Goal: Task Accomplishment & Management: Manage account settings

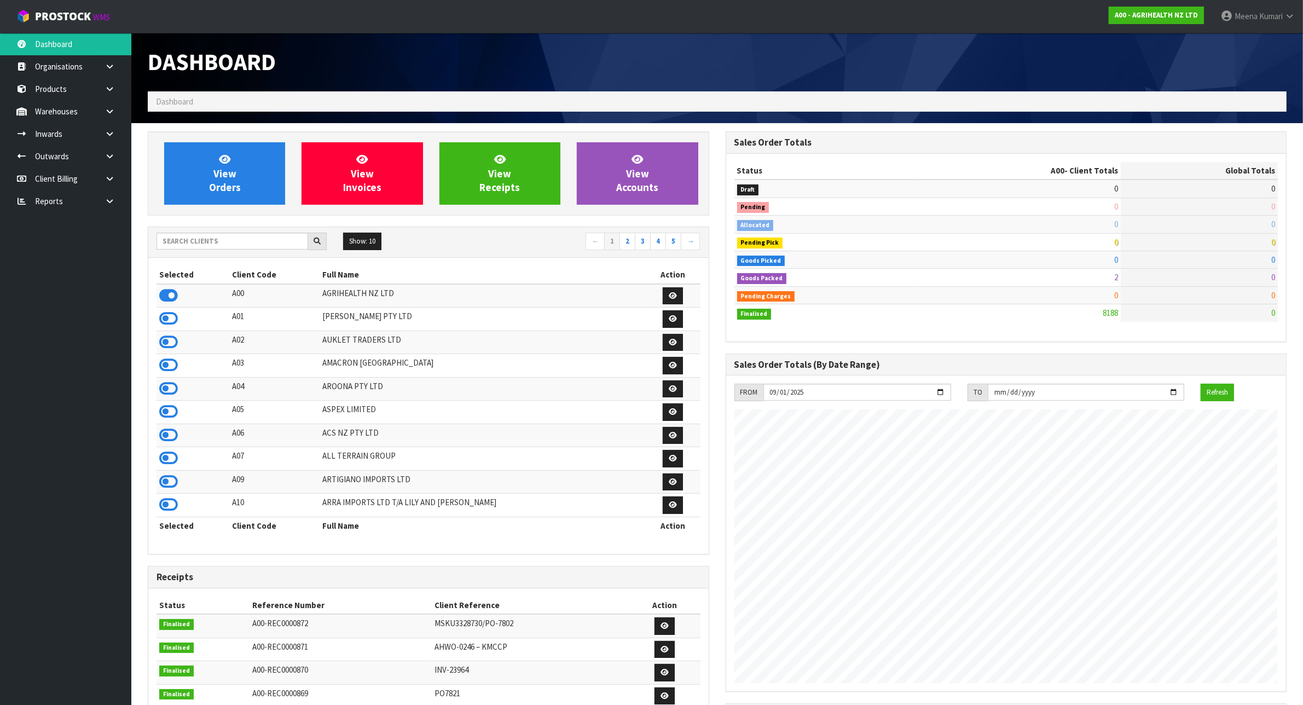
scroll to position [832, 577]
click at [178, 239] on input "text" at bounding box center [232, 241] width 152 height 17
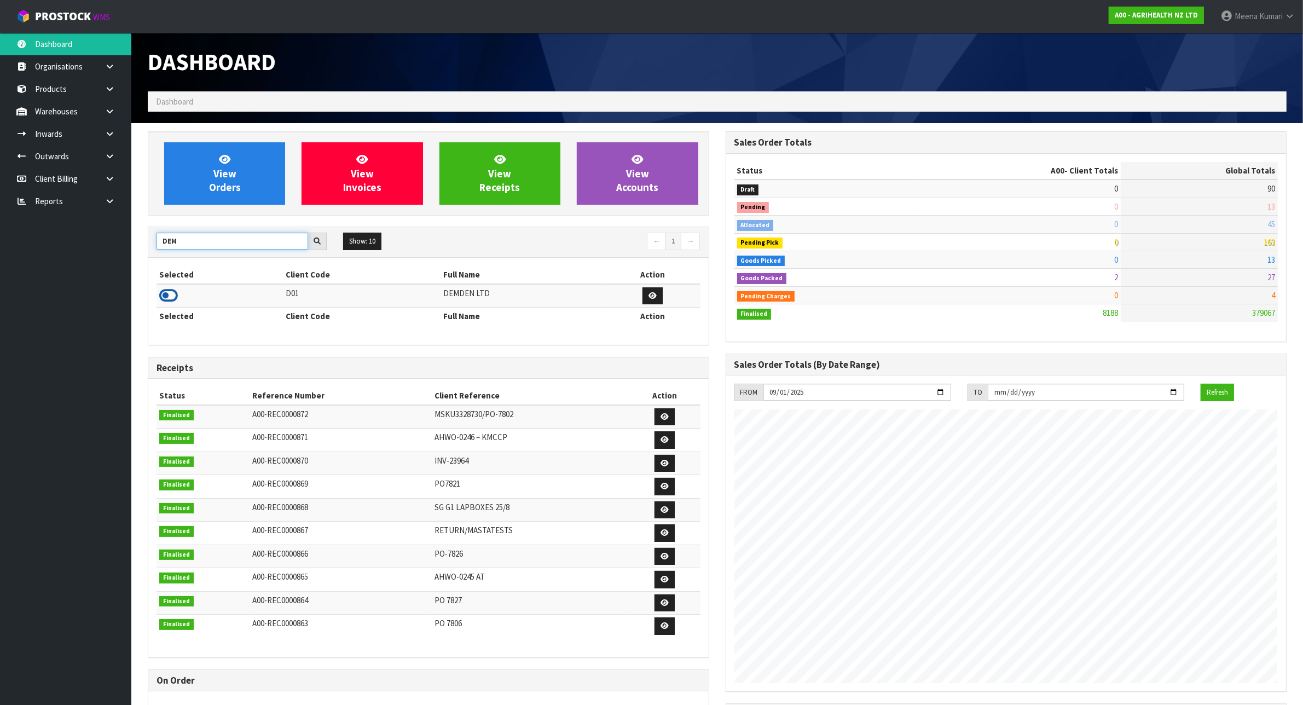
type input "DEM"
click at [173, 299] on icon at bounding box center [168, 295] width 19 height 16
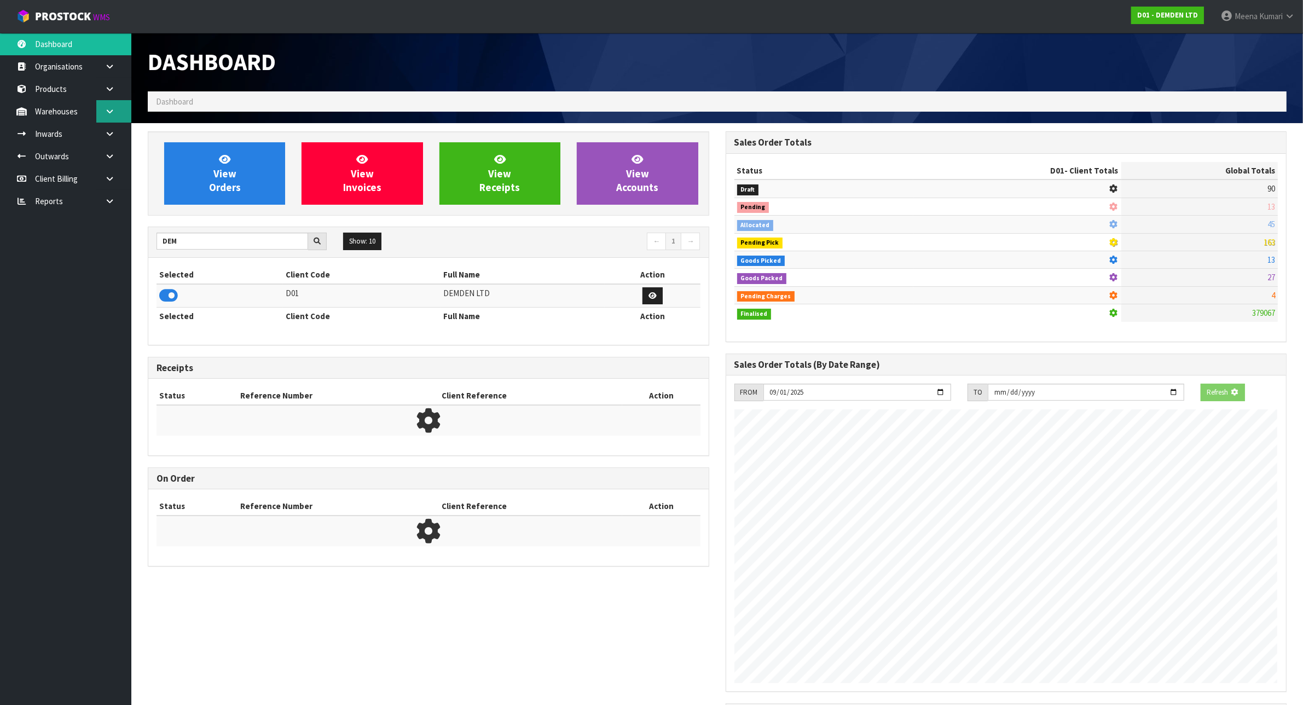
scroll to position [688, 577]
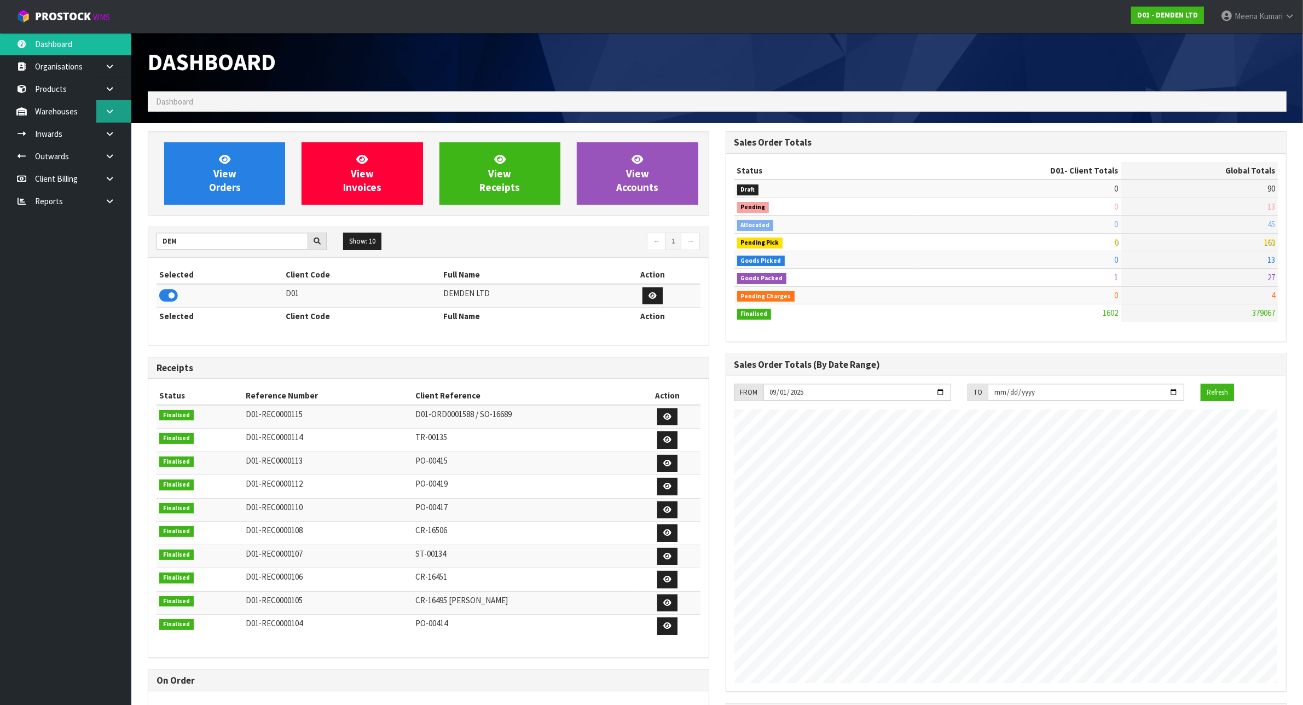
click at [111, 109] on icon at bounding box center [110, 111] width 10 height 8
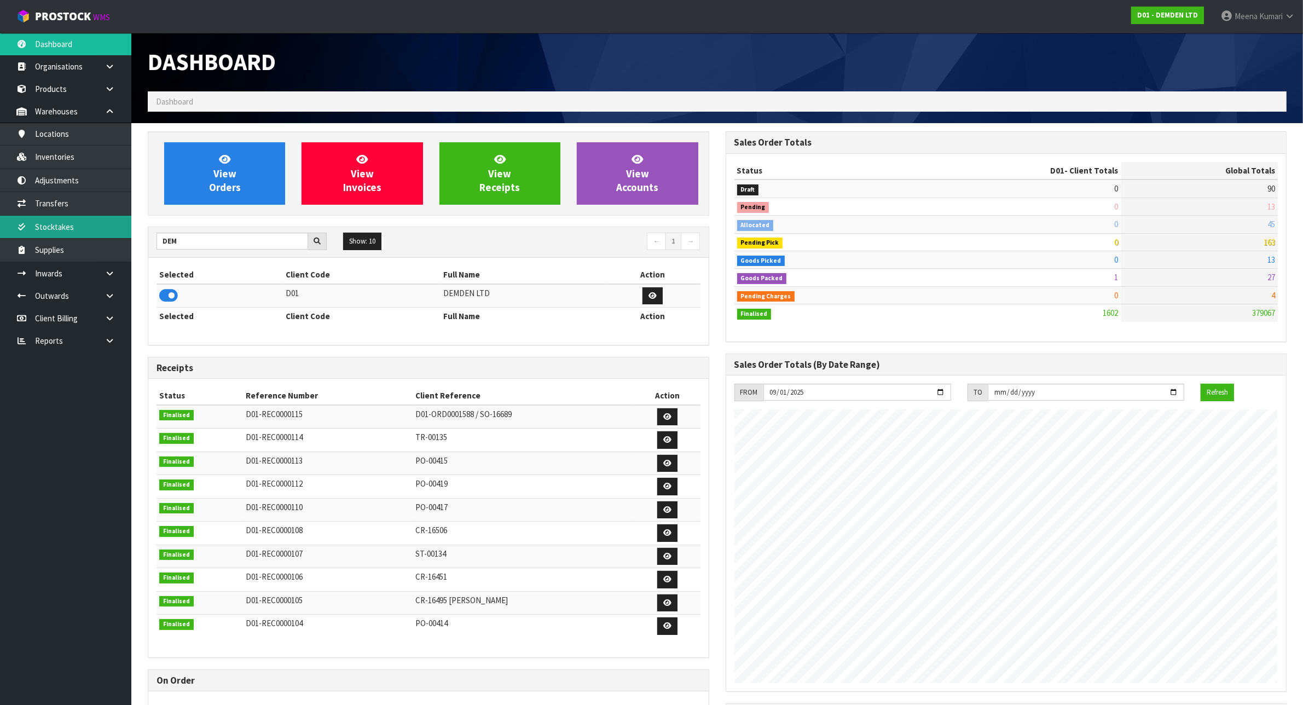
click at [104, 228] on link "Stocktakes" at bounding box center [65, 227] width 131 height 22
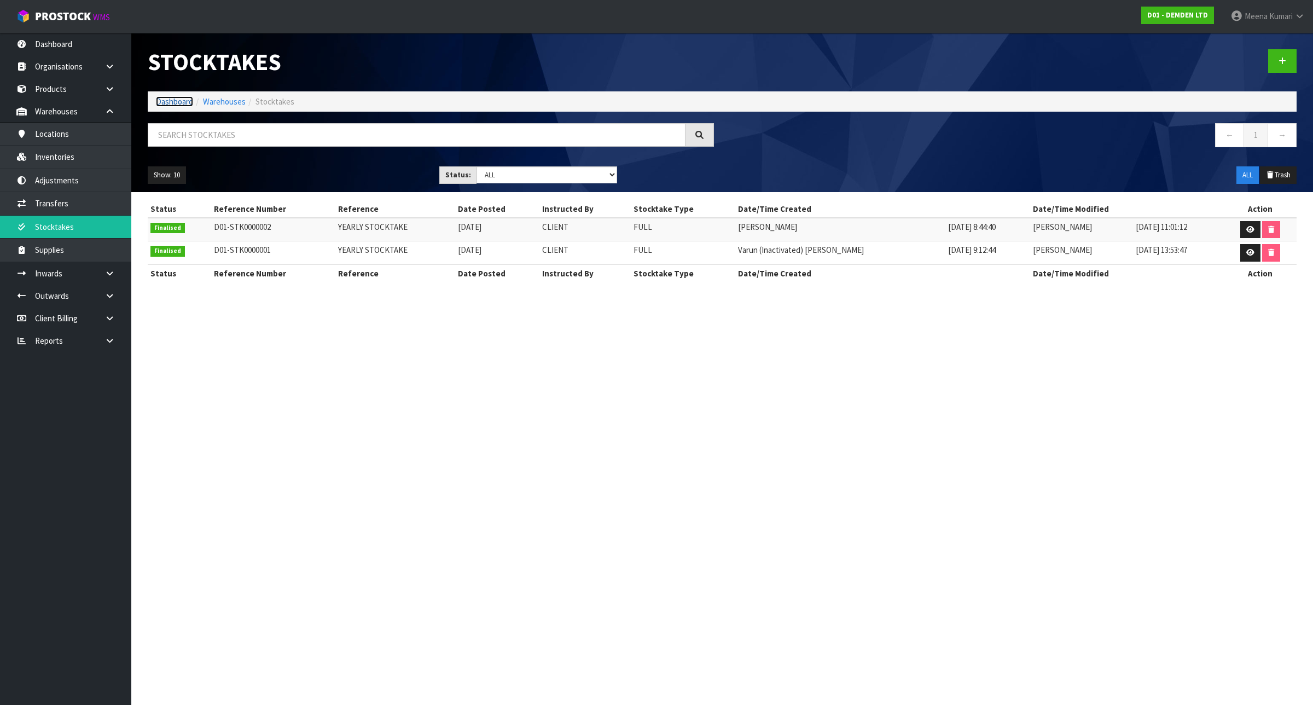
drag, startPoint x: 185, startPoint y: 100, endPoint x: 193, endPoint y: 108, distance: 11.2
click at [185, 100] on link "Dashboard" at bounding box center [174, 101] width 37 height 10
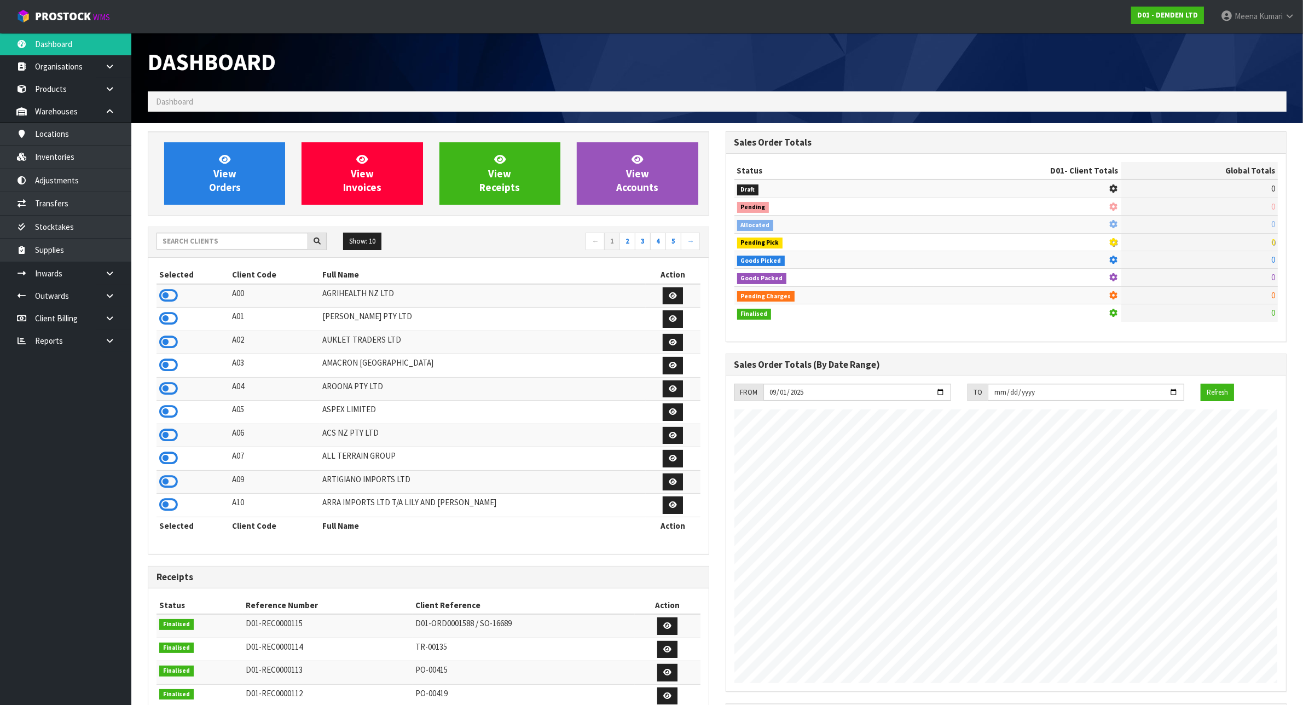
scroll to position [688, 577]
click at [221, 238] on input "text" at bounding box center [232, 241] width 152 height 17
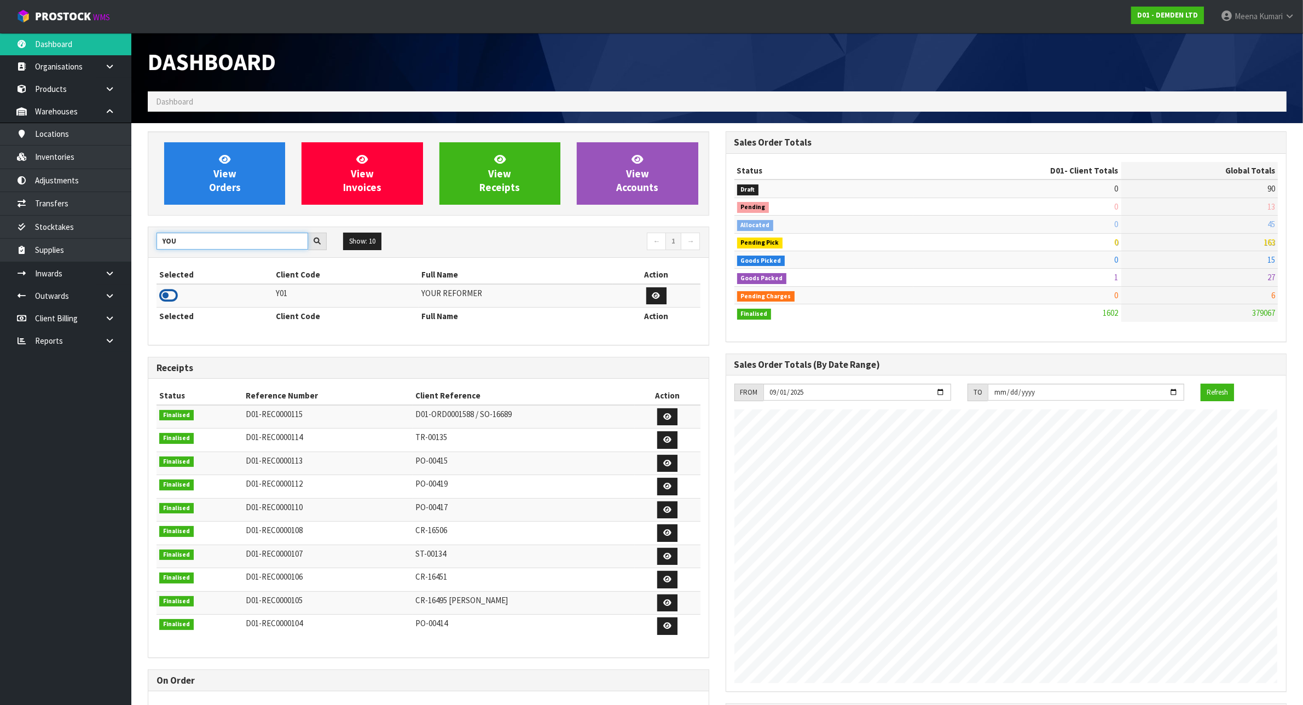
type input "YOU"
click at [171, 297] on icon at bounding box center [168, 295] width 19 height 16
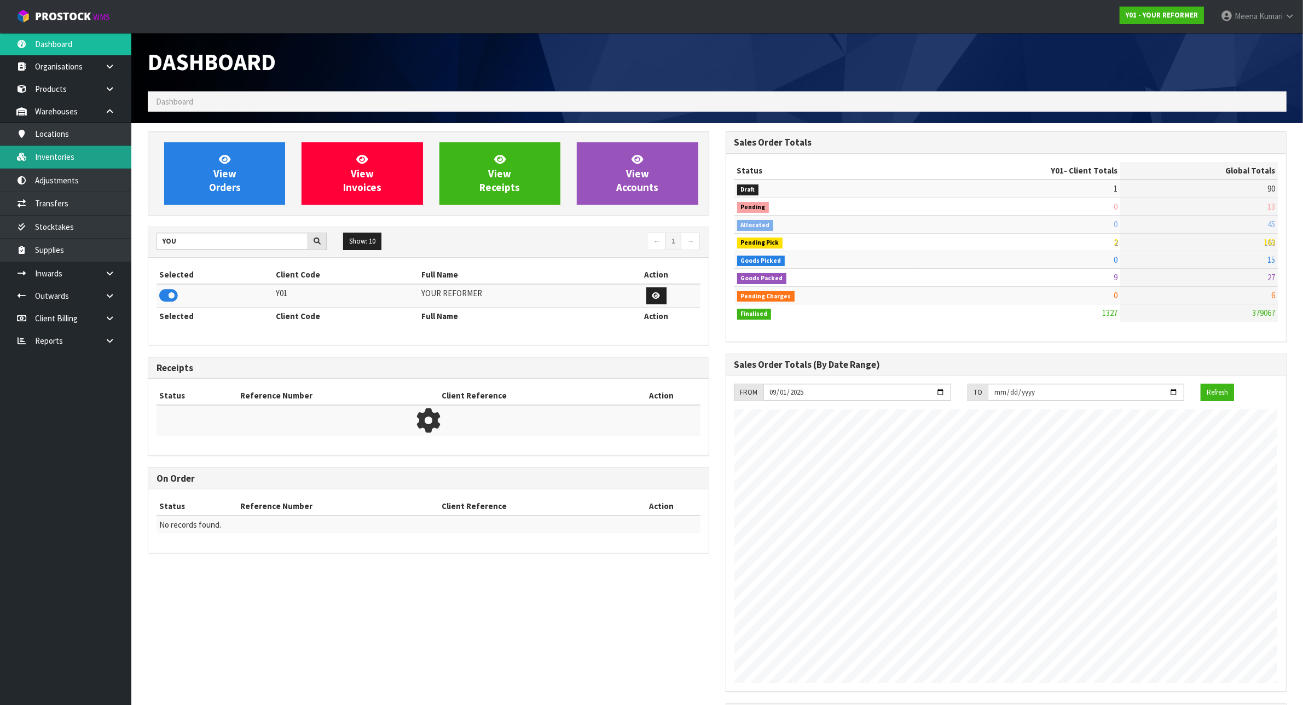
scroll to position [832, 577]
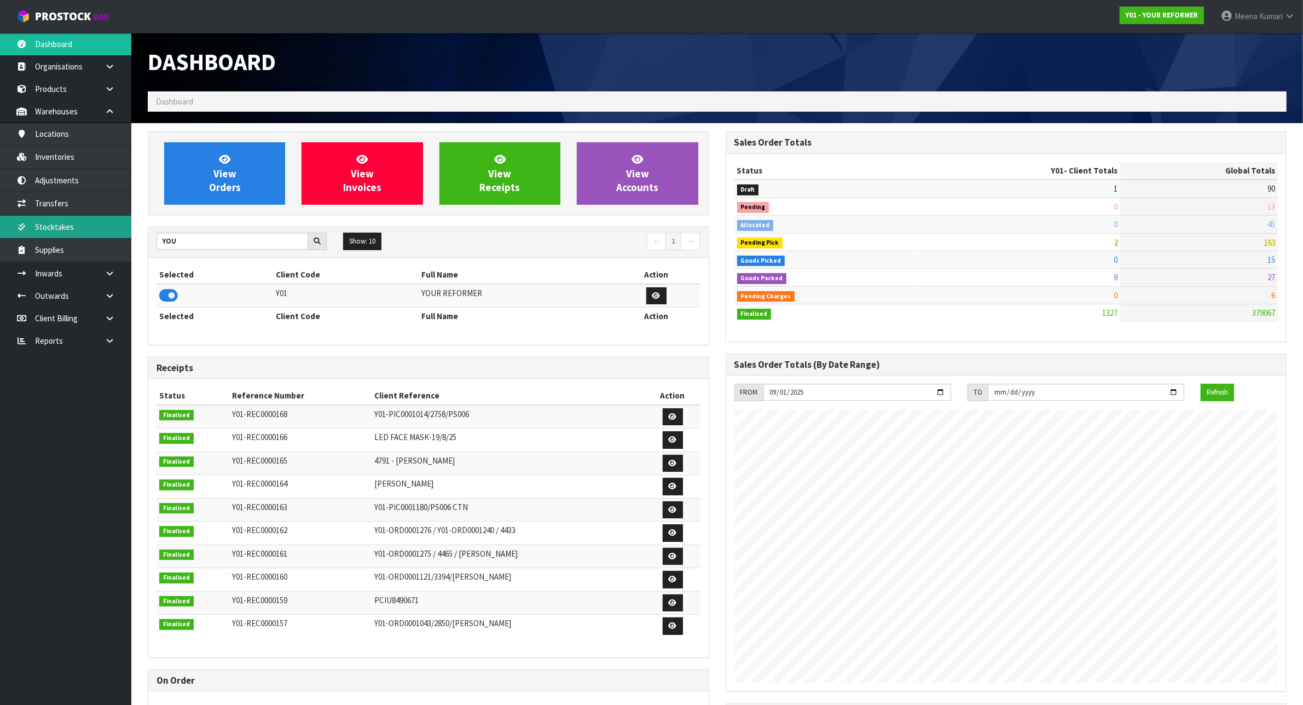
click at [85, 230] on link "Stocktakes" at bounding box center [65, 227] width 131 height 22
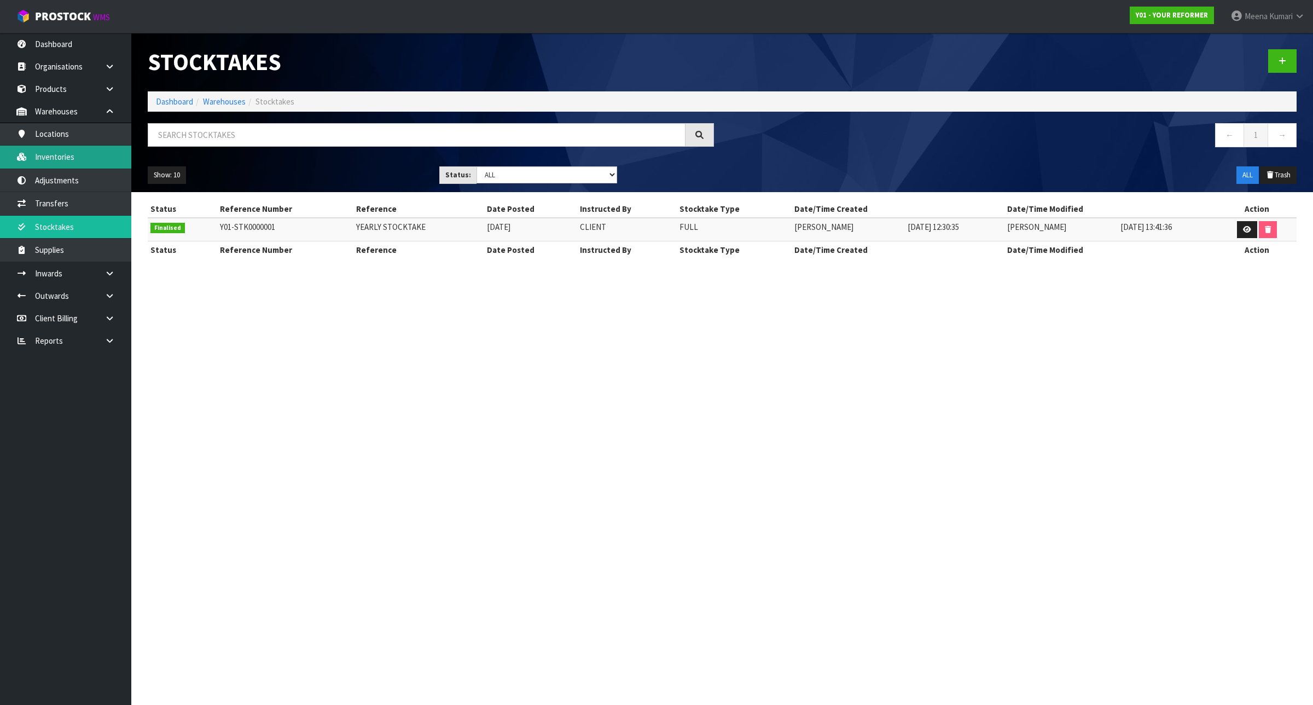
click at [78, 153] on link "Inventories" at bounding box center [65, 157] width 131 height 22
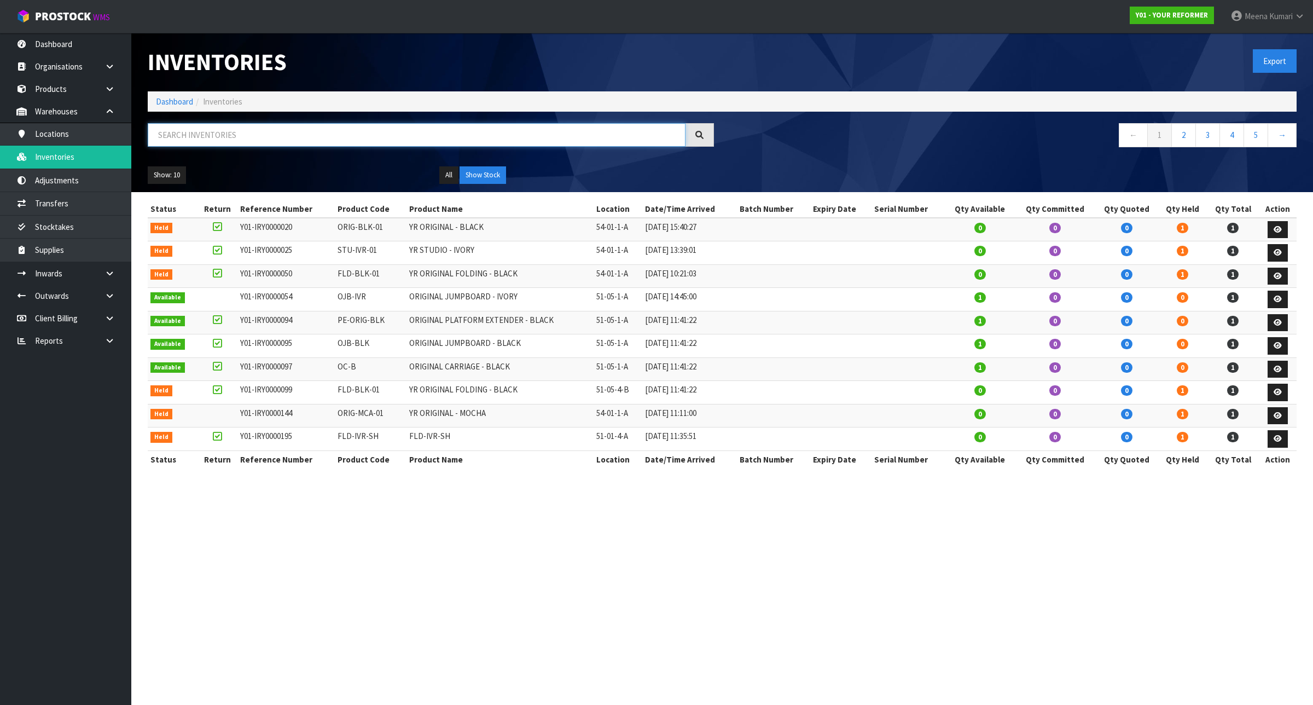
click at [242, 134] on input "text" at bounding box center [417, 135] width 538 height 24
paste input "57793"
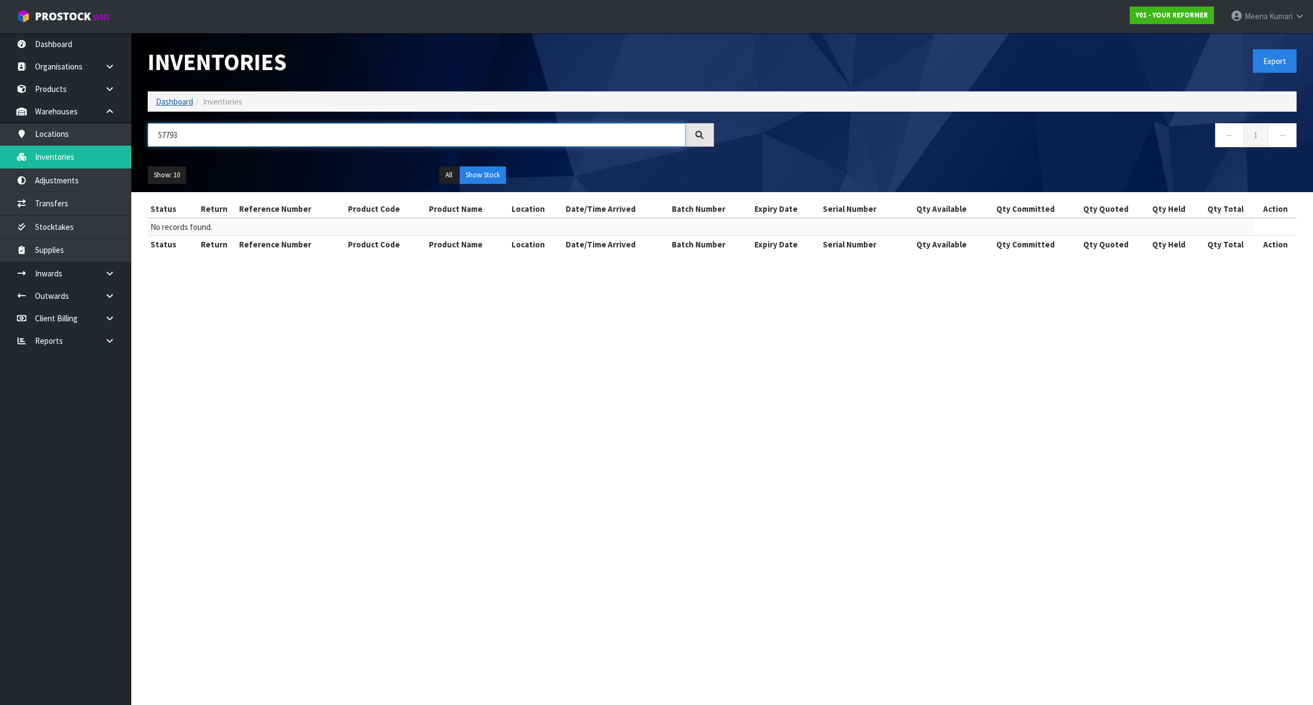
type input "57793"
click at [170, 97] on link "Dashboard" at bounding box center [174, 101] width 37 height 10
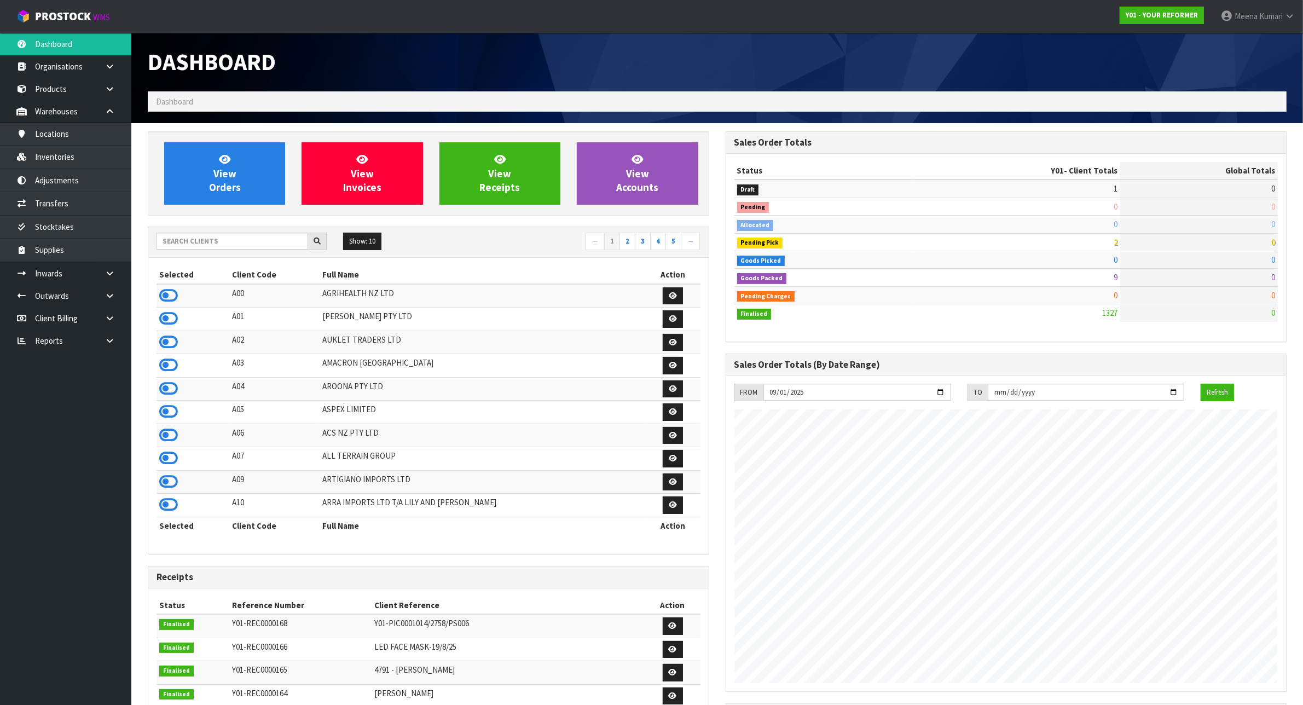
scroll to position [832, 577]
click at [208, 241] on input "text" at bounding box center [232, 241] width 152 height 17
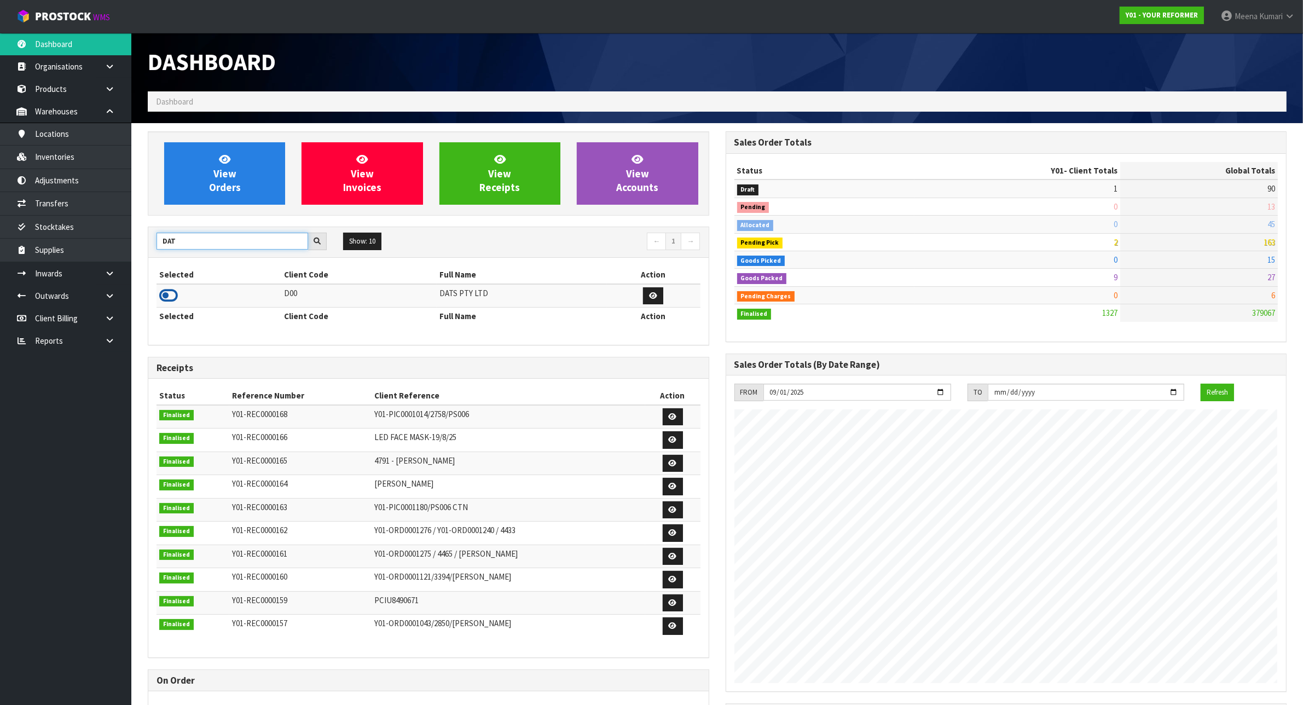
type input "DAT"
click at [169, 295] on icon at bounding box center [168, 295] width 19 height 16
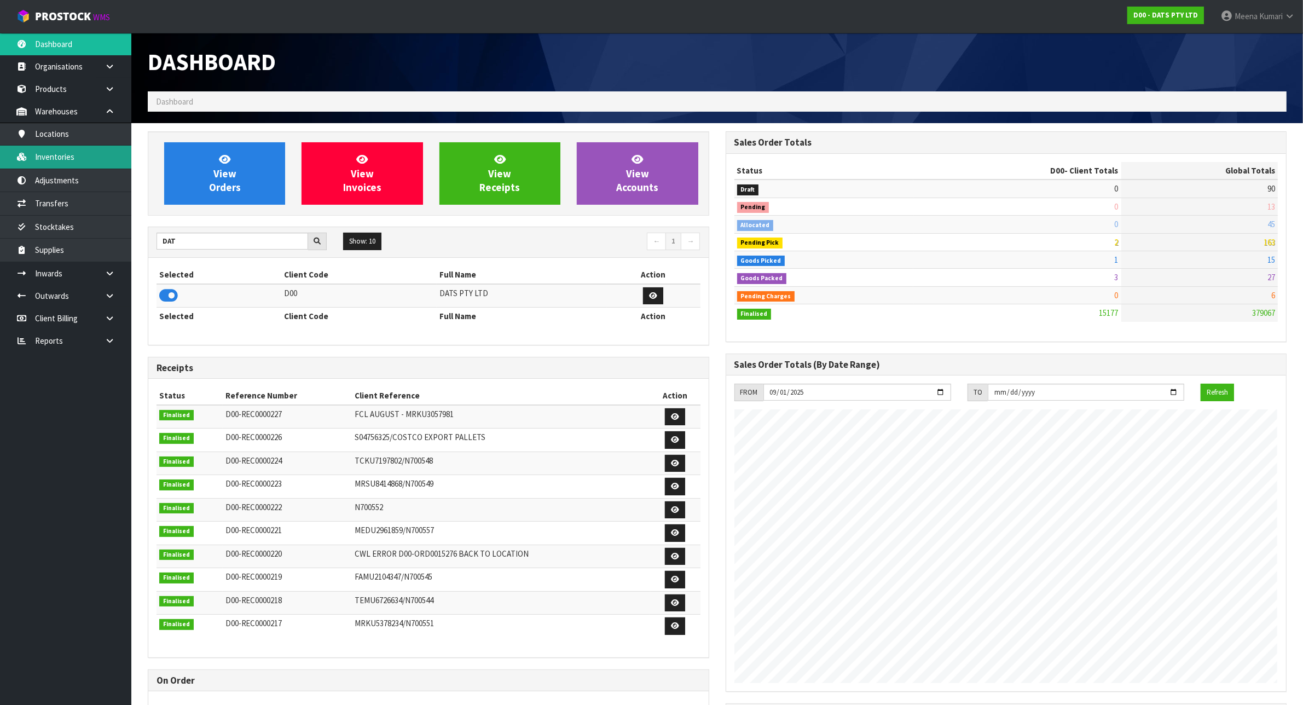
click at [102, 163] on link "Inventories" at bounding box center [65, 157] width 131 height 22
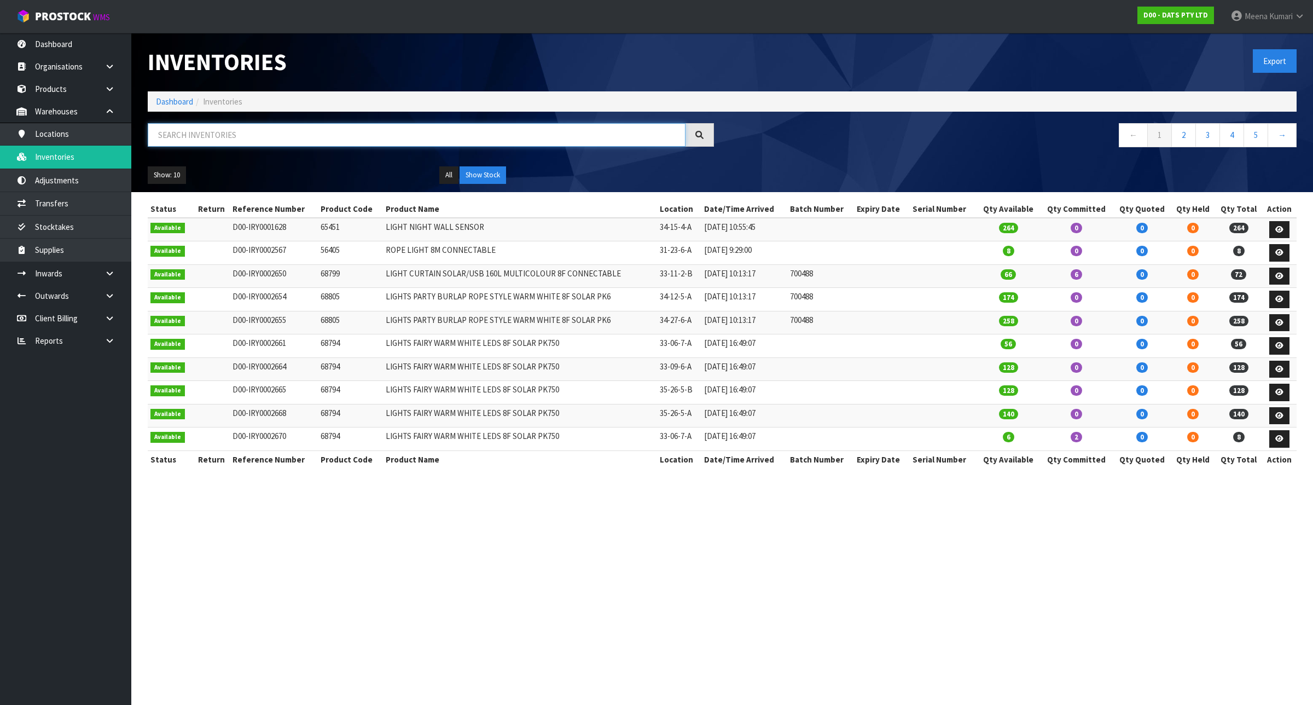
click at [253, 135] on input "text" at bounding box center [417, 135] width 538 height 24
paste input "57793"
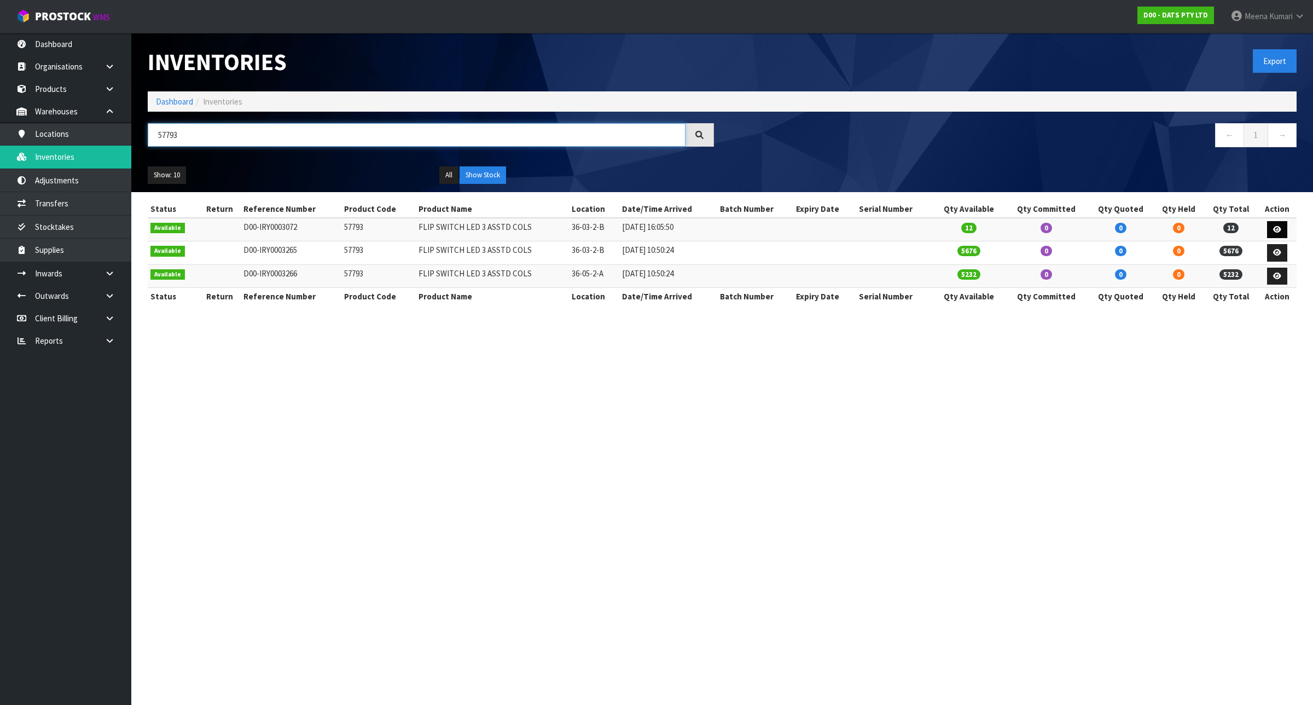
type input "57793"
click at [1281, 225] on link at bounding box center [1277, 230] width 20 height 18
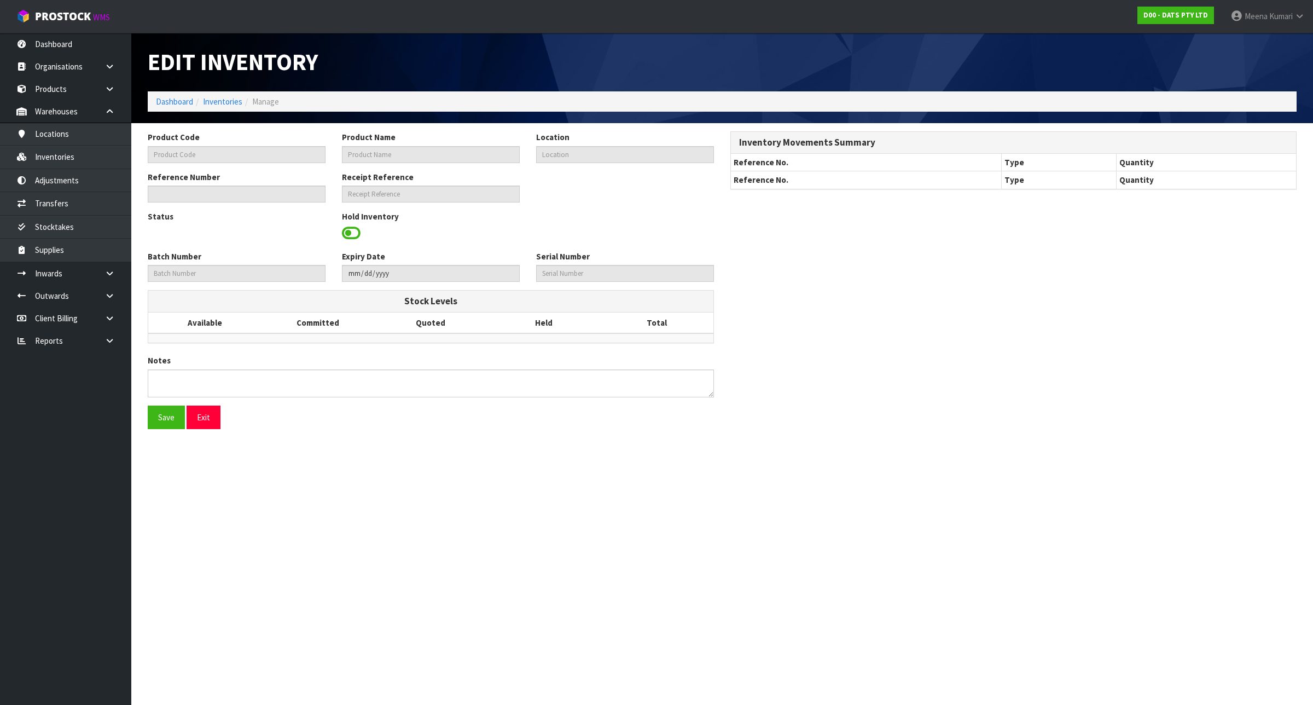
type input "57793"
type input "FLIP SWITCH LED 3 ASSTD COLS"
type input "36-03-2-B"
type input "D00-IRY0003072"
type input "D00-REC0000171"
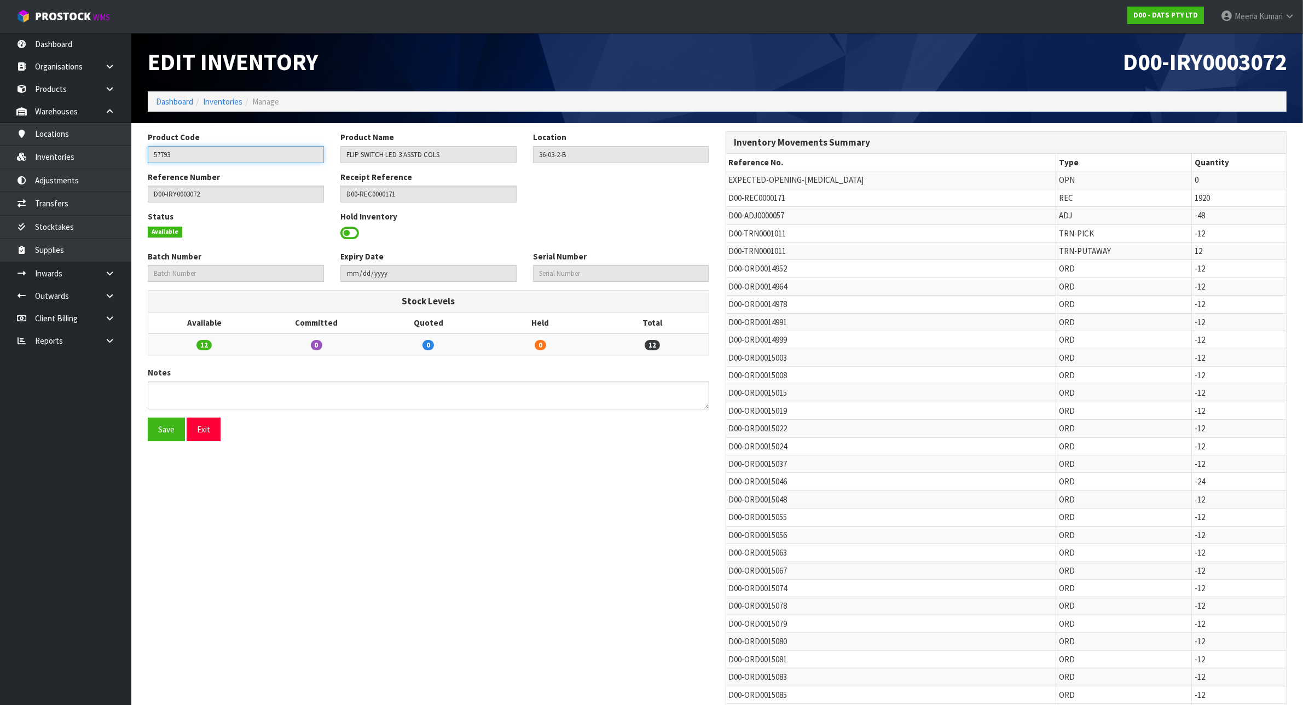
click at [192, 155] on input "57793" at bounding box center [236, 154] width 176 height 17
click at [178, 100] on link "Dashboard" at bounding box center [174, 101] width 37 height 10
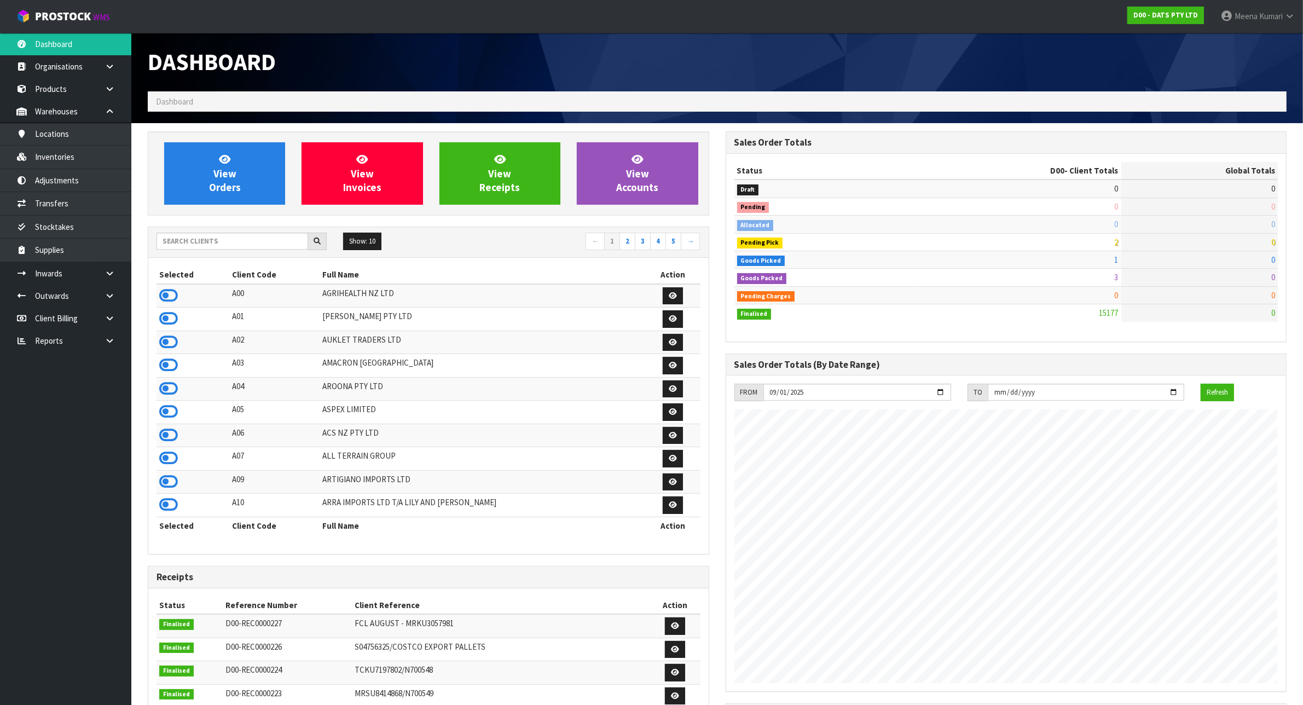
scroll to position [832, 577]
click at [208, 239] on input "text" at bounding box center [232, 241] width 152 height 17
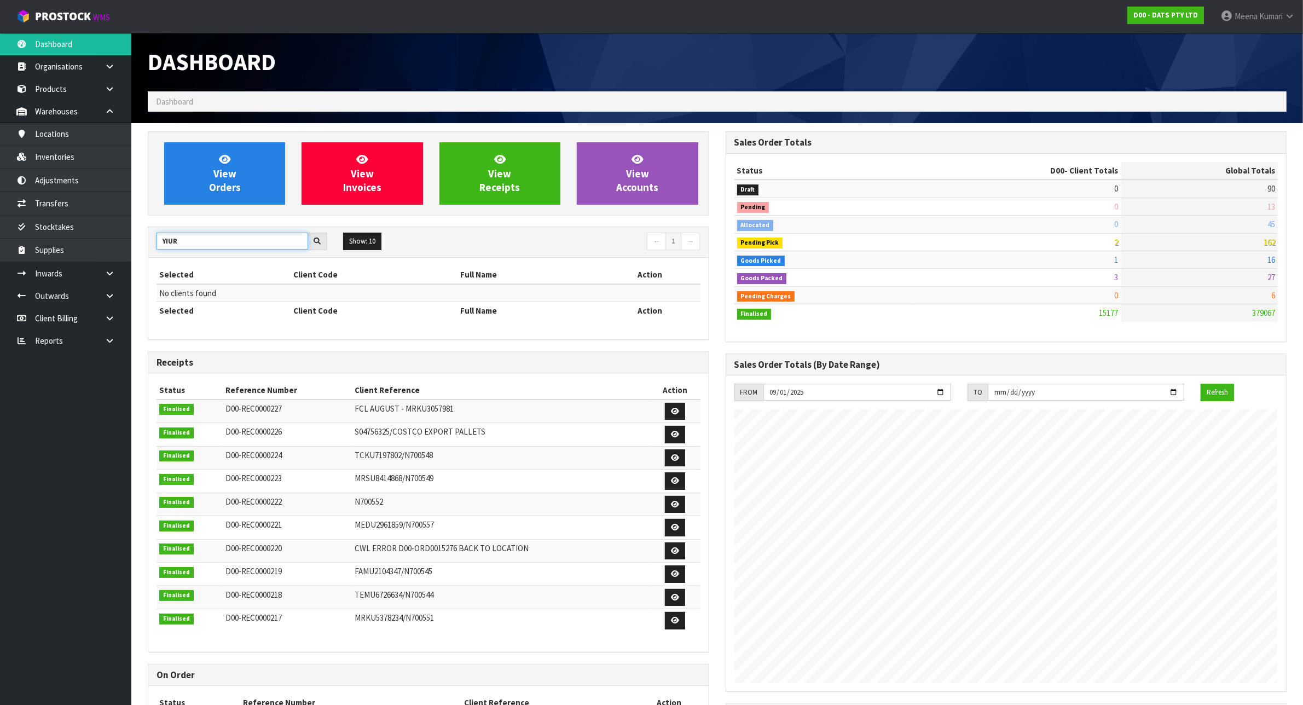
drag, startPoint x: 189, startPoint y: 242, endPoint x: 137, endPoint y: 243, distance: 52.5
click at [137, 243] on section "View Orders View Invoices View Receipts View Accounts YIUR Show: 10 5 10 25 50 ←" at bounding box center [716, 546] width 1171 height 846
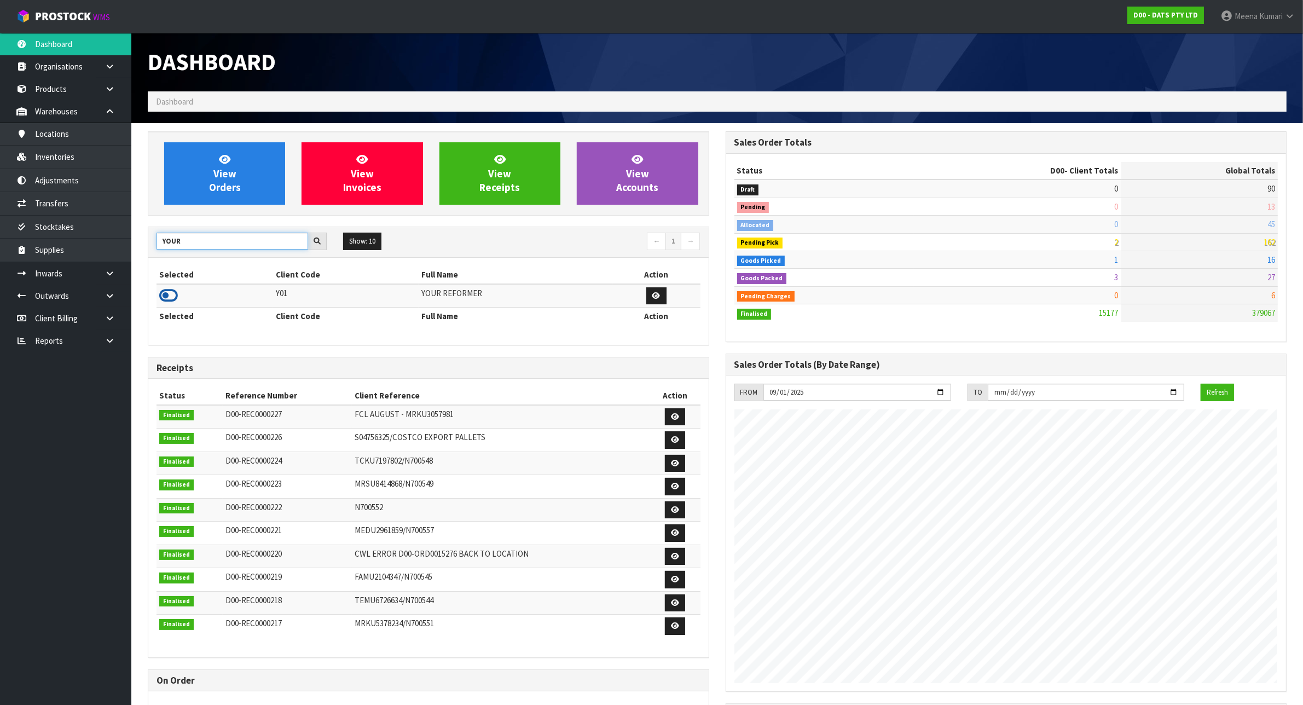
type input "YOUR"
click at [170, 296] on icon at bounding box center [168, 295] width 19 height 16
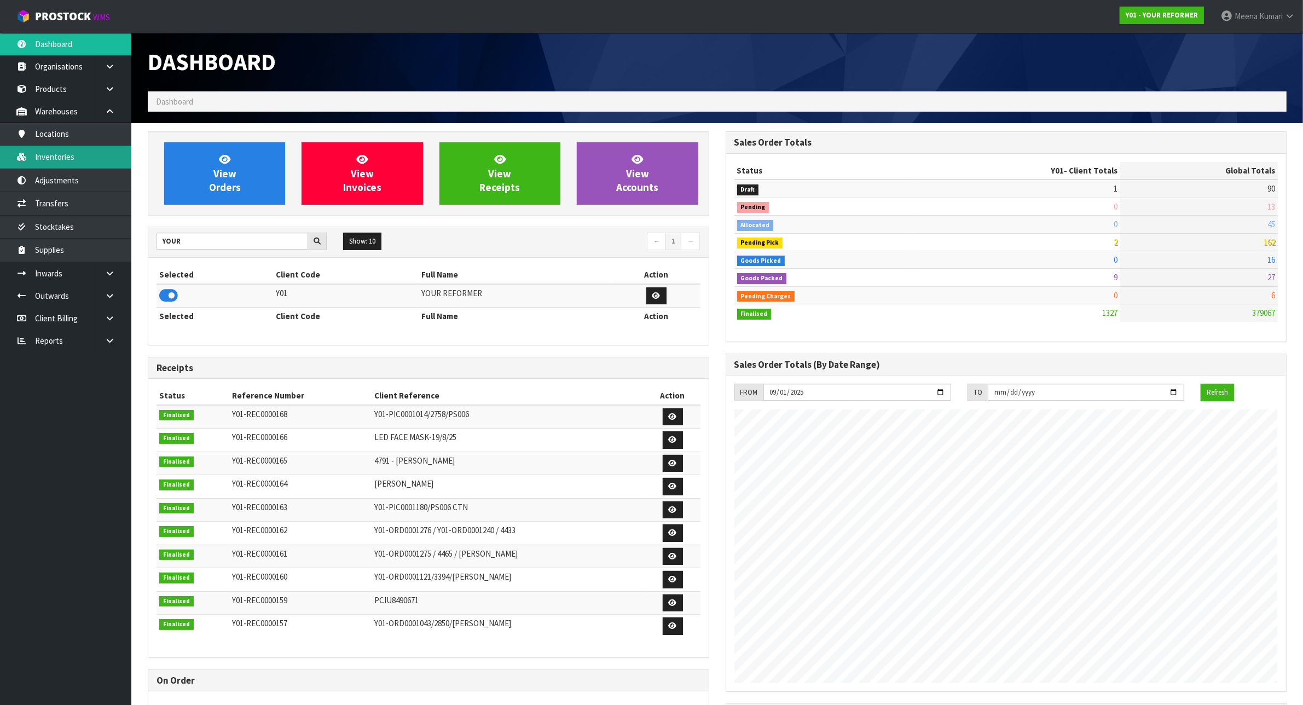
click at [83, 156] on link "Inventories" at bounding box center [65, 157] width 131 height 22
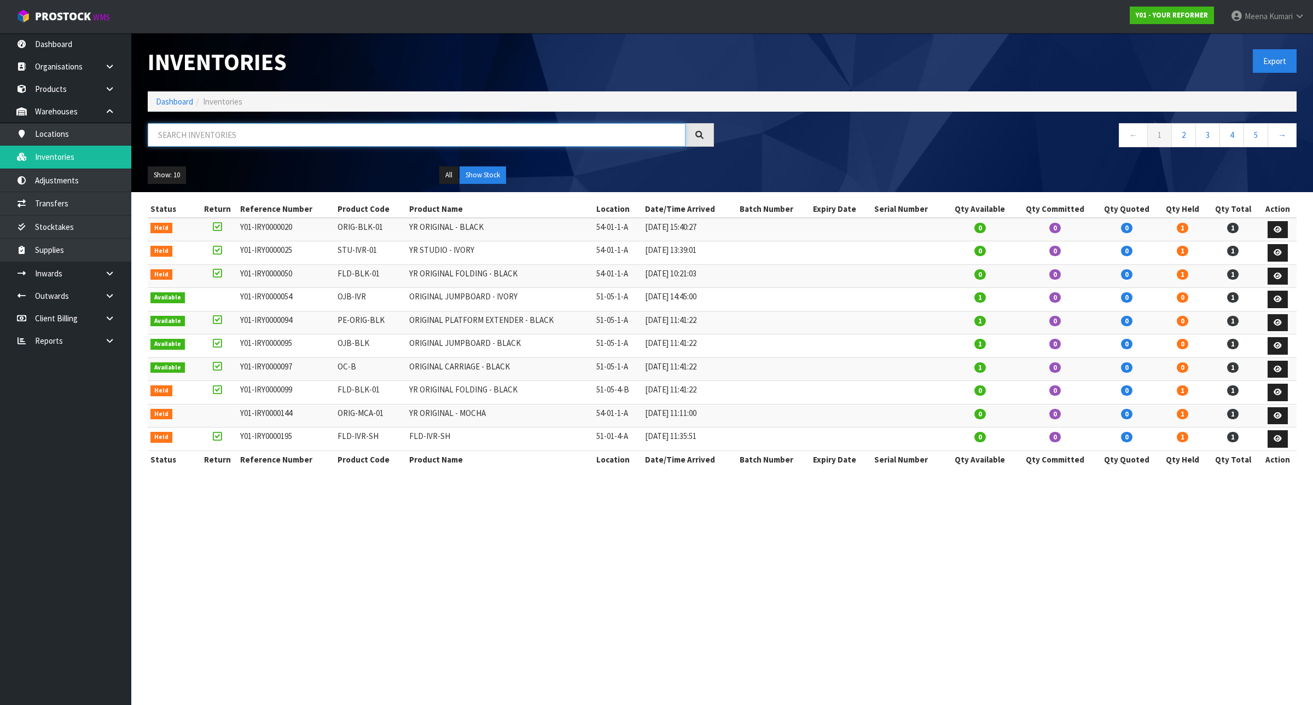
click at [323, 126] on input "text" at bounding box center [417, 135] width 538 height 24
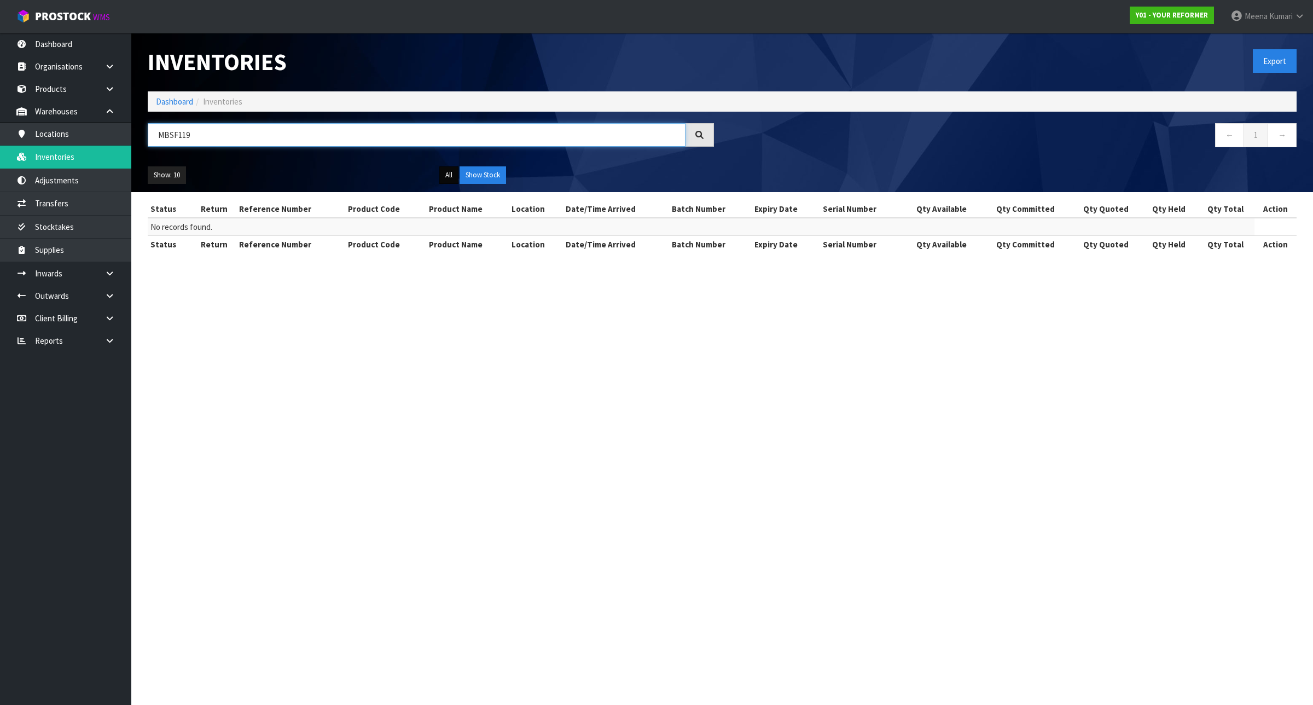
type input "MBSF119"
click at [450, 175] on button "All" at bounding box center [448, 175] width 19 height 18
click at [450, 176] on button "All" at bounding box center [448, 175] width 19 height 18
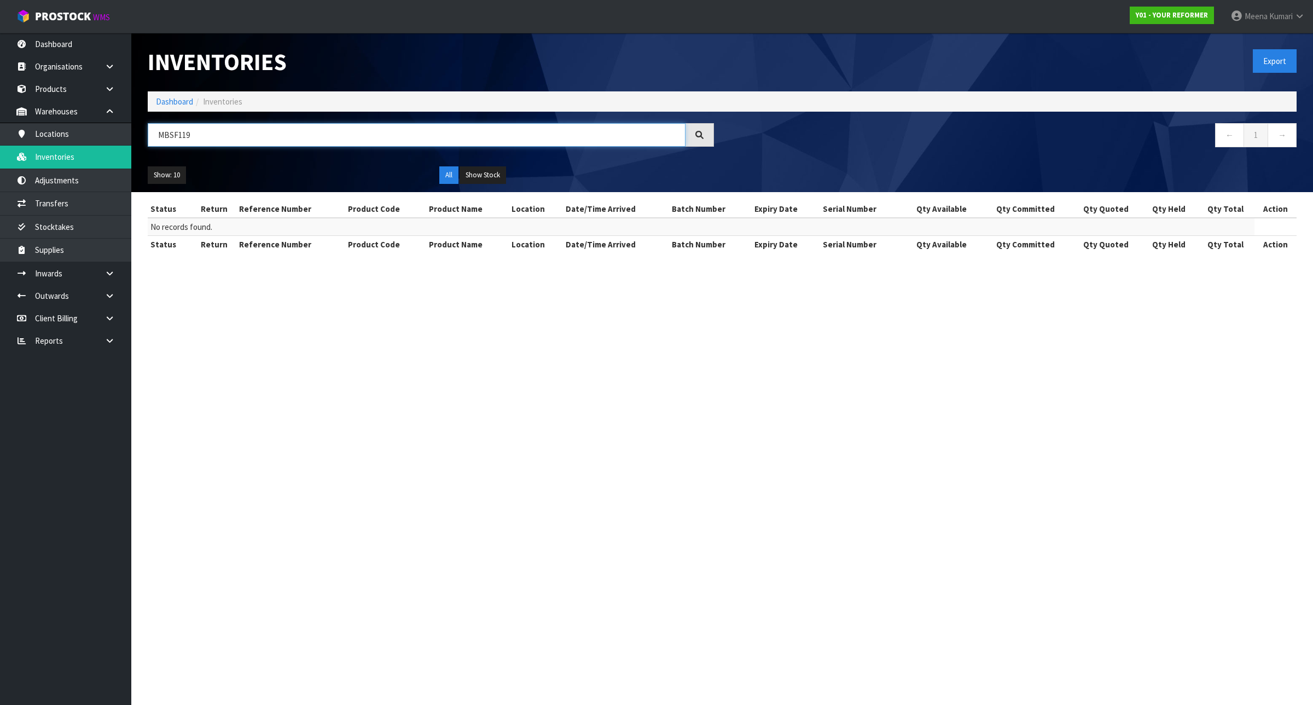
click at [161, 136] on input "MBSF119" at bounding box center [417, 135] width 538 height 24
click at [168, 102] on link "Dashboard" at bounding box center [174, 101] width 37 height 10
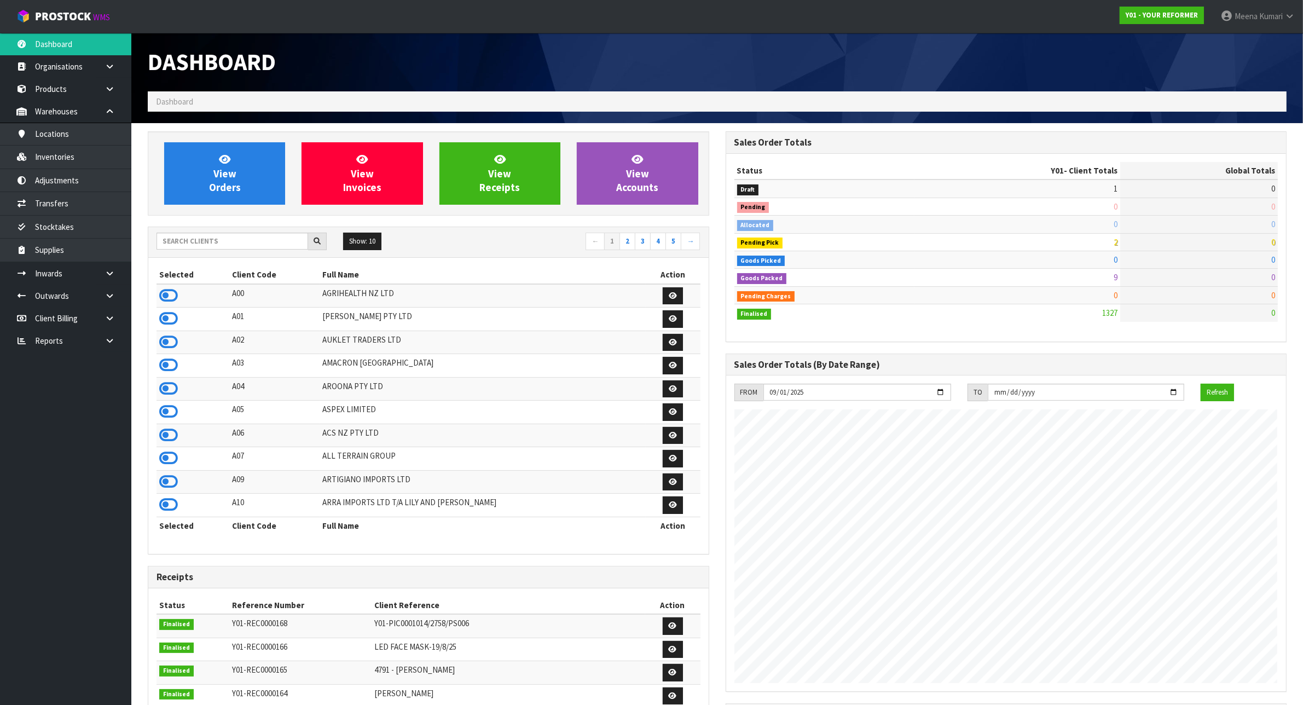
scroll to position [832, 577]
click at [226, 251] on div "Show: 10 5 10 25 50 ← 1 2 3 4 5 →" at bounding box center [428, 242] width 560 height 19
click at [223, 248] on input "text" at bounding box center [232, 241] width 152 height 17
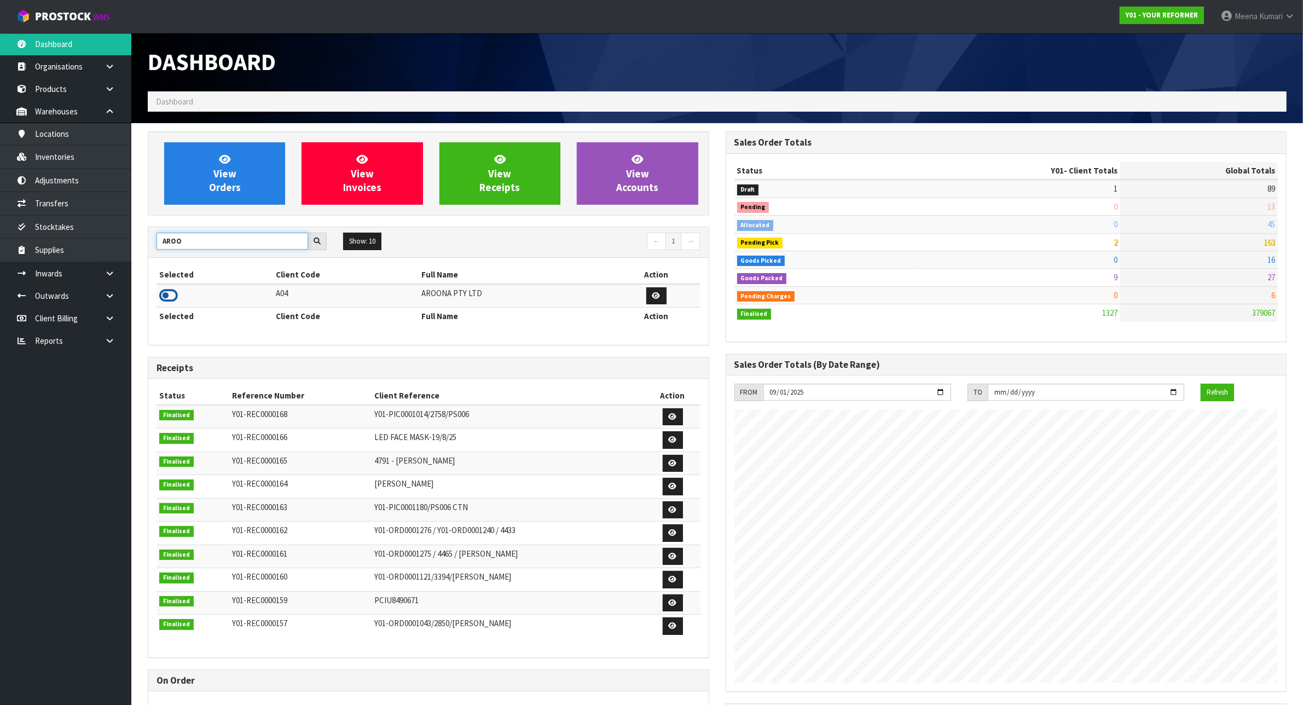
type input "AROO"
click at [168, 292] on icon at bounding box center [168, 295] width 19 height 16
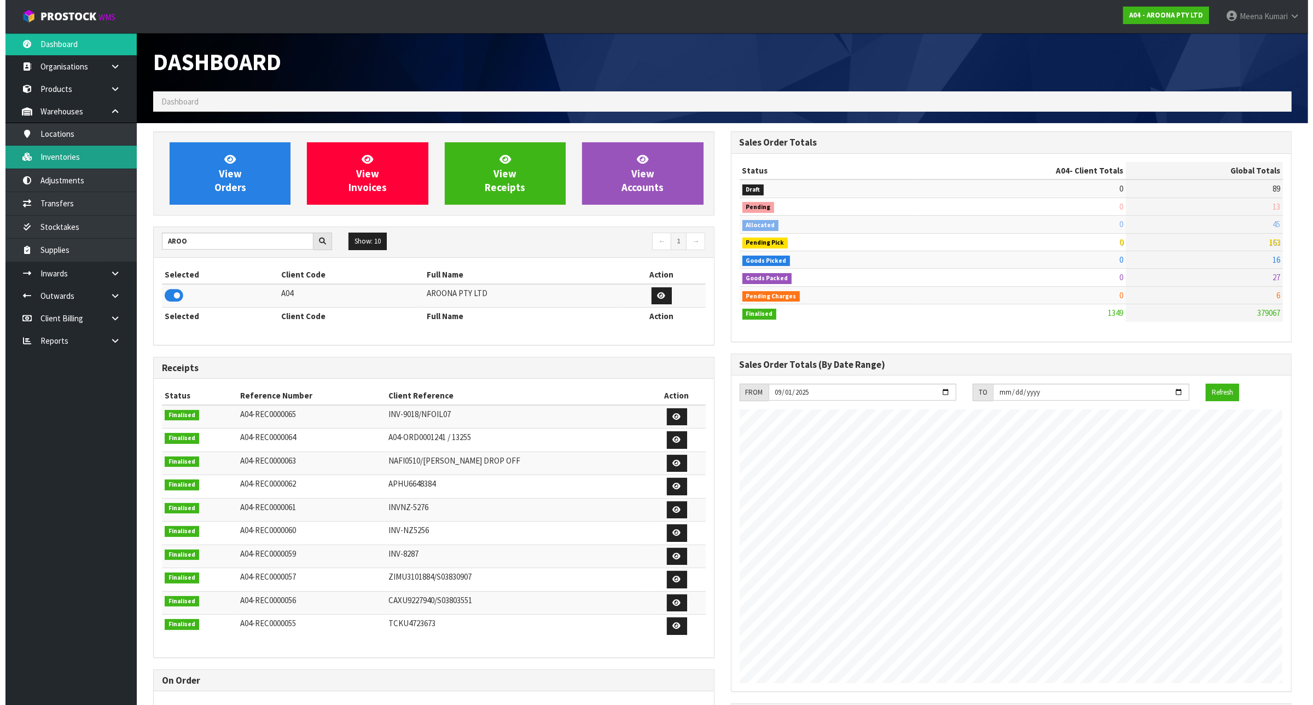
scroll to position [546501, 546594]
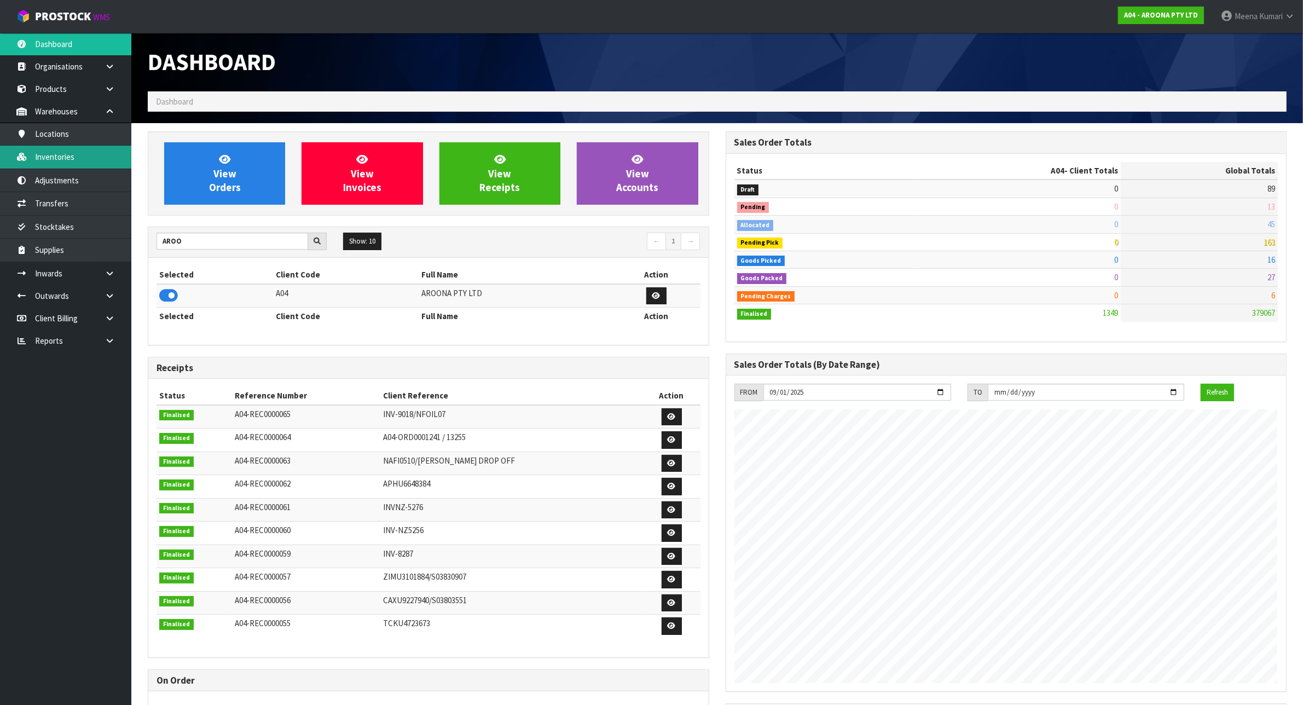
click at [108, 160] on link "Inventories" at bounding box center [65, 157] width 131 height 22
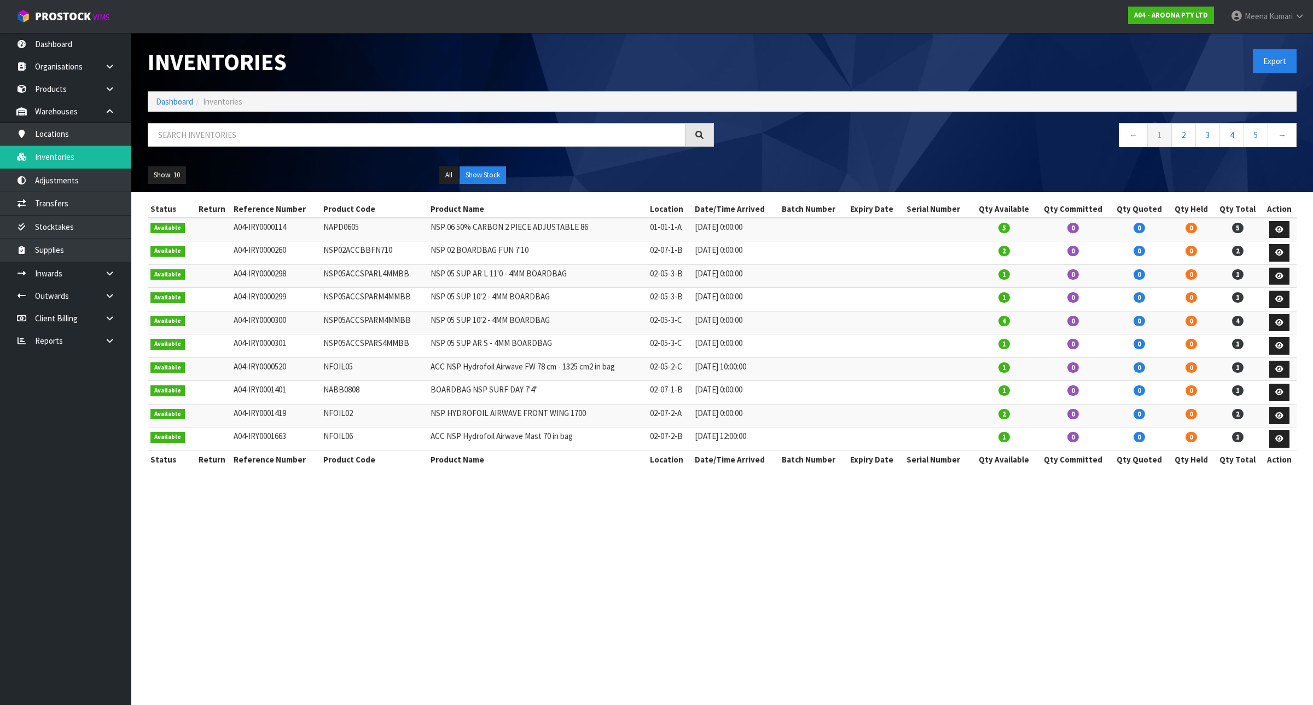
click at [282, 148] on div at bounding box center [431, 139] width 583 height 32
click at [275, 136] on input "text" at bounding box center [417, 135] width 538 height 24
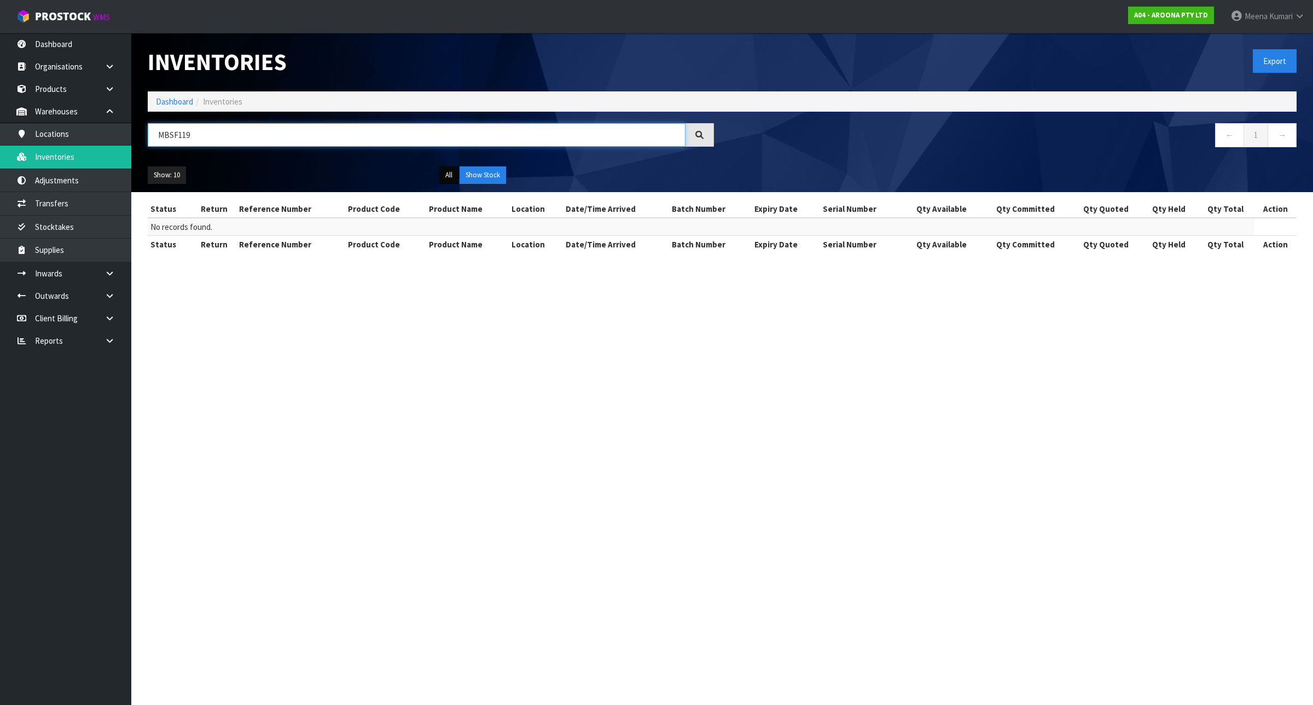
type input "MBSF119"
click at [448, 170] on button "All" at bounding box center [448, 175] width 19 height 18
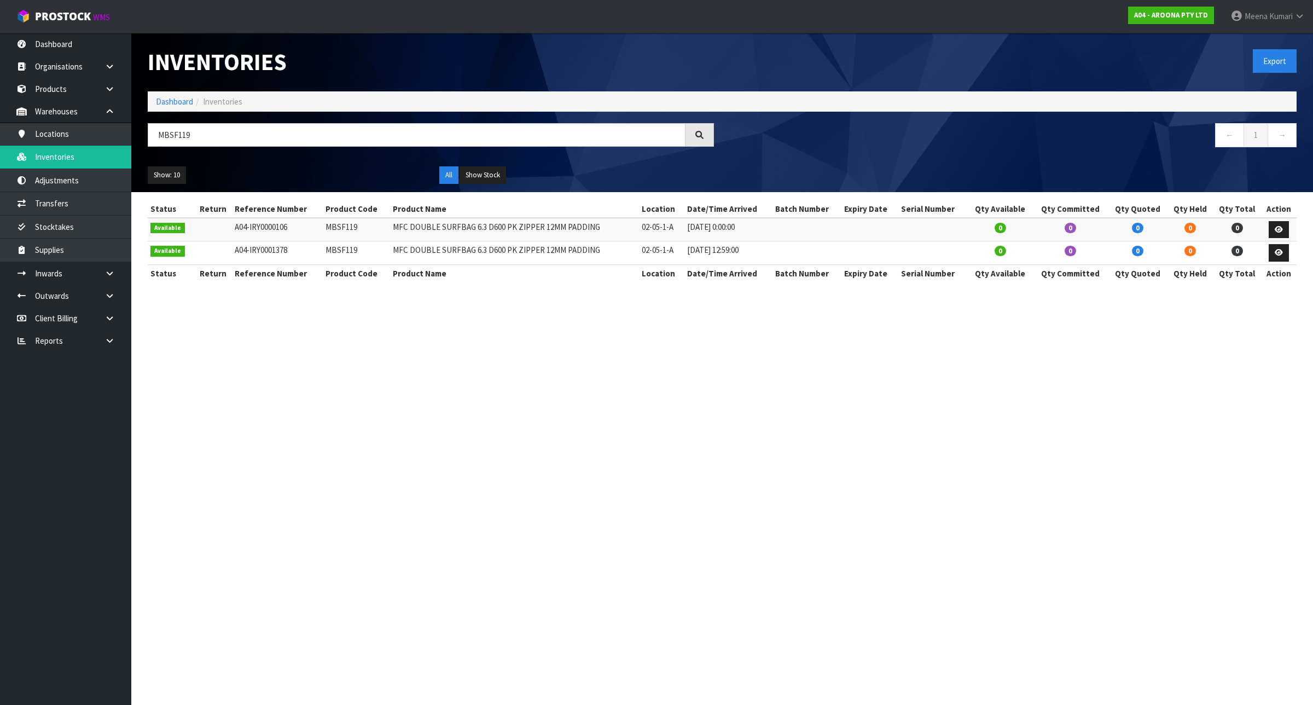
click at [339, 229] on td "MBSF119" at bounding box center [356, 230] width 67 height 24
copy td "MBSF119"
click at [75, 184] on link "Adjustments" at bounding box center [65, 180] width 131 height 22
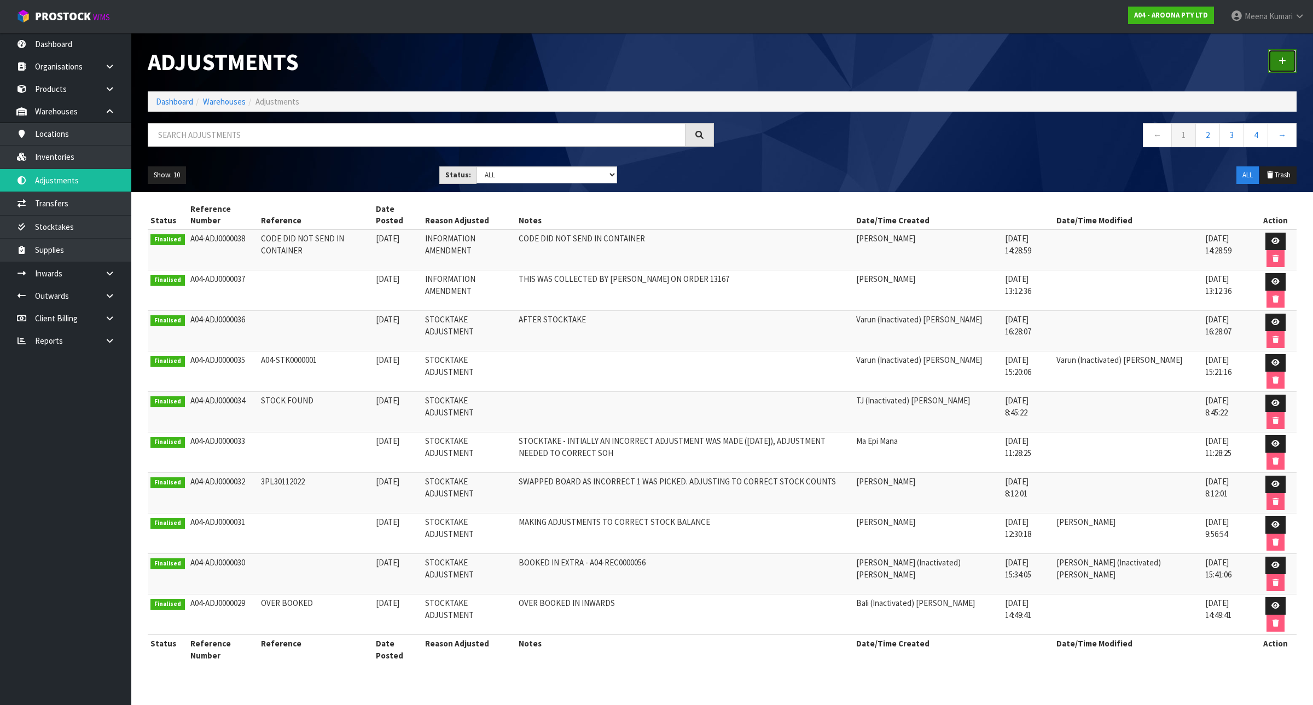
click at [1281, 54] on link at bounding box center [1282, 61] width 28 height 24
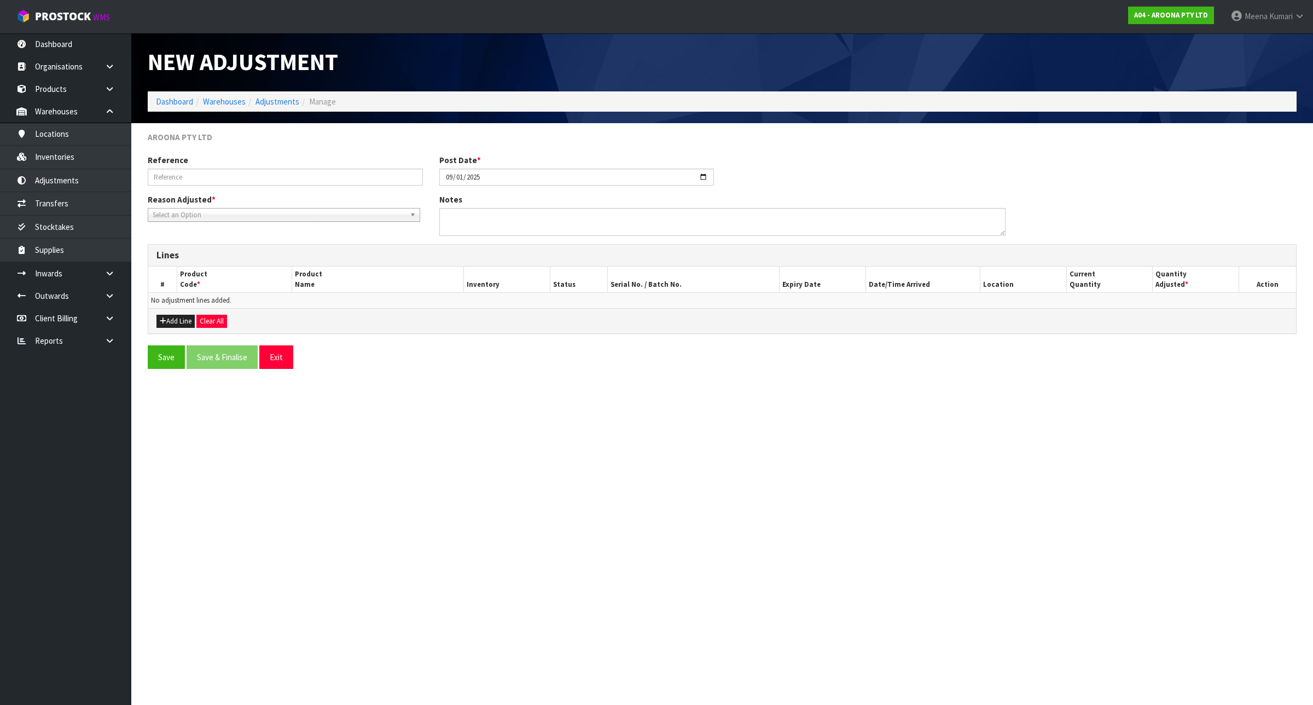
click at [285, 188] on div "Reference Post Date * 2025-09-01" at bounding box center [722, 173] width 1165 height 39
click at [277, 179] on input "text" at bounding box center [285, 177] width 275 height 17
paste input "CODE DID NOT SEND IN CONTAINER"
type input "CODE DID NOT SEND IN CONTAINER"
click at [512, 217] on textarea at bounding box center [722, 222] width 566 height 28
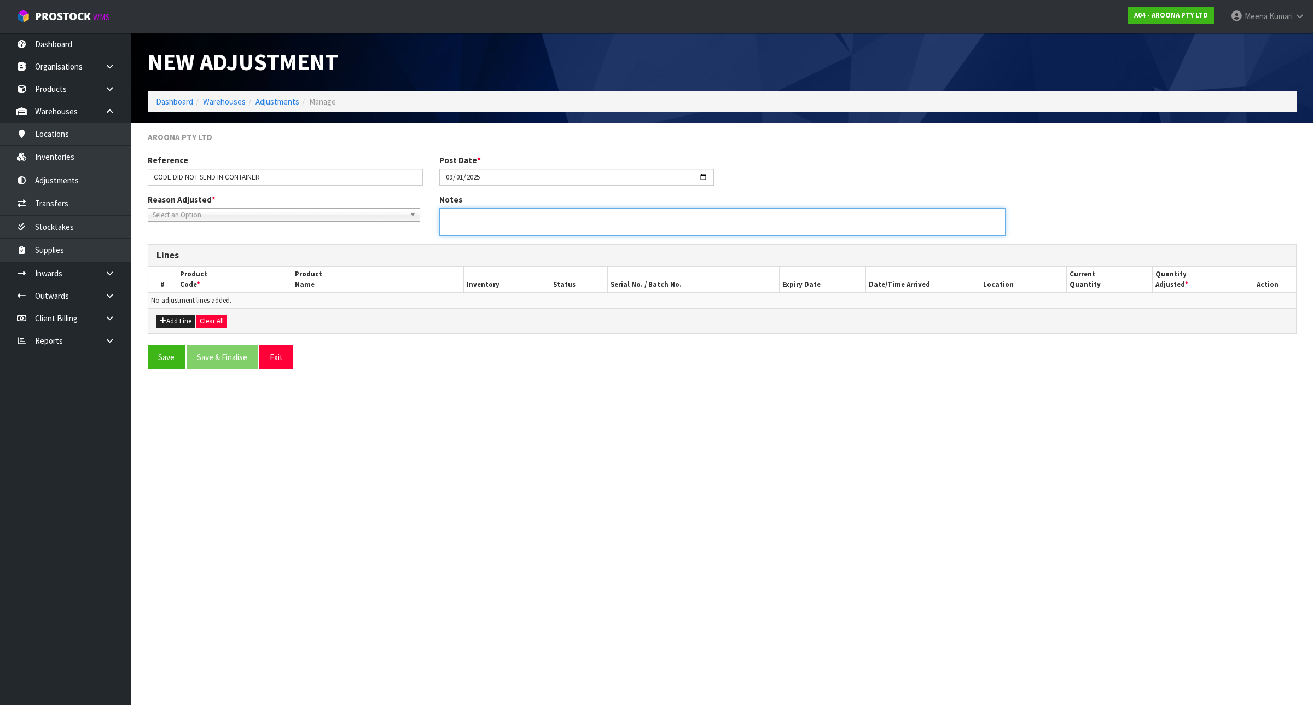
paste textarea "CODE DID NOT SEND IN CONTAINER"
type textarea "CODE DID NOT SEND IN CONTAINER"
click at [190, 326] on button "Add Line" at bounding box center [175, 321] width 38 height 13
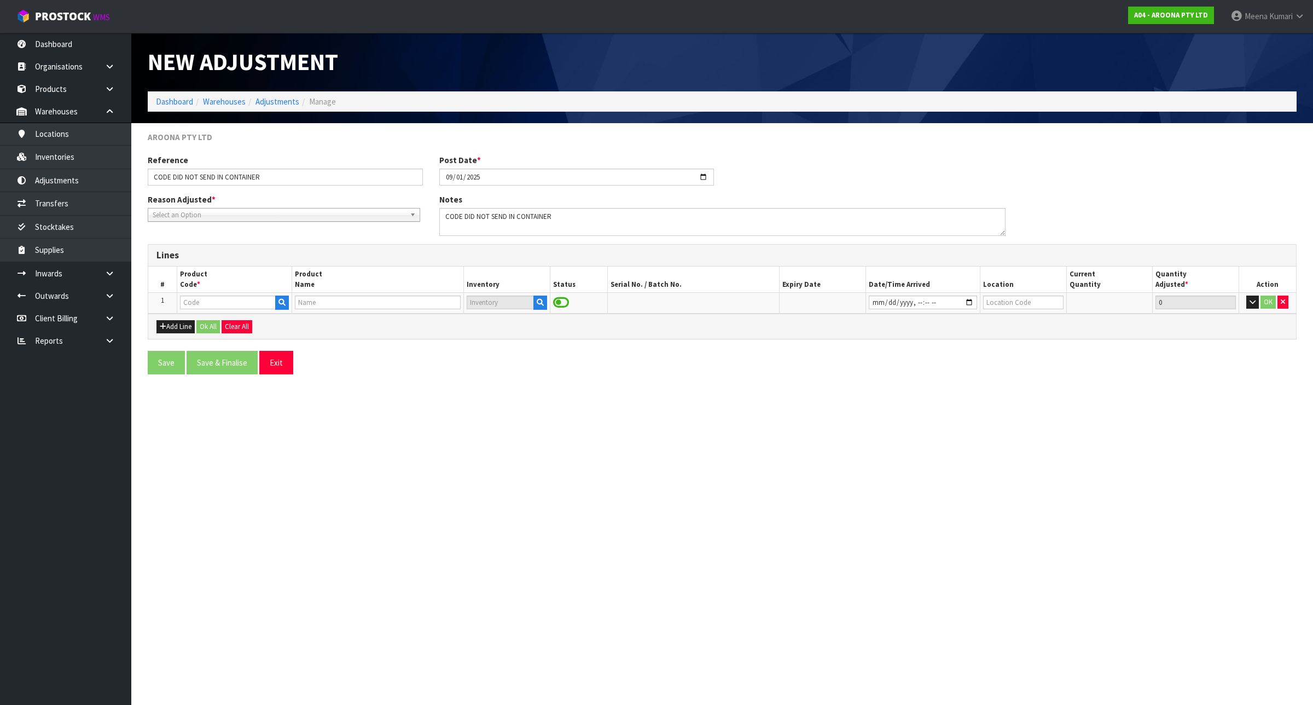
click at [211, 310] on div at bounding box center [234, 302] width 109 height 14
click at [211, 301] on input "text" at bounding box center [228, 302] width 96 height 14
type input "MBSF119"
type input "MFC DOUBLE SURFBAG 6.3 D600 PK ZIPPER 12MM PADDING"
type input "MBSF119"
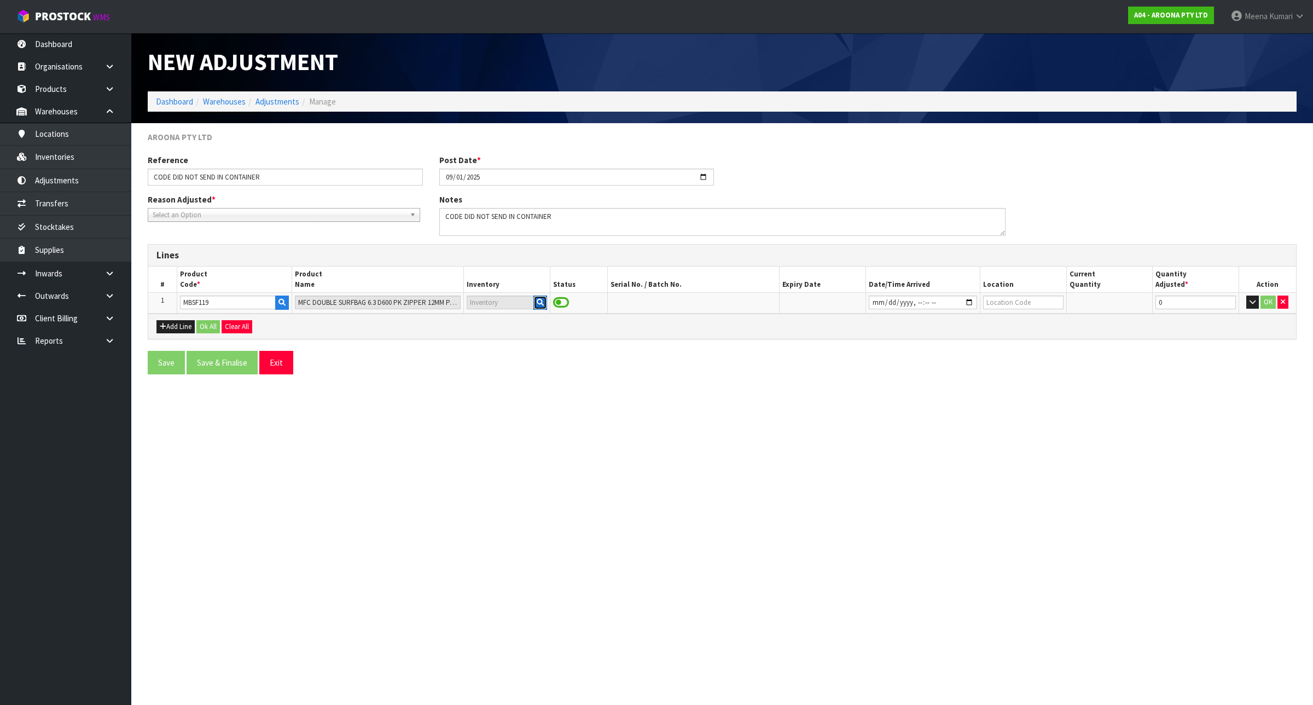
click at [537, 304] on icon "button" at bounding box center [540, 302] width 7 height 7
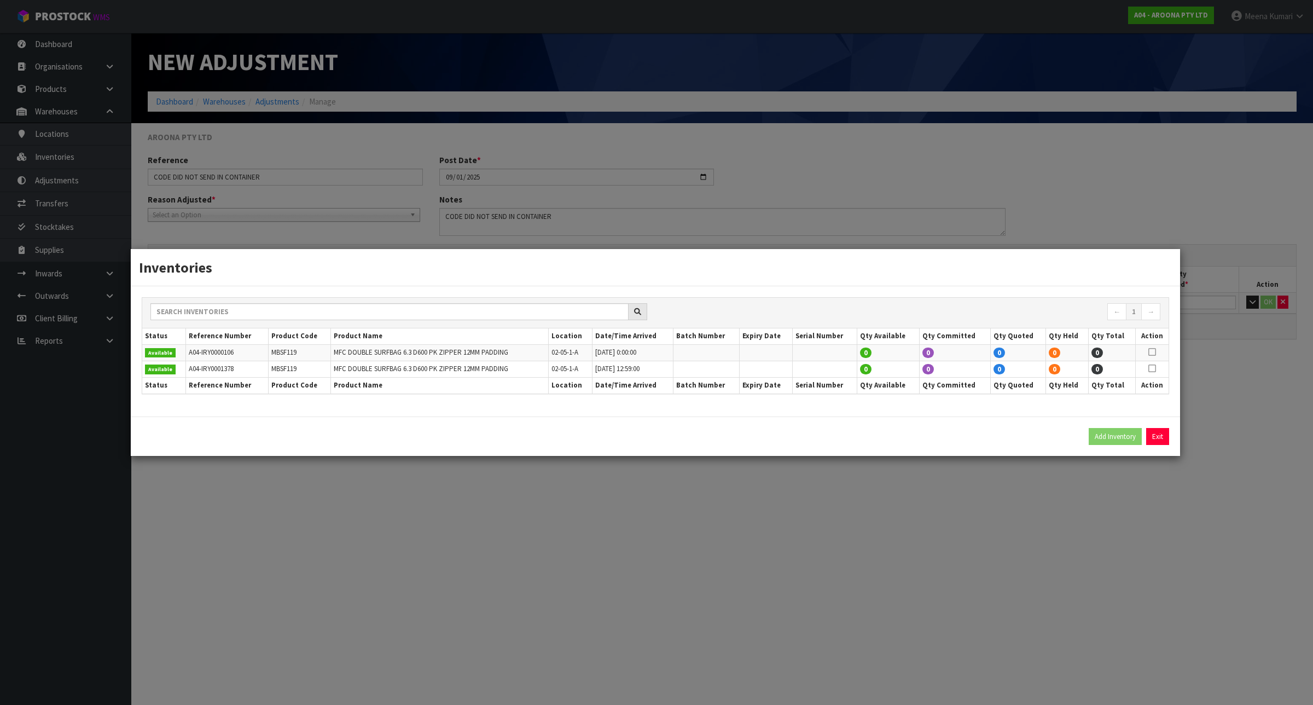
click at [1152, 352] on icon at bounding box center [1153, 352] width 8 height 1
click at [1130, 431] on button "Add Inventory" at bounding box center [1115, 437] width 53 height 18
type input "A04-IRY0000106"
type input "2017-11-06T00:00"
type input "02-05-1-A"
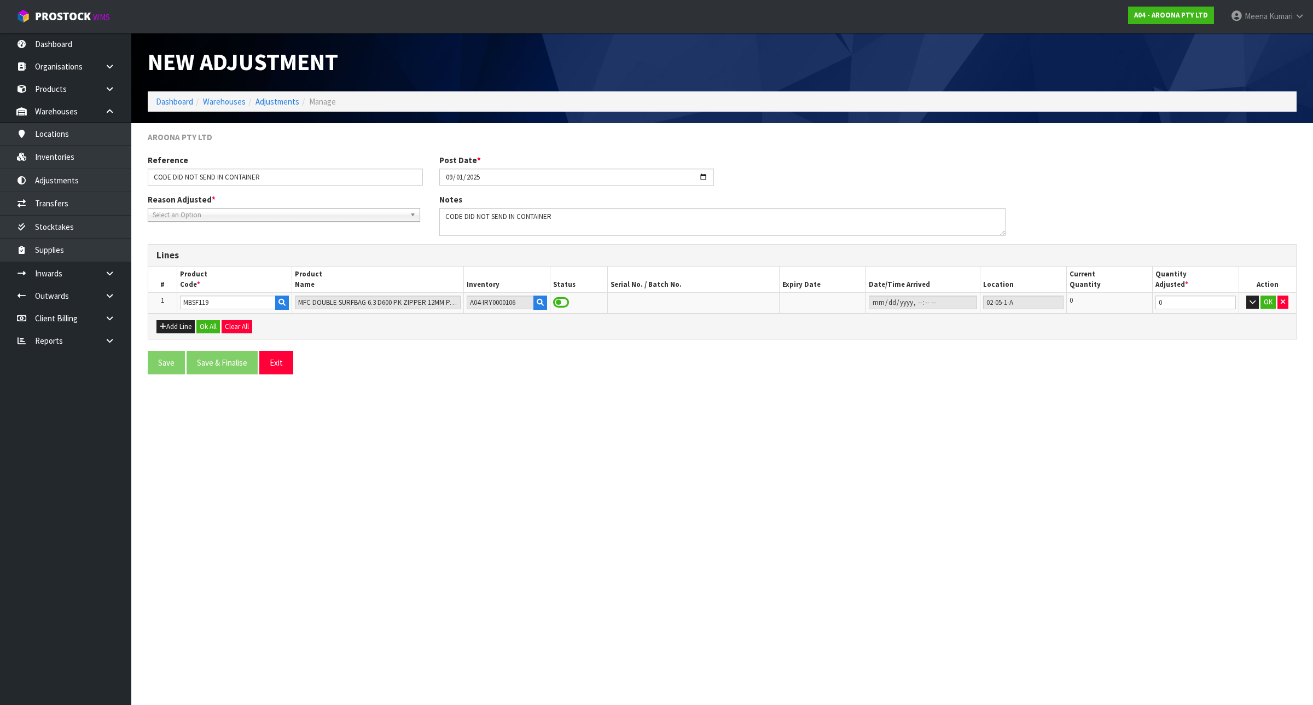
click at [1117, 584] on section "New Adjustment Dashboard Warehouses Adjustments Manage AROONA PTY LTD Reference…" at bounding box center [656, 352] width 1313 height 705
drag, startPoint x: 1168, startPoint y: 299, endPoint x: 1060, endPoint y: 315, distance: 108.9
click at [1060, 315] on div "Lines # Product Code * Product Name Inventory Status Serial No. / Batch No. Exp…" at bounding box center [722, 291] width 1149 height 95
type input "1"
click at [1268, 302] on button "OK" at bounding box center [1268, 301] width 15 height 13
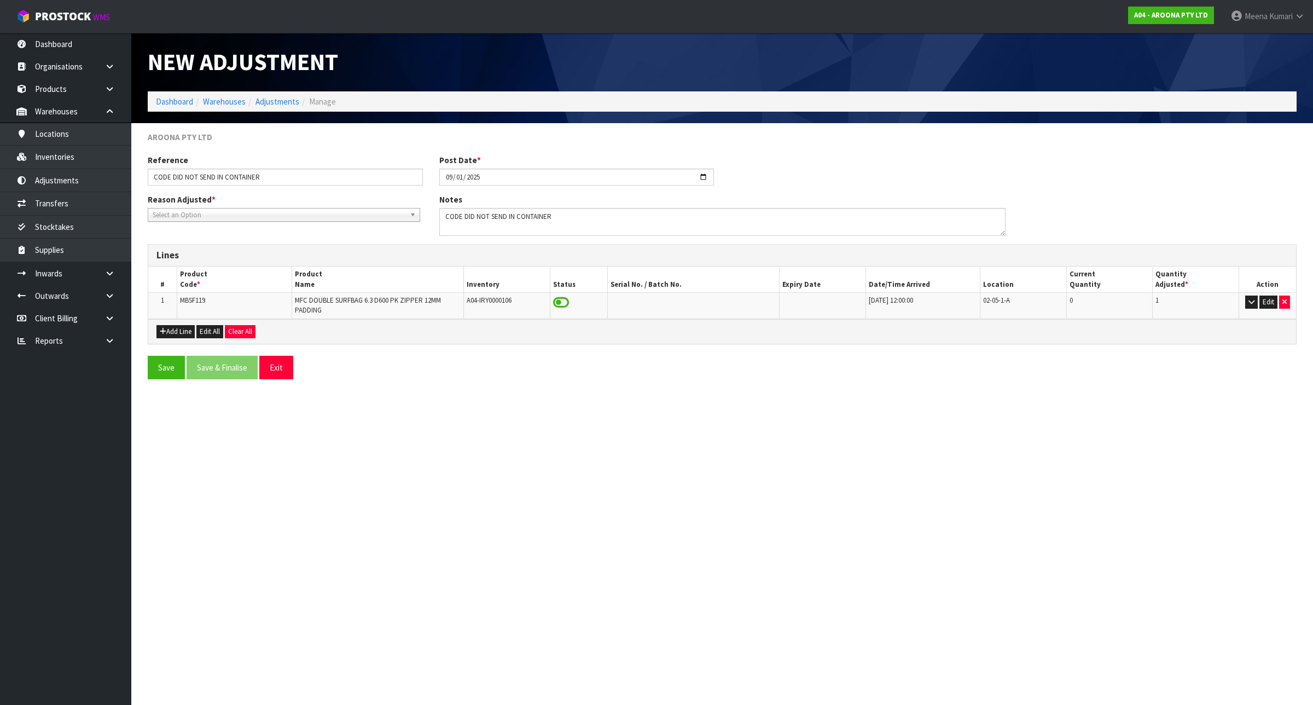
click at [316, 225] on div "Reason Adjusted * Stocktake Adjustment Client Instructed Information Amendment …" at bounding box center [722, 219] width 1165 height 50
click at [316, 217] on span "Select an Option" at bounding box center [279, 214] width 253 height 13
click at [322, 274] on li "Information Amendment" at bounding box center [283, 273] width 267 height 14
click at [213, 364] on button "Save & Finalise" at bounding box center [222, 368] width 71 height 24
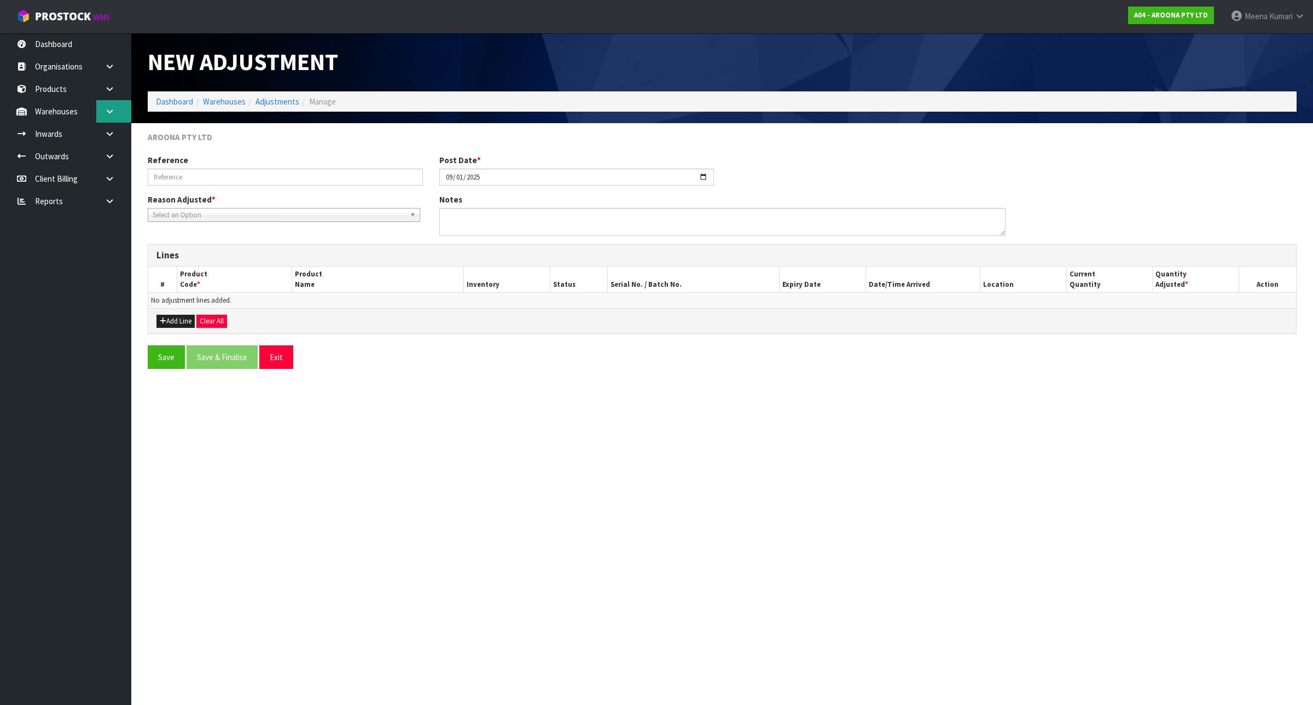
click at [105, 102] on link at bounding box center [113, 111] width 35 height 22
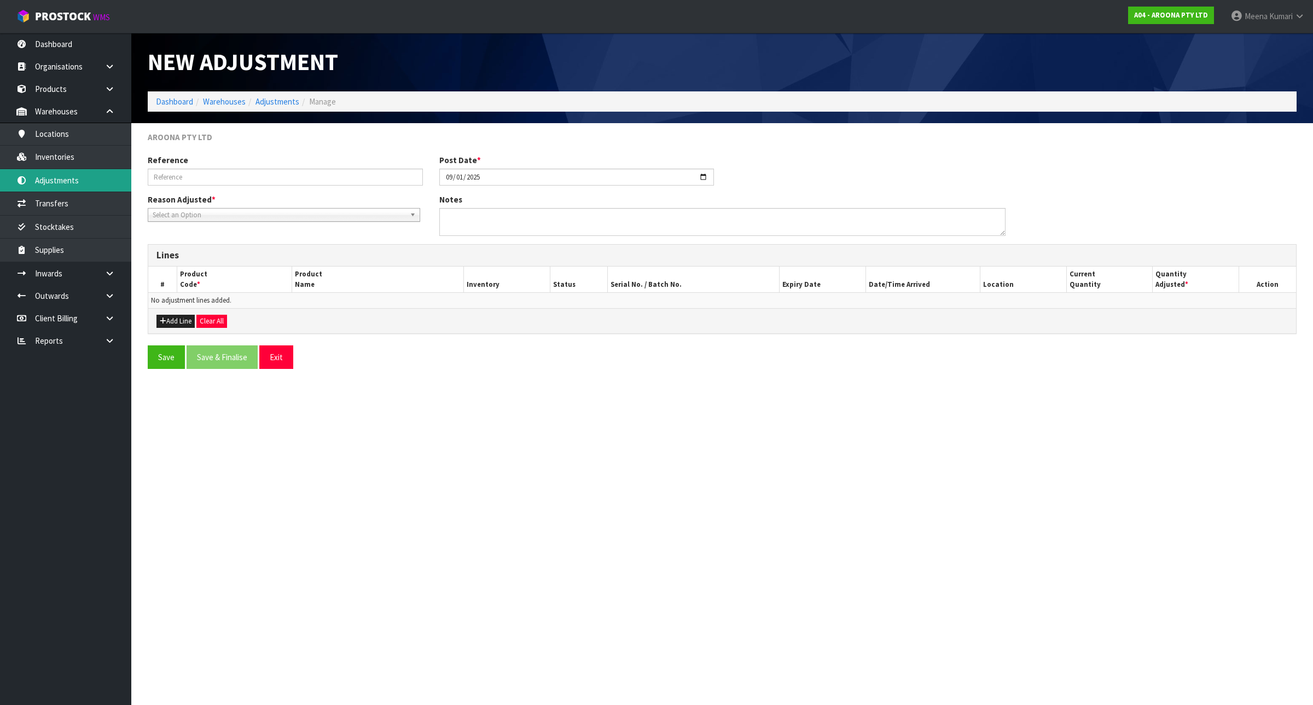
click at [88, 190] on link "Adjustments" at bounding box center [65, 180] width 131 height 22
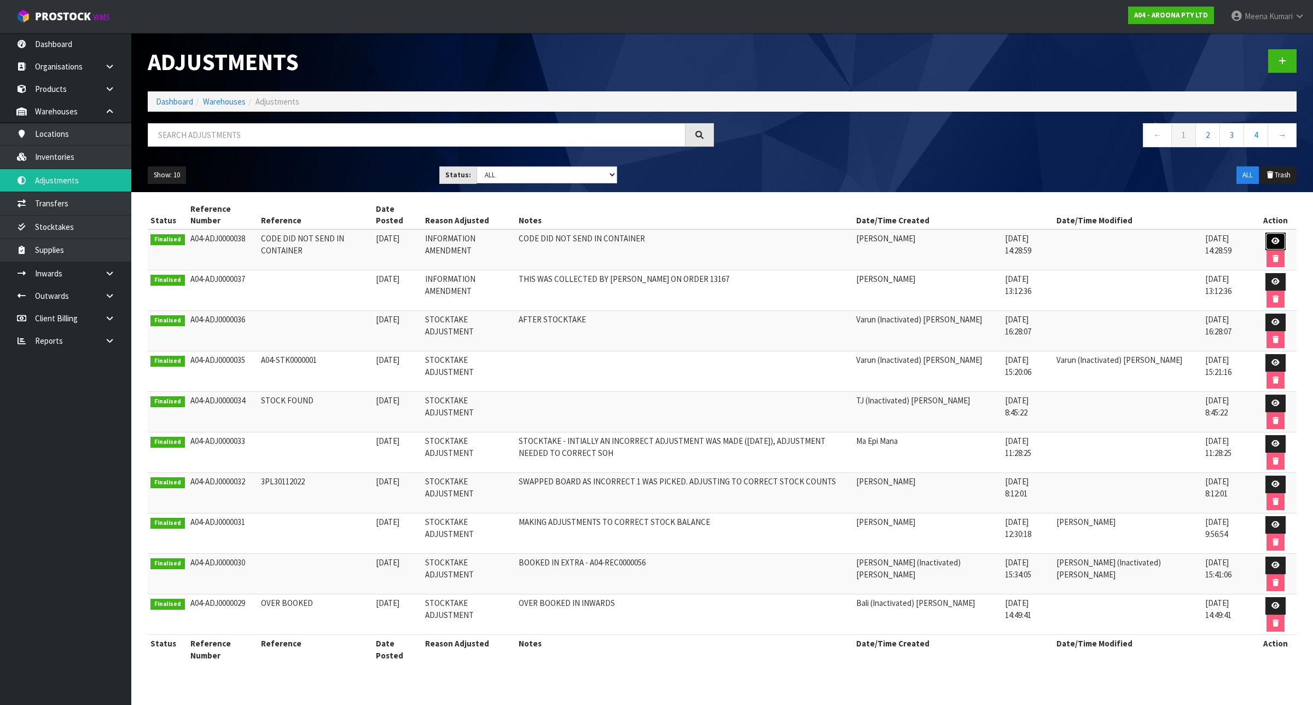
click at [1268, 240] on link at bounding box center [1276, 242] width 20 height 18
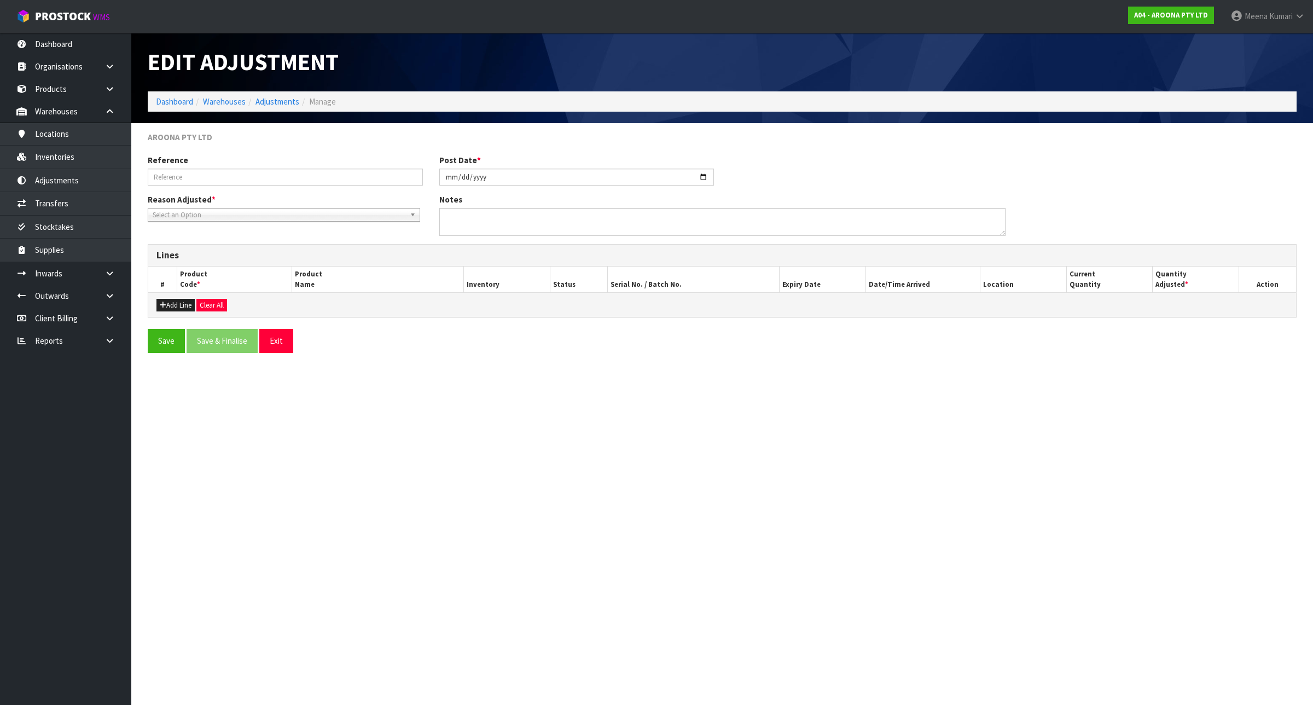
type input "CODE DID NOT SEND IN CONTAINER"
type input "[DATE]"
type textarea "CODE DID NOT SEND IN CONTAINER"
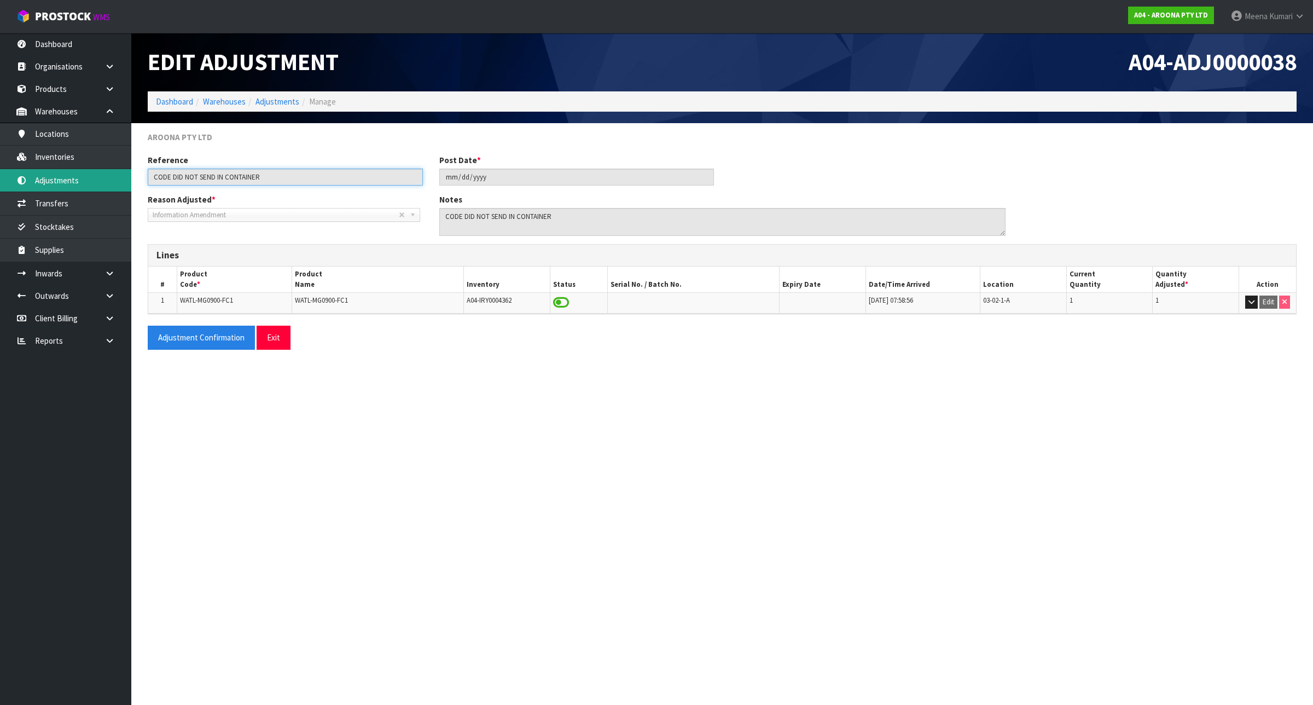
drag, startPoint x: 267, startPoint y: 183, endPoint x: 107, endPoint y: 176, distance: 160.5
click at [107, 176] on body "Toggle navigation ProStock WMS A04 - AROONA PTY LTD [PERSON_NAME] Logout Dashbo…" at bounding box center [656, 352] width 1313 height 705
click at [184, 102] on link "Dashboard" at bounding box center [174, 101] width 37 height 10
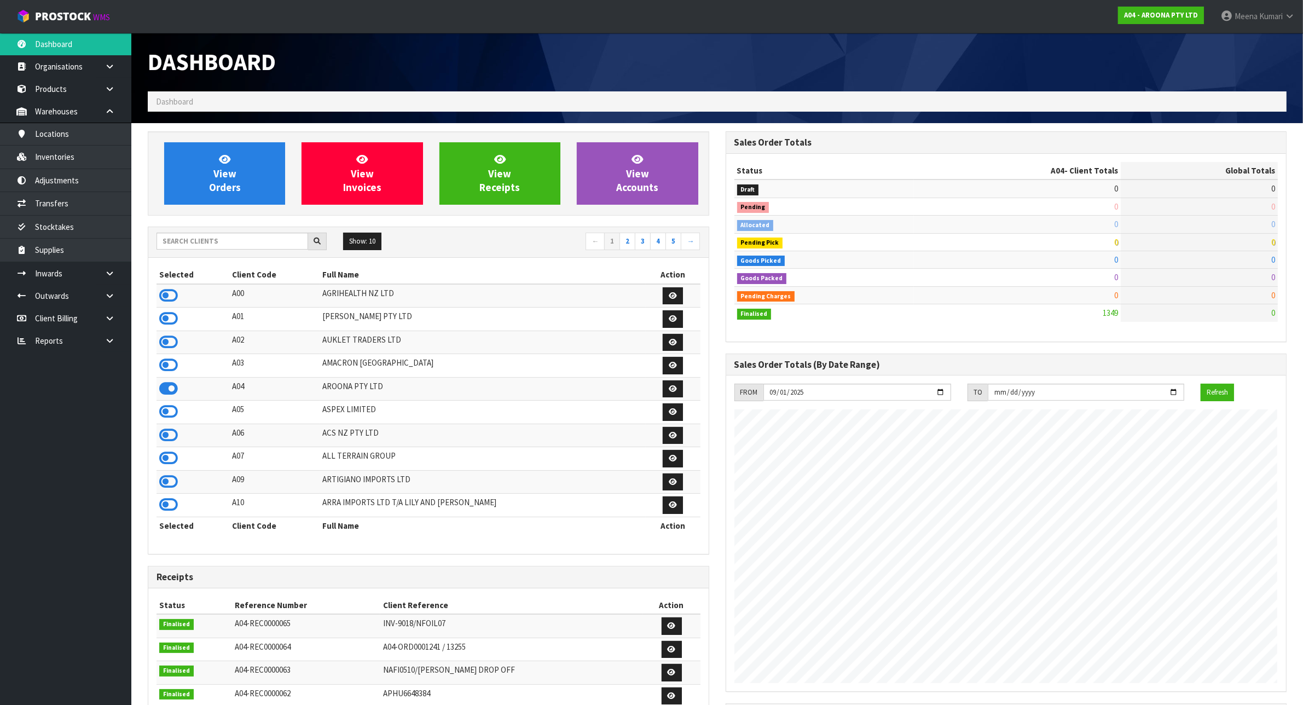
scroll to position [671, 577]
click at [221, 238] on input "text" at bounding box center [232, 241] width 152 height 17
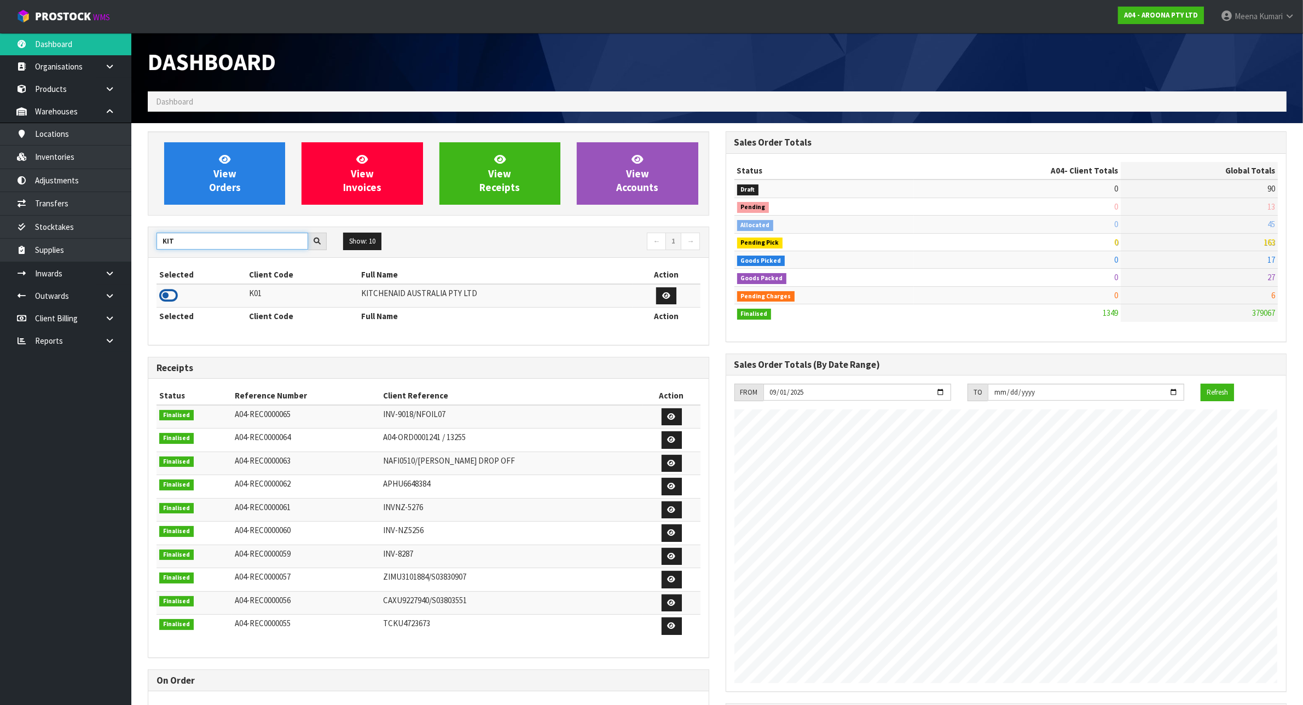
type input "KIT"
click at [168, 302] on icon at bounding box center [168, 295] width 19 height 16
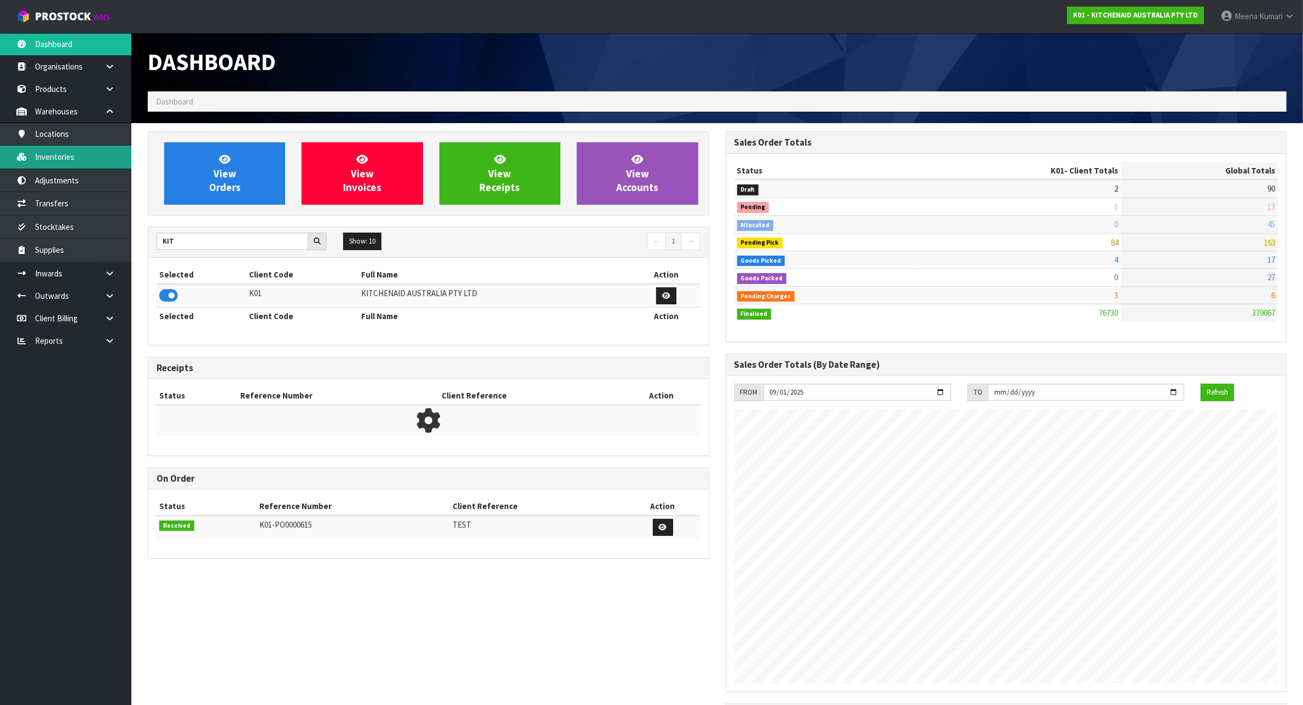
scroll to position [832, 577]
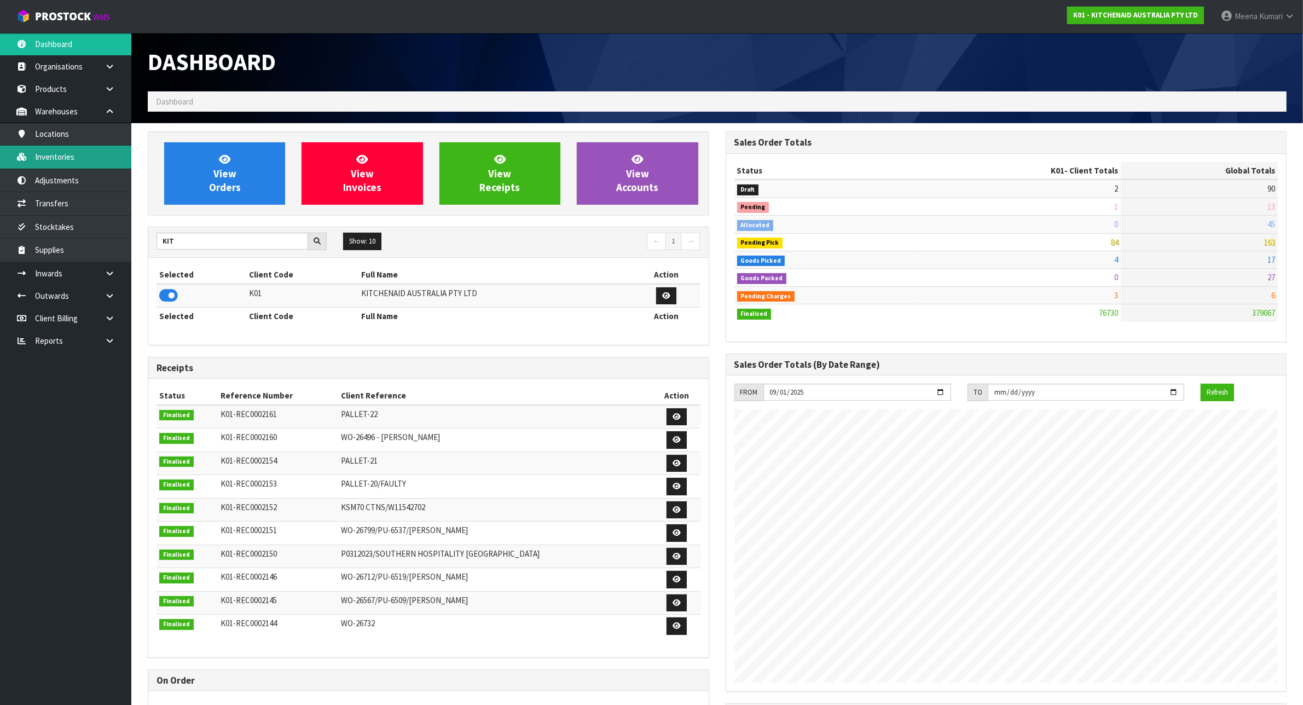
click at [96, 153] on link "Inventories" at bounding box center [65, 157] width 131 height 22
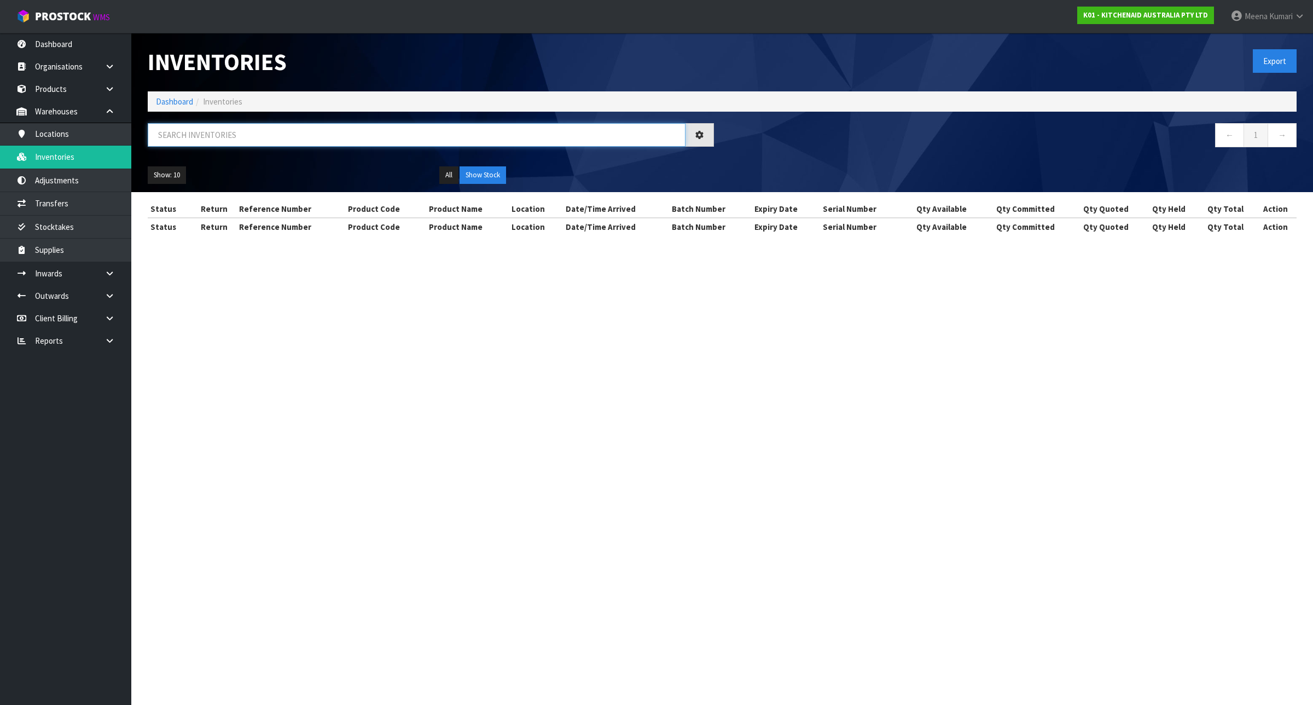
click at [247, 132] on input "text" at bounding box center [417, 135] width 538 height 24
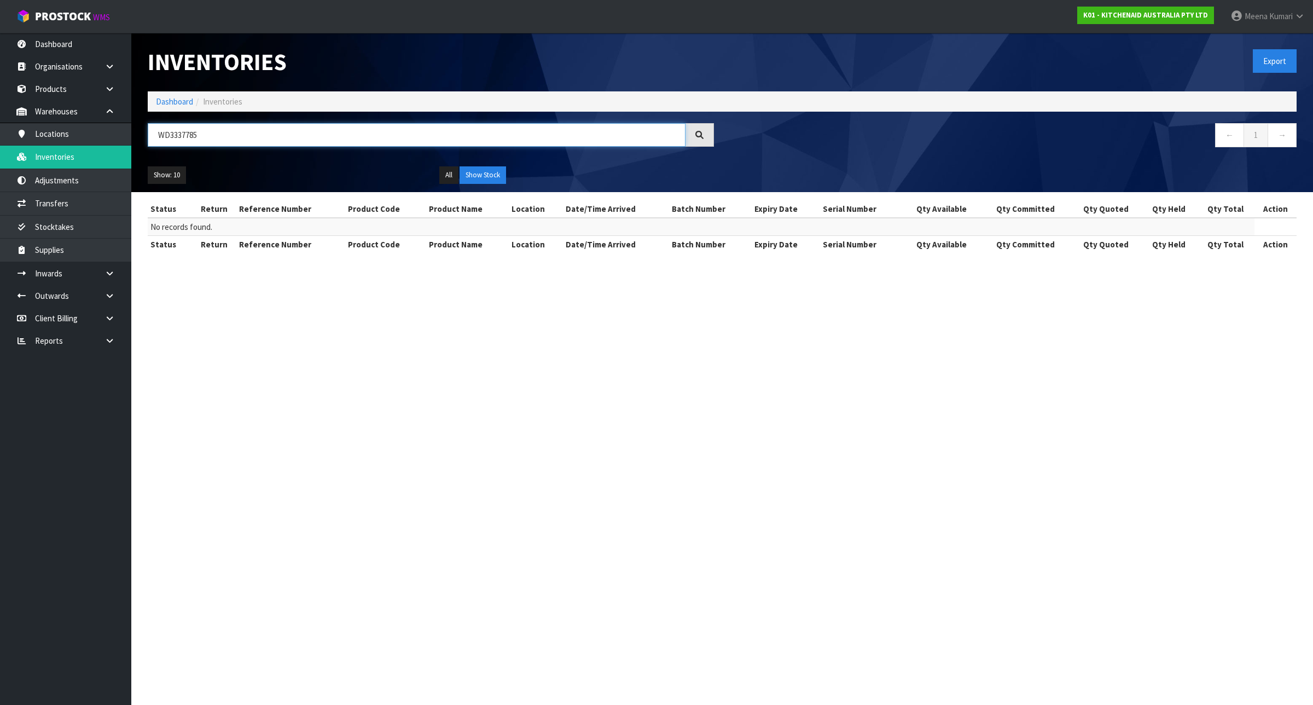
click at [179, 130] on input "WD3337785" at bounding box center [417, 135] width 538 height 24
click at [181, 133] on input "WD3337785" at bounding box center [417, 135] width 538 height 24
click at [184, 136] on input "WD337785" at bounding box center [417, 135] width 538 height 24
click at [449, 173] on button "All" at bounding box center [448, 175] width 19 height 18
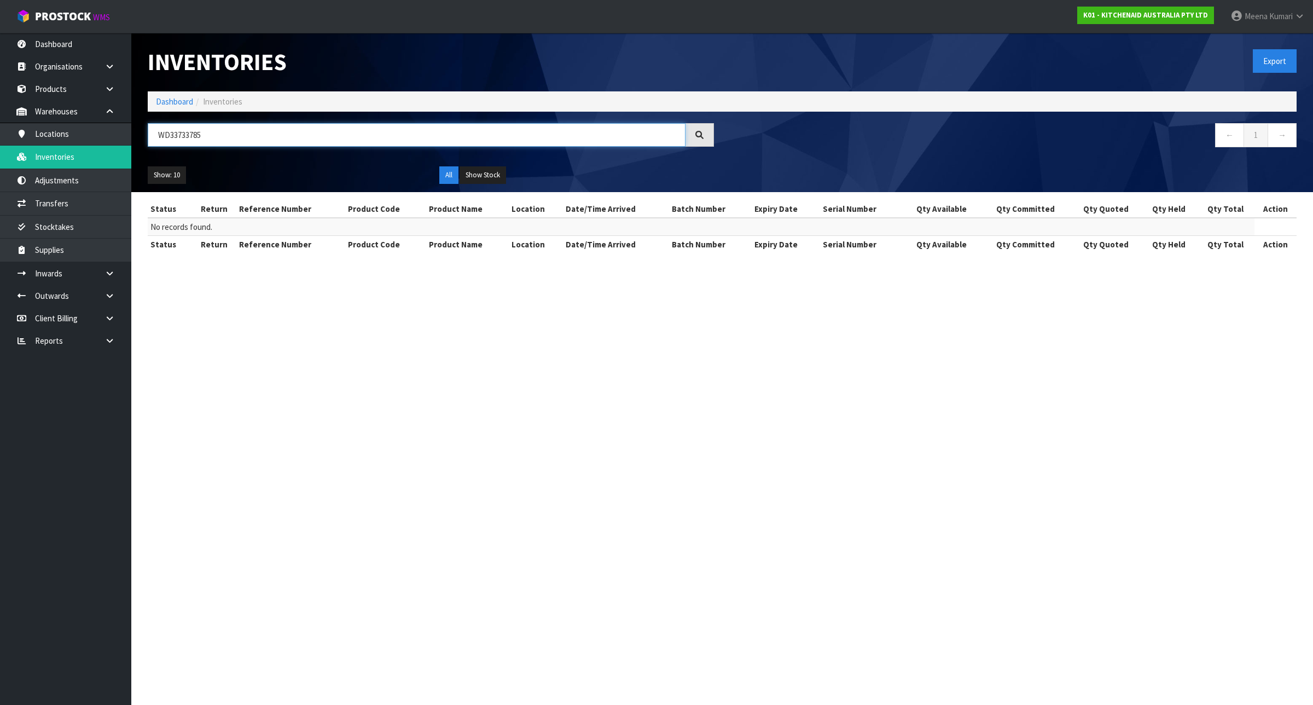
click at [208, 135] on input "WD33733785" at bounding box center [417, 135] width 538 height 24
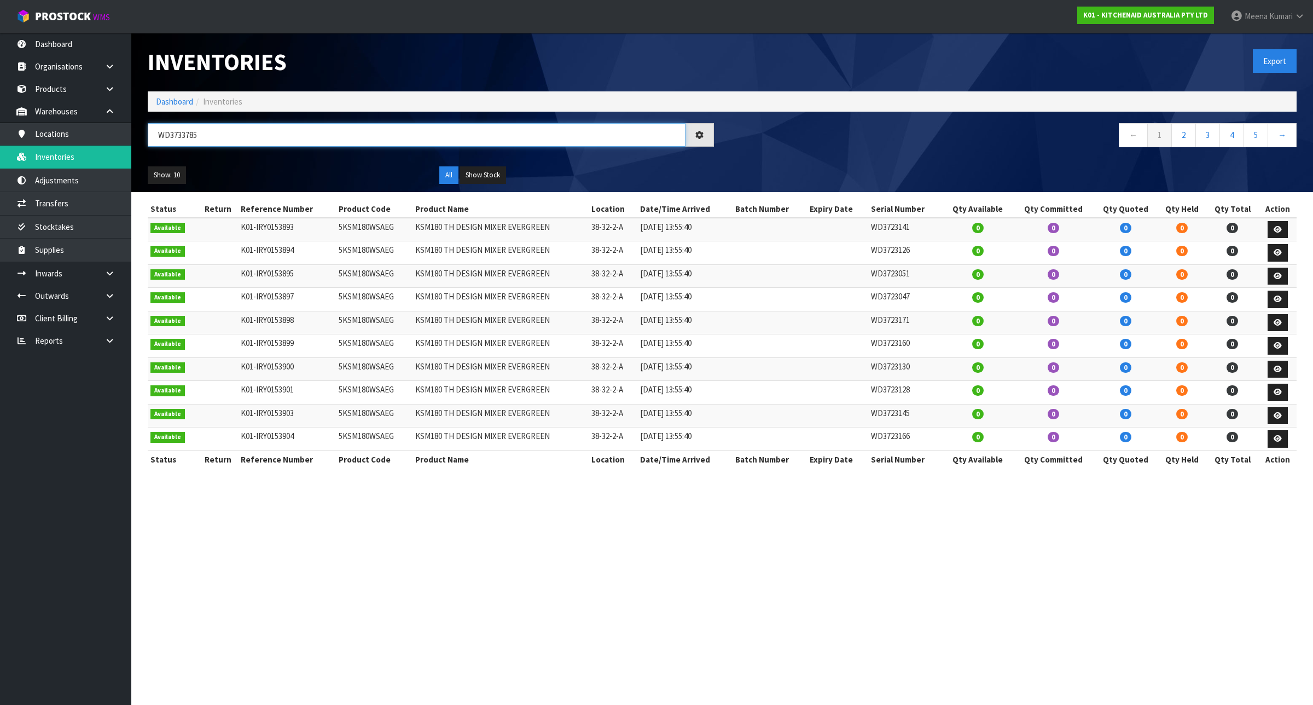
type input "WD3733785"
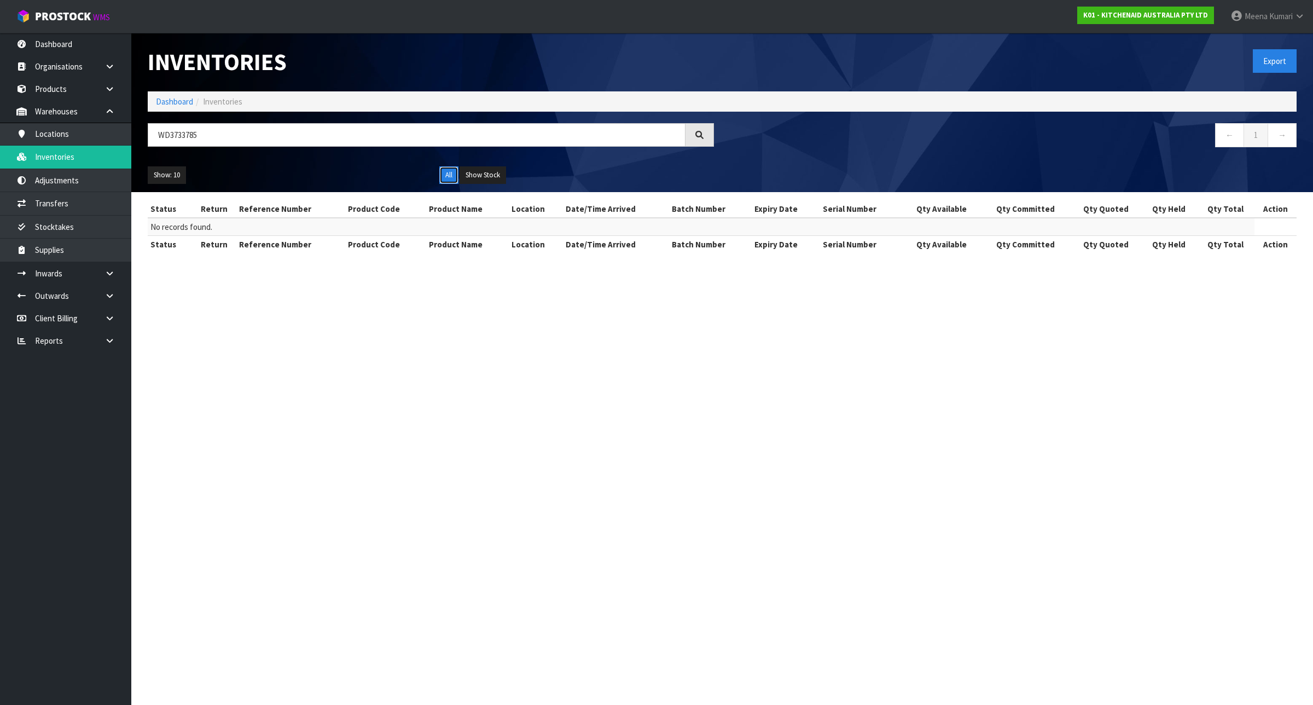
click at [446, 173] on button "All" at bounding box center [448, 175] width 19 height 18
click at [483, 170] on button "Show Stock" at bounding box center [483, 175] width 47 height 18
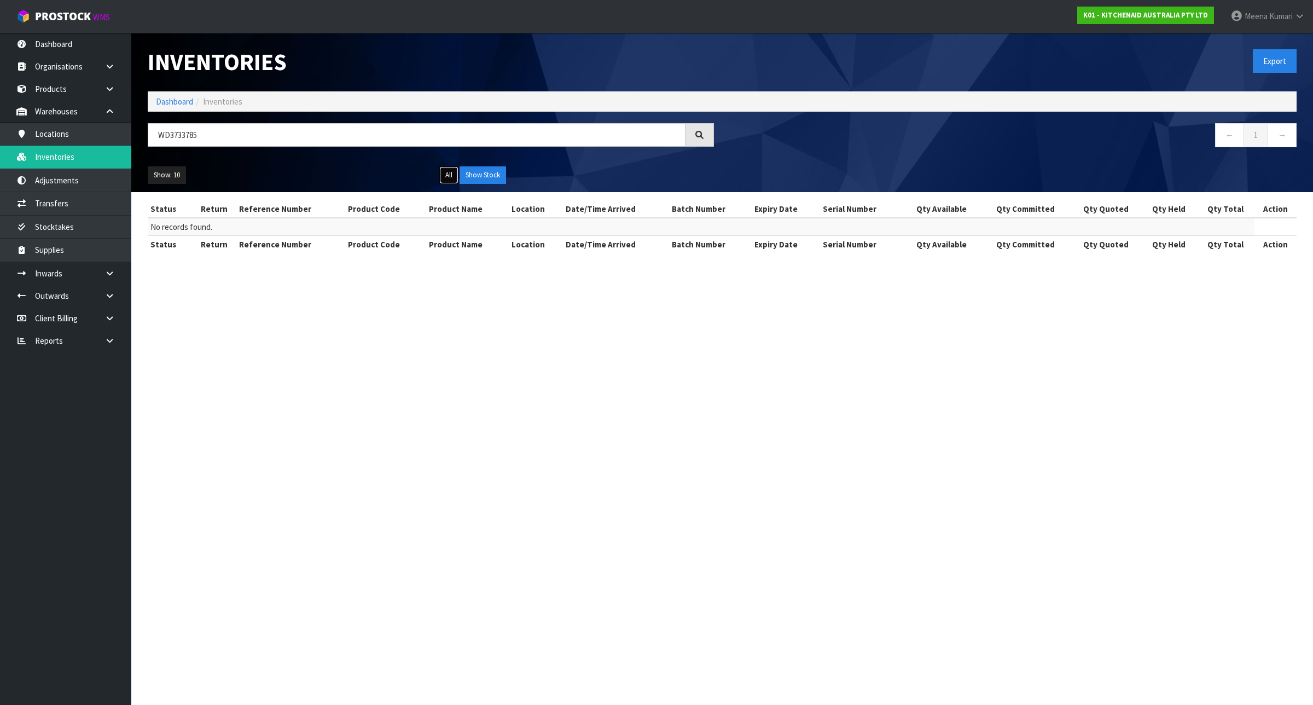
click at [448, 171] on button "All" at bounding box center [448, 175] width 19 height 18
click at [177, 102] on link "Dashboard" at bounding box center [174, 101] width 37 height 10
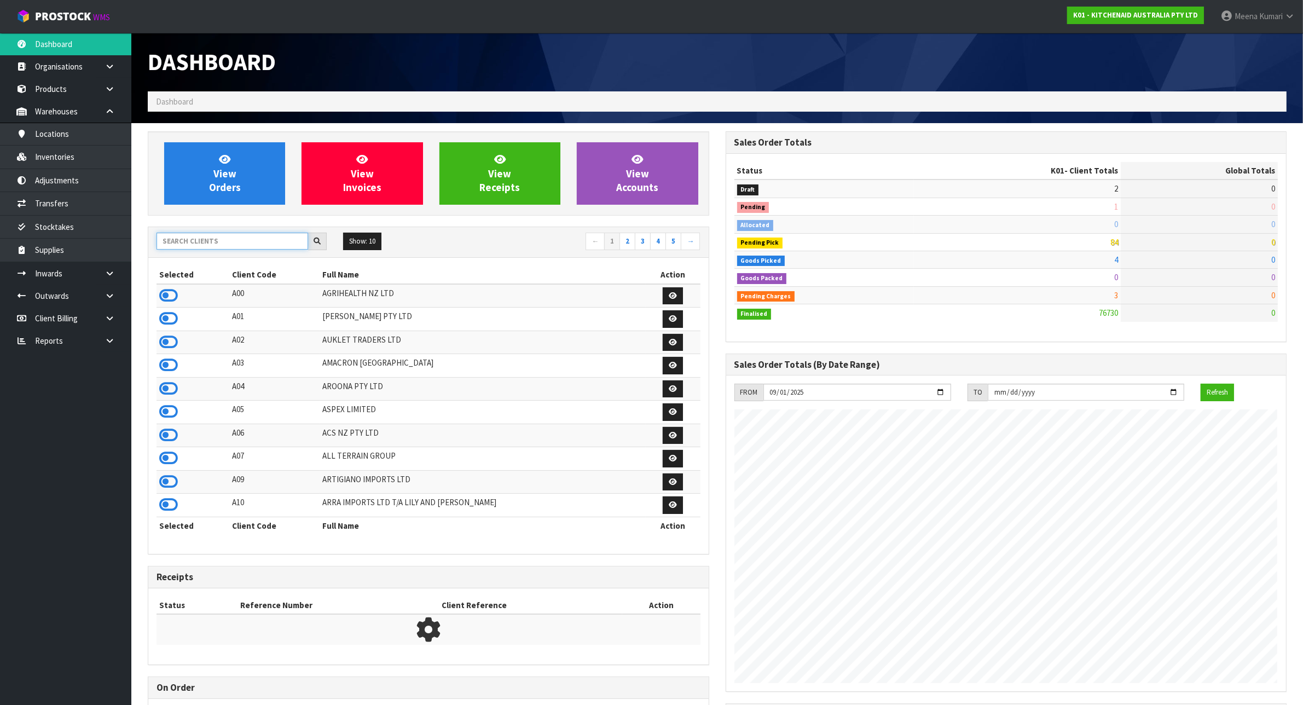
scroll to position [832, 577]
click at [241, 247] on input "text" at bounding box center [232, 241] width 152 height 17
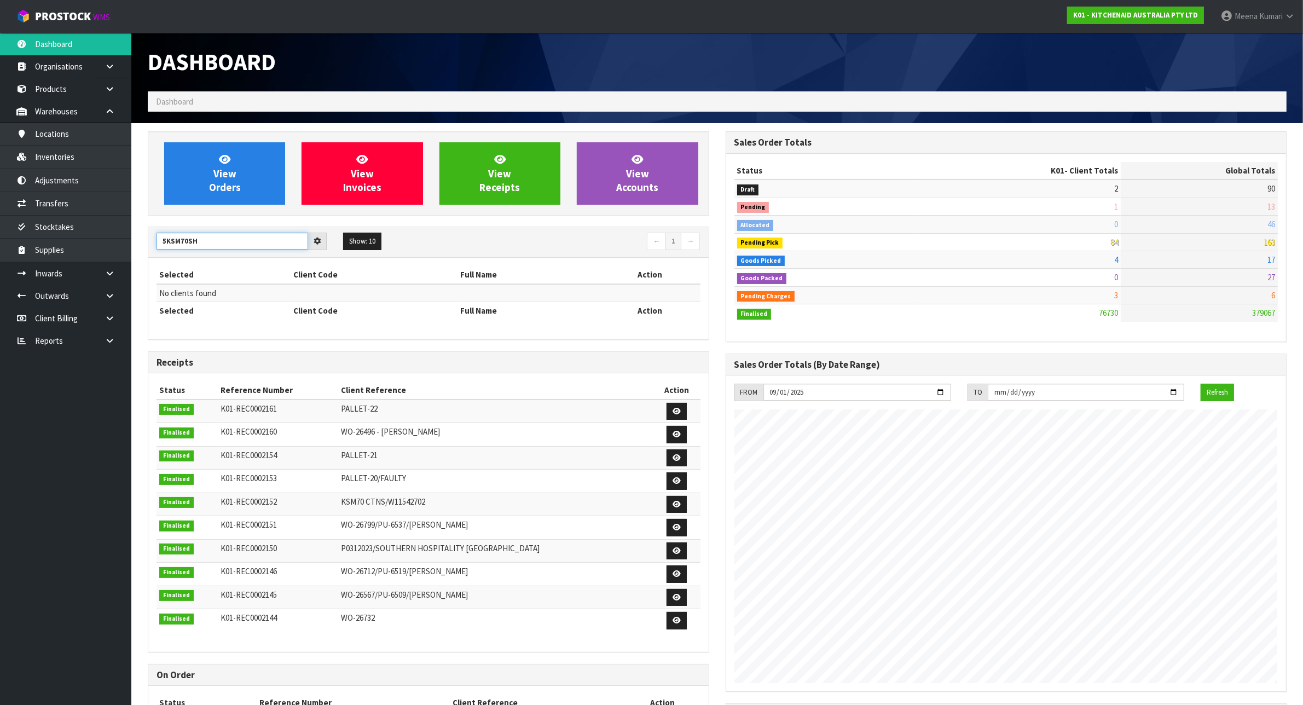
type input "5KSM70SH"
click at [241, 247] on input "5KSM70SH" at bounding box center [232, 241] width 152 height 17
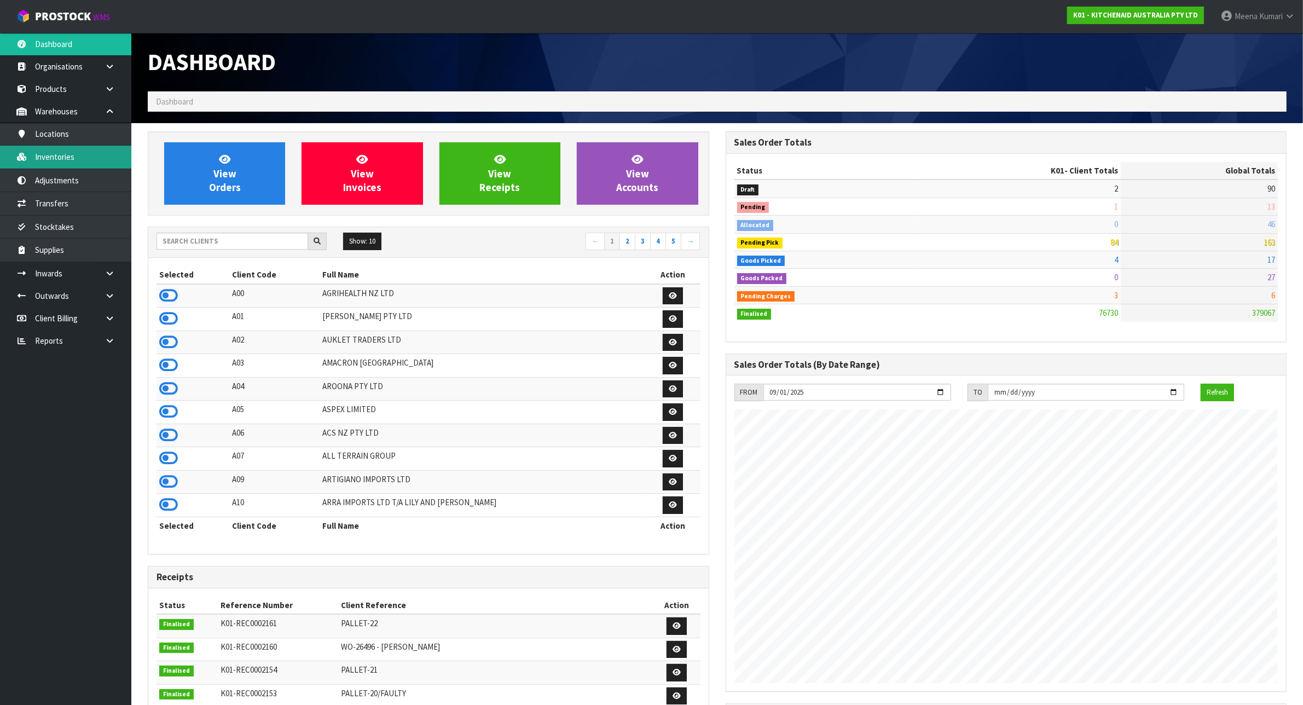
click at [78, 160] on link "Inventories" at bounding box center [65, 157] width 131 height 22
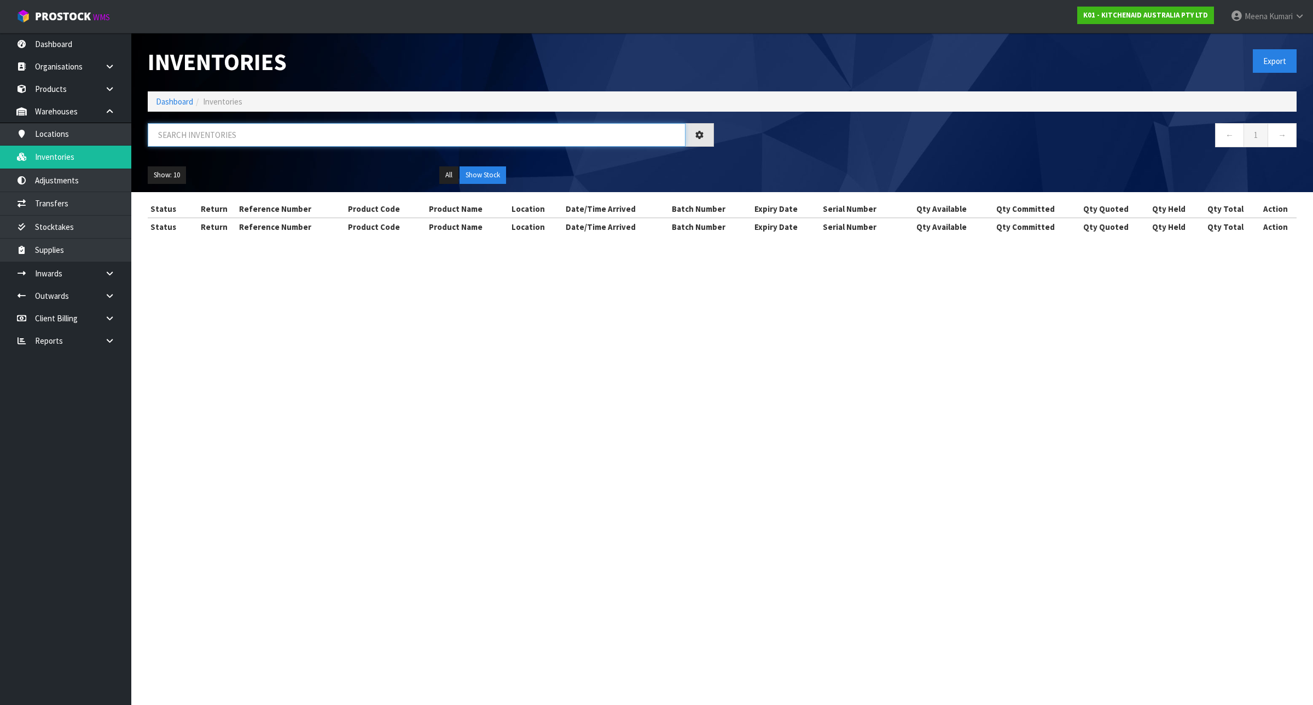
click at [362, 135] on input "text" at bounding box center [417, 135] width 538 height 24
paste input "5KSM70SH"
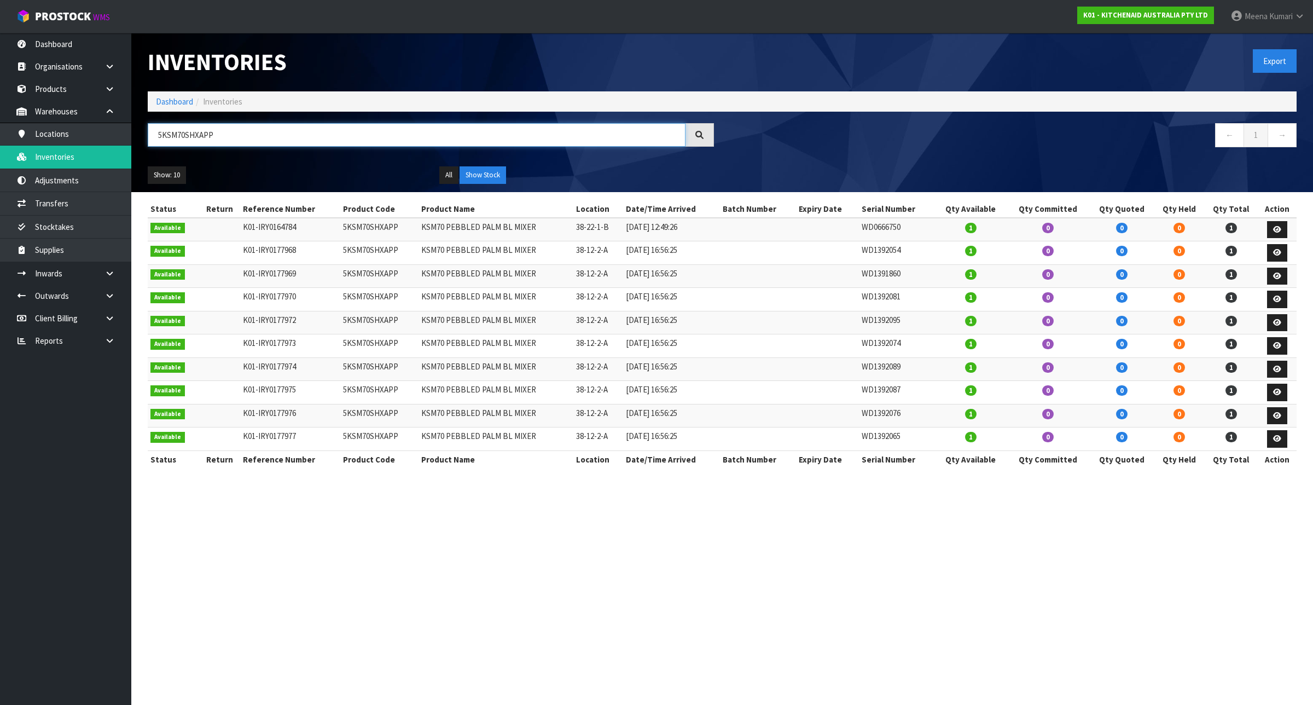
type input "5KSM70SHXAPP"
click at [491, 150] on div "5KSM70SHXAPP" at bounding box center [431, 139] width 583 height 32
click at [1275, 135] on link "→" at bounding box center [1282, 135] width 29 height 24
click at [169, 99] on link "Dashboard" at bounding box center [174, 101] width 37 height 10
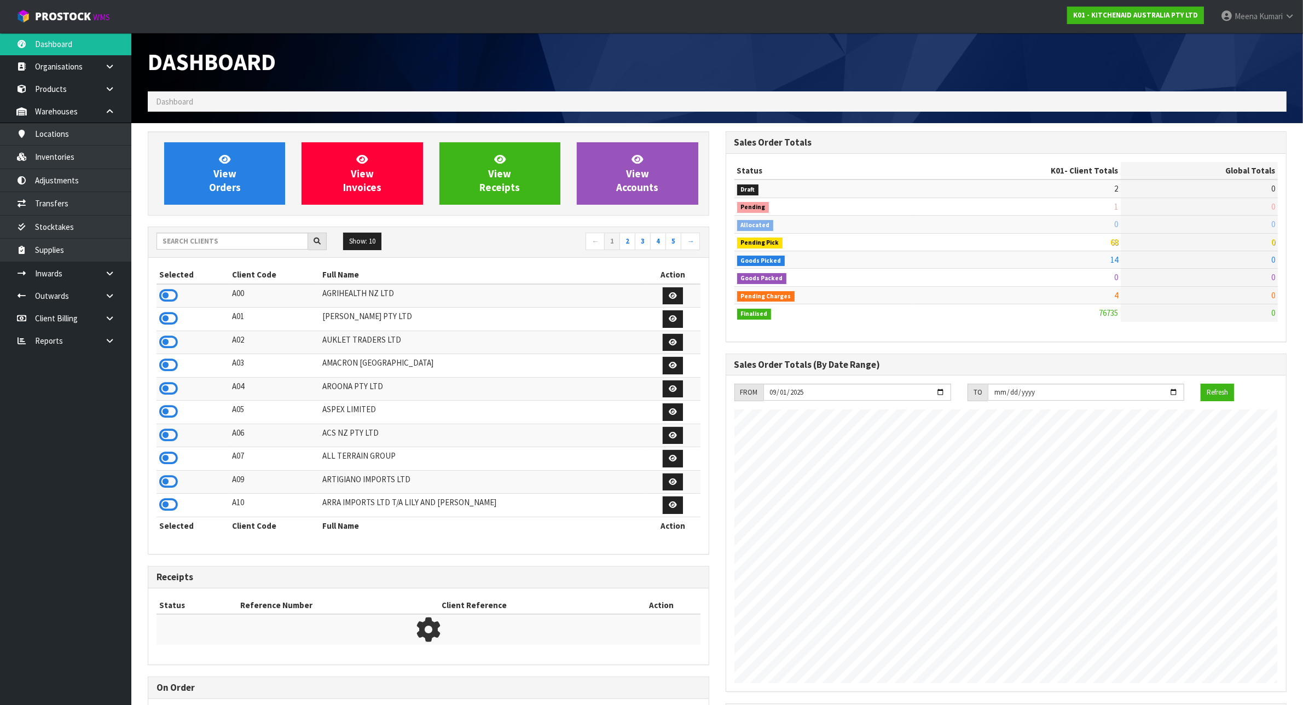
scroll to position [832, 577]
click at [199, 241] on input "text" at bounding box center [232, 241] width 152 height 17
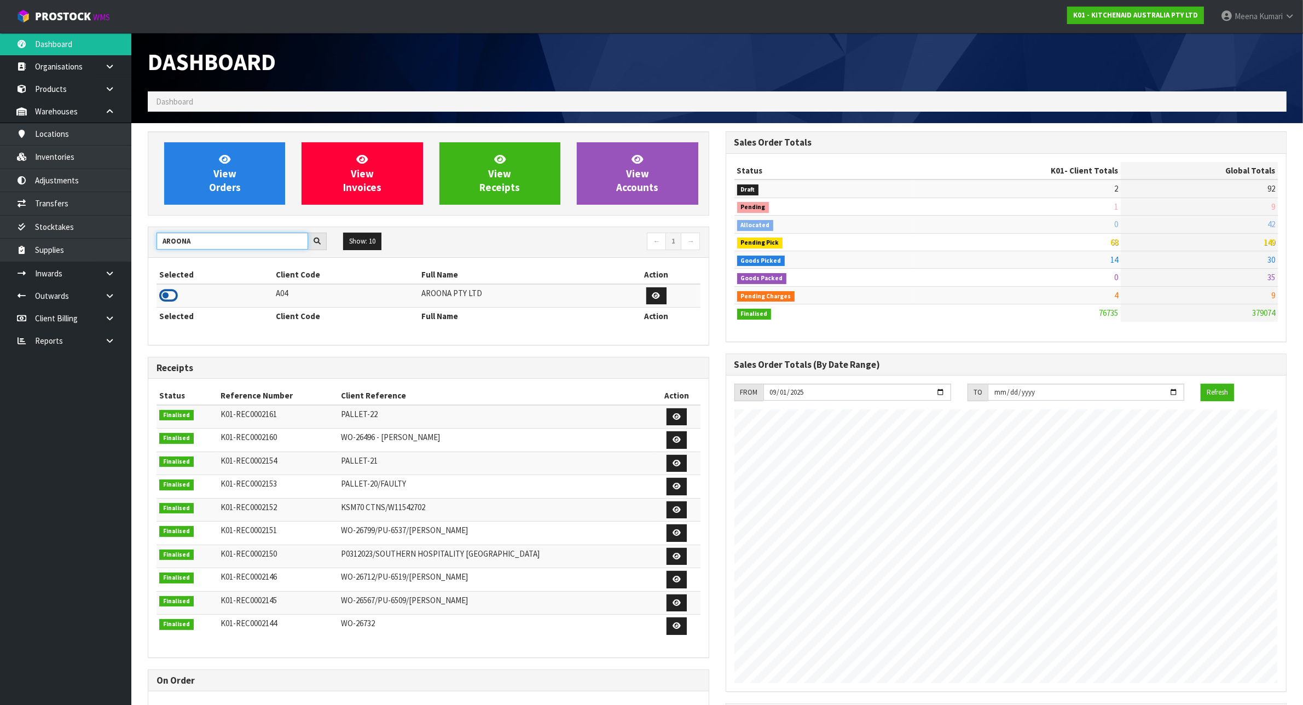
type input "AROONA"
click at [167, 293] on icon at bounding box center [168, 295] width 19 height 16
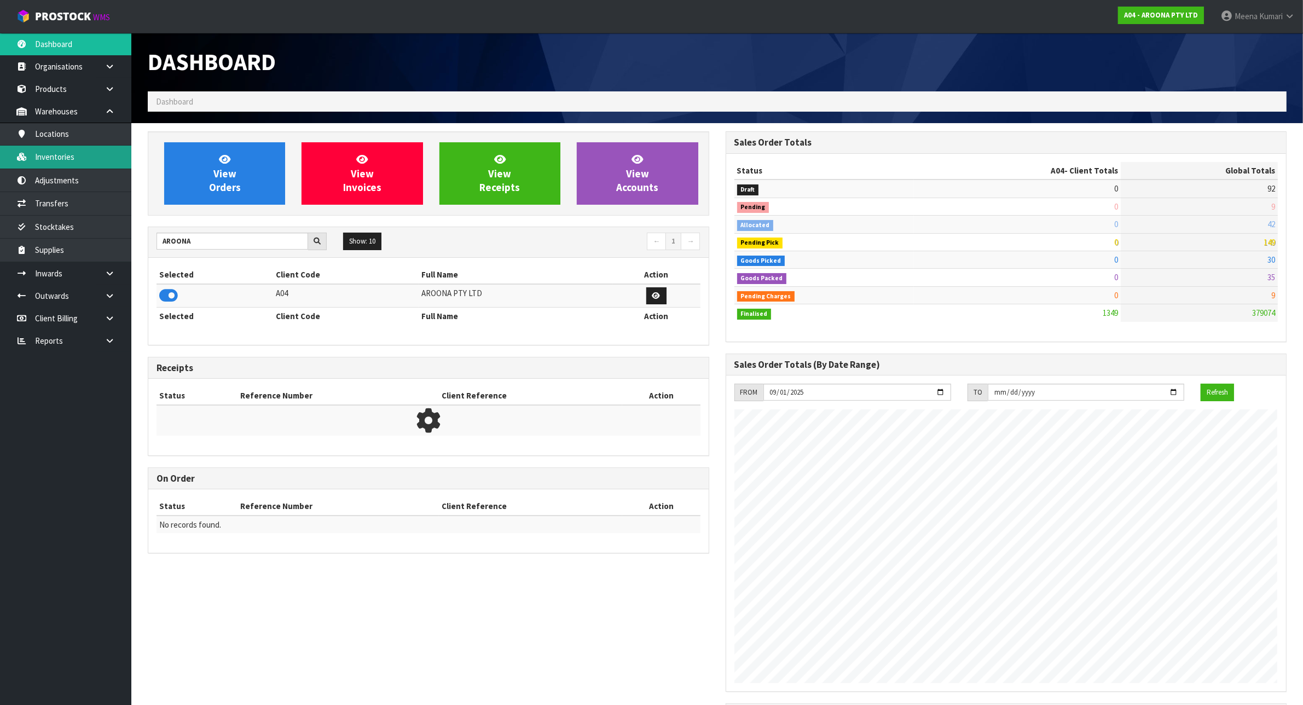
scroll to position [671, 577]
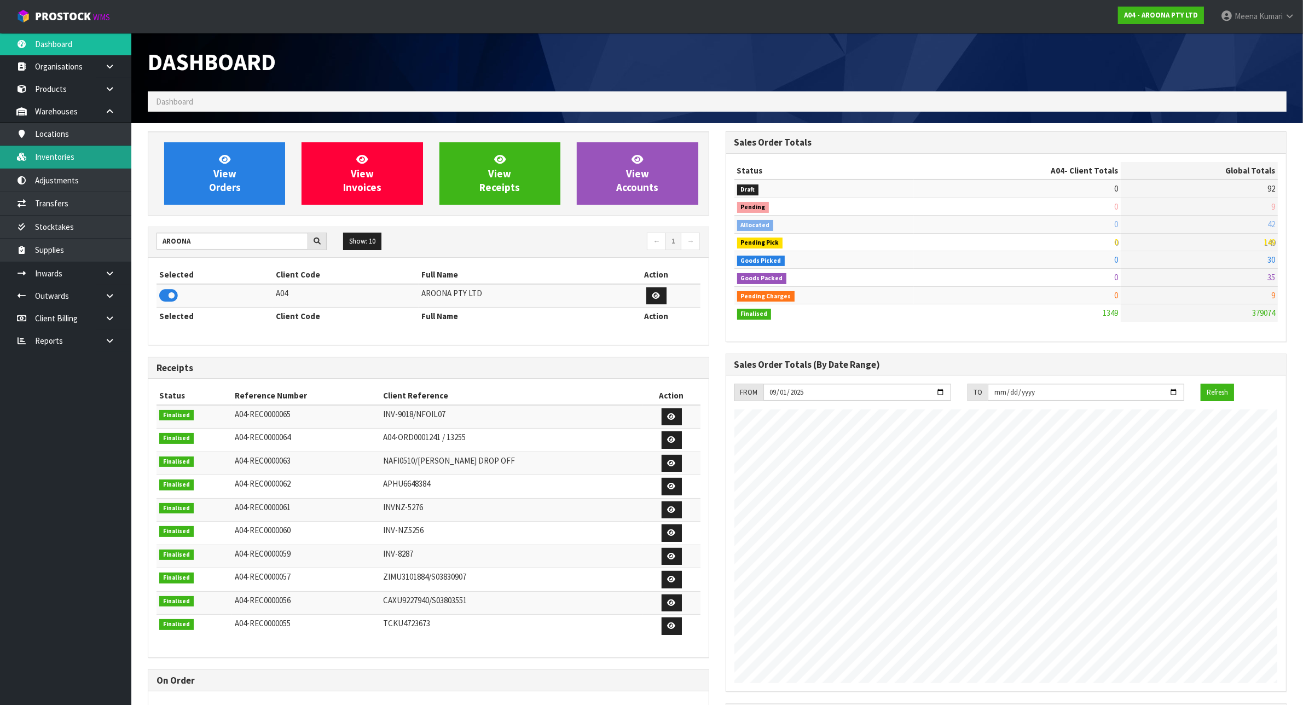
click at [100, 156] on link "Inventories" at bounding box center [65, 157] width 131 height 22
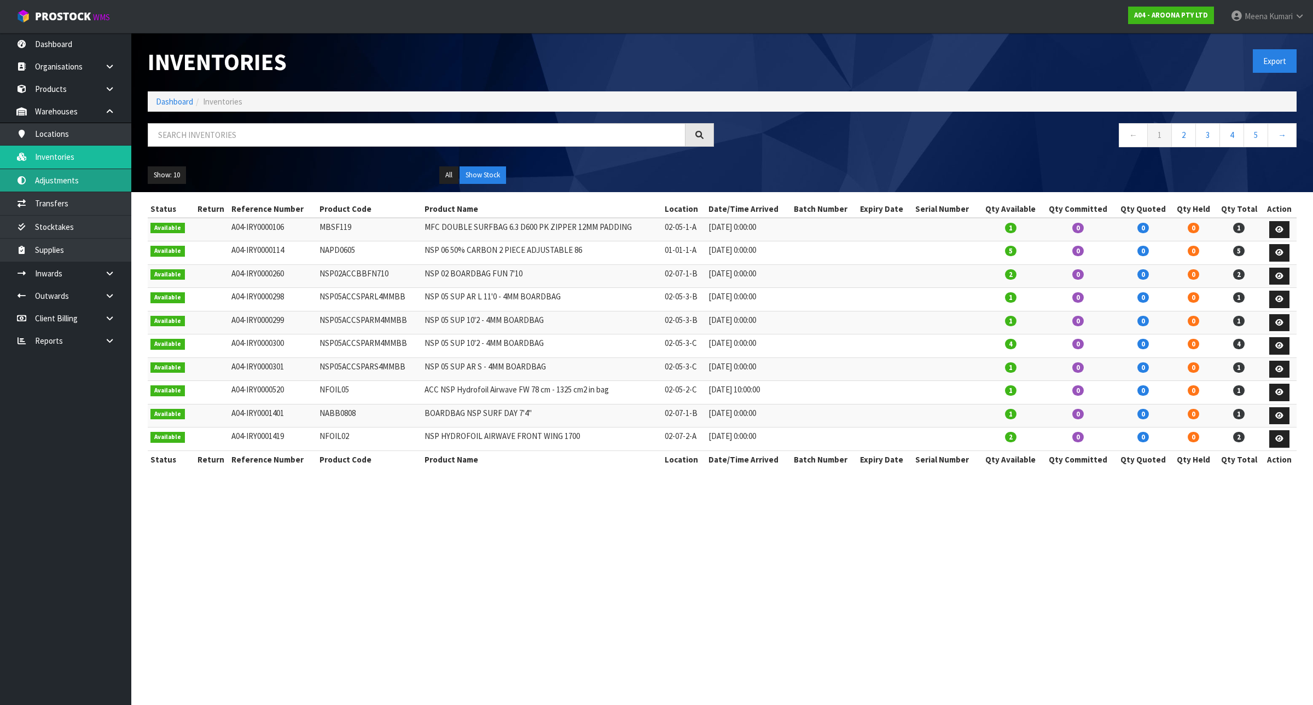
click at [82, 183] on link "Adjustments" at bounding box center [65, 180] width 131 height 22
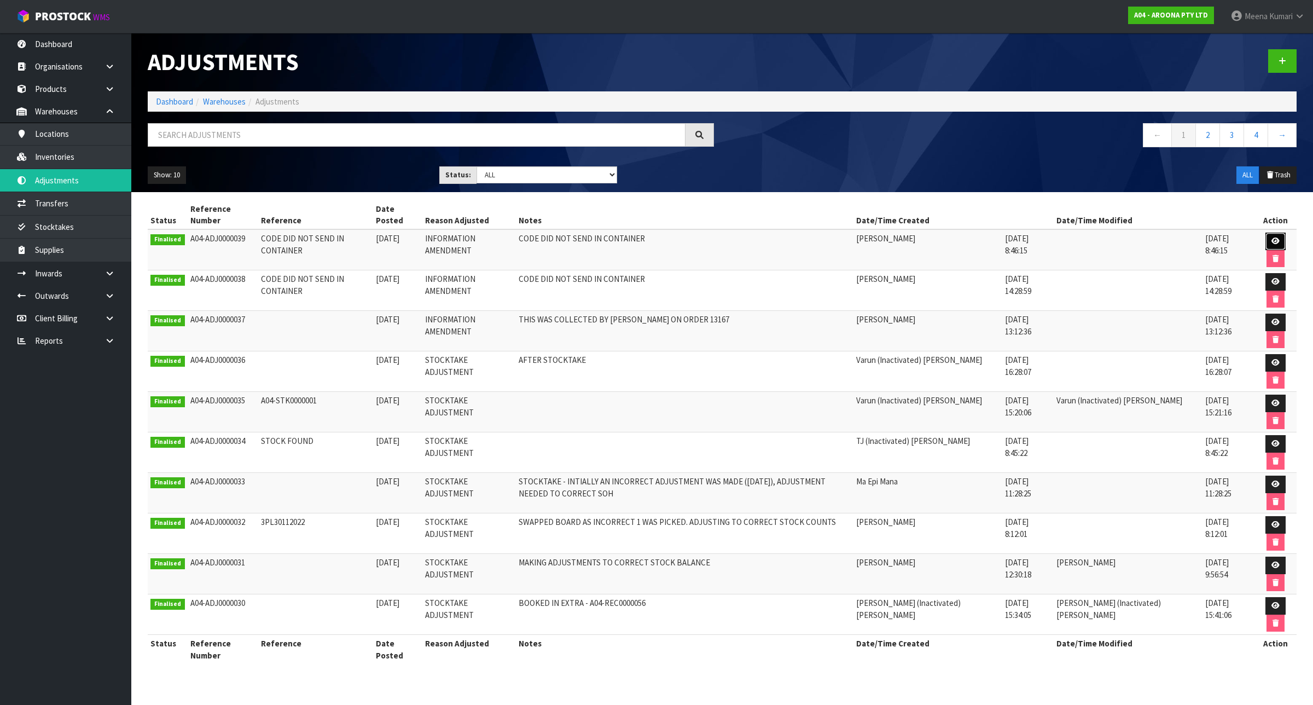
click at [1275, 244] on icon at bounding box center [1276, 240] width 8 height 7
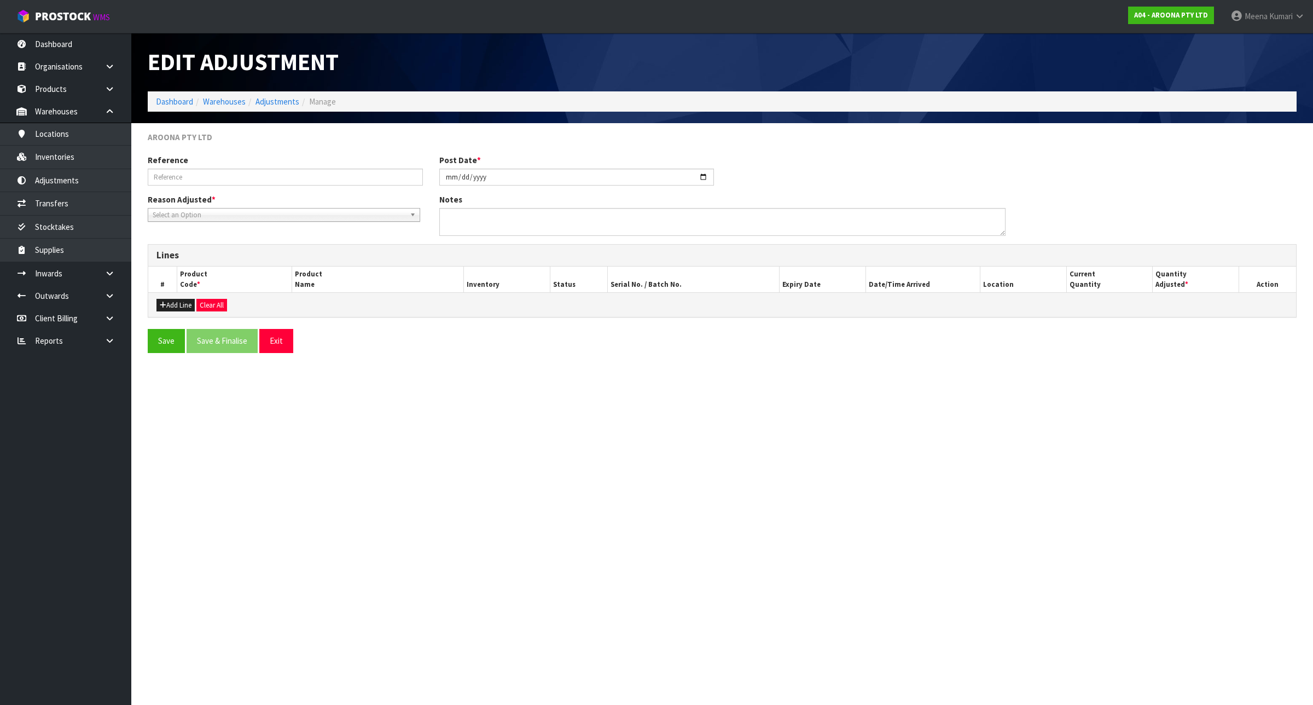
type input "CODE DID NOT SEND IN CONTAINER"
type input "2025-09-01"
type textarea "CODE DID NOT SEND IN CONTAINER"
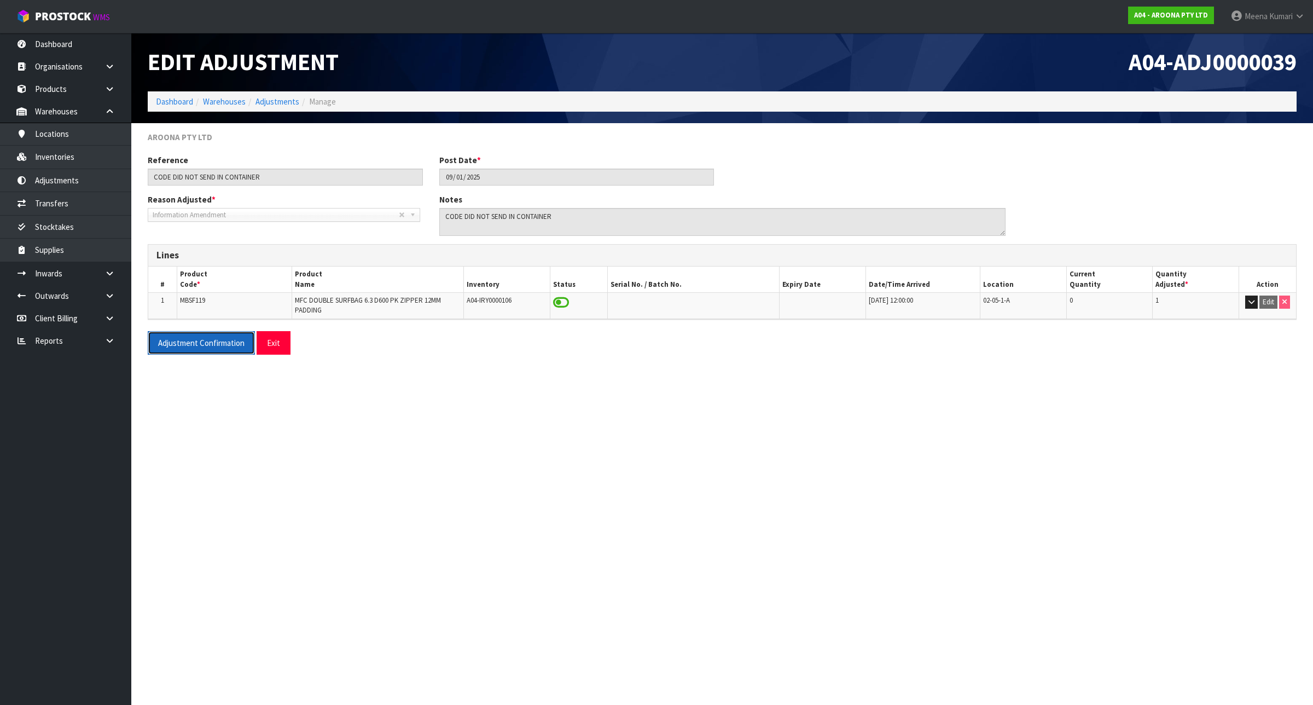
click at [212, 340] on button "Adjustment Confirmation" at bounding box center [201, 343] width 107 height 24
click at [173, 101] on link "Dashboard" at bounding box center [174, 101] width 37 height 10
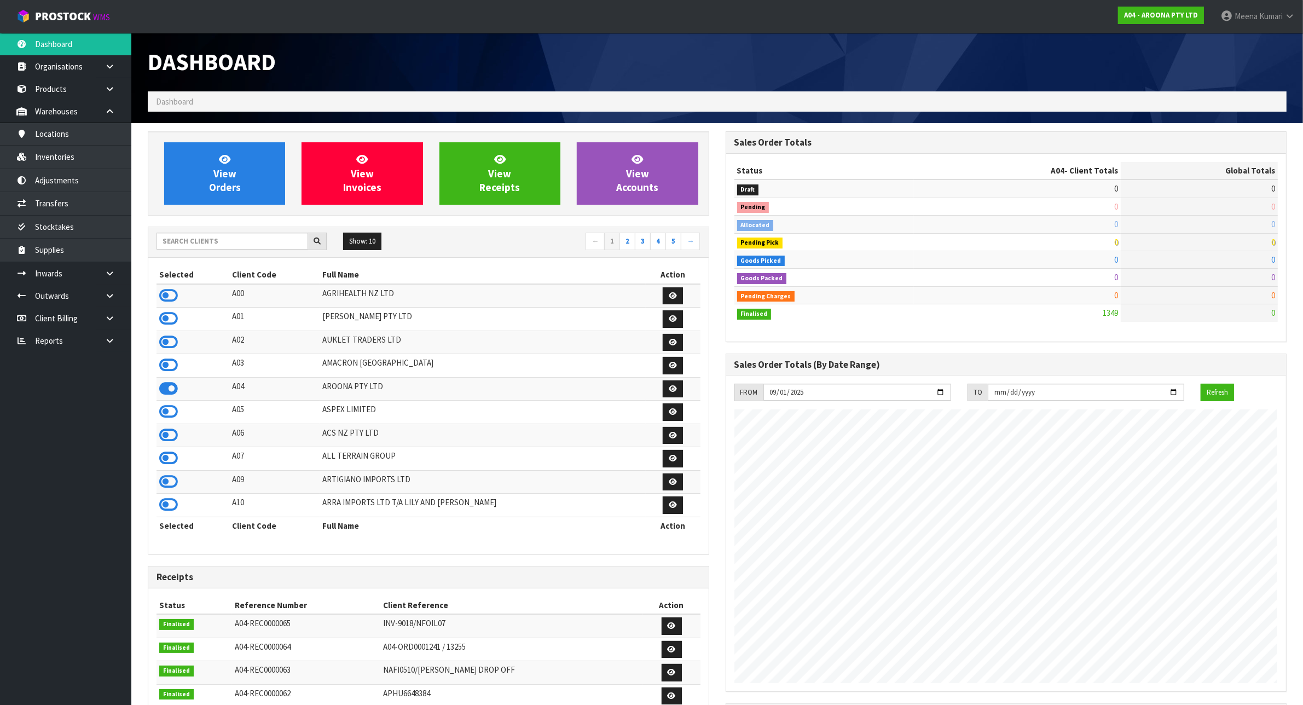
scroll to position [546501, 546594]
click at [239, 242] on input "text" at bounding box center [232, 241] width 152 height 17
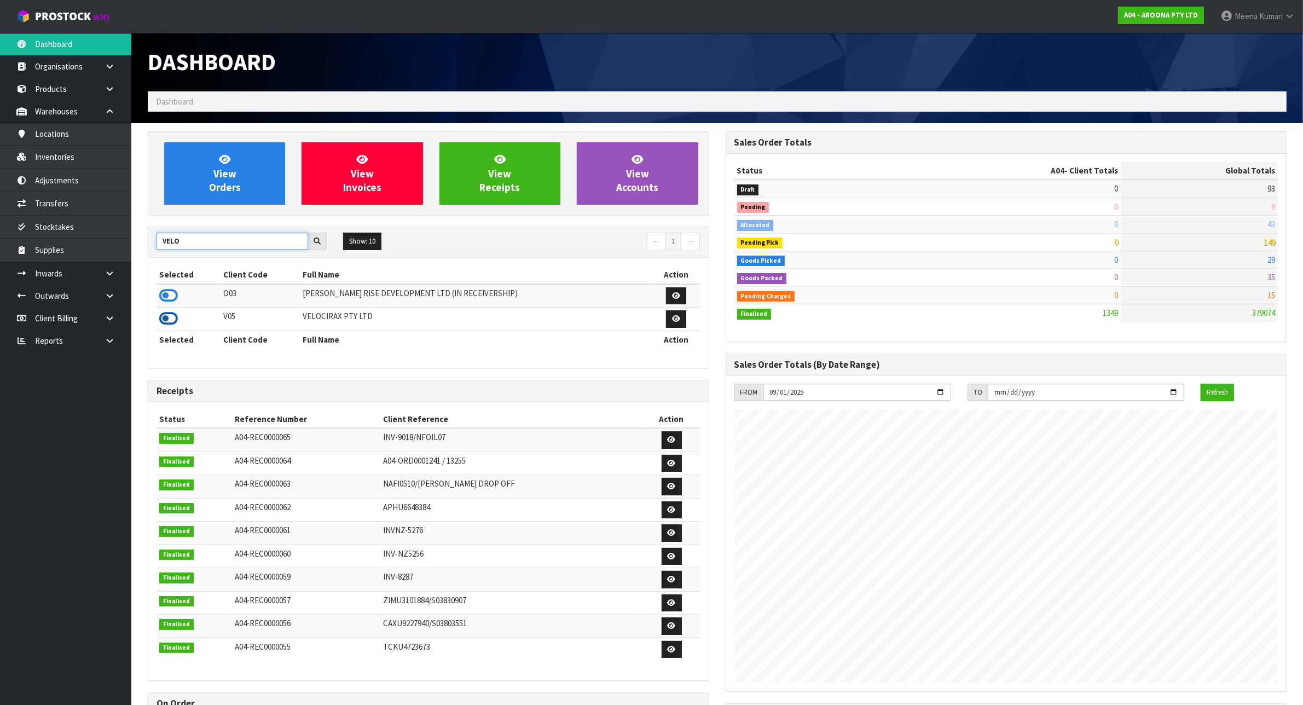
type input "VELO"
click at [167, 321] on icon at bounding box center [168, 318] width 19 height 16
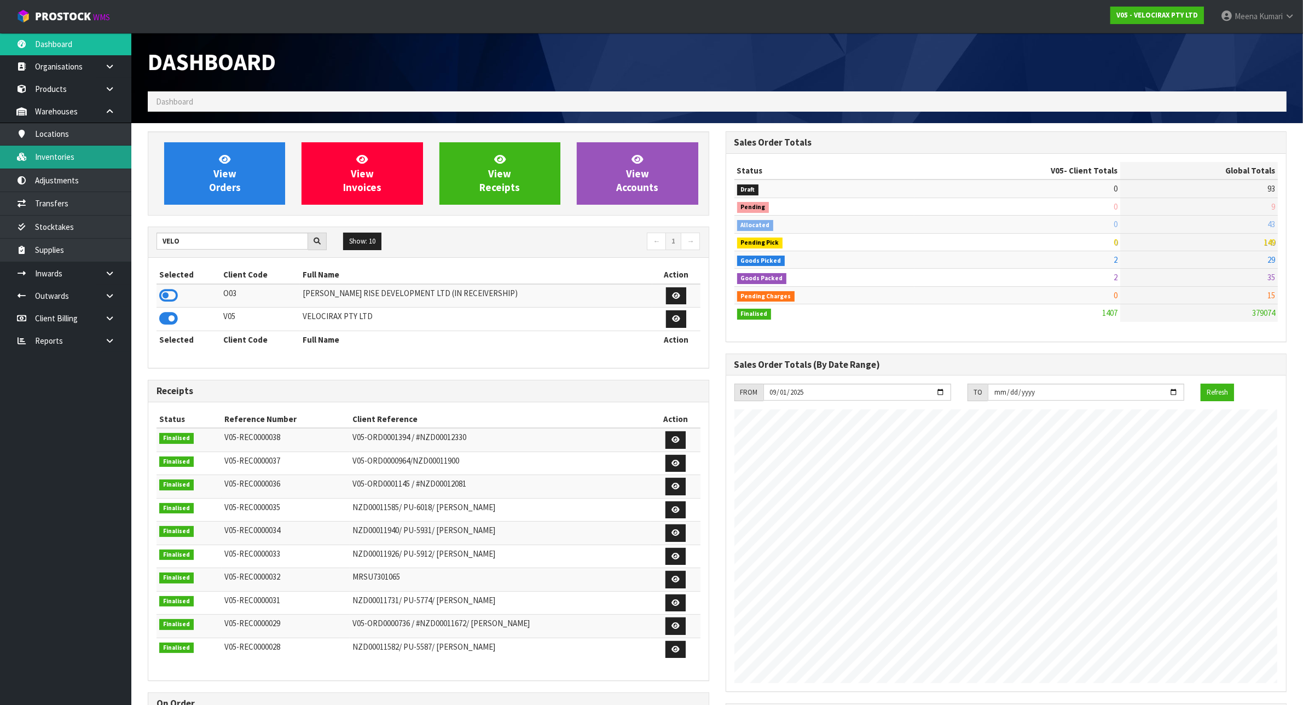
scroll to position [832, 577]
click at [73, 161] on link "Inventories" at bounding box center [65, 157] width 131 height 22
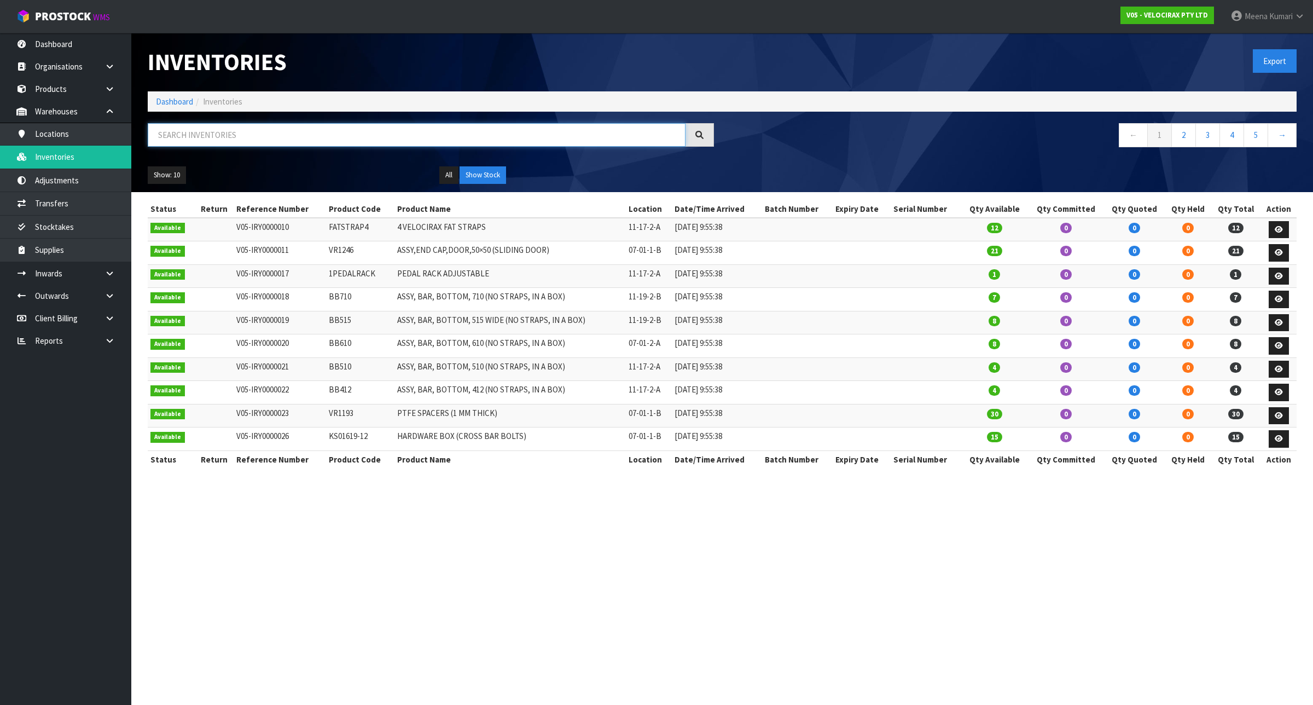
click at [434, 132] on input "text" at bounding box center [417, 135] width 538 height 24
paste input "DAMPERKIT"
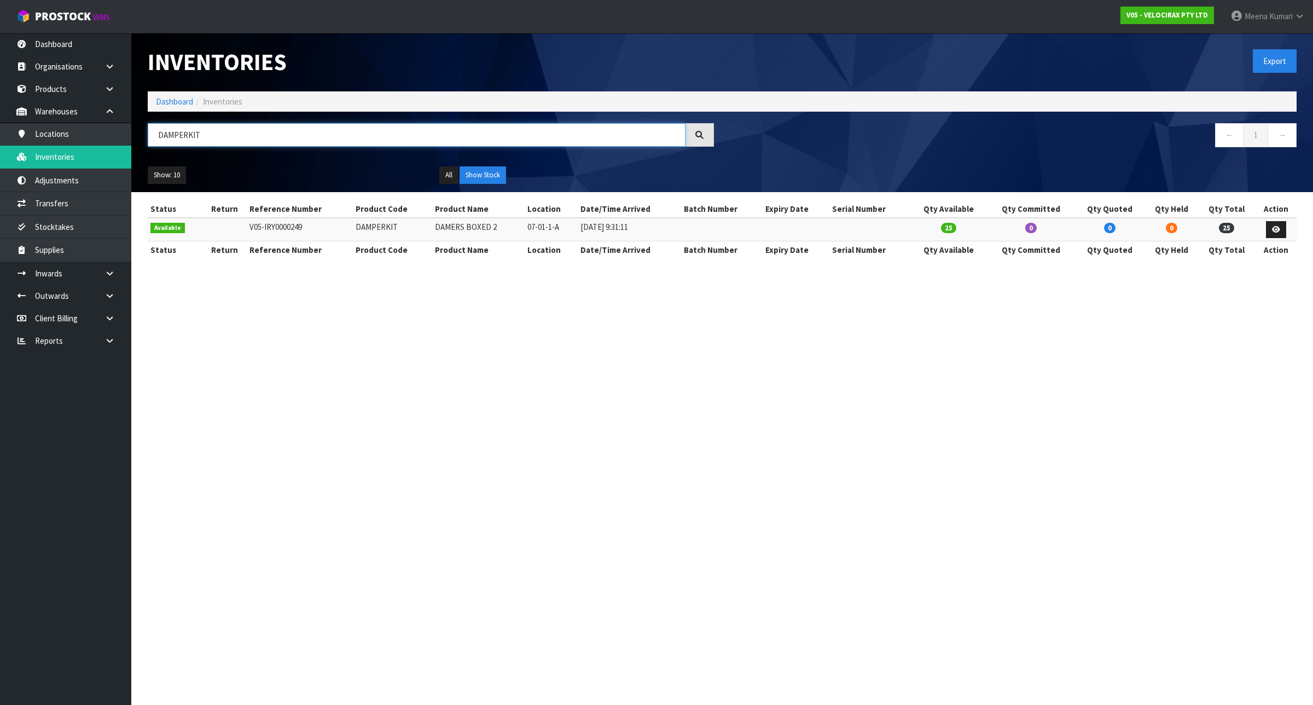
click at [208, 137] on input "DAMPERKIT" at bounding box center [417, 135] width 538 height 24
paste input "KA02654 - NEED TO COMBINE SKUS"
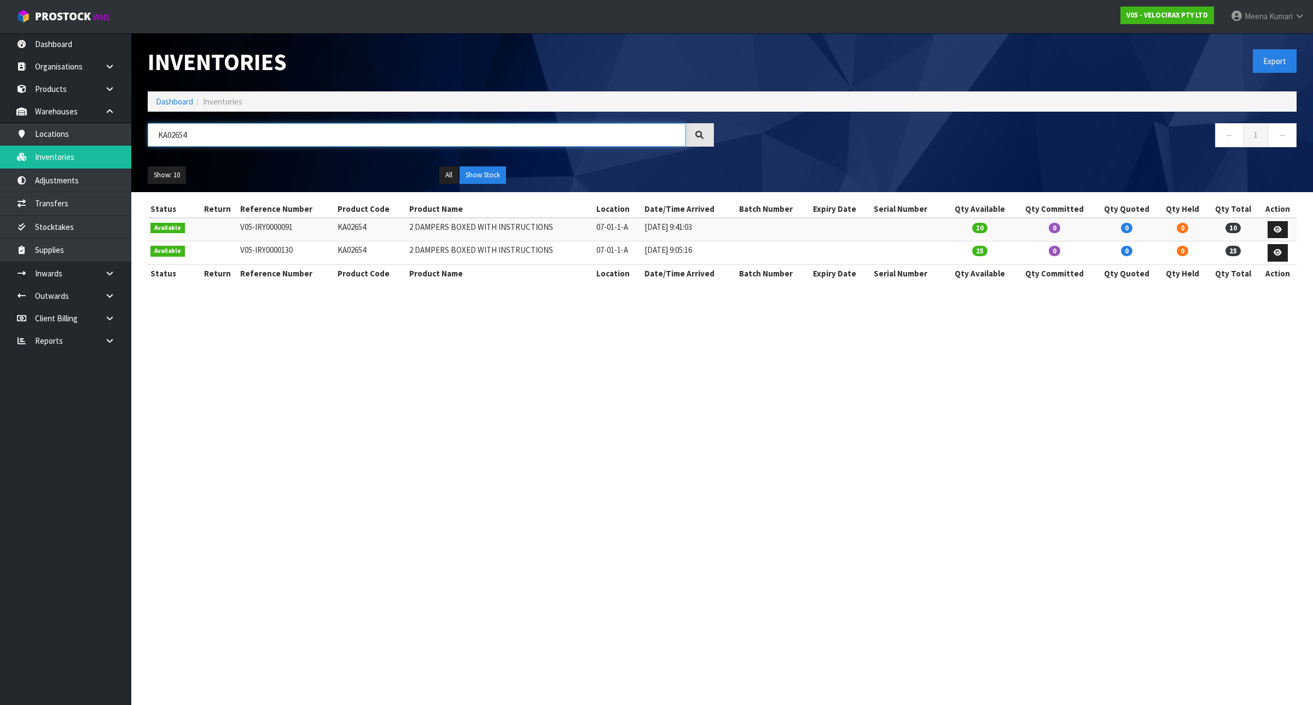
click at [212, 135] on input "KA02654" at bounding box center [417, 135] width 538 height 24
click at [212, 133] on input "KA02654" at bounding box center [417, 135] width 538 height 24
click at [212, 134] on input "KA02654" at bounding box center [417, 135] width 538 height 24
paste input "HITCHLOCK"
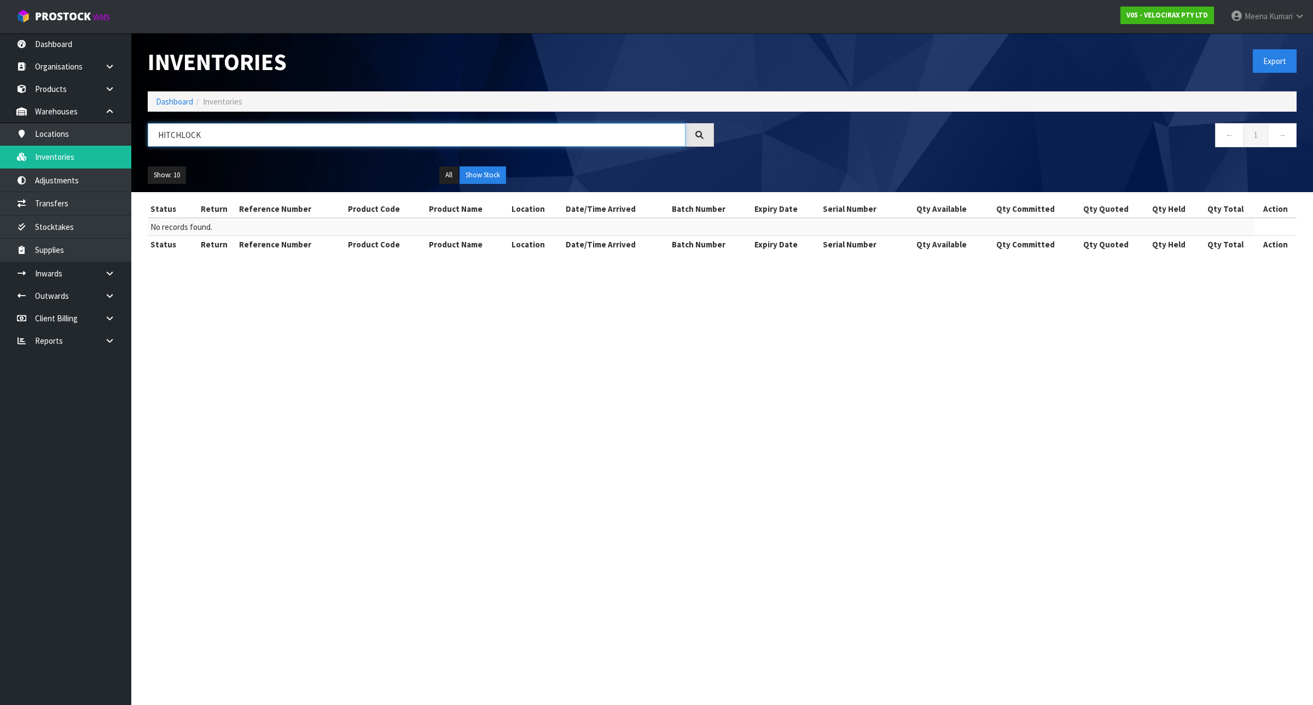
click at [240, 137] on input "HITCHLOCK" at bounding box center [417, 135] width 538 height 24
click at [239, 137] on input "HITCHLOCK" at bounding box center [417, 135] width 538 height 24
paste input "KA02654"
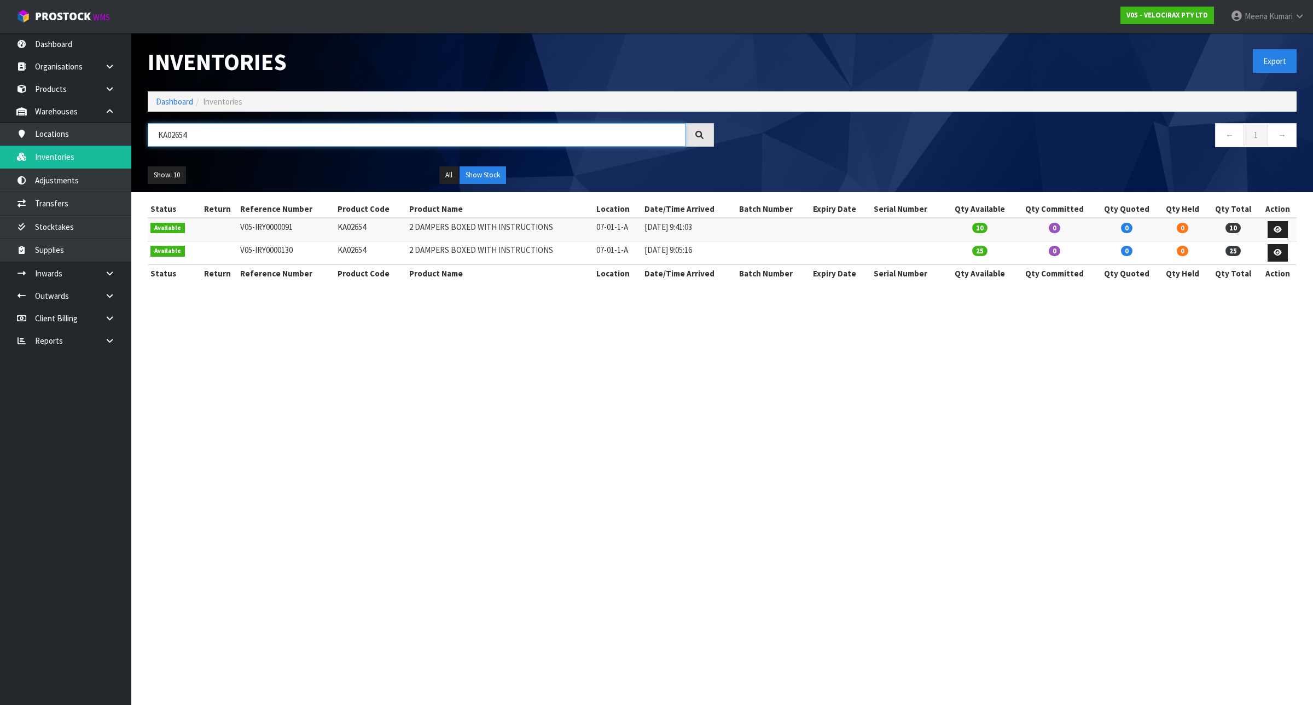
click at [206, 134] on input "KA02654" at bounding box center [417, 135] width 538 height 24
paste input "DAMPERKIT"
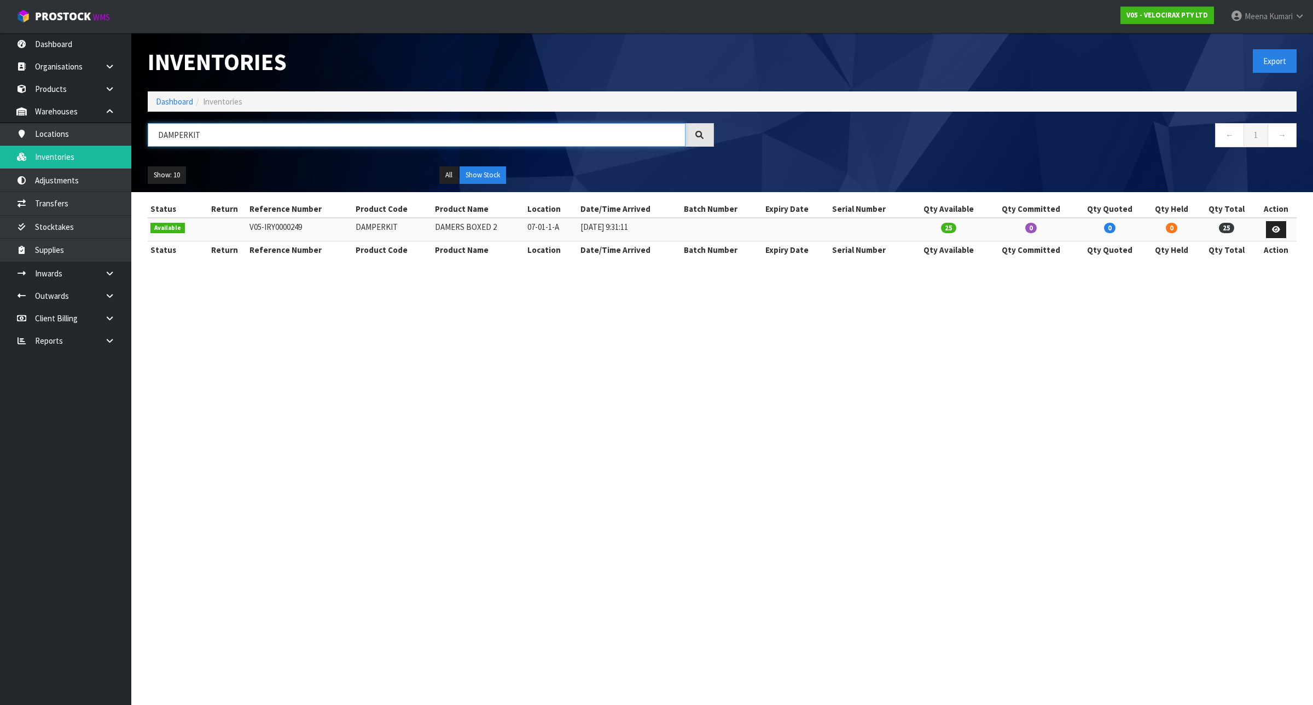
click at [256, 140] on input "DAMPERKIT" at bounding box center [417, 135] width 538 height 24
paste input "ILS-ENDCAP"
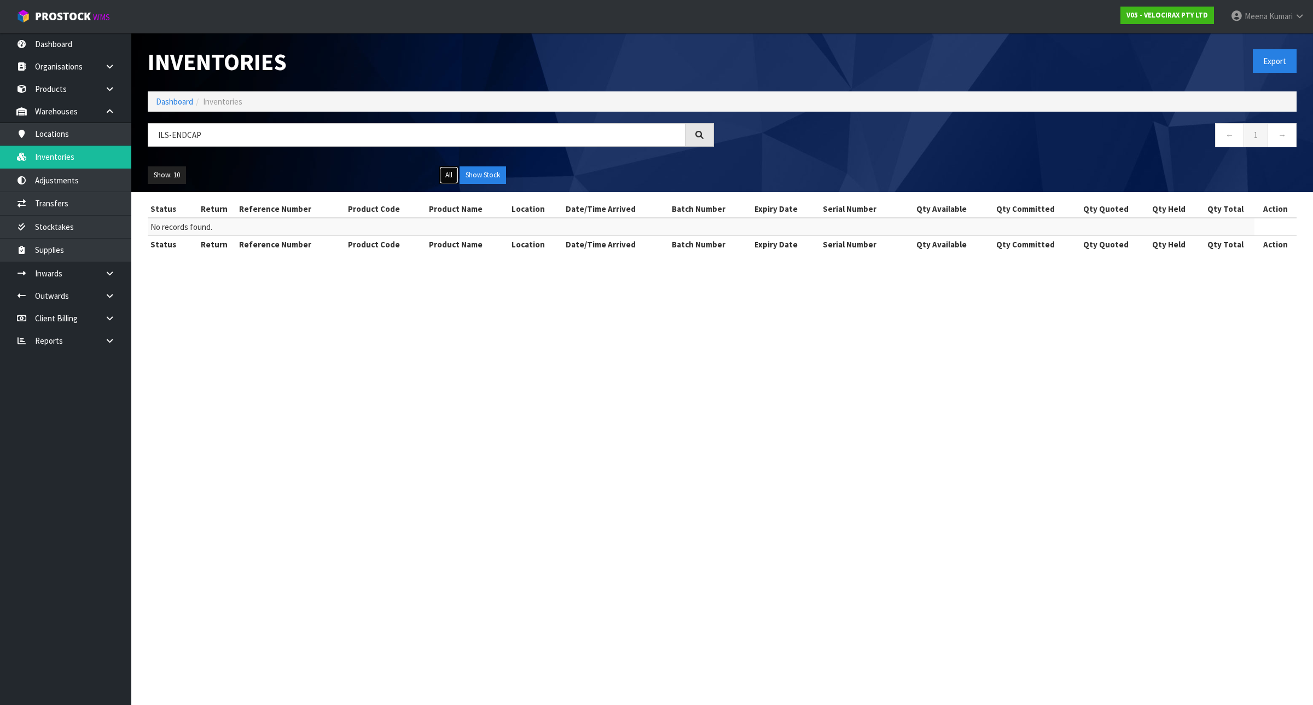
click at [447, 176] on button "All" at bounding box center [448, 175] width 19 height 18
click at [222, 136] on input "ILS-ENDCAP" at bounding box center [417, 135] width 538 height 24
click at [222, 135] on input "ILS-ENDCAP" at bounding box center [417, 135] width 538 height 24
paste input "VR1246"
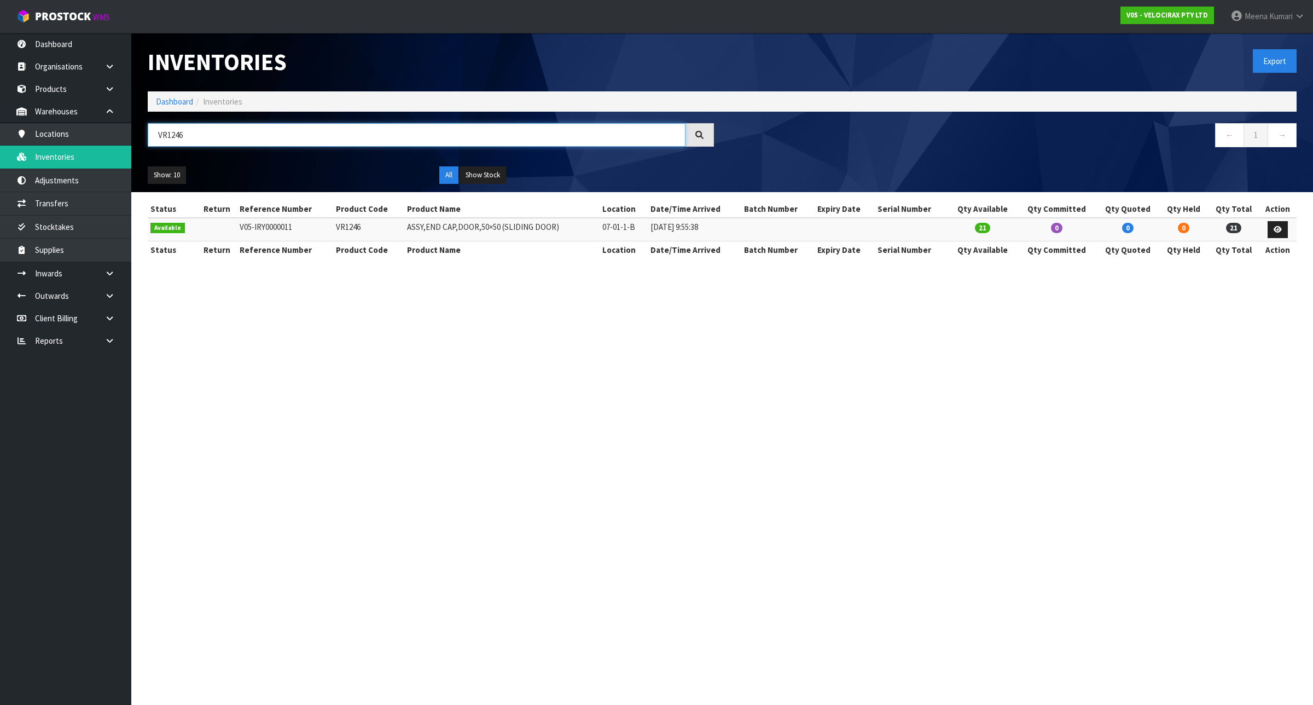
click at [246, 138] on input "VR1246" at bounding box center [417, 135] width 538 height 24
click at [244, 138] on input "VR1246" at bounding box center [417, 135] width 538 height 24
paste input "ILS-ENDCAP"
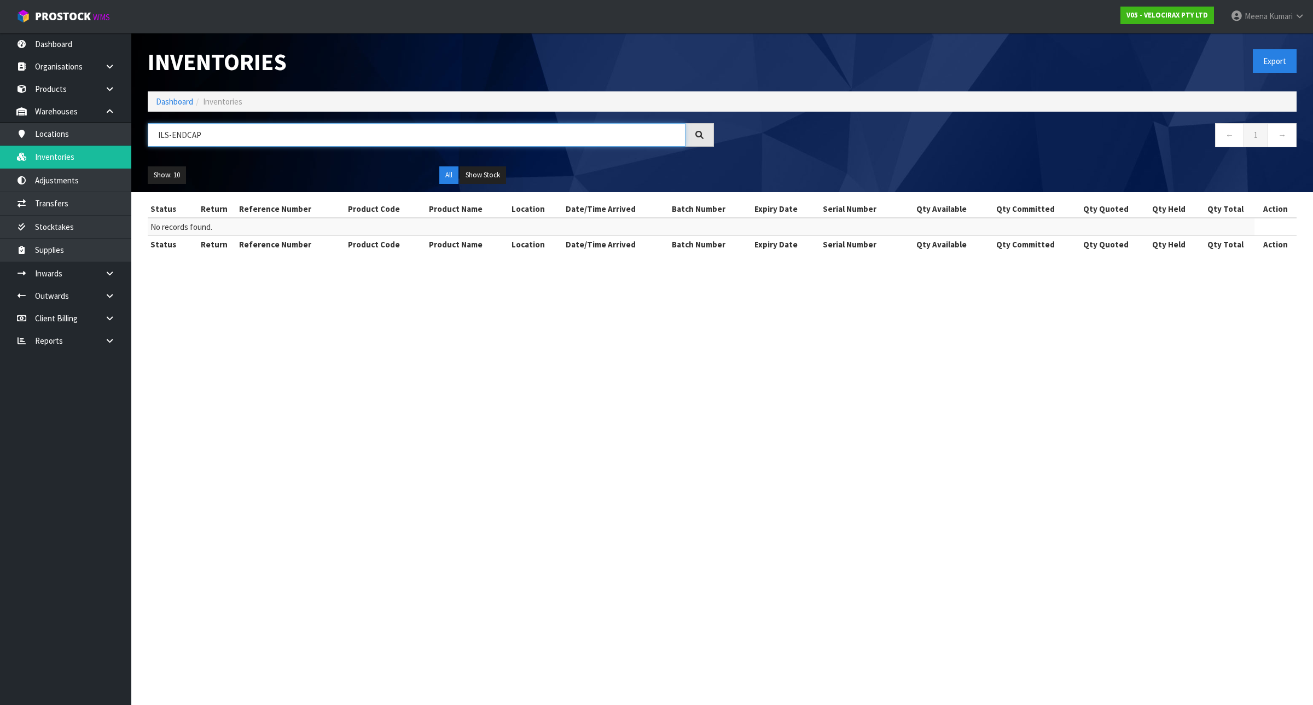
click at [204, 130] on input "ILS-ENDCAP" at bounding box center [417, 135] width 538 height 24
paste input "StopPin"
click at [234, 127] on input "STOPPIN" at bounding box center [417, 135] width 538 height 24
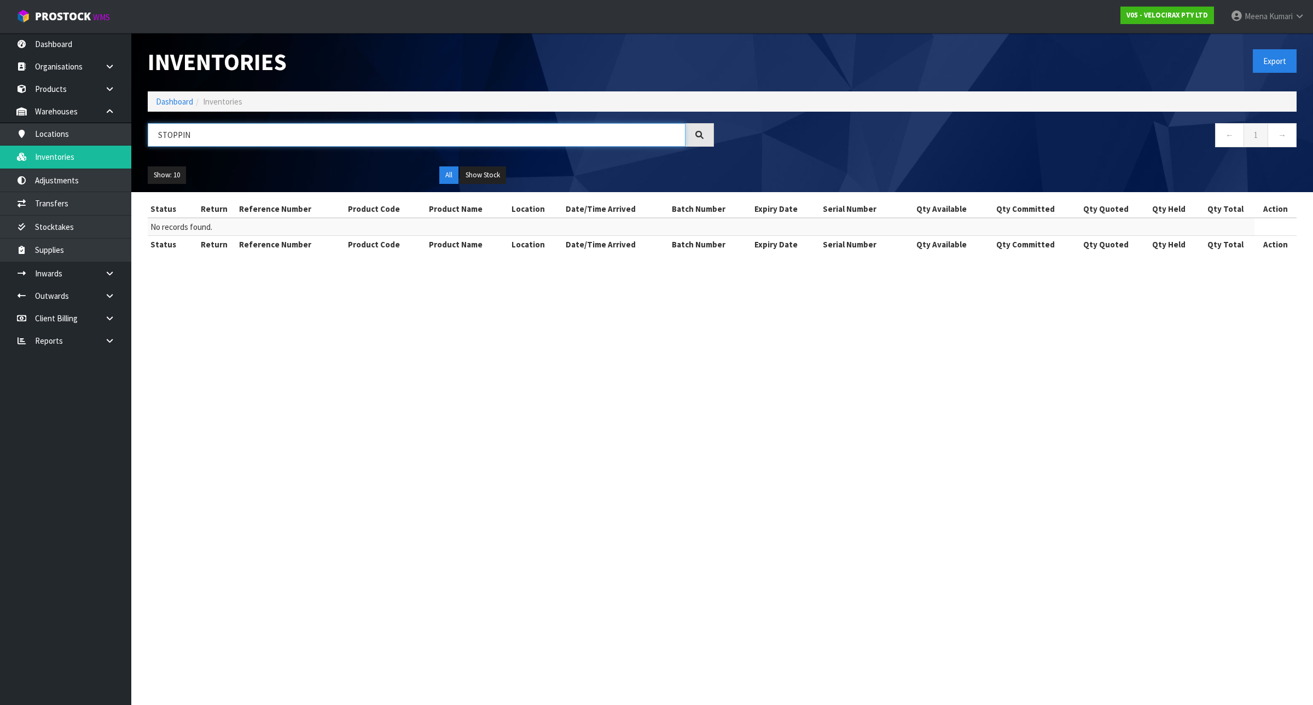
click at [234, 127] on input "STOPPIN" at bounding box center [417, 135] width 538 height 24
paste input "KS01619-14"
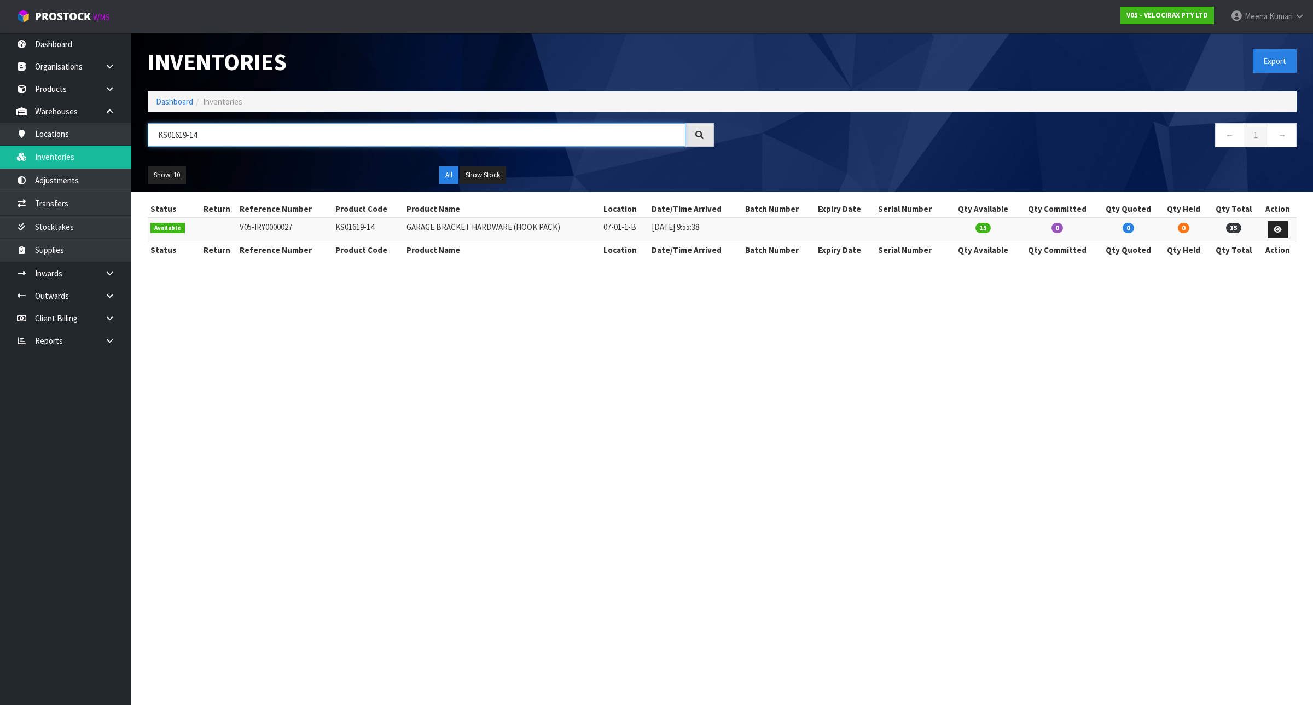
click at [231, 131] on input "KS01619-14" at bounding box center [417, 135] width 538 height 24
paste input "2"
click at [263, 137] on input "KS01619-12" at bounding box center [417, 135] width 538 height 24
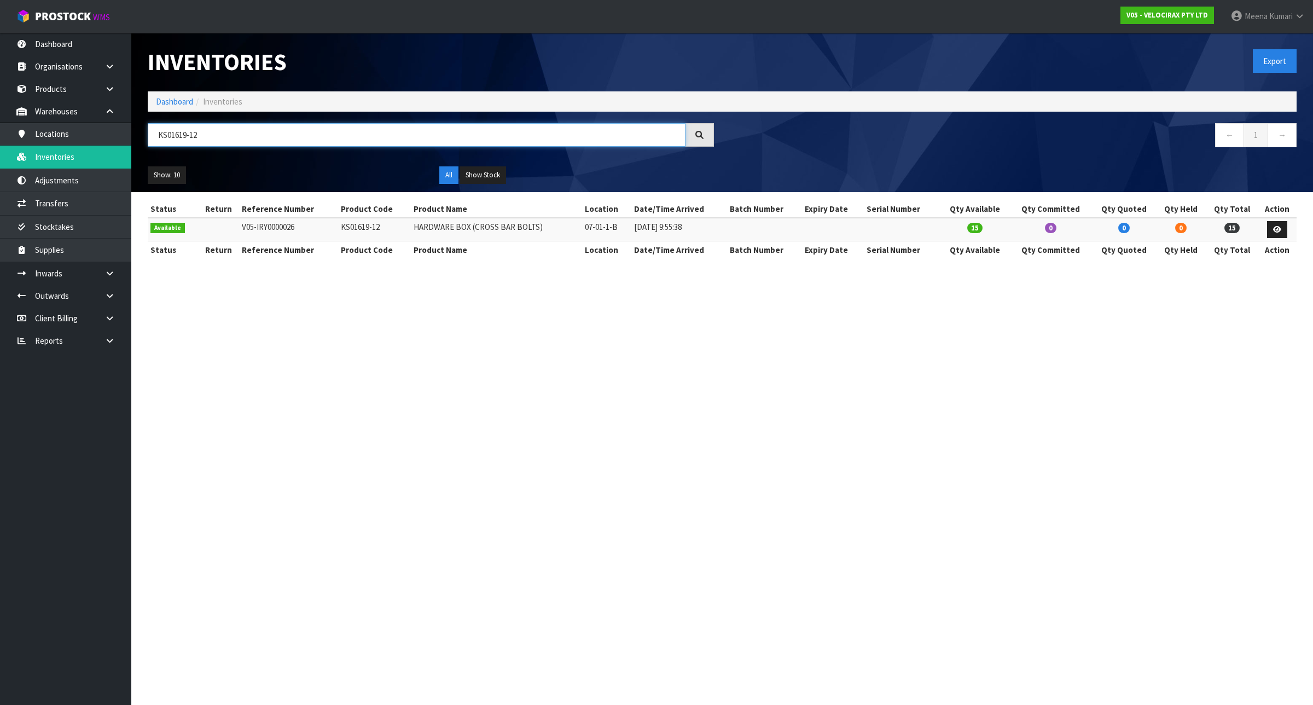
click at [263, 137] on input "KS01619-12" at bounding box center [417, 135] width 538 height 24
paste input "GarageHooks"
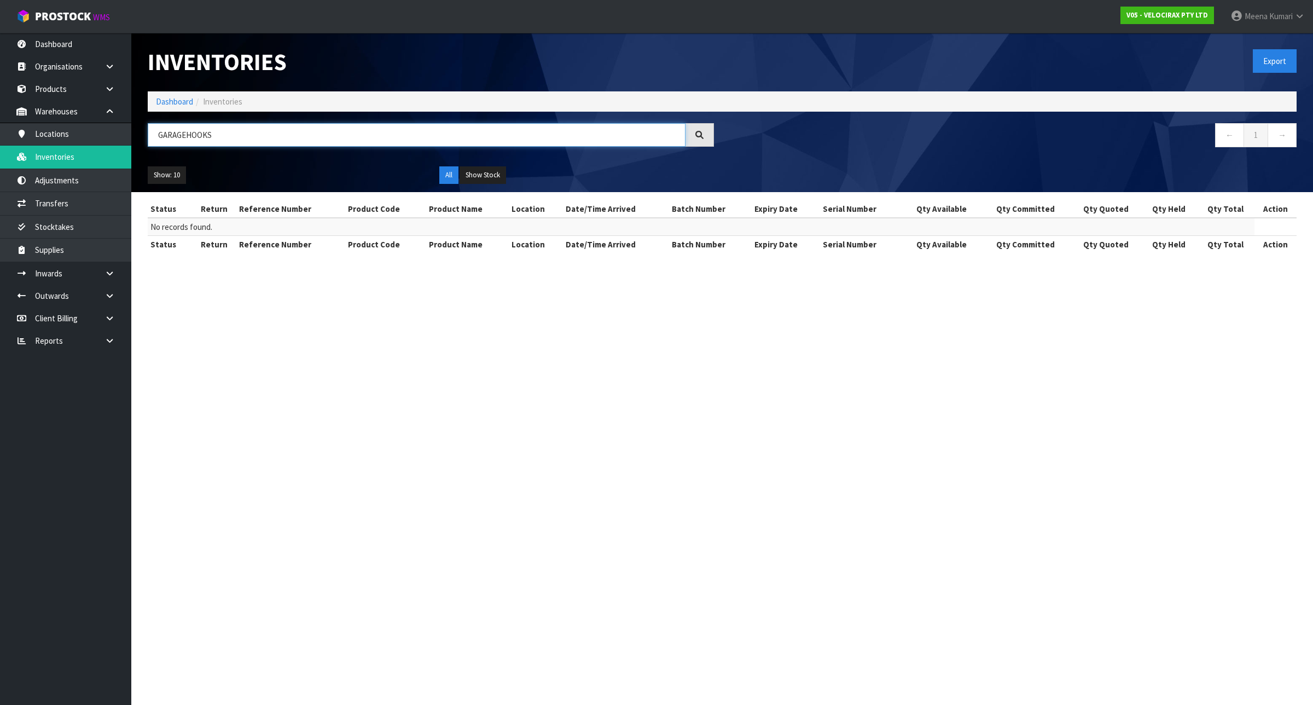
click at [324, 136] on input "GARAGEHOOKS" at bounding box center [417, 135] width 538 height 24
paste input "CBARHardware"
click at [239, 137] on input "CBARHARDWARE" at bounding box center [417, 135] width 538 height 24
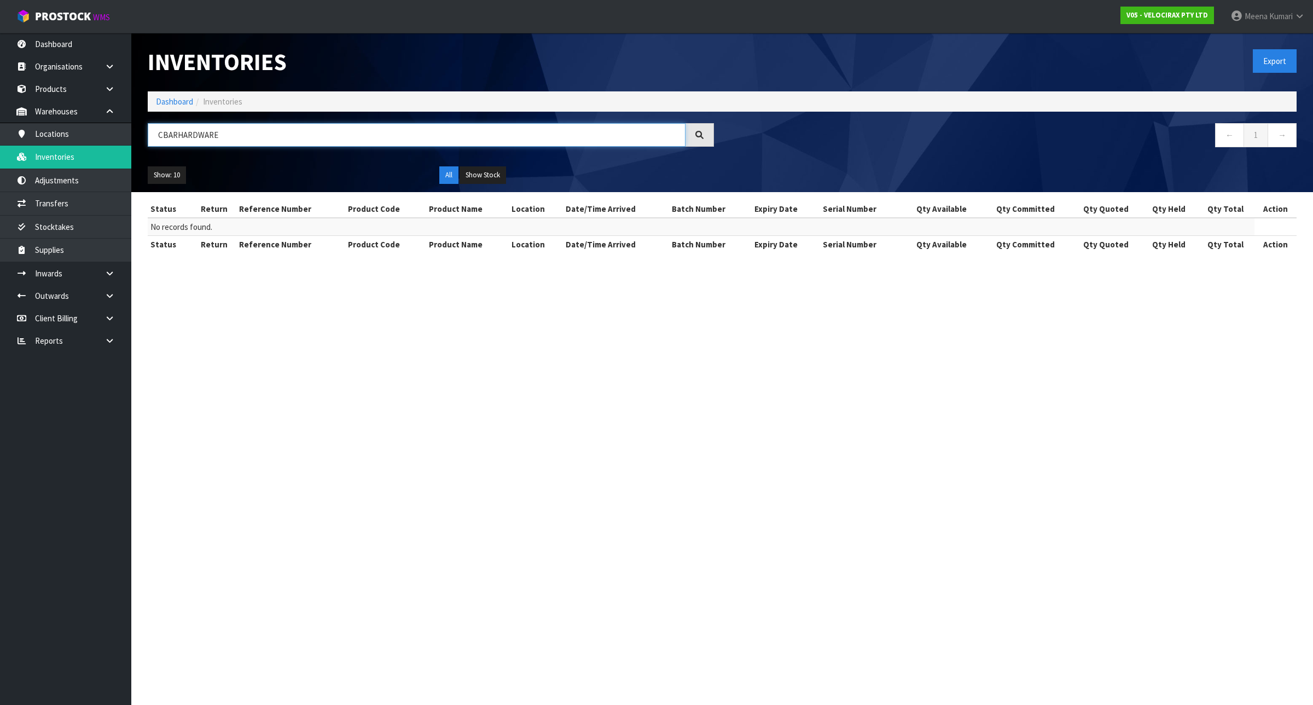
paste input "ardware"
click at [290, 138] on input "CBARHARDWARE" at bounding box center [417, 135] width 538 height 24
click at [288, 140] on input "CBARHARDWARE" at bounding box center [417, 135] width 538 height 24
paste input "GarageHooks"
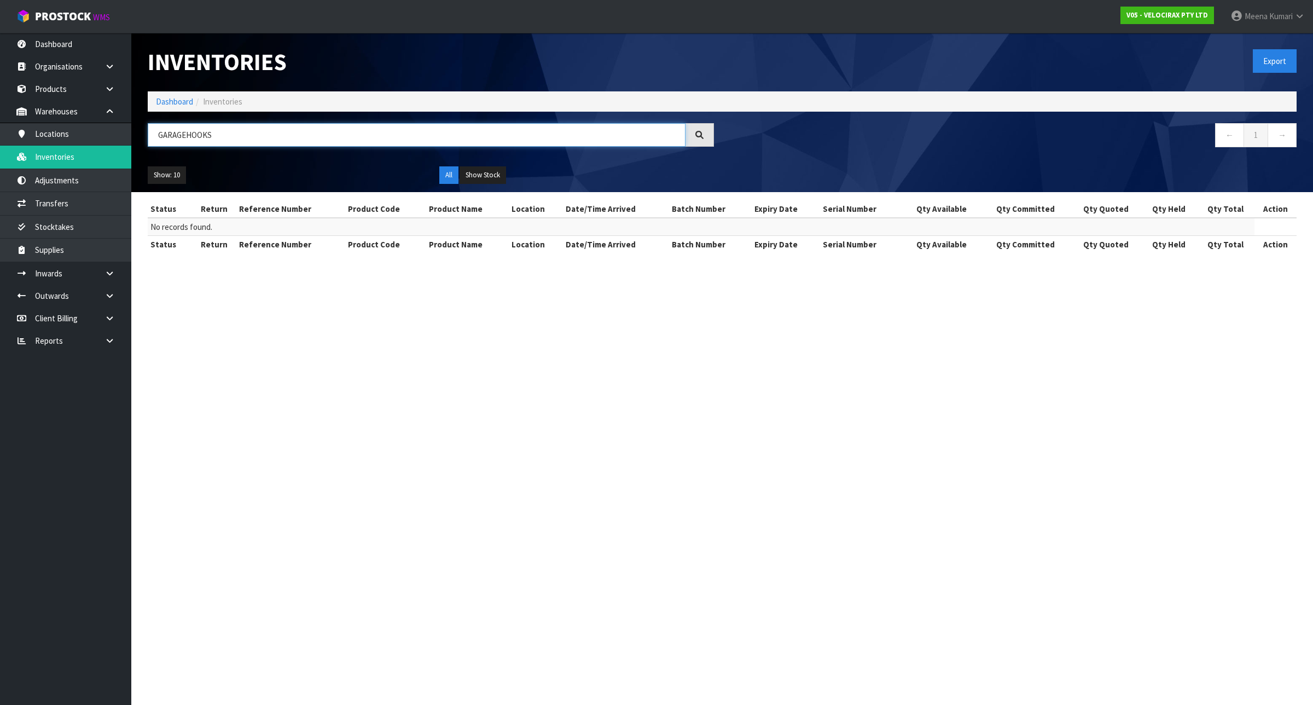
click at [237, 135] on input "GARAGEHOOKS" at bounding box center [417, 135] width 538 height 24
paste input "AntiRattle"
click at [211, 140] on input "ANTIRATTLE" at bounding box center [417, 135] width 538 height 24
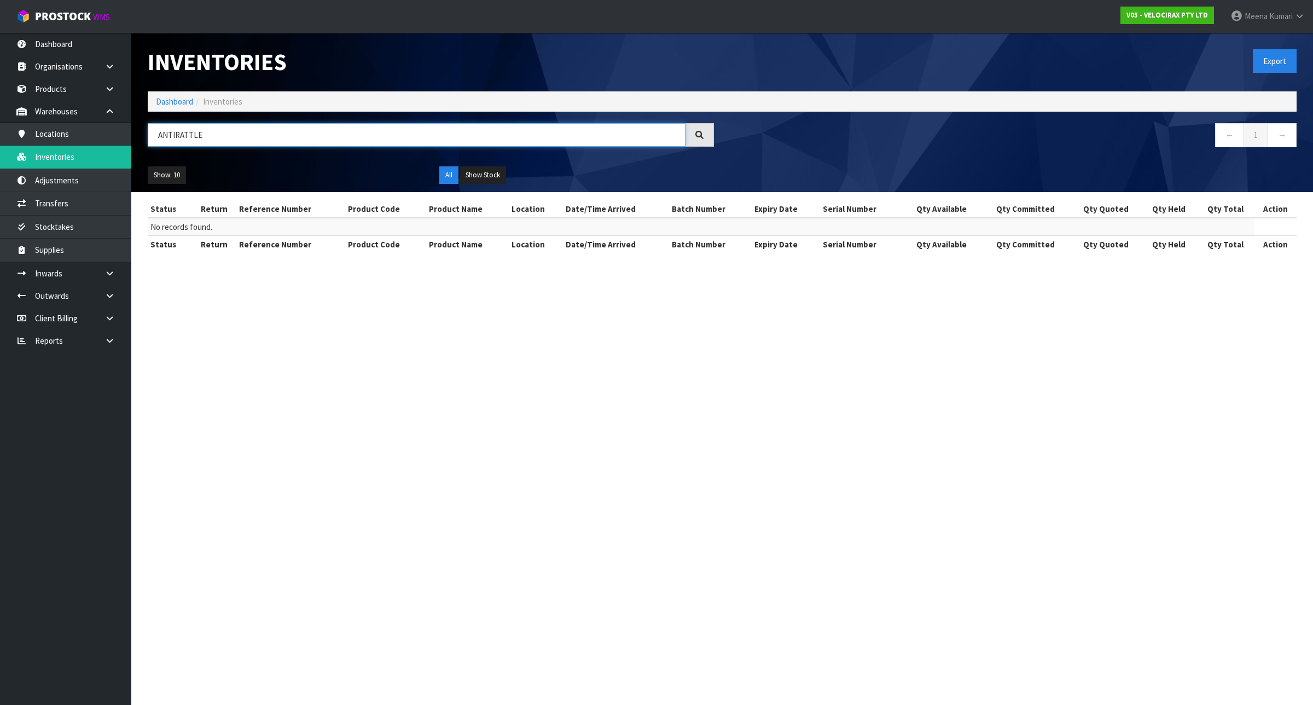
click at [211, 140] on input "ANTIRATTLE" at bounding box center [417, 135] width 538 height 24
paste input "DamperPin"
click at [192, 126] on input "DAMPERPIN" at bounding box center [417, 135] width 538 height 24
paste input "StopPin"
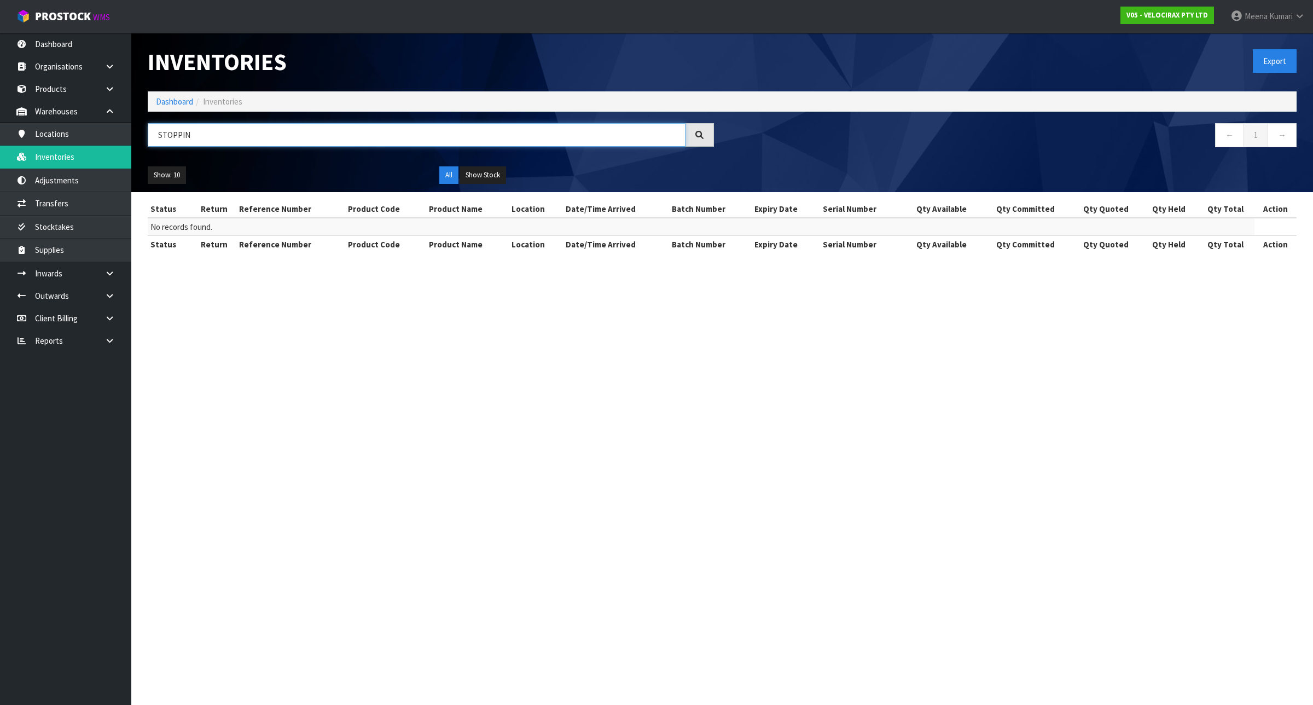
click at [211, 130] on input "STOPPIN" at bounding box center [417, 135] width 538 height 24
paste input "mall2H"
click at [262, 133] on input "SMALL2H" at bounding box center [417, 135] width 538 height 24
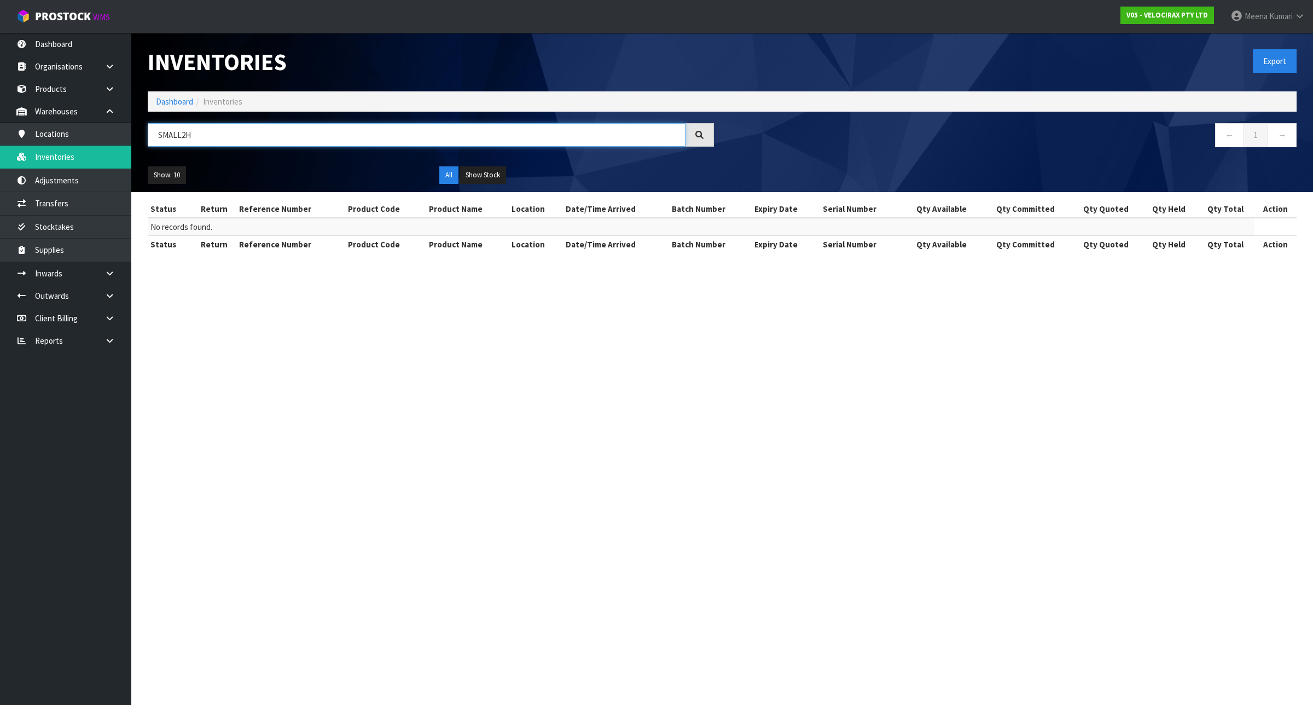
paste input "ILS-ENDCAP"
click at [351, 120] on div "Inventories Export Dashboard Inventories ILS-ENDCAP ← 1 → Show: 10 5 10 25 50 A…" at bounding box center [722, 112] width 1165 height 159
click at [350, 120] on div "Inventories Export Dashboard Inventories ILS-ENDCAP ← 1 → Show: 10 5 10 25 50 A…" at bounding box center [722, 112] width 1165 height 159
click at [219, 140] on input "ILS-ENDCAP" at bounding box center [417, 135] width 538 height 24
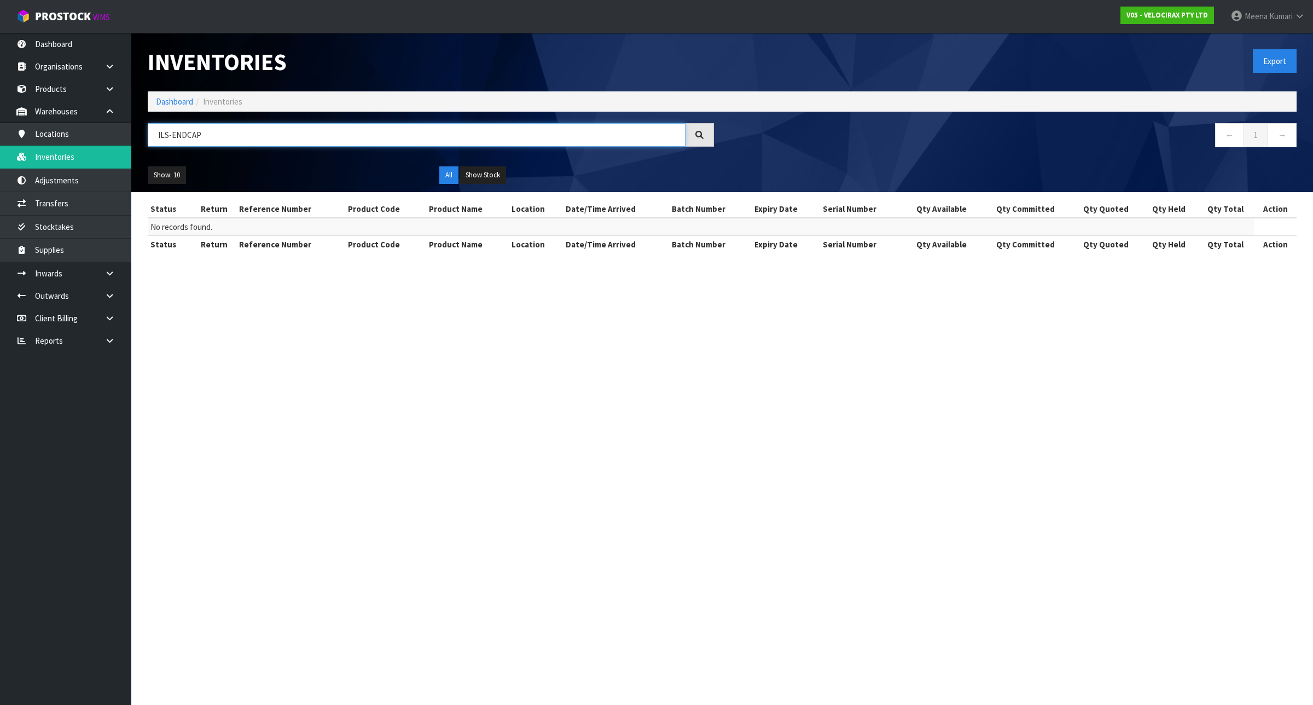
click at [219, 140] on input "ILS-ENDCAP" at bounding box center [417, 135] width 538 height 24
paste input "HITCHLOCK"
click at [233, 136] on input "HITCHLOCK" at bounding box center [417, 135] width 538 height 24
paste input "text"
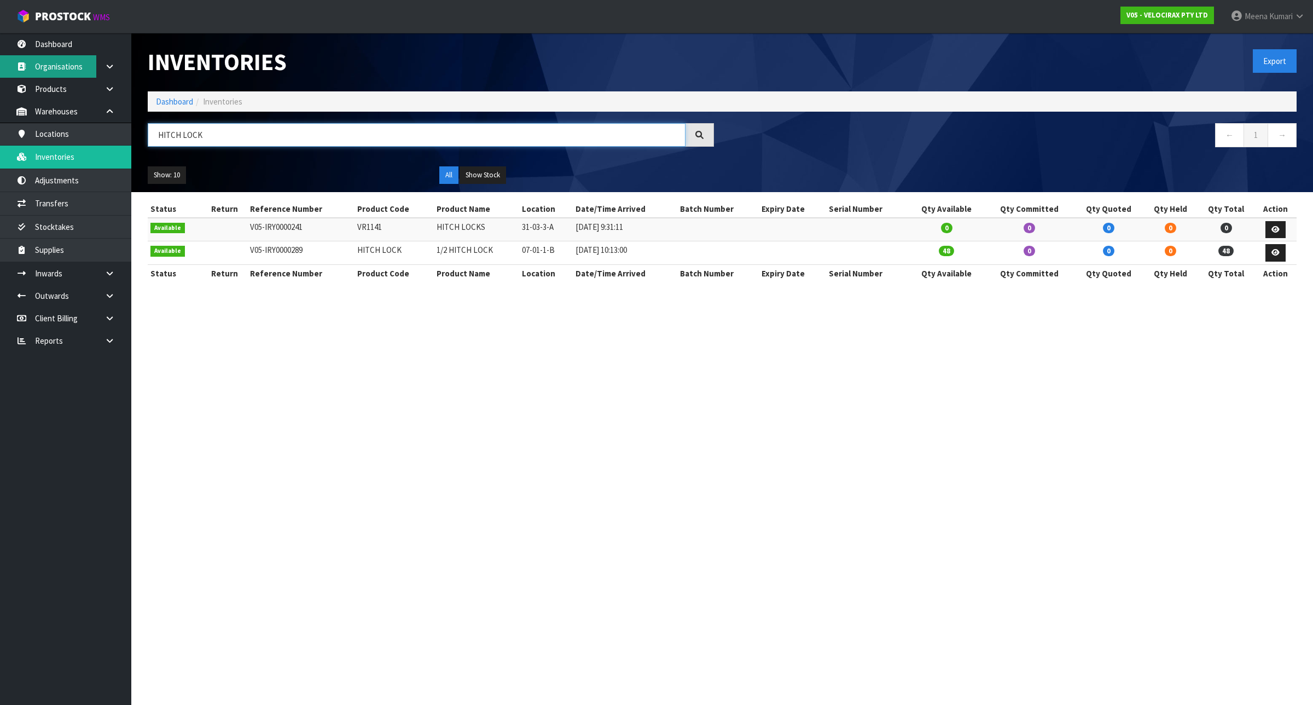
type input "HITCH LOCK"
click at [181, 102] on link "Dashboard" at bounding box center [174, 101] width 37 height 10
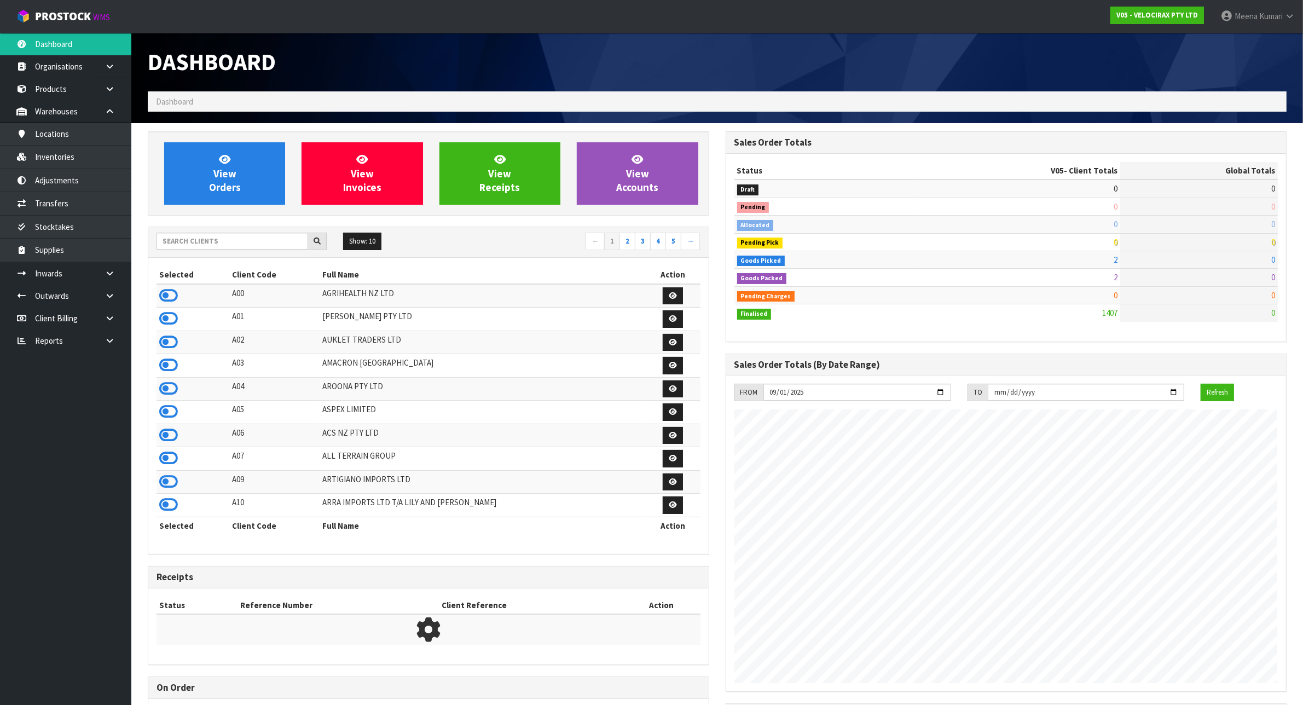
scroll to position [832, 577]
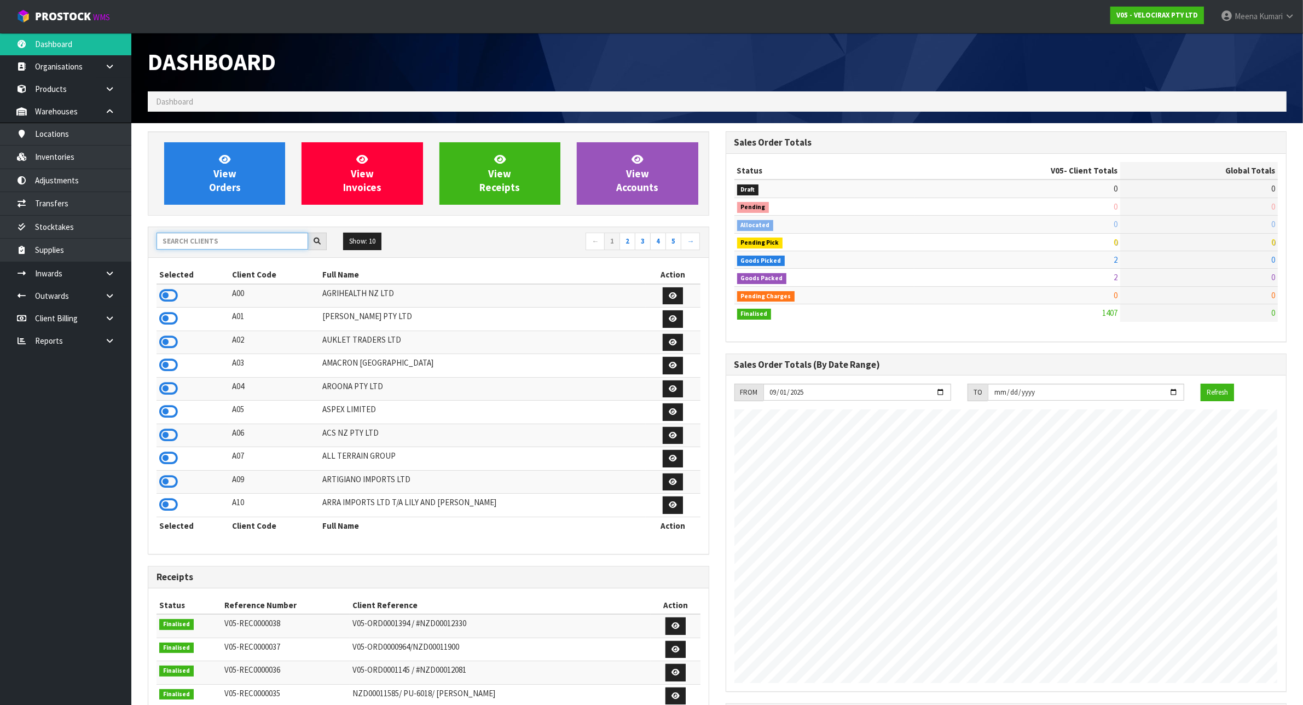
click at [211, 238] on input "text" at bounding box center [232, 241] width 152 height 17
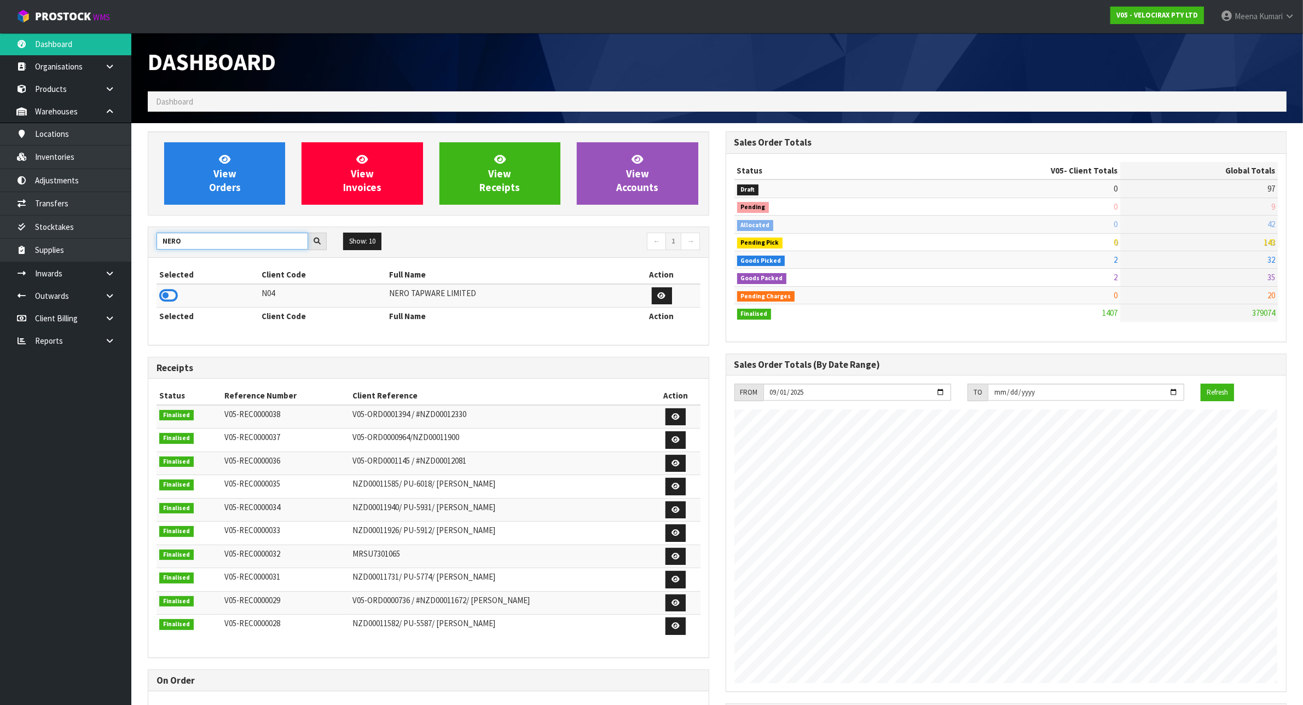
type input "NERO"
drag, startPoint x: 178, startPoint y: 295, endPoint x: 172, endPoint y: 294, distance: 5.6
click at [174, 295] on td at bounding box center [207, 296] width 102 height 24
click at [167, 293] on icon at bounding box center [168, 295] width 19 height 16
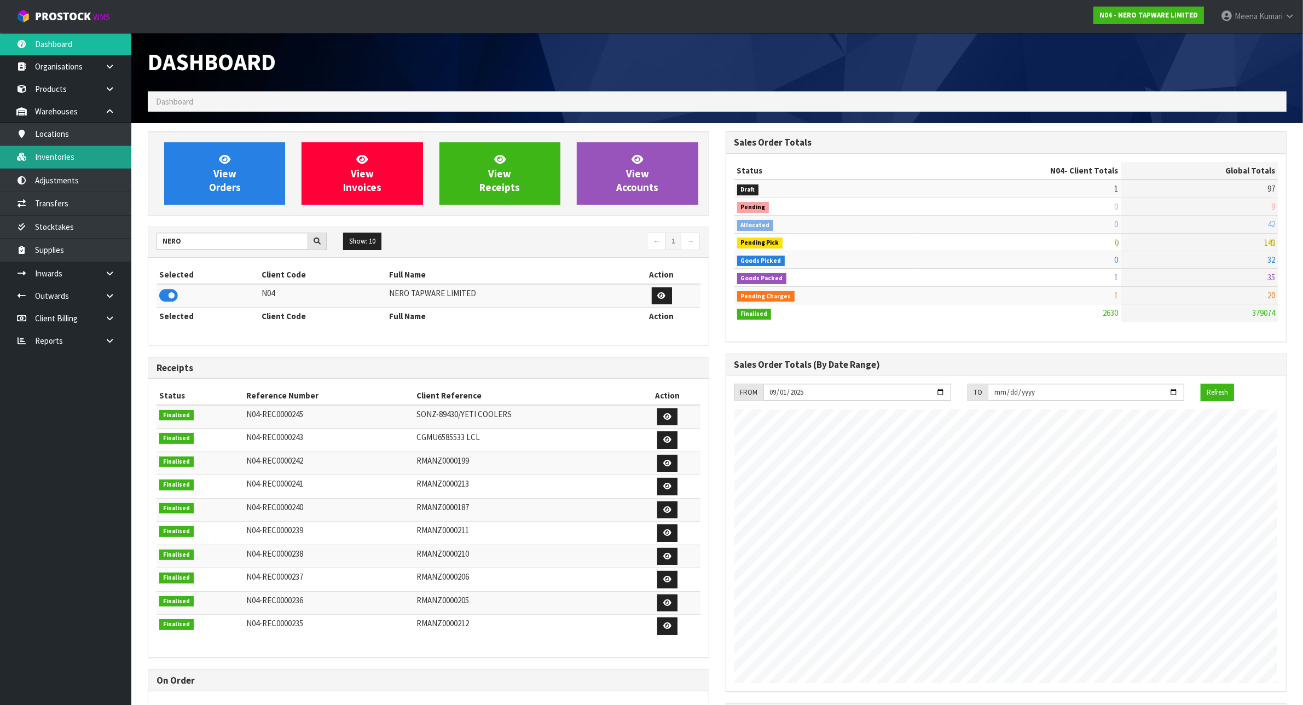
click at [93, 149] on link "Inventories" at bounding box center [65, 157] width 131 height 22
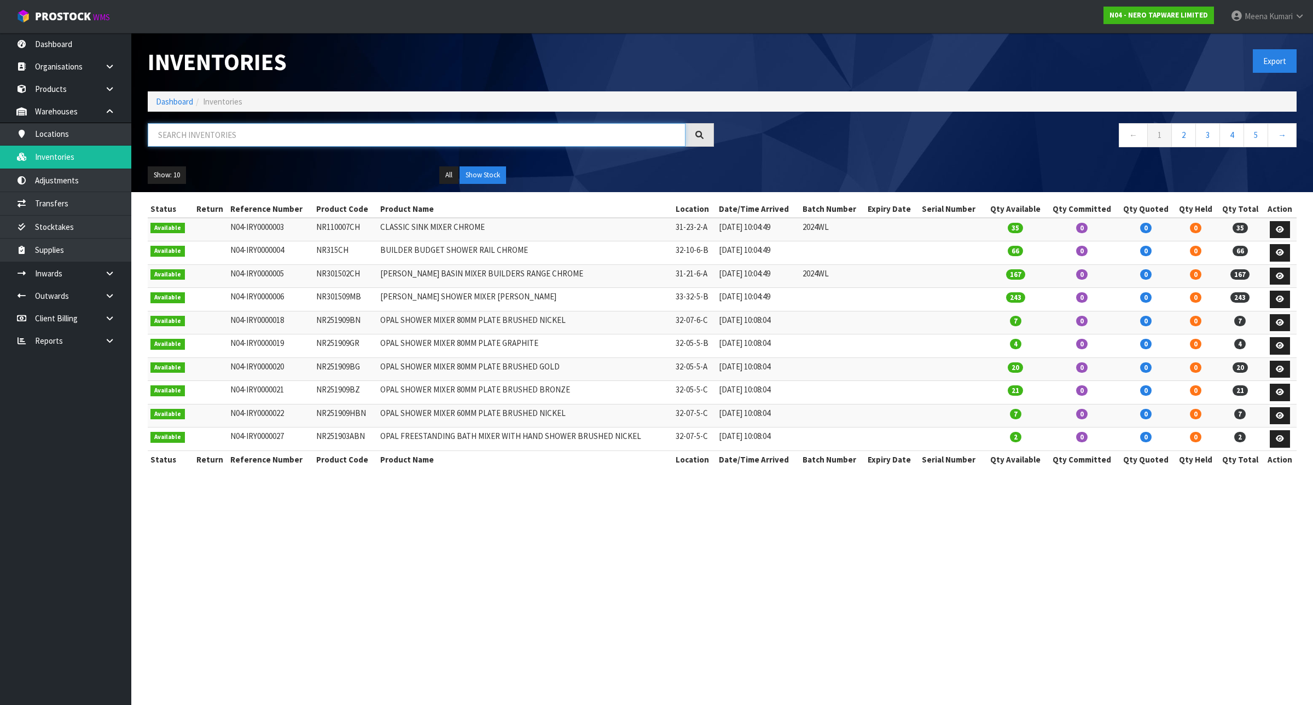
click at [282, 135] on input "text" at bounding box center [417, 135] width 538 height 24
paste input "NR231405AMB"
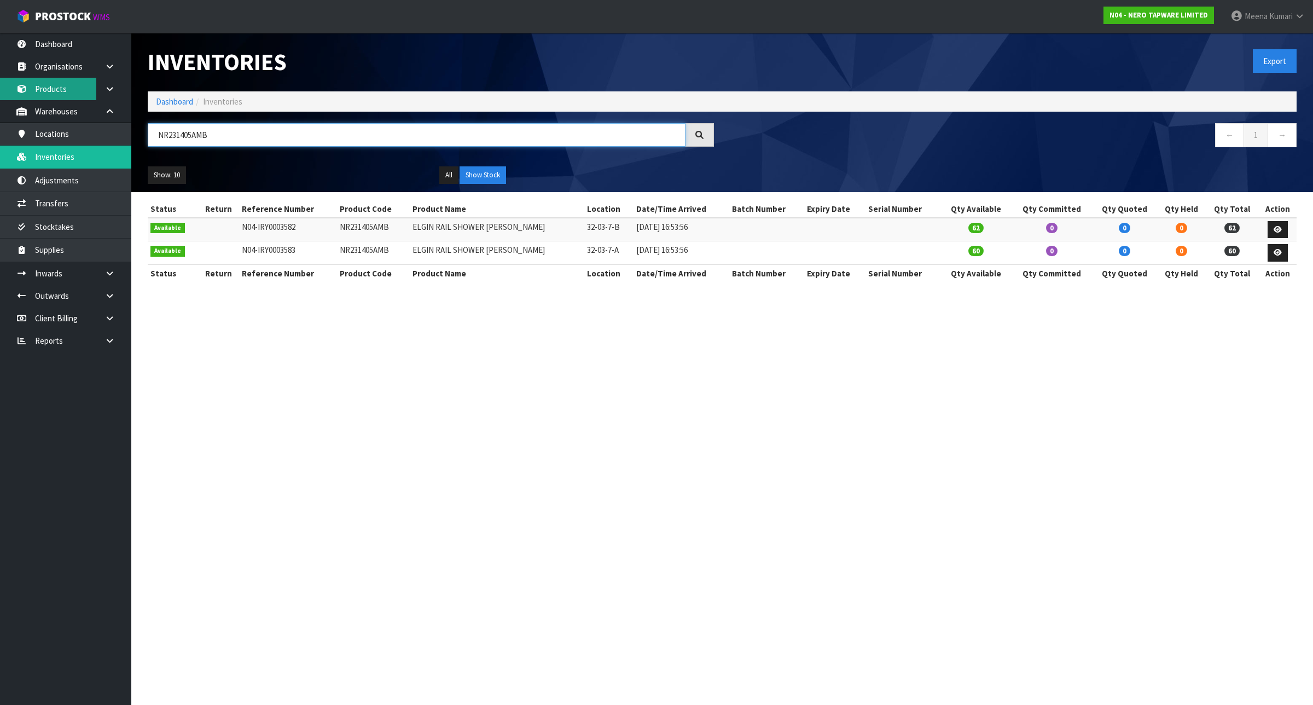
type input "NR231405AMB"
click at [73, 91] on link "Products" at bounding box center [65, 89] width 131 height 22
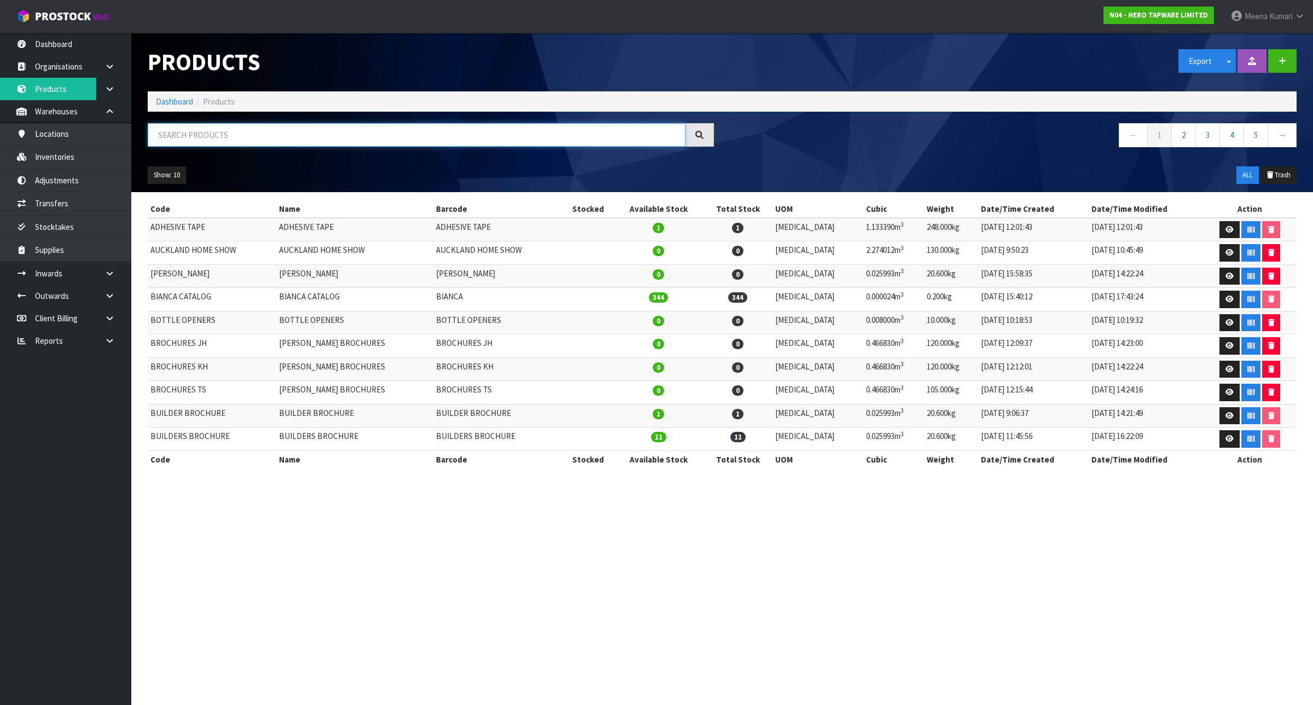
click at [252, 133] on input "text" at bounding box center [417, 135] width 538 height 24
paste input "NR231405AMB"
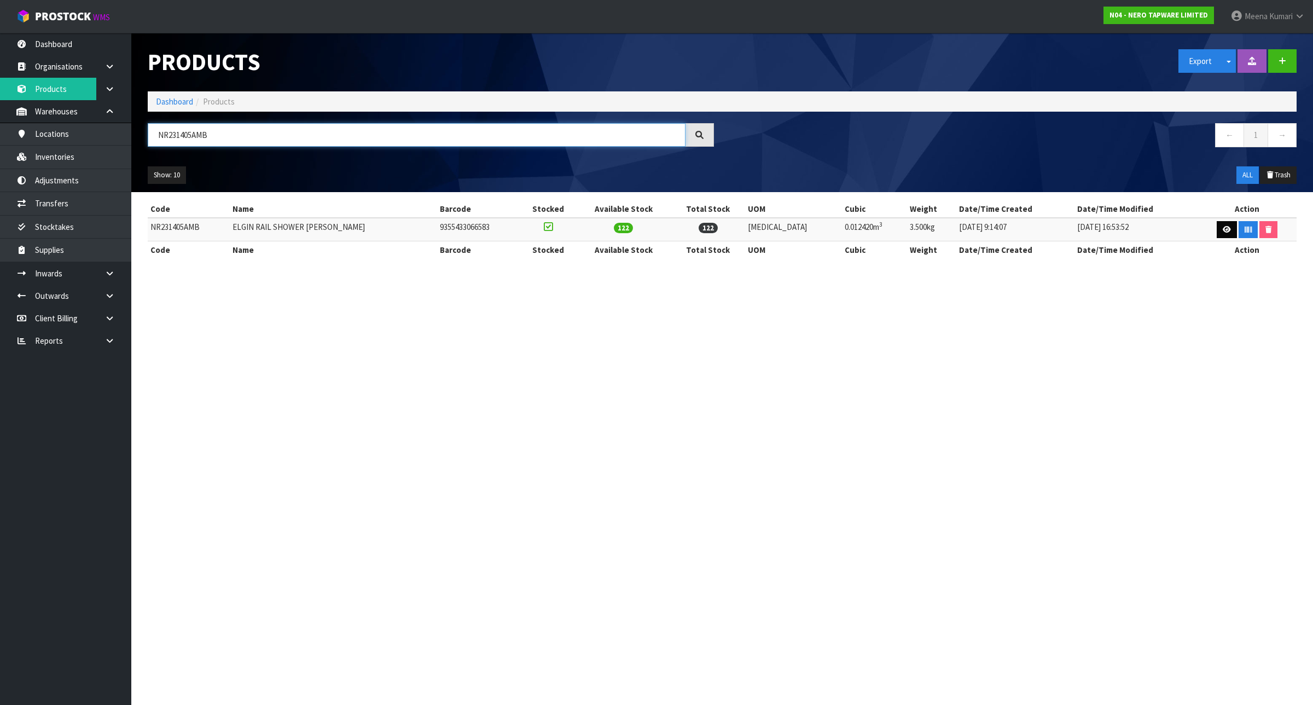
type input "NR231405AMB"
click at [1217, 230] on link at bounding box center [1227, 230] width 20 height 18
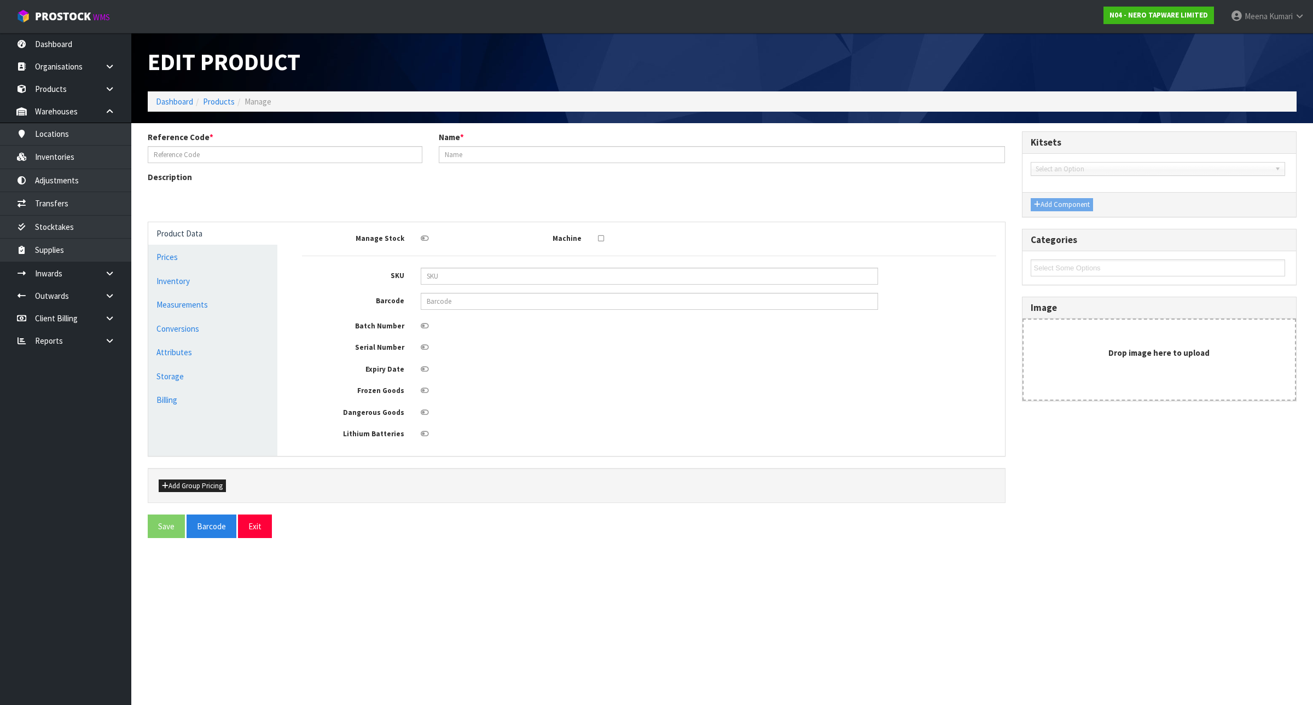
type input "NR231405AMB"
type input "ELGIN RAIL SHOWER [PERSON_NAME]"
type input "NR231405AMB"
type input "9355433066583"
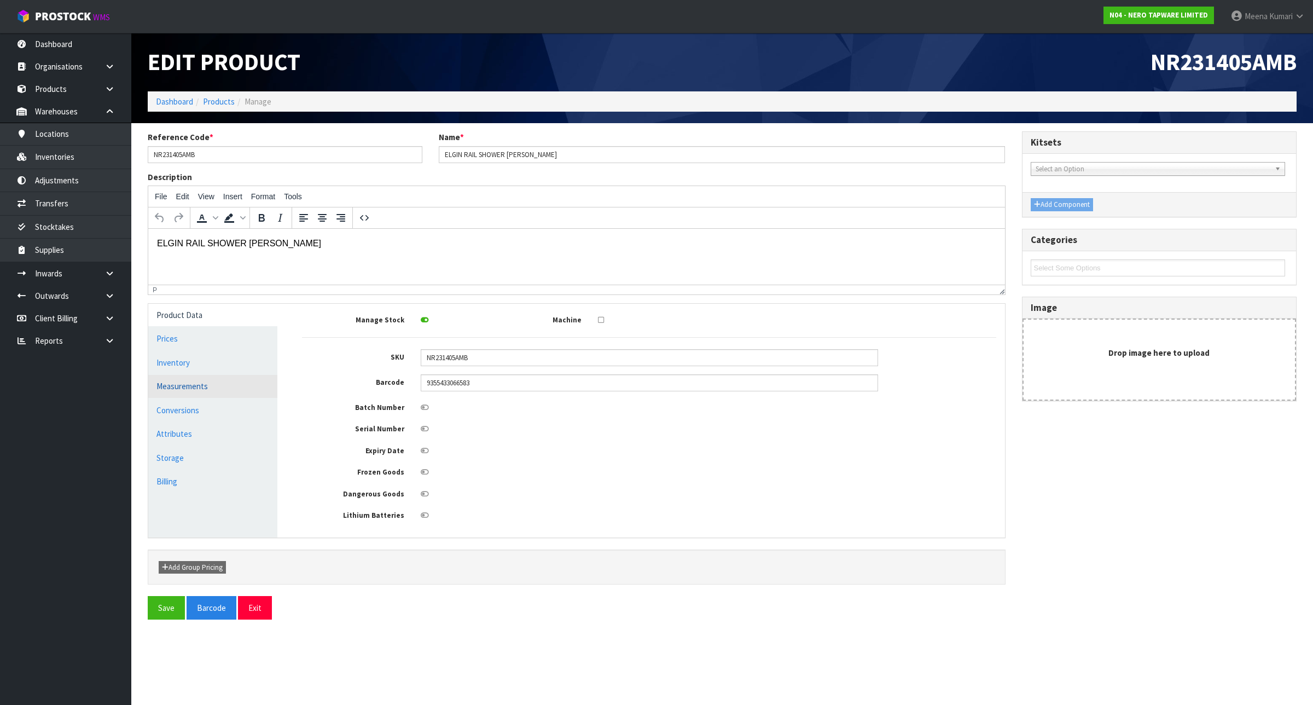
click at [236, 386] on link "Measurements" at bounding box center [212, 386] width 129 height 22
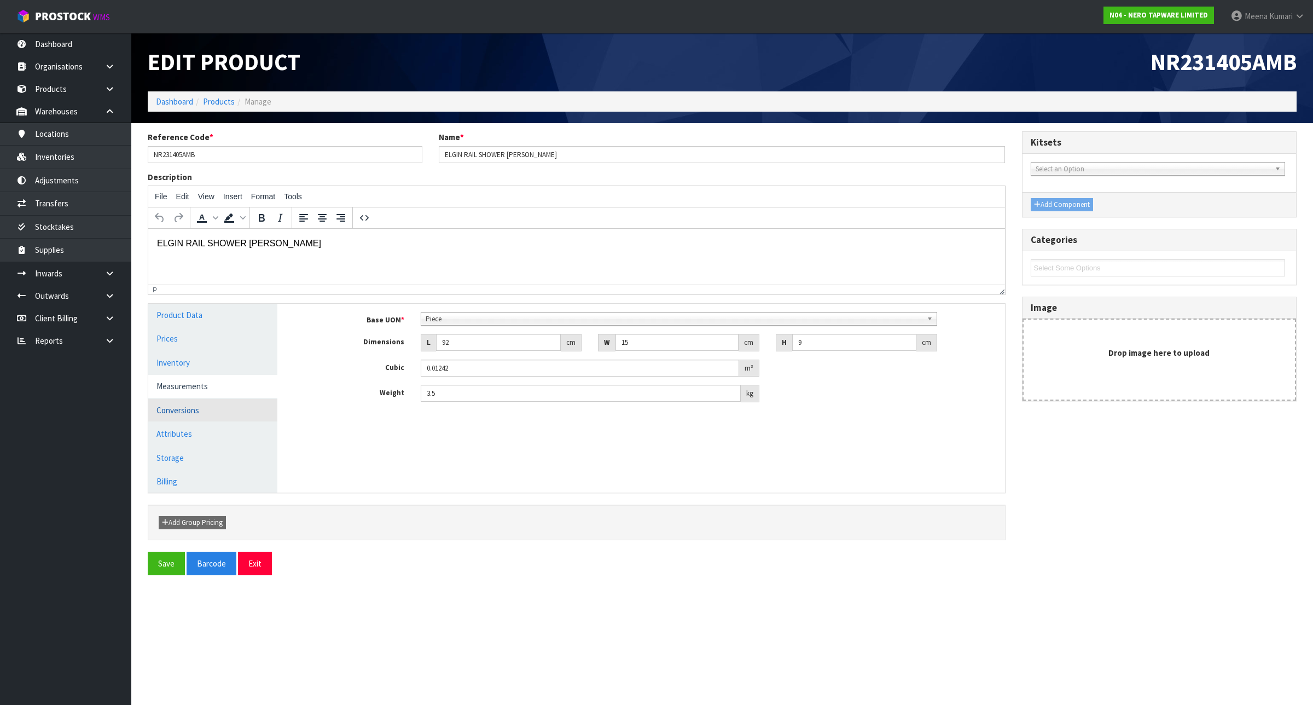
click at [217, 411] on link "Conversions" at bounding box center [212, 410] width 129 height 22
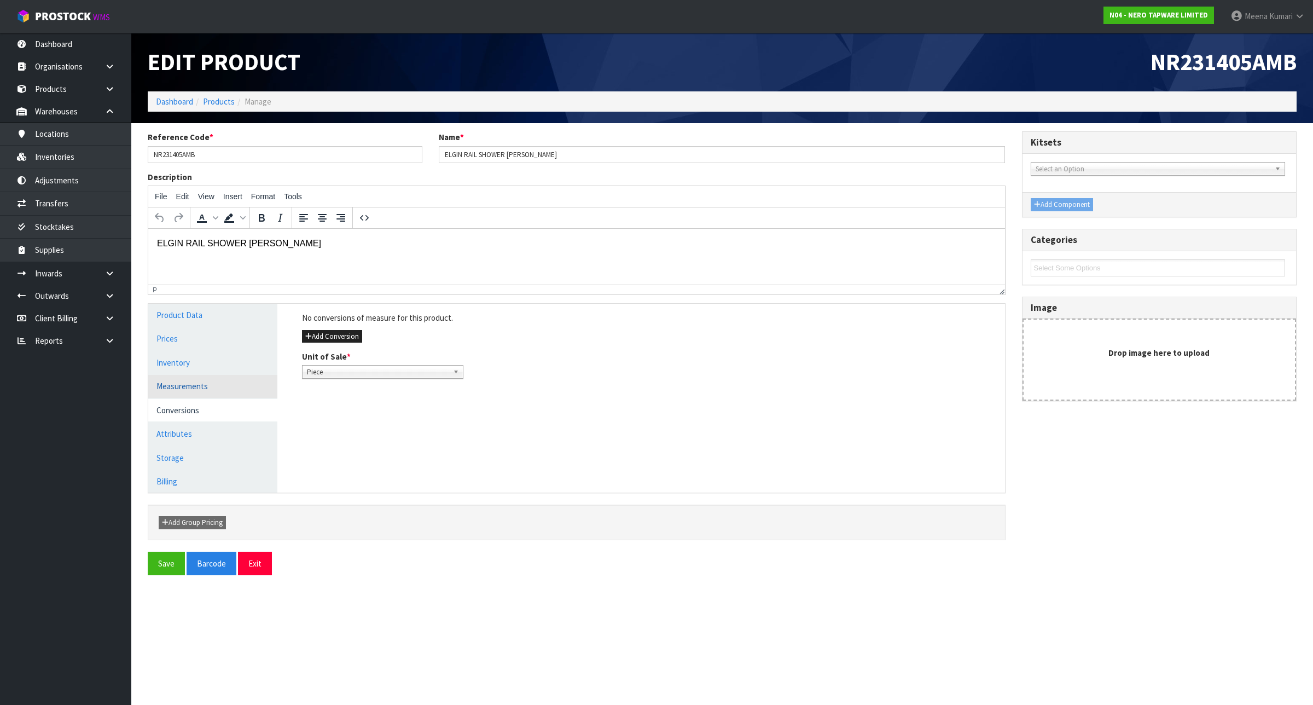
click at [225, 386] on link "Measurements" at bounding box center [212, 386] width 129 height 22
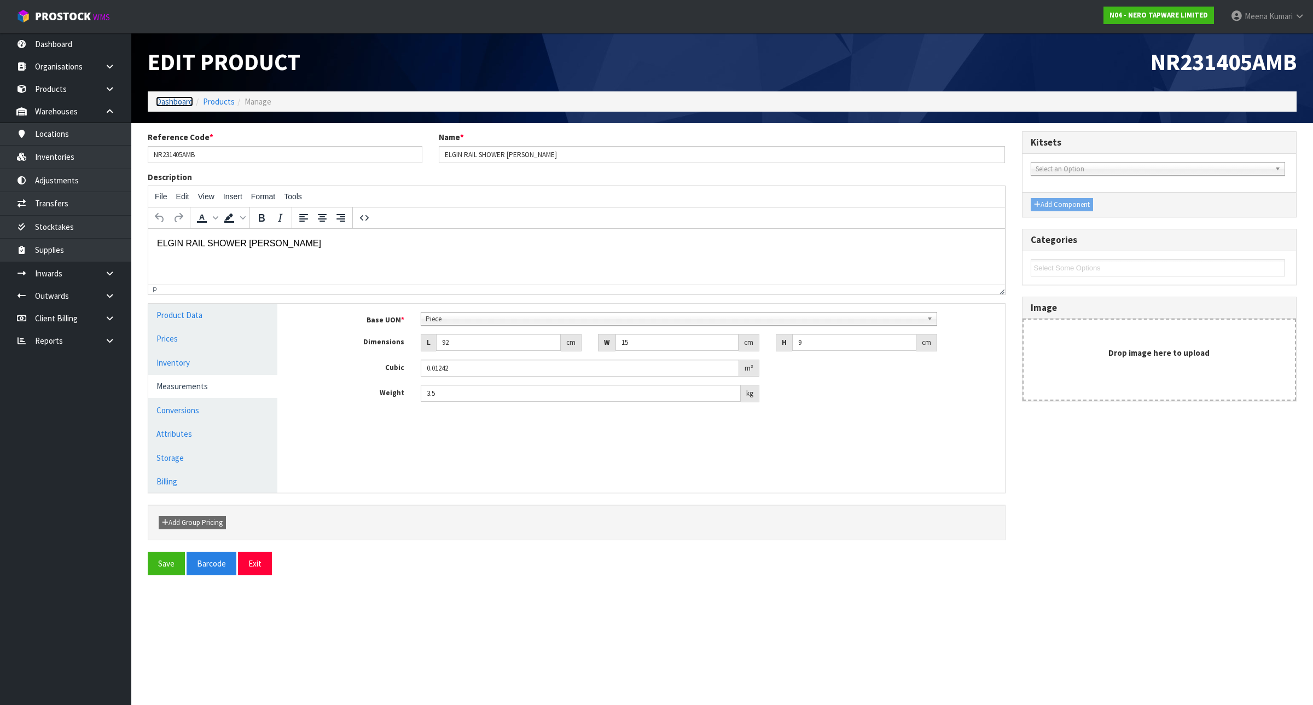
click at [173, 105] on link "Dashboard" at bounding box center [174, 101] width 37 height 10
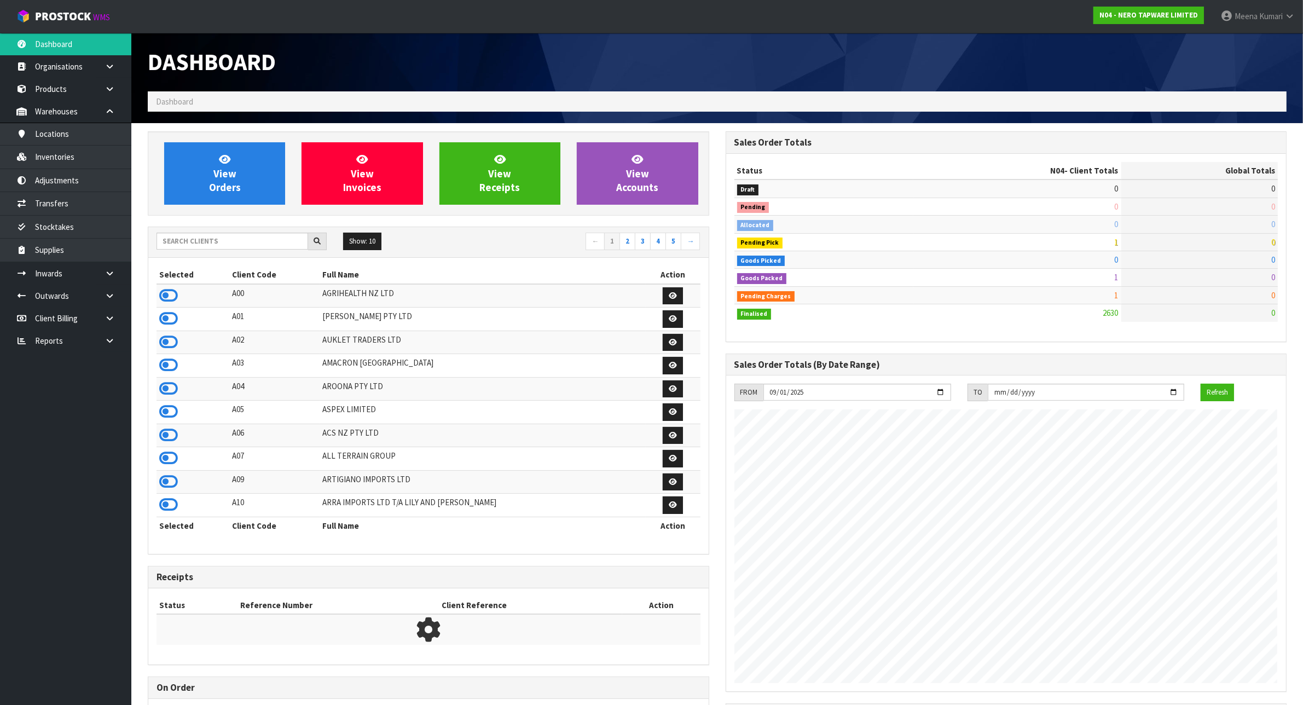
scroll to position [832, 577]
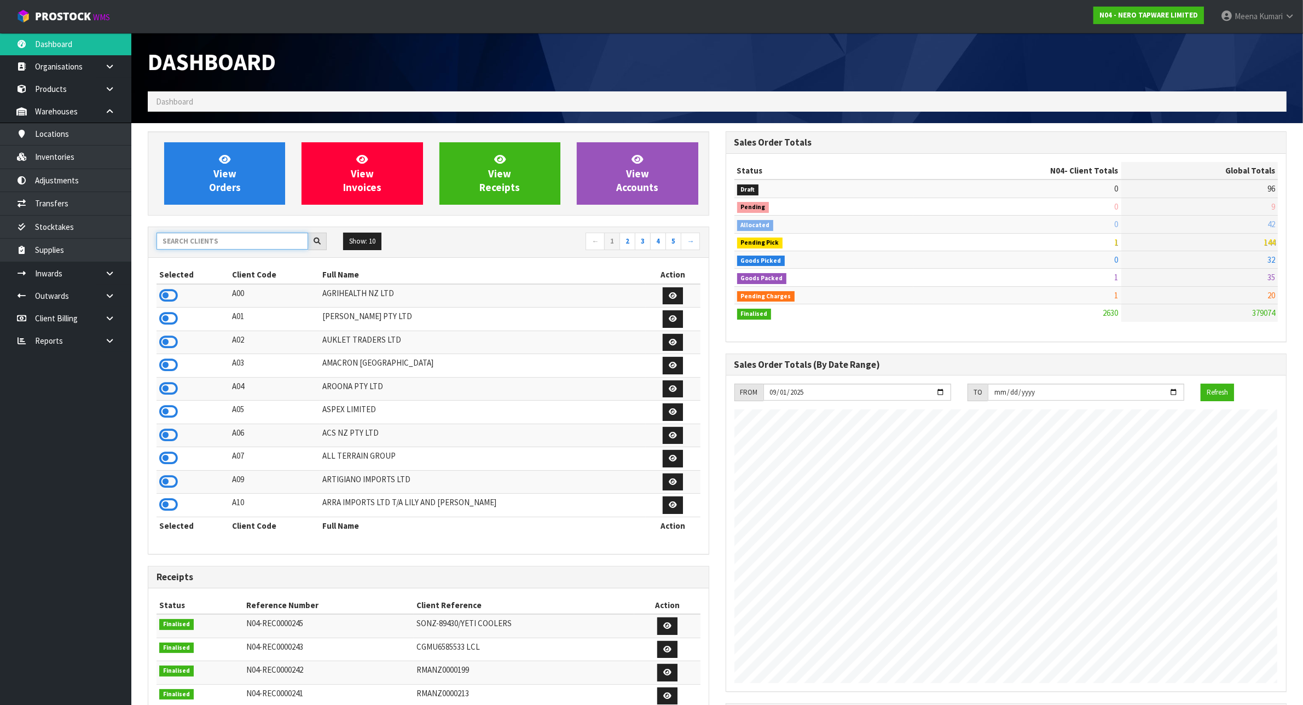
click at [253, 235] on input "text" at bounding box center [232, 241] width 152 height 17
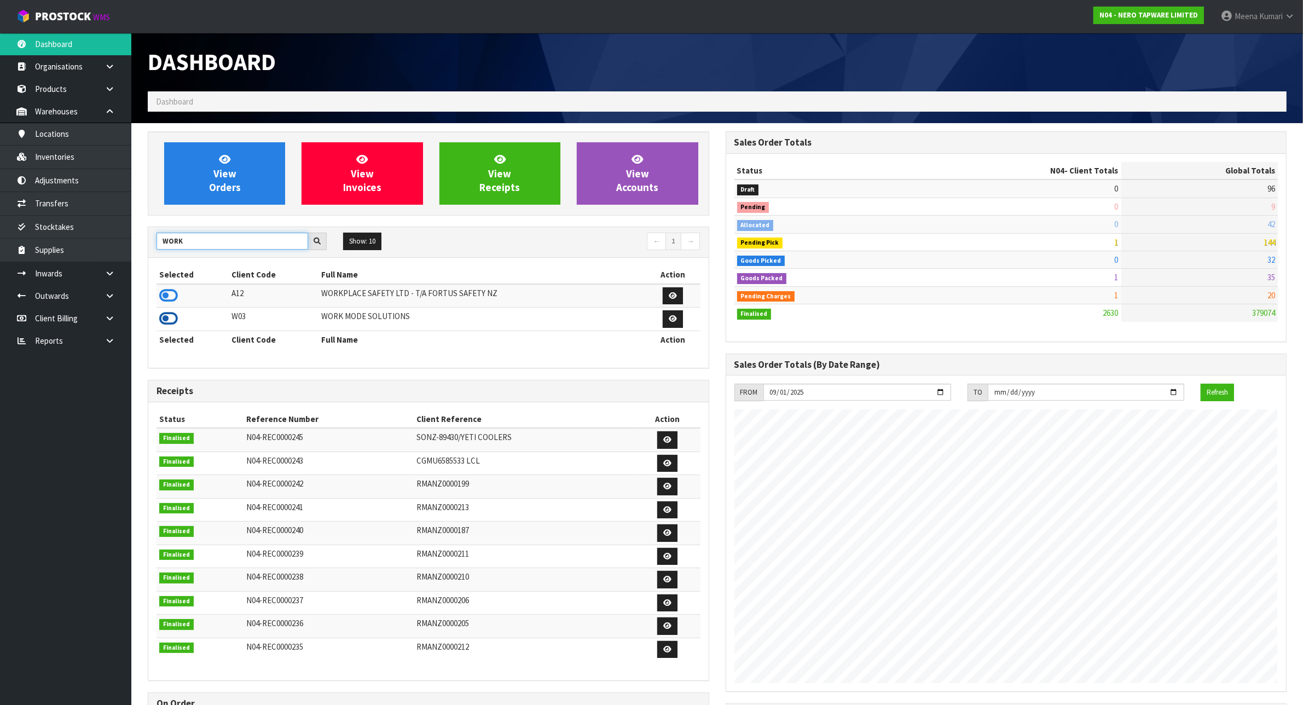
type input "WORK"
click at [171, 318] on icon at bounding box center [168, 318] width 19 height 16
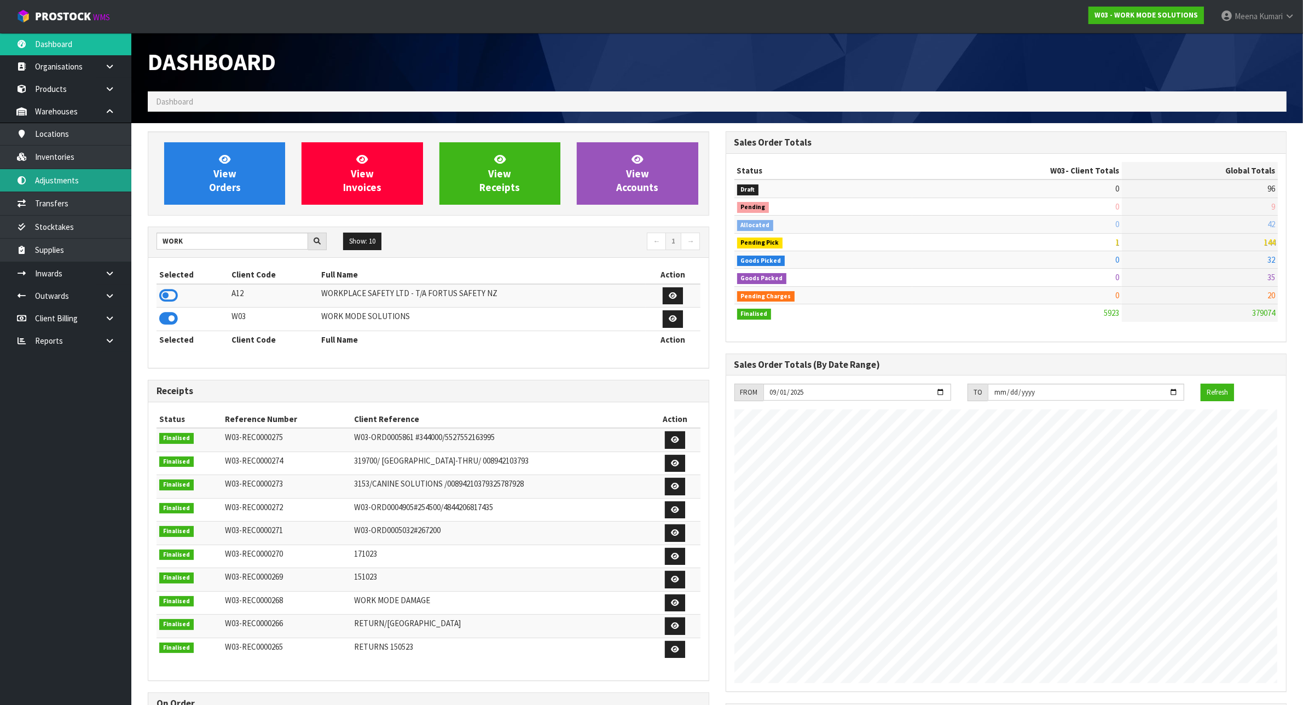
scroll to position [814, 577]
click at [69, 179] on link "Adjustments" at bounding box center [65, 180] width 131 height 22
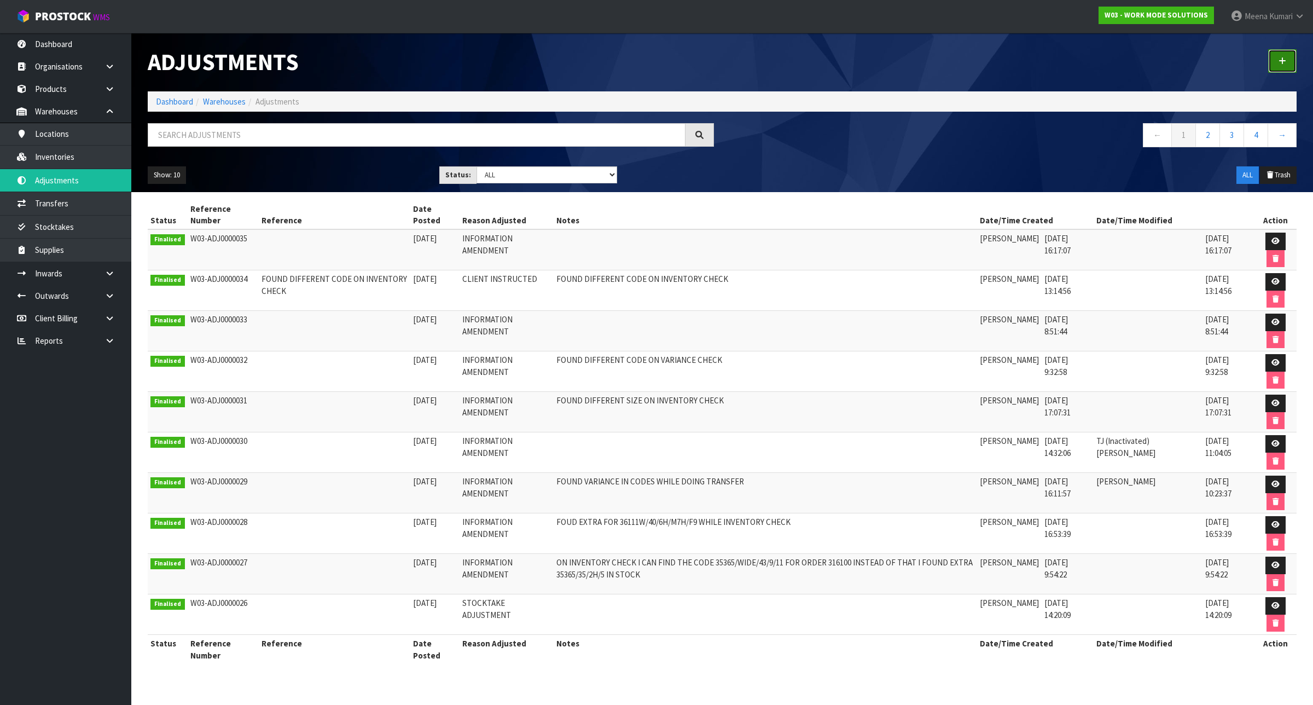
click at [1278, 64] on link at bounding box center [1282, 61] width 28 height 24
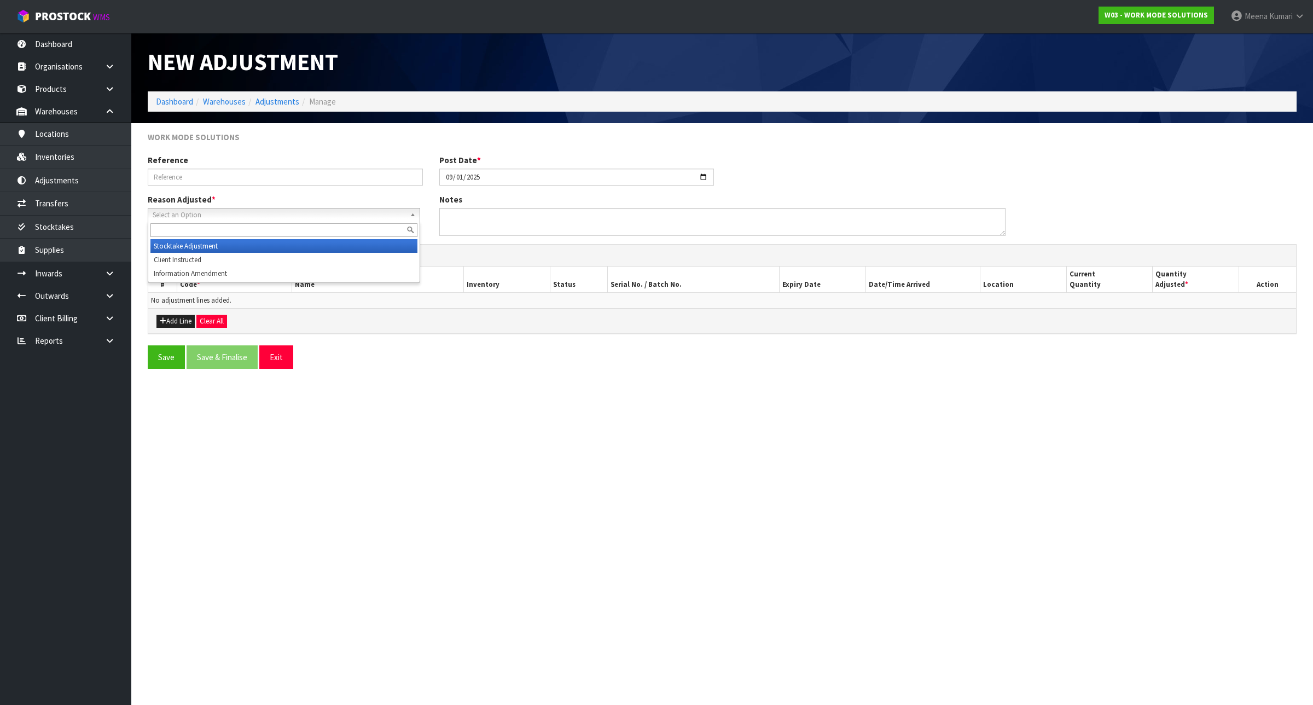
click at [219, 208] on span "Select an Option" at bounding box center [279, 214] width 253 height 13
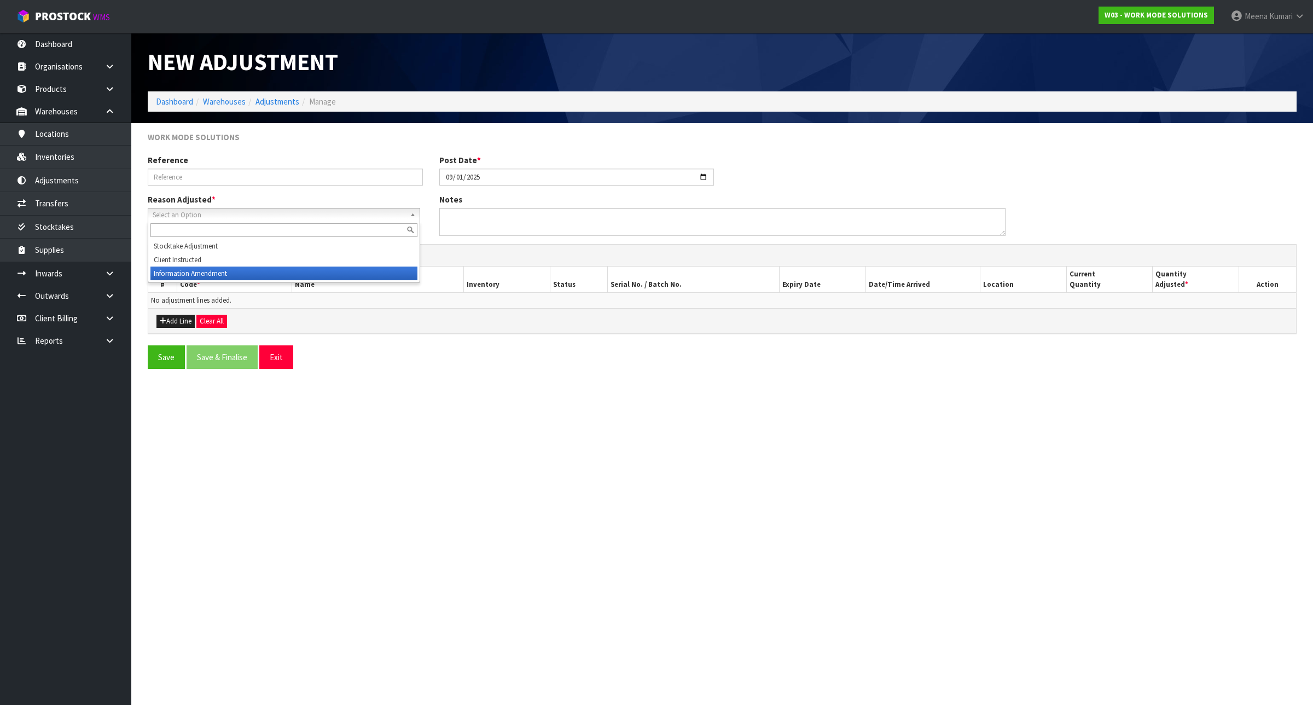
click at [220, 270] on li "Information Amendment" at bounding box center [283, 273] width 267 height 14
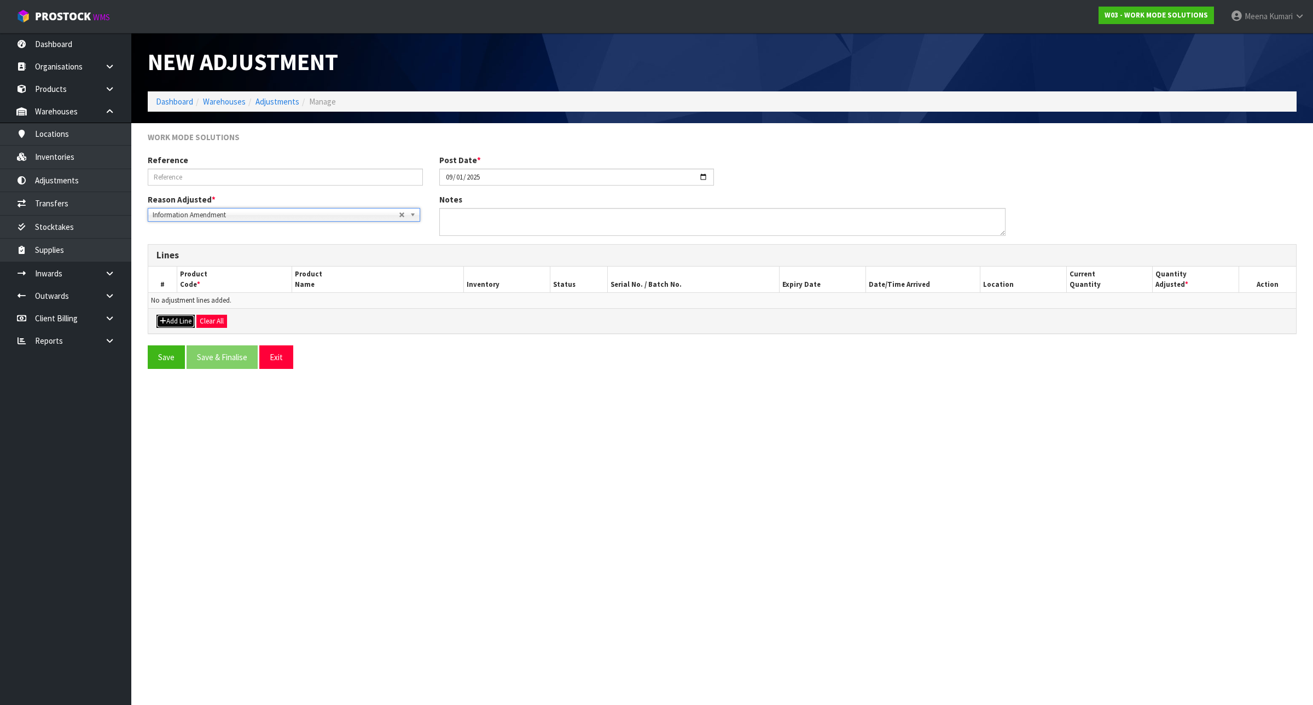
click at [173, 322] on button "Add Line" at bounding box center [175, 321] width 38 height 13
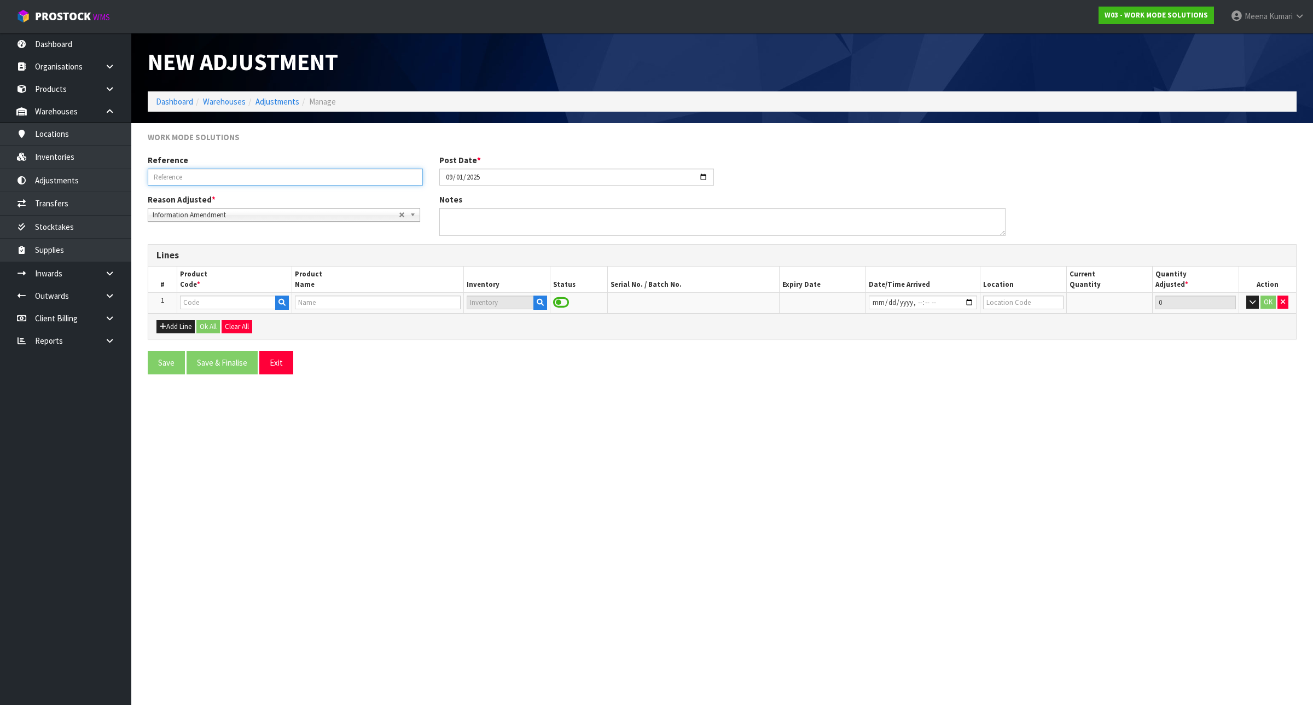
click at [255, 174] on input "text" at bounding box center [285, 177] width 275 height 17
click at [192, 305] on input "text" at bounding box center [228, 302] width 96 height 14
type input "24734W/43"
click at [217, 321] on strong "24734W/43" at bounding box center [212, 321] width 40 height 10
type input "24734W/43/9/10"
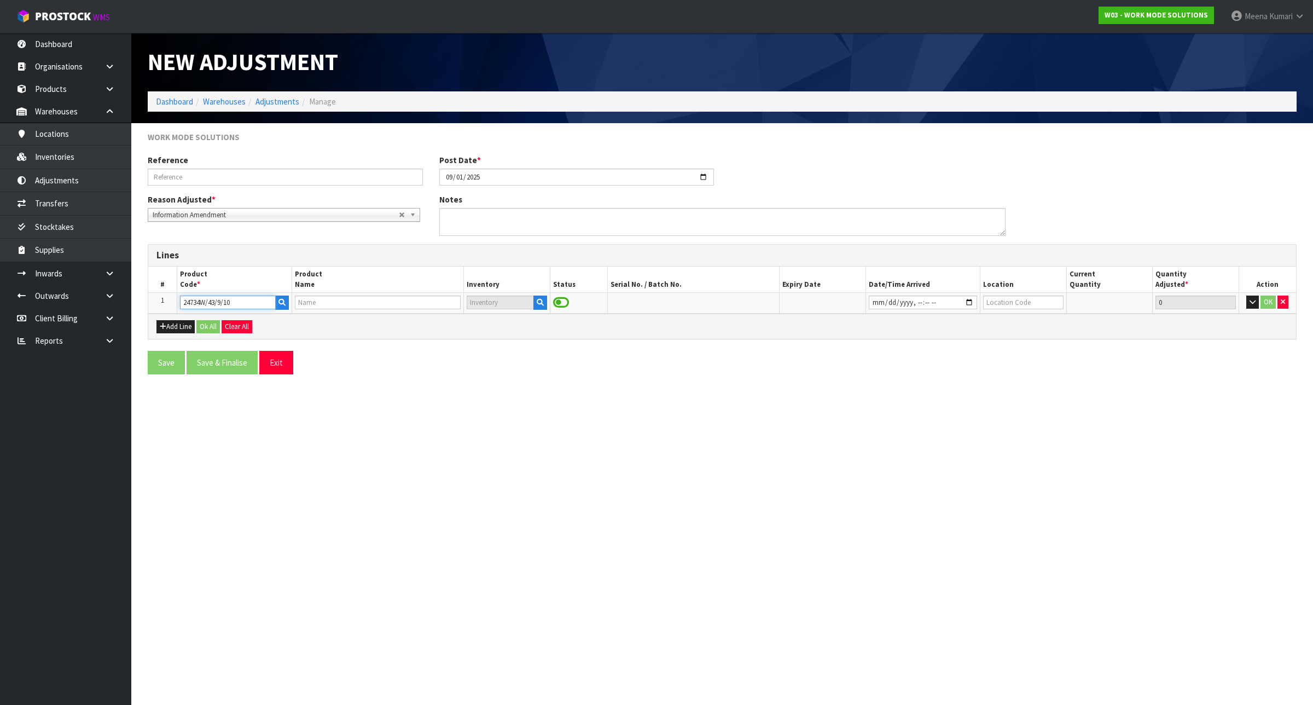
type input "CONDOR, MEN/BLK, SZ 10 US"
click at [540, 303] on icon "button" at bounding box center [540, 302] width 7 height 7
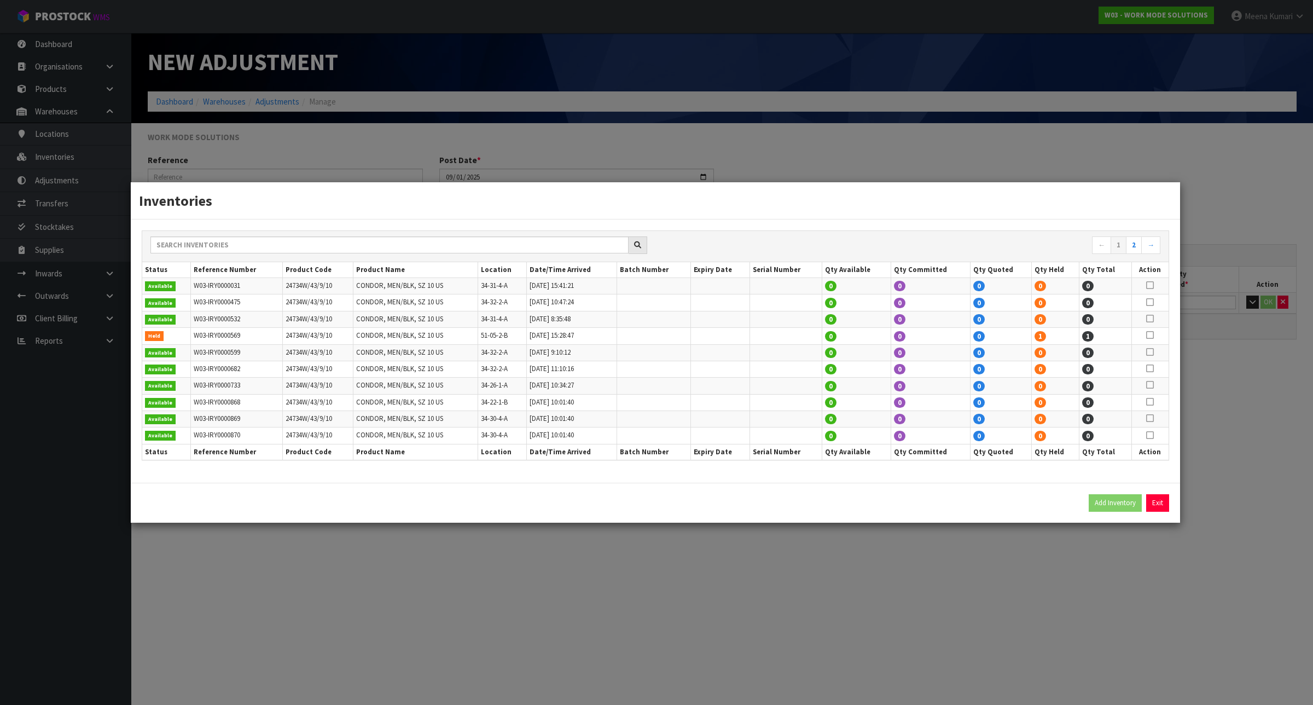
click at [1150, 335] on icon at bounding box center [1150, 335] width 8 height 1
click at [1107, 502] on button "Add Inventory" at bounding box center [1115, 503] width 53 height 18
type input "W03-IRY0000569"
type input "[DATE]T15:28:47"
type input "51-05-2-B"
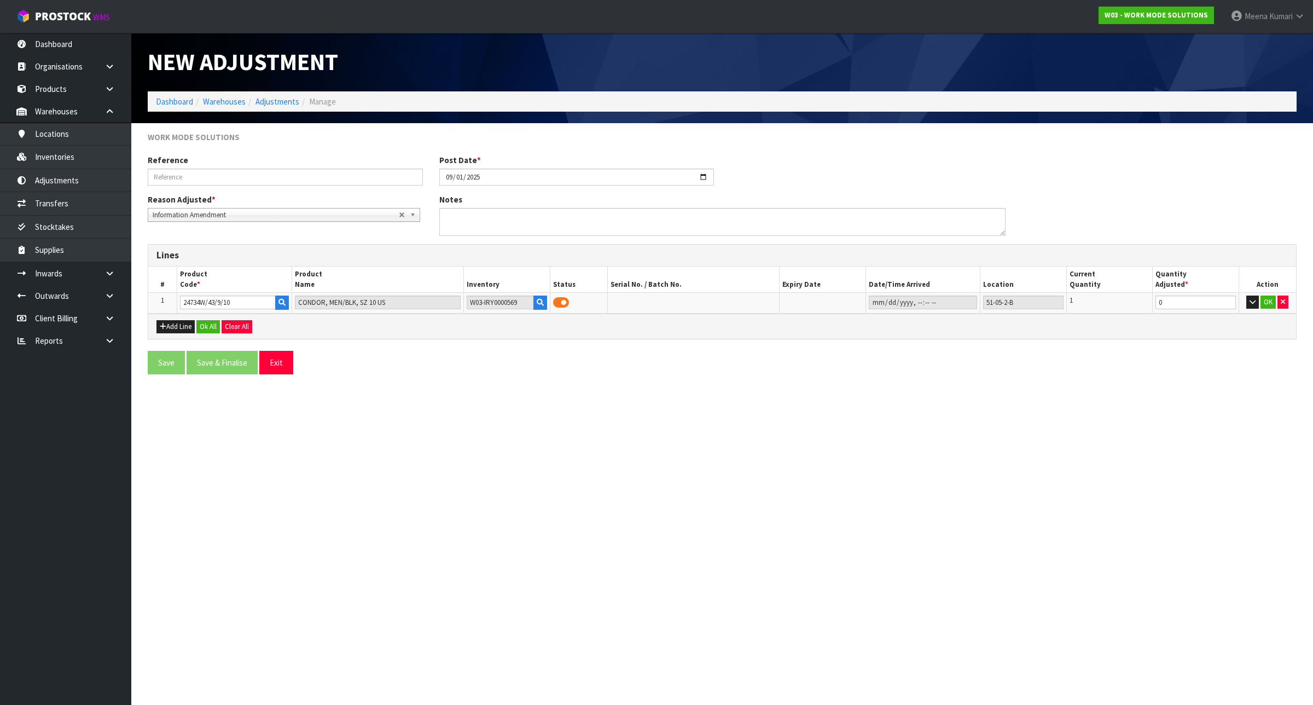
click at [1071, 561] on section "New Adjustment Dashboard Warehouses Adjustments Manage WORK MODE SOLUTIONS Refe…" at bounding box center [656, 352] width 1313 height 705
click at [154, 327] on div "Add Line Ok All Clear All" at bounding box center [722, 326] width 1148 height 25
click at [167, 326] on button "Add Line" at bounding box center [175, 326] width 38 height 13
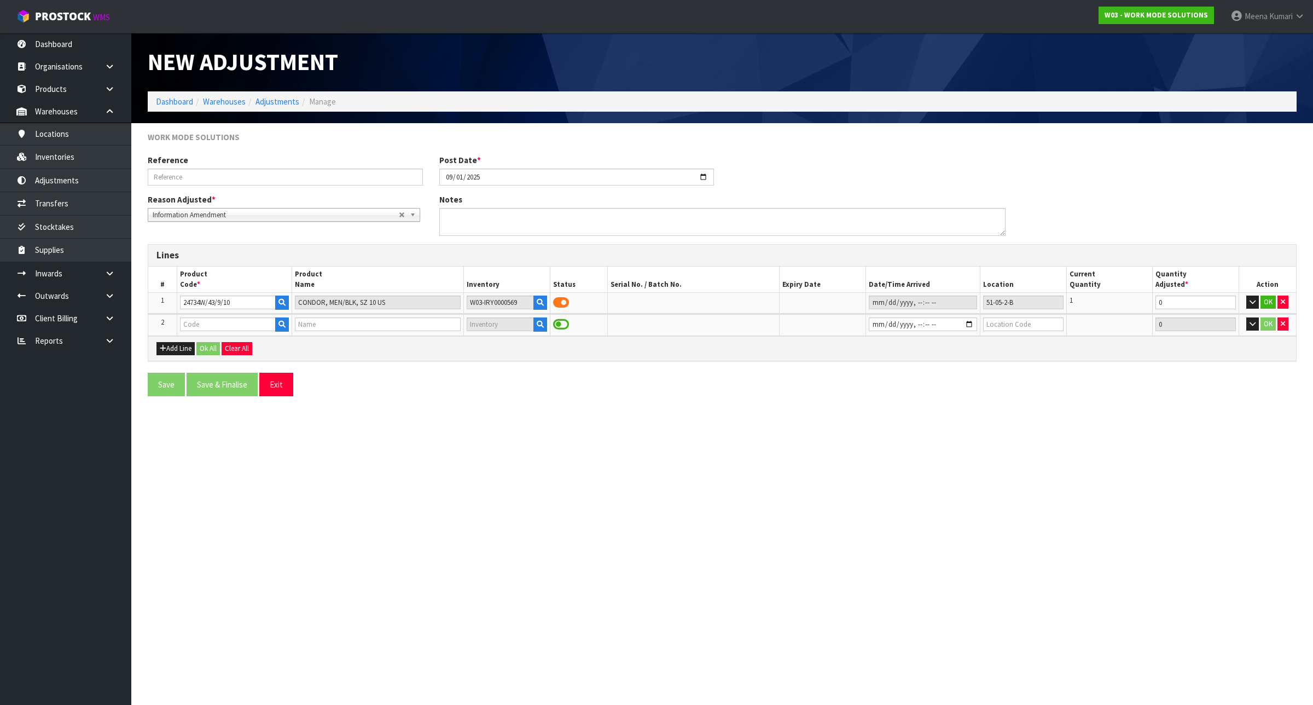
click at [206, 312] on td "24734W/43/9/10" at bounding box center [234, 303] width 115 height 21
click at [209, 321] on input "text" at bounding box center [228, 324] width 96 height 14
type input "M43803W/47"
click at [255, 343] on link "M43803W/47 /12/13" at bounding box center [225, 343] width 89 height 15
type input "M43803W/47/12/13"
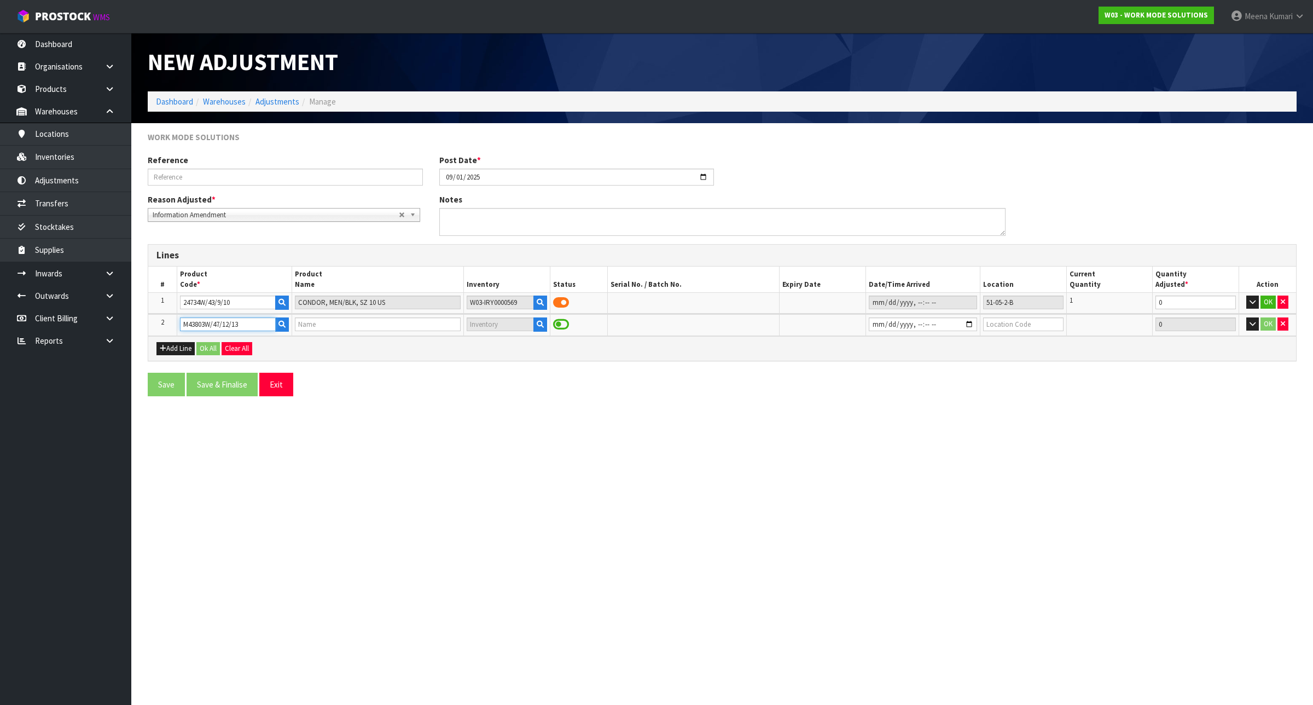
type input "MOZO FORZA, MEN/BLK, SZ 13 US"
click at [542, 329] on button "button" at bounding box center [540, 324] width 14 height 14
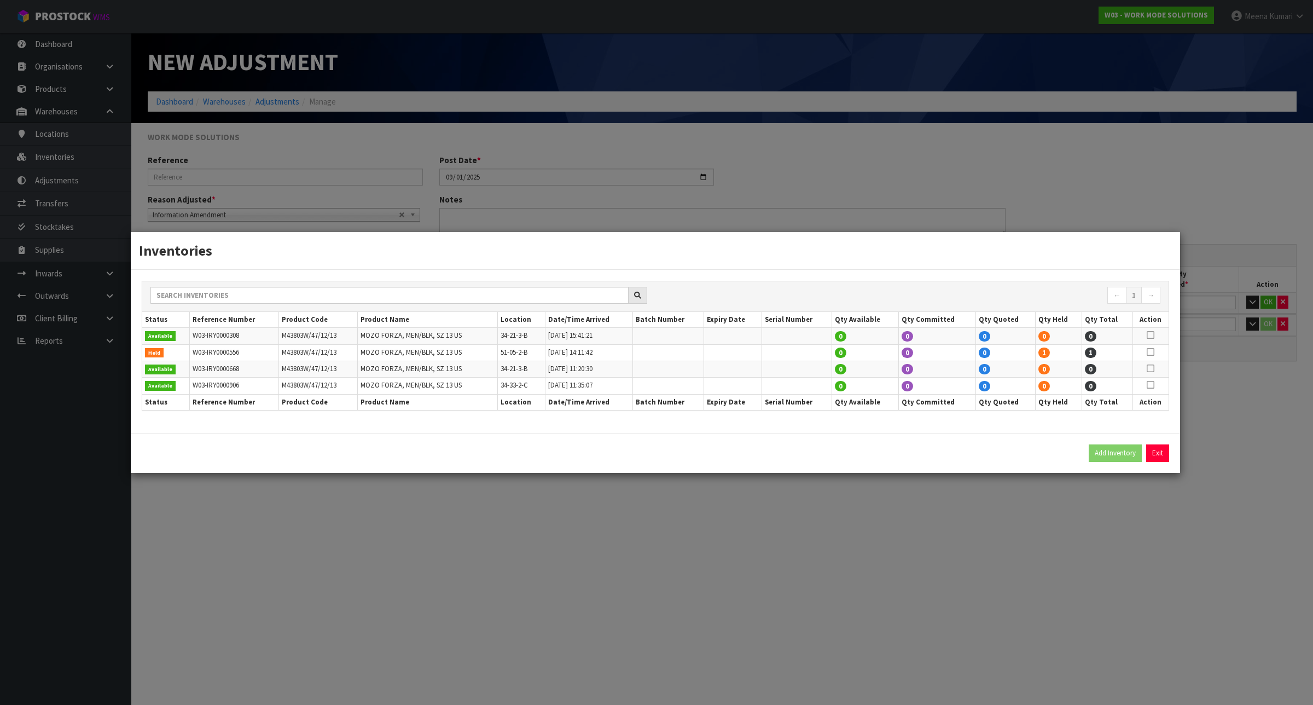
click at [1150, 352] on icon at bounding box center [1151, 352] width 8 height 1
click at [1118, 450] on button "Add Inventory" at bounding box center [1115, 453] width 53 height 18
type input "W03-IRY0000556"
type input "[DATE]T14:11:42"
type input "51-05-2-B"
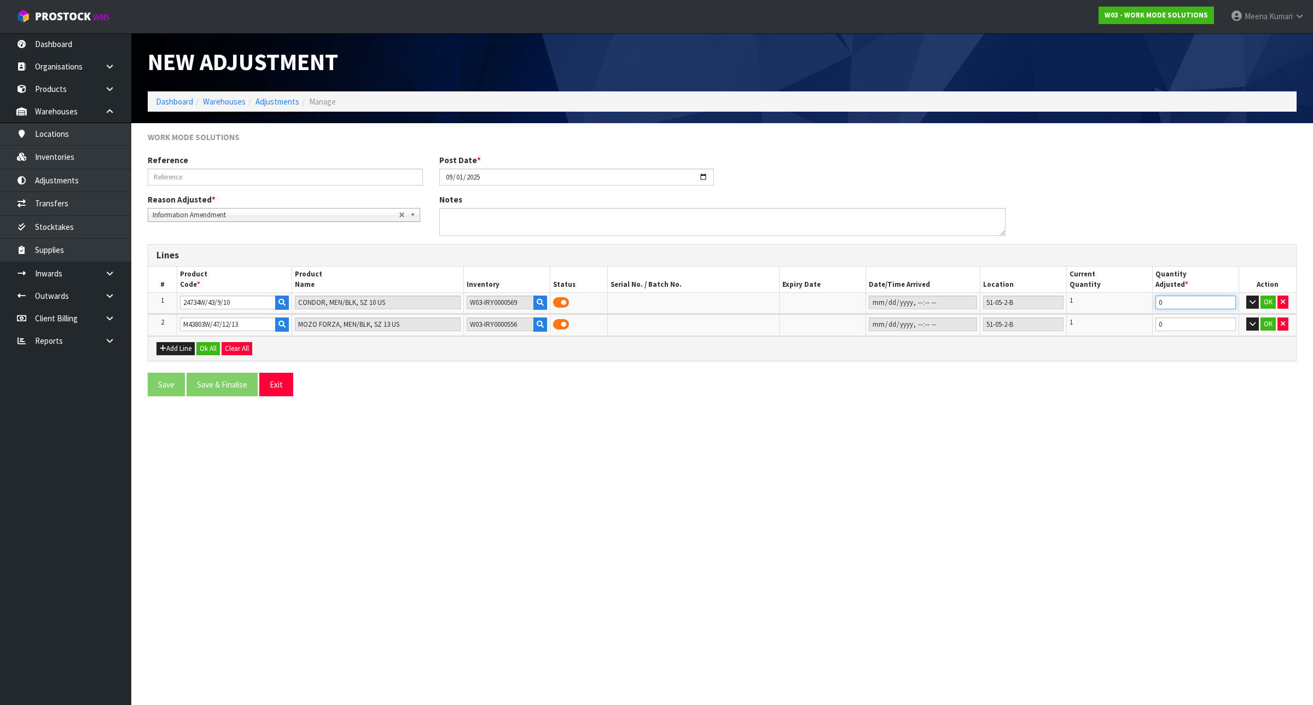
drag, startPoint x: 1187, startPoint y: 310, endPoint x: 1130, endPoint y: 297, distance: 58.3
click at [1130, 297] on tr "1 24734W/43/9/10 CONDOR, MEN/BLK, SZ 10 US W03-IRY0000569 51-05-2-B 1 0 OK" at bounding box center [722, 303] width 1148 height 21
type input "-1"
drag, startPoint x: 1164, startPoint y: 323, endPoint x: 1128, endPoint y: 323, distance: 35.6
click at [1128, 323] on tr "2 M43803W/47/12/13 MOZO FORZA, MEN/BLK, SZ 13 US W03-IRY0000556 51-05-2-B 1 0 OK" at bounding box center [722, 324] width 1148 height 21
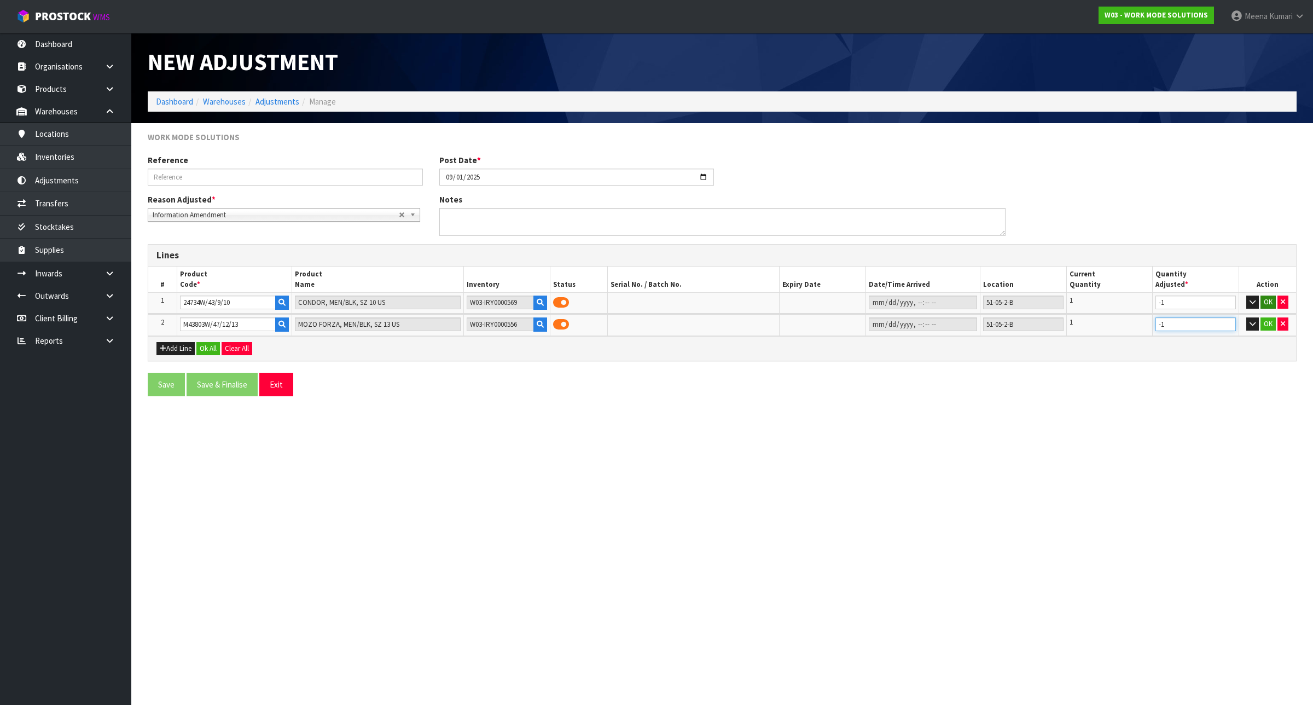
type input "-1"
click at [1264, 304] on button "OK" at bounding box center [1268, 301] width 15 height 13
click at [1265, 323] on button "OK" at bounding box center [1268, 323] width 15 height 13
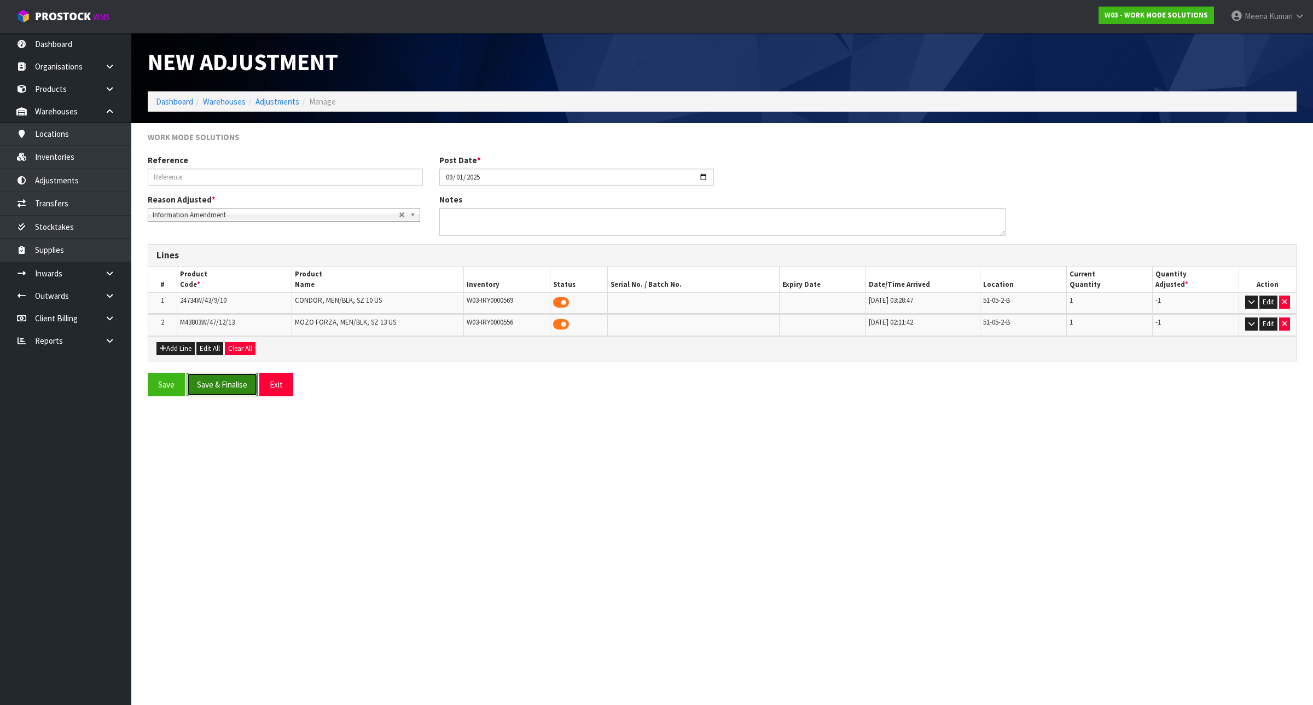
click at [217, 381] on button "Save & Finalise" at bounding box center [222, 385] width 71 height 24
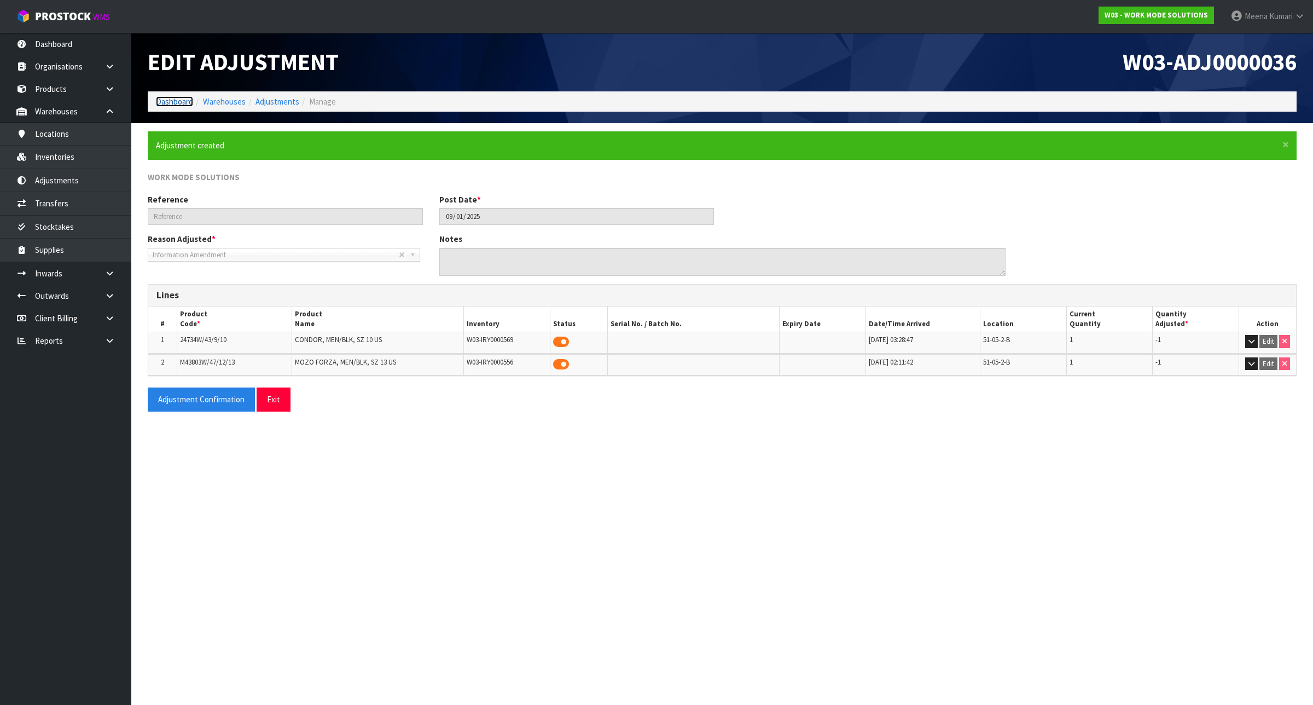
click at [173, 97] on link "Dashboard" at bounding box center [174, 101] width 37 height 10
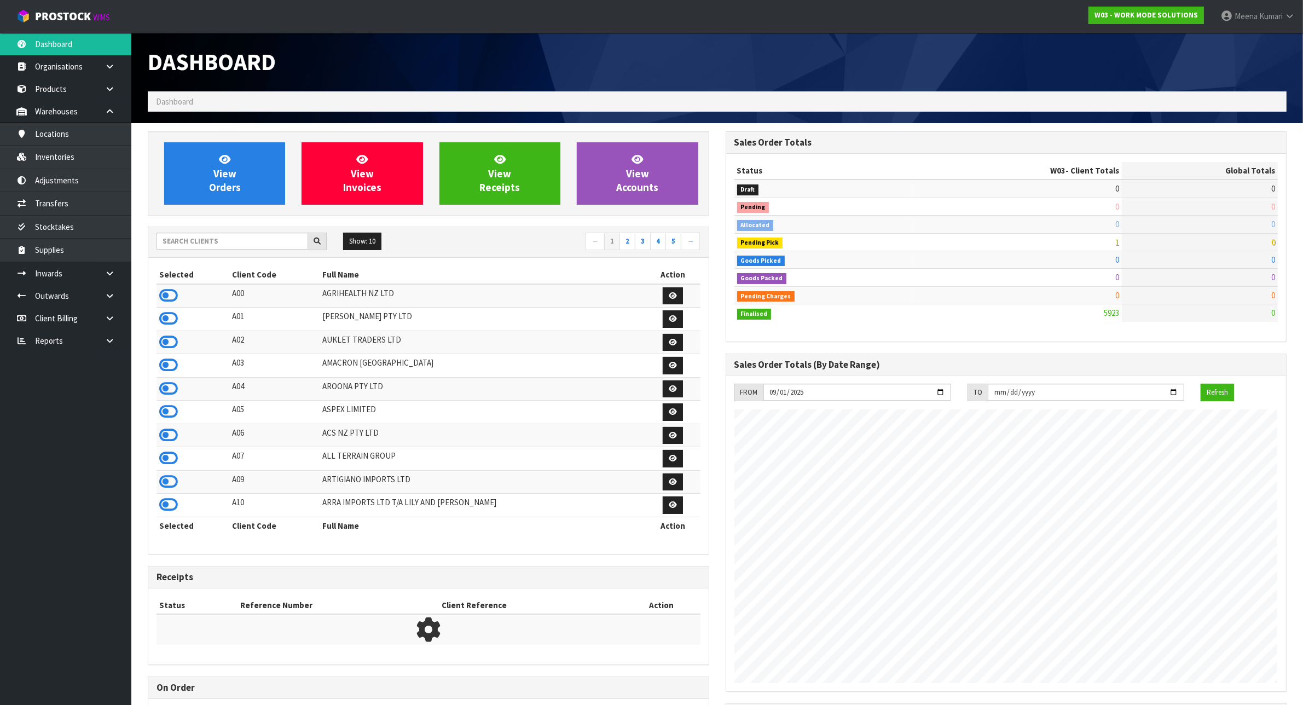
scroll to position [814, 577]
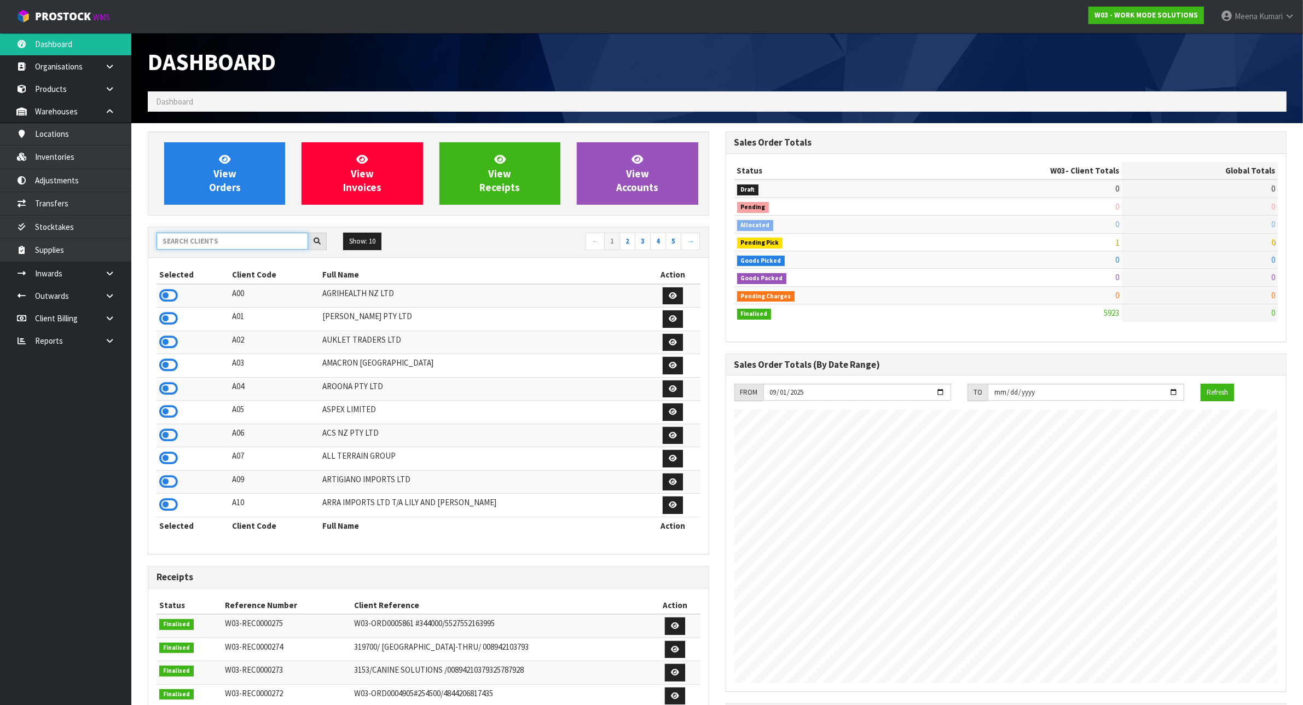
click at [228, 239] on input "text" at bounding box center [232, 241] width 152 height 17
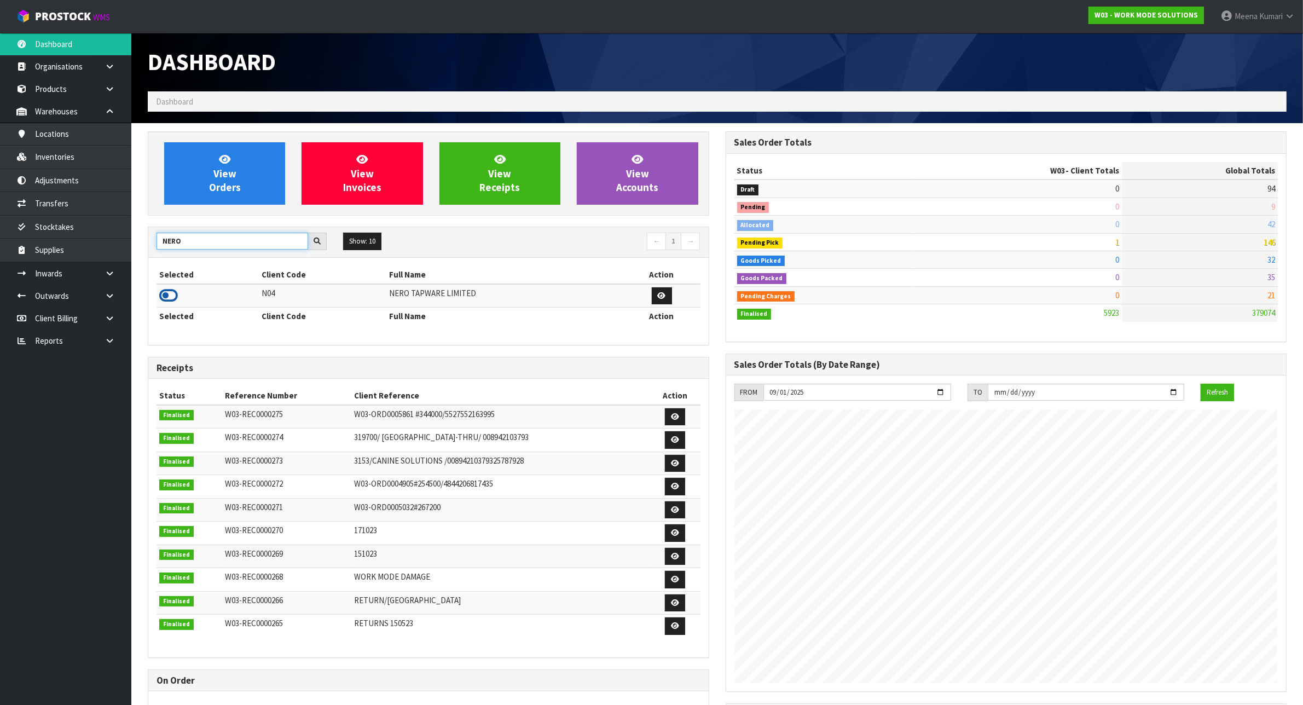
type input "NERO"
click at [164, 294] on icon at bounding box center [168, 295] width 19 height 16
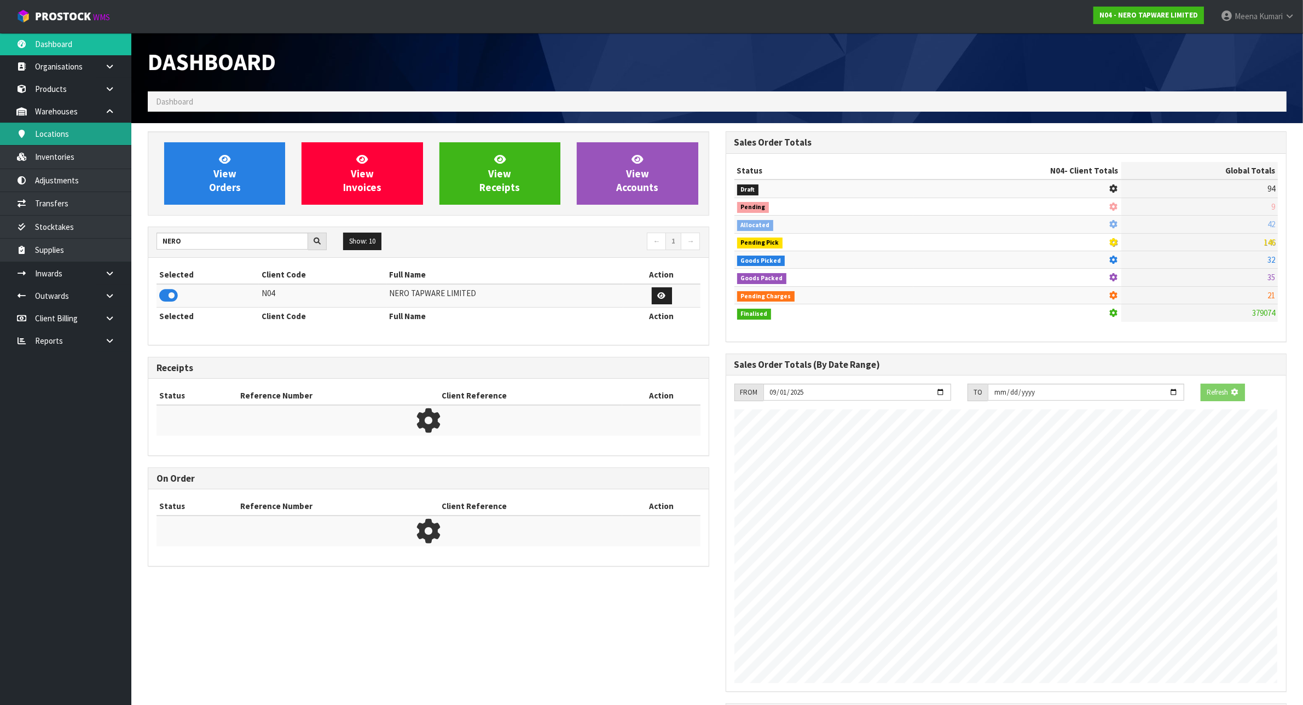
click at [108, 144] on link "Locations" at bounding box center [65, 134] width 131 height 22
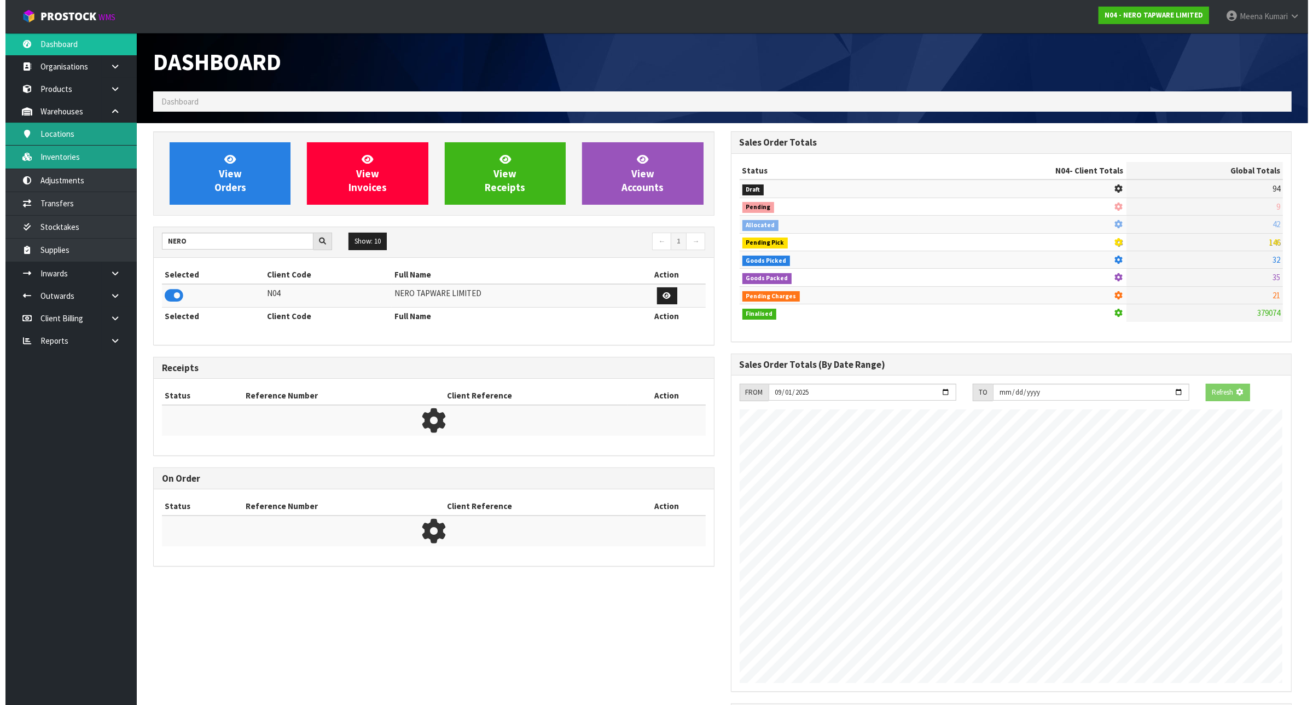
scroll to position [832, 577]
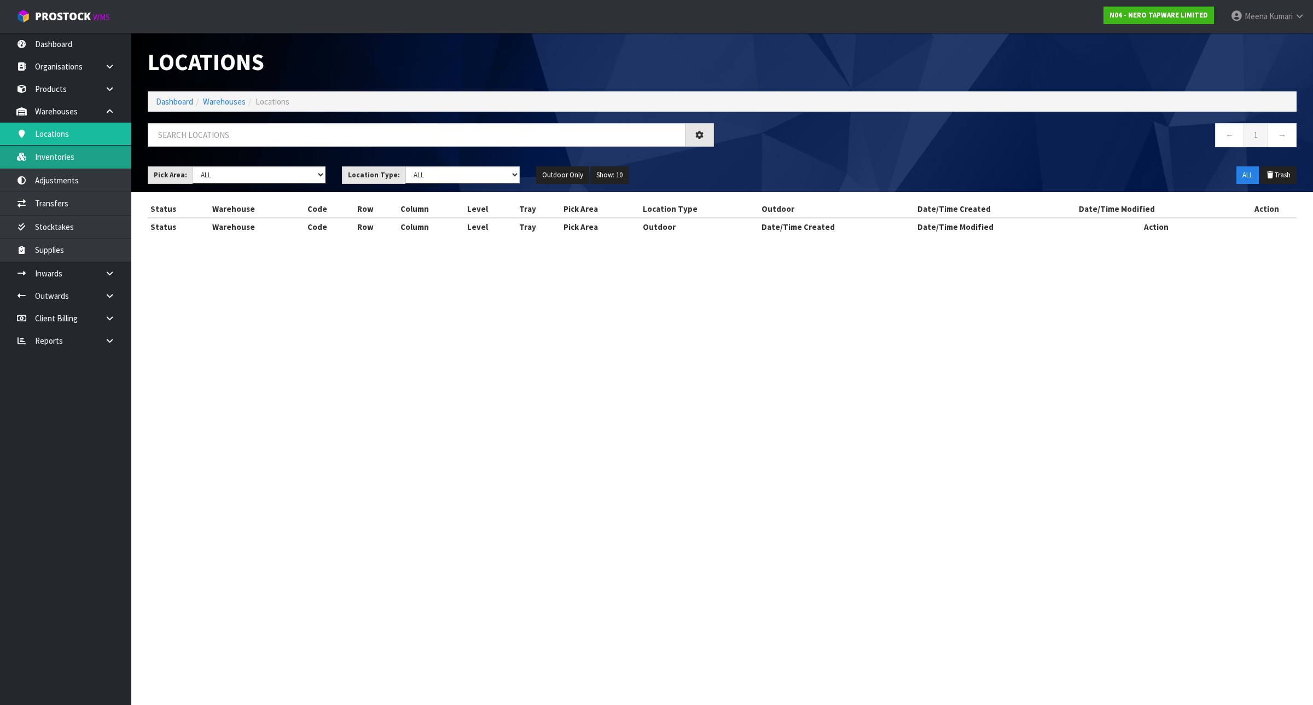
click at [110, 162] on div "Locations Dashboard Warehouses Locations ← 1 → Pick Area: Main Refurb Damaged P…" at bounding box center [656, 127] width 1313 height 255
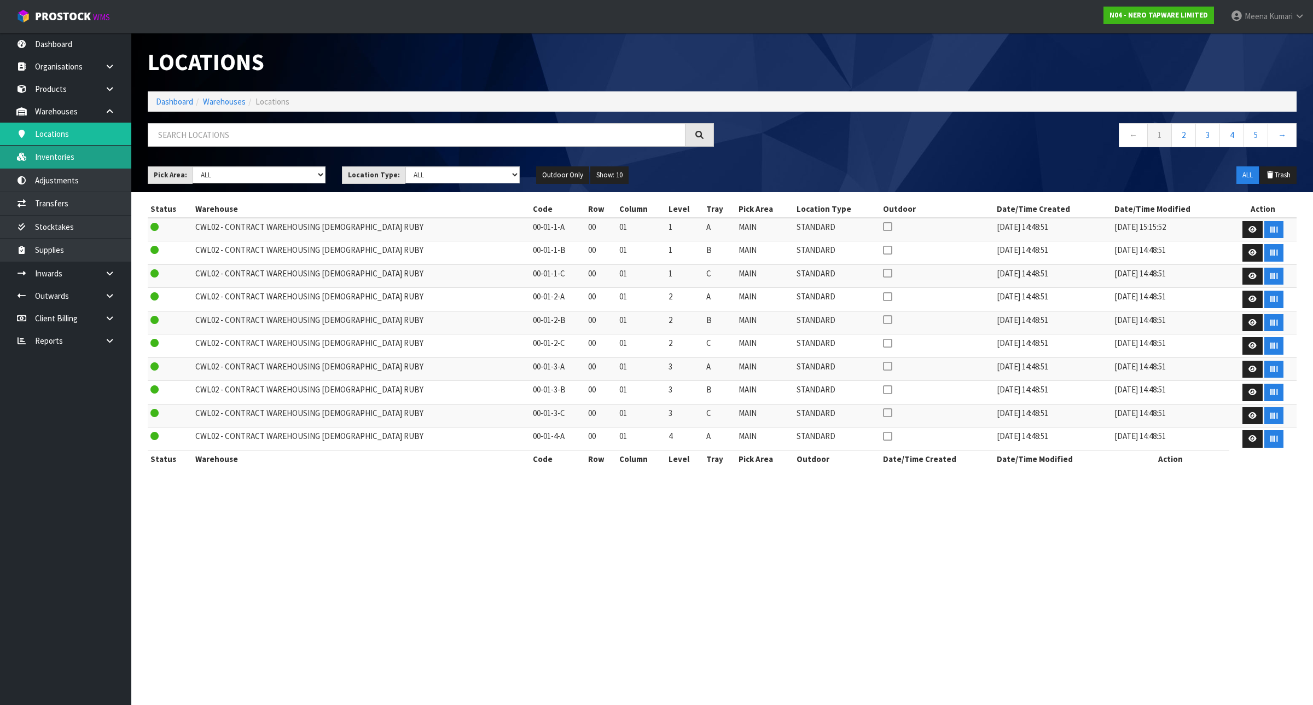
click at [96, 162] on link "Inventories" at bounding box center [65, 157] width 131 height 22
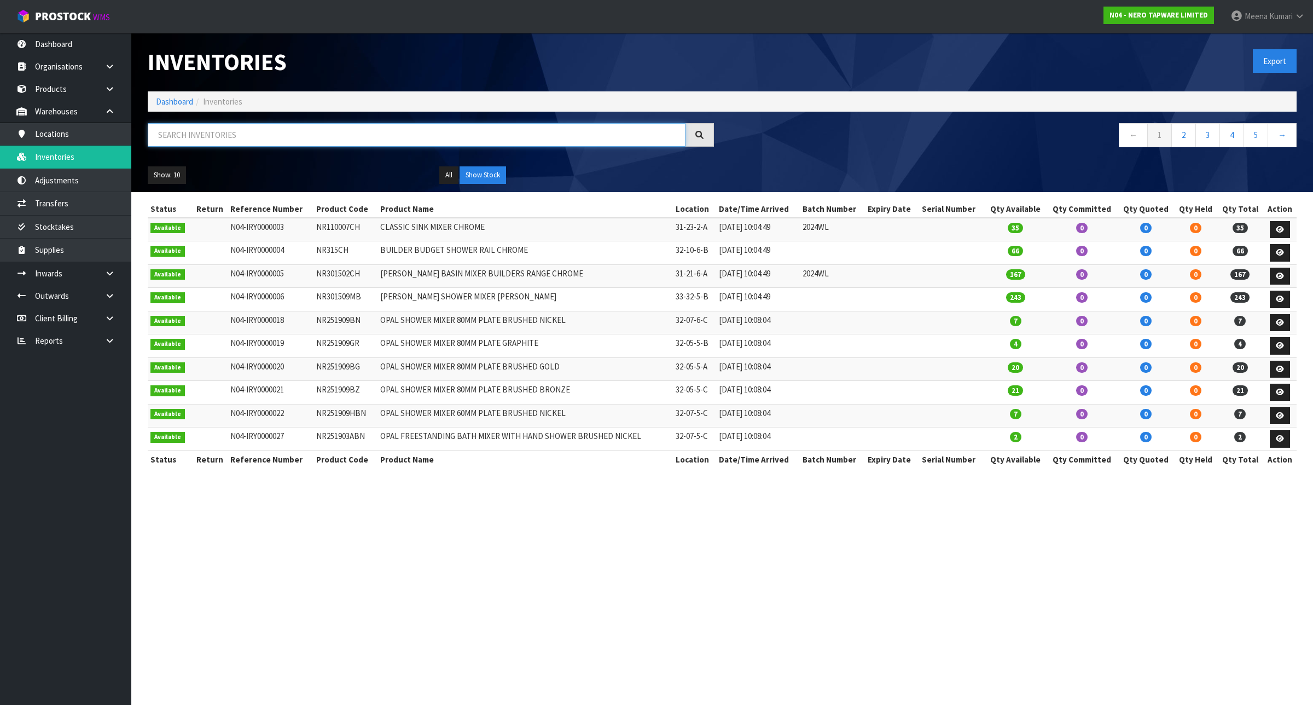
click at [222, 140] on input "text" at bounding box center [417, 135] width 538 height 24
paste input "NR251905EBZ"
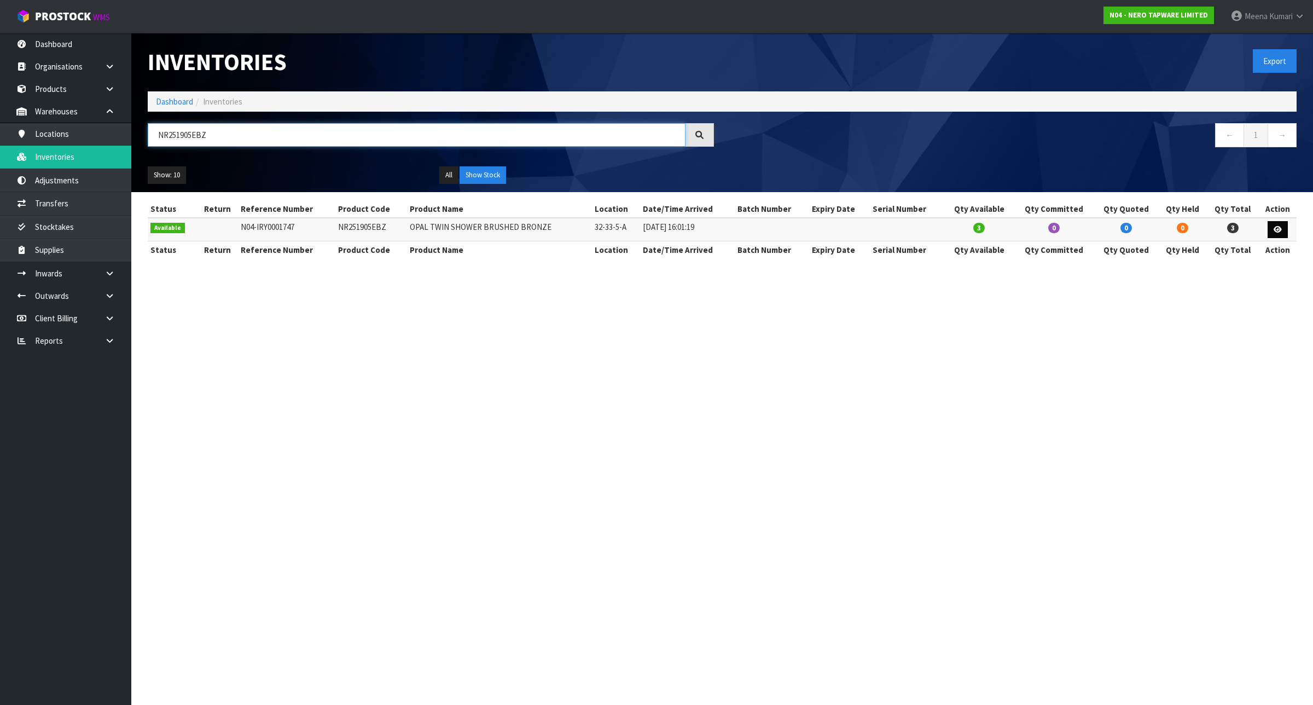
type input "NR251905EBZ"
click at [1278, 231] on icon at bounding box center [1278, 229] width 8 height 7
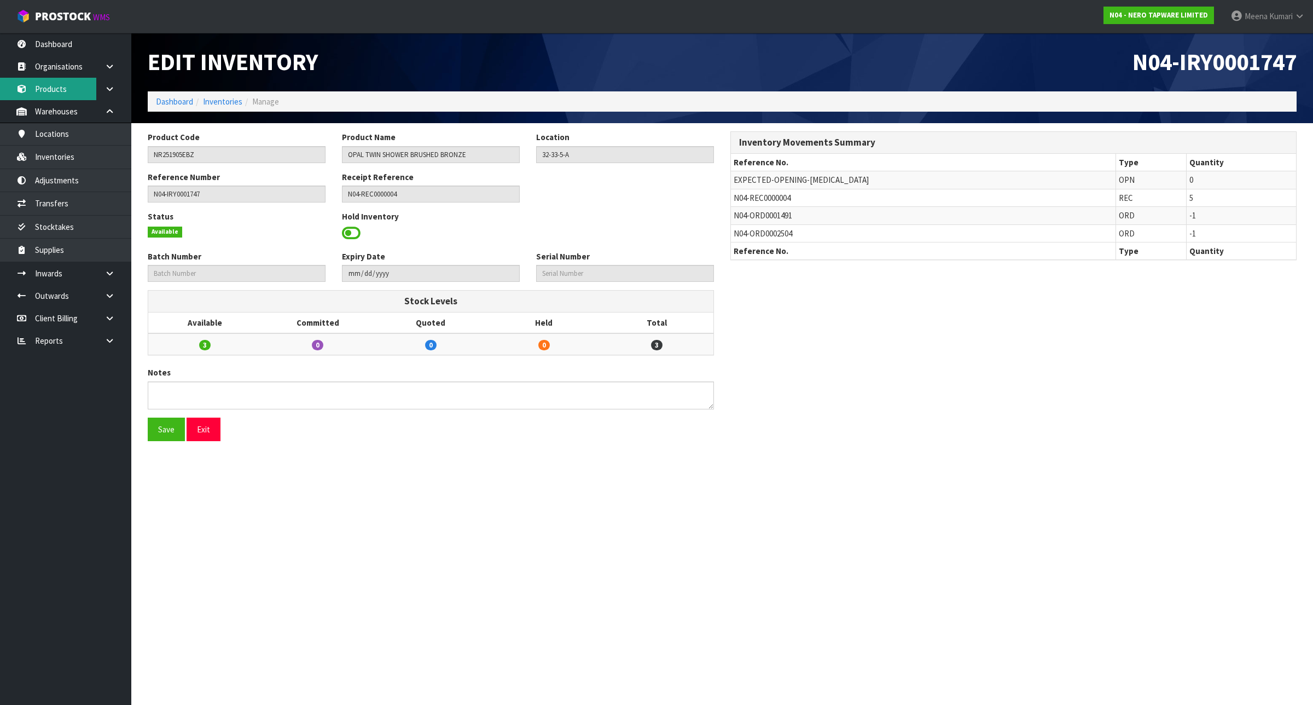
click at [88, 88] on link "Products" at bounding box center [65, 89] width 131 height 22
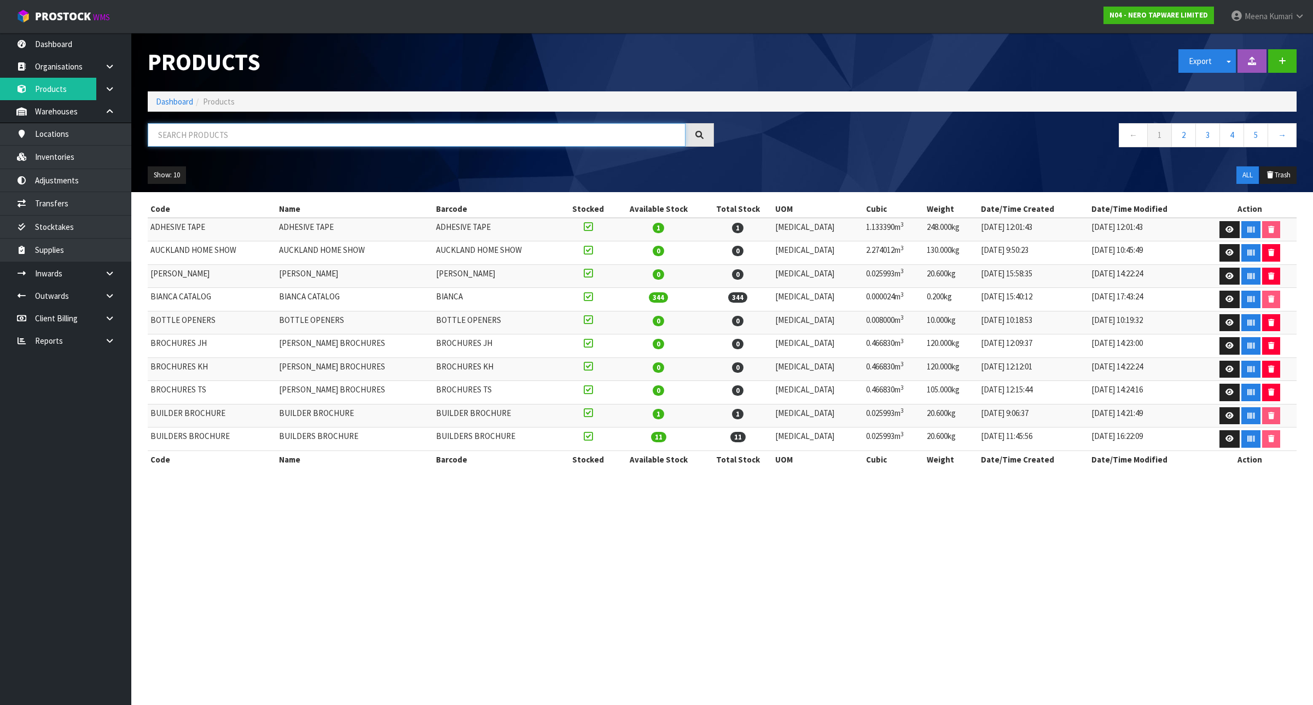
click at [230, 126] on input "text" at bounding box center [417, 135] width 538 height 24
paste input "NR251905EBZ"
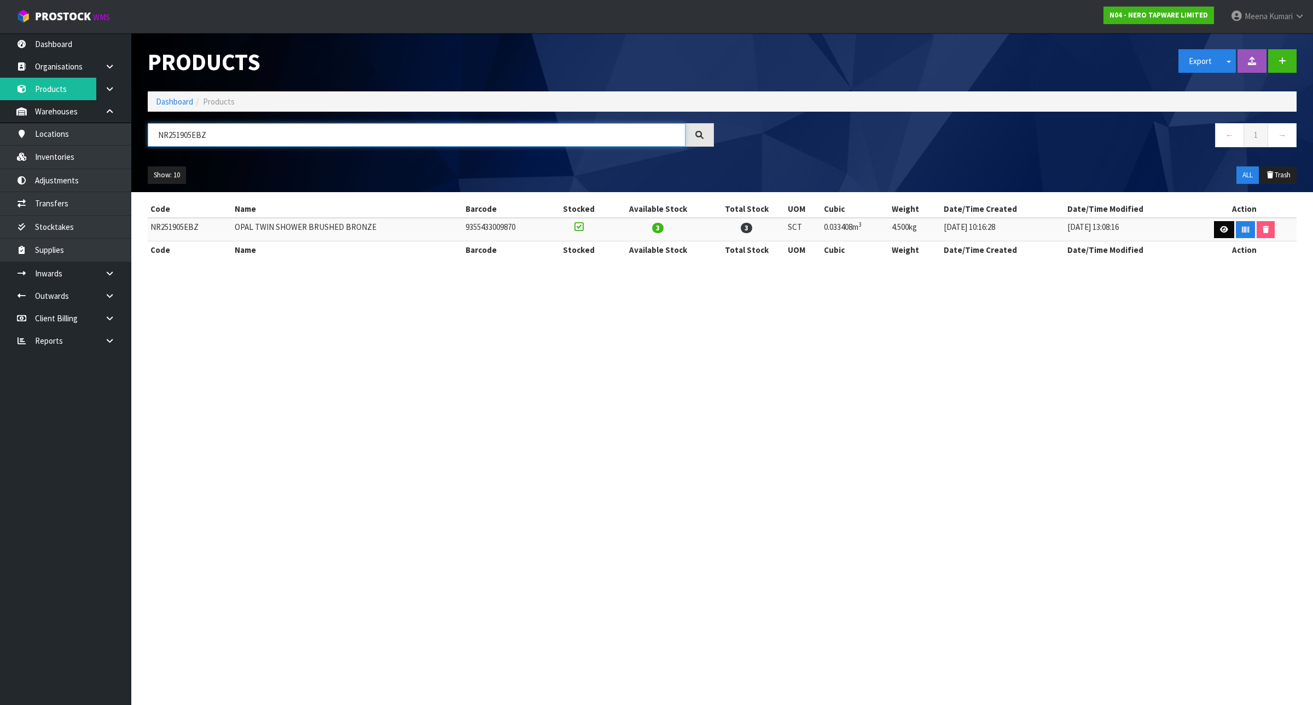
type input "NR251905EBZ"
click at [1220, 230] on icon at bounding box center [1224, 229] width 8 height 7
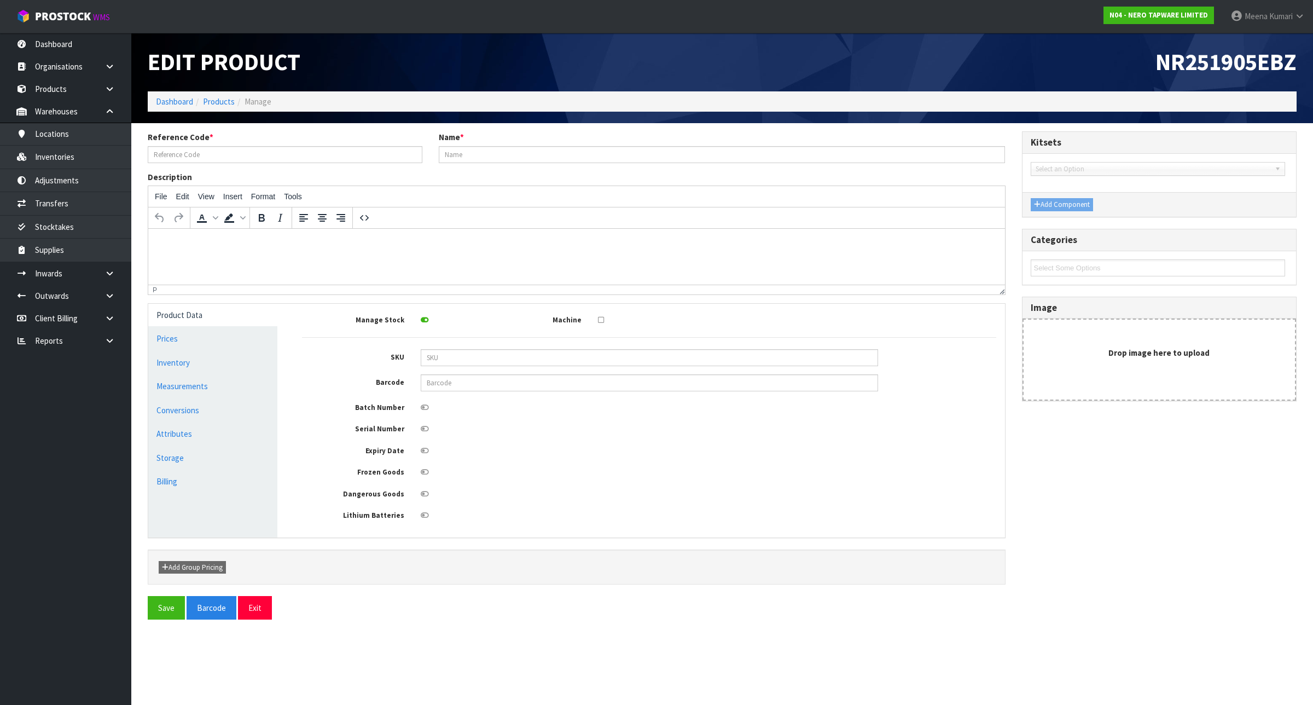
type input "NR251905EBZ"
type input "OPAL TWIN SHOWER BRUSHED BRONZE"
type input "9355433009870"
click at [247, 406] on link "Conversions" at bounding box center [212, 410] width 129 height 22
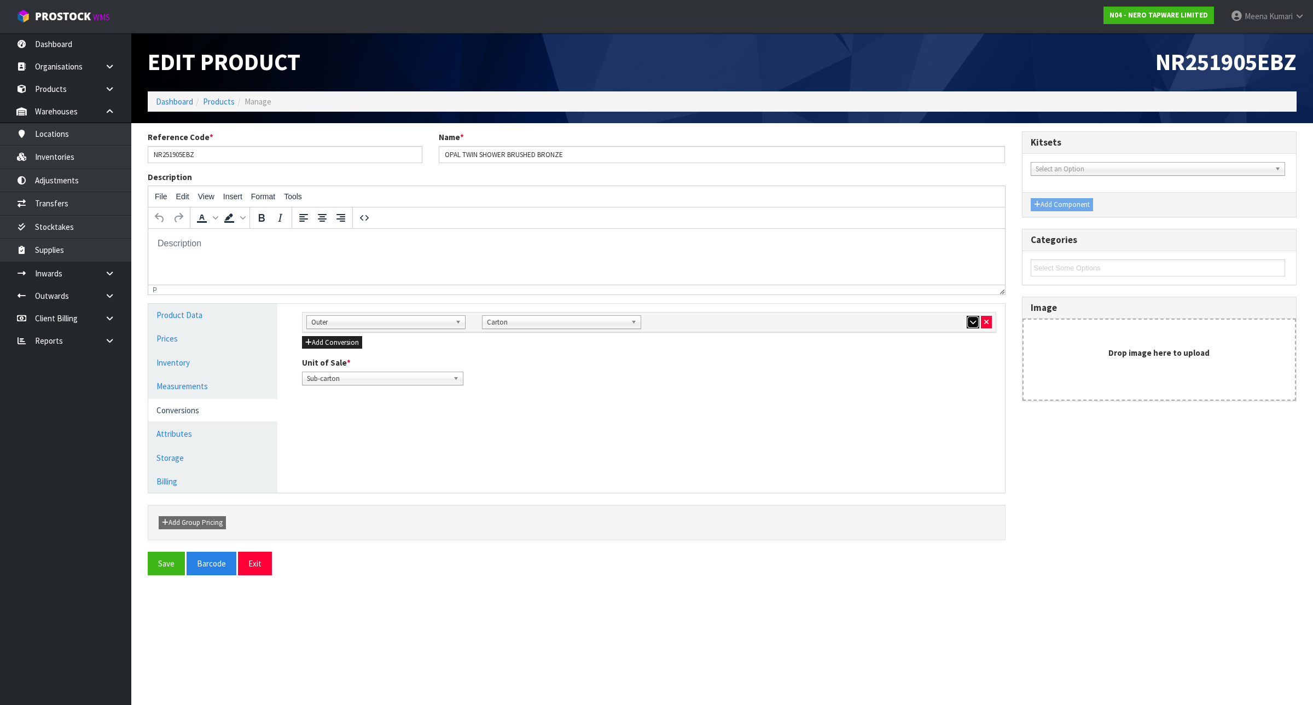
click at [968, 322] on button "button" at bounding box center [973, 322] width 13 height 13
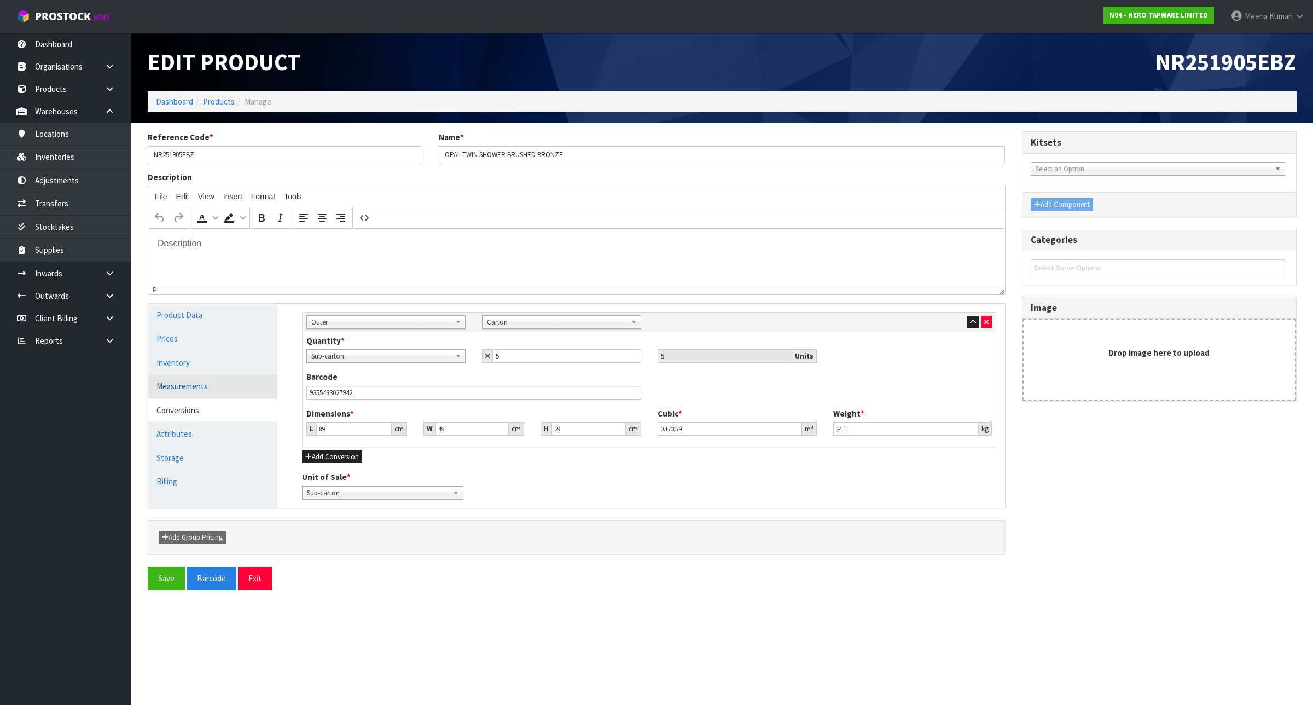
click at [242, 391] on link "Measurements" at bounding box center [212, 386] width 129 height 22
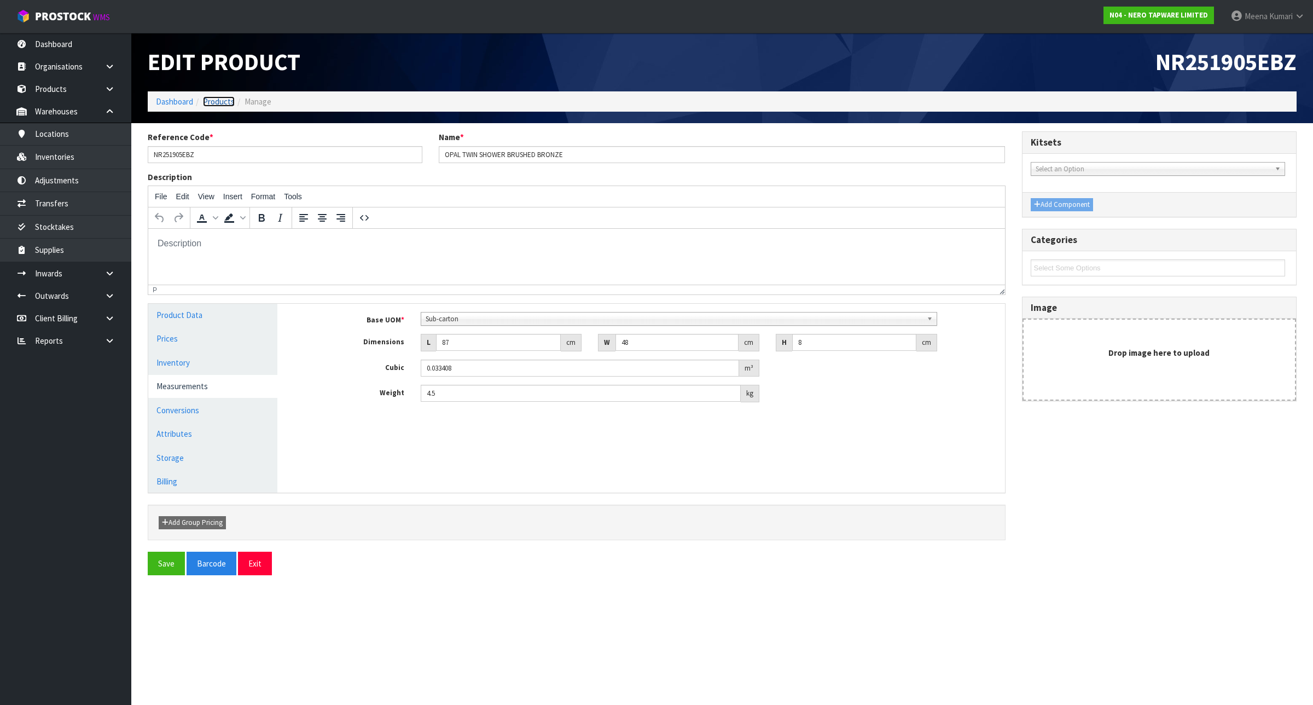
click at [212, 96] on link "Products" at bounding box center [219, 101] width 32 height 10
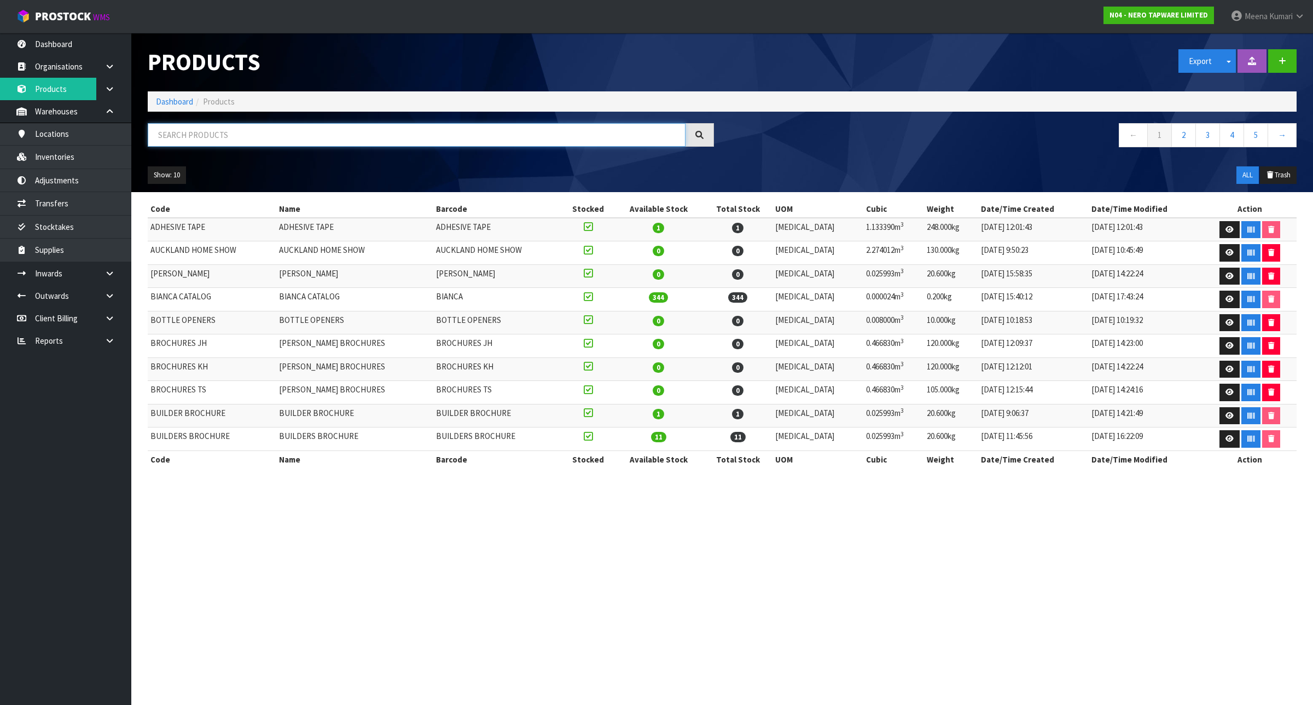
click at [233, 134] on input "text" at bounding box center [417, 135] width 538 height 24
paste input "NR250805FBZ"
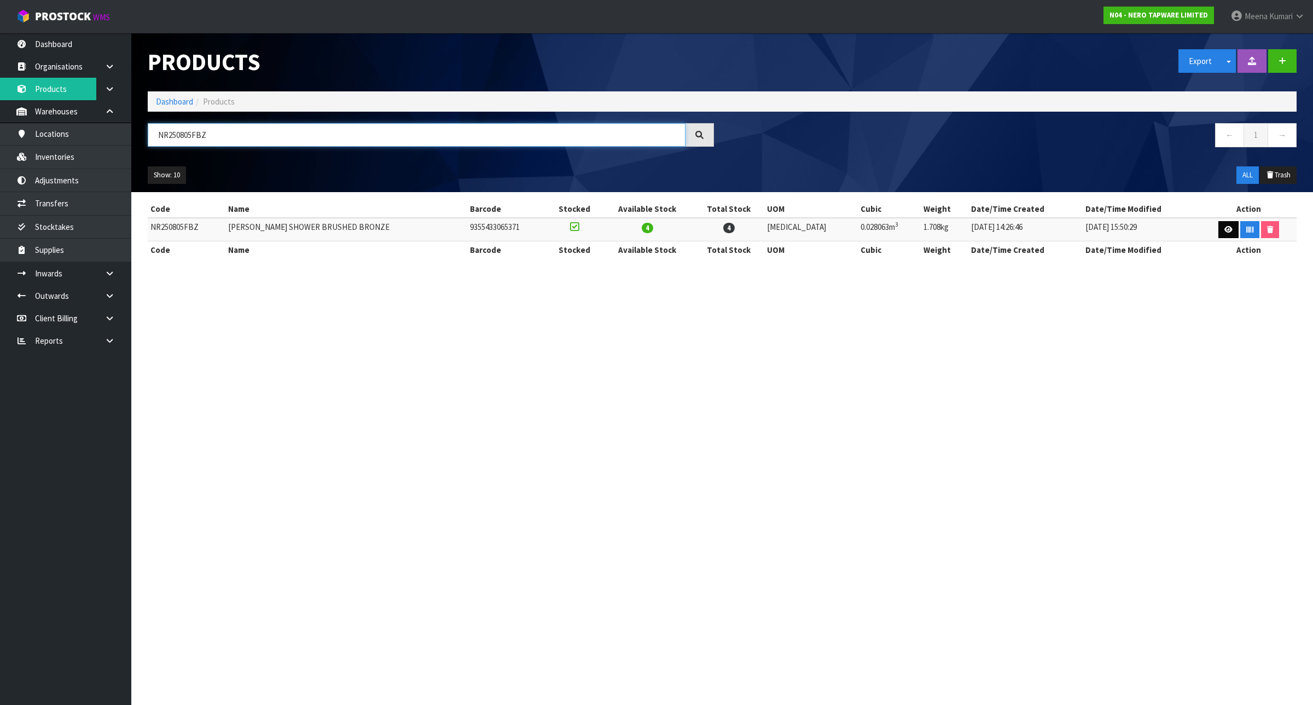
type input "NR250805FBZ"
click at [1225, 228] on icon at bounding box center [1229, 229] width 8 height 7
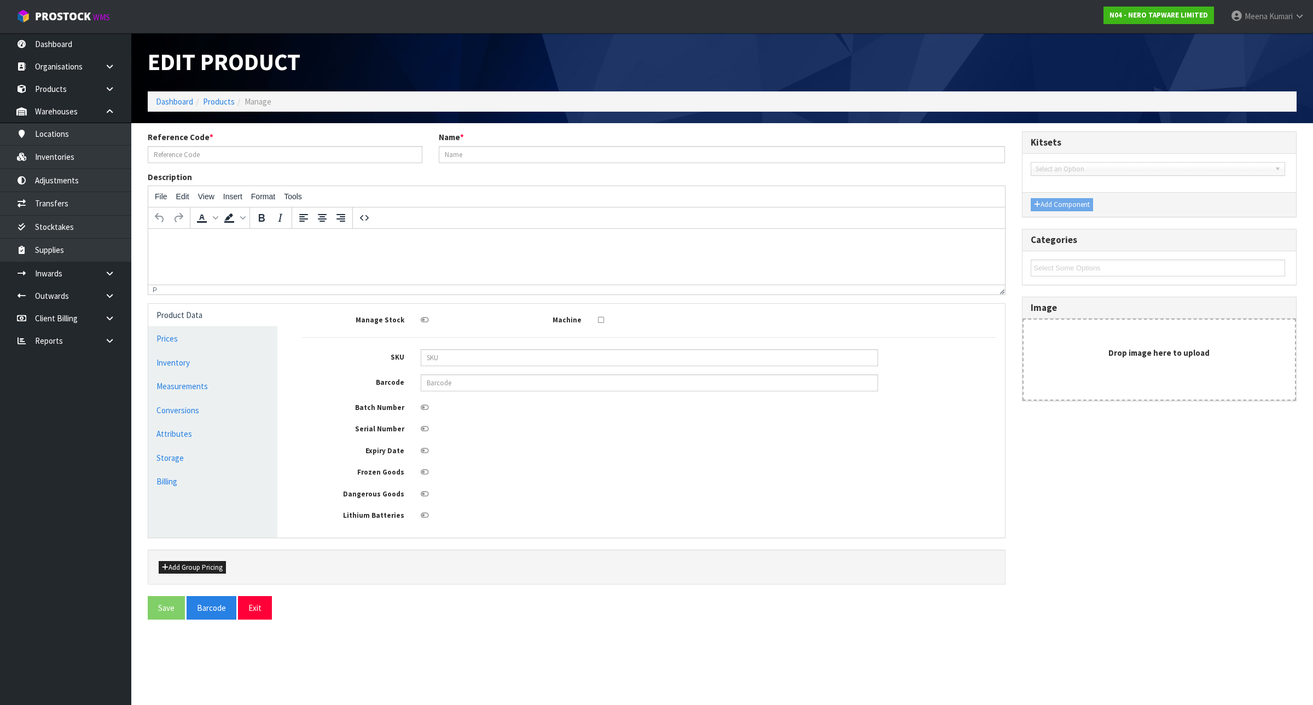
type input "NR250805FBZ"
type input "[PERSON_NAME] SHOWER BRUSHED BRONZE"
type input "NR250805FBZ"
type input "9355433065371"
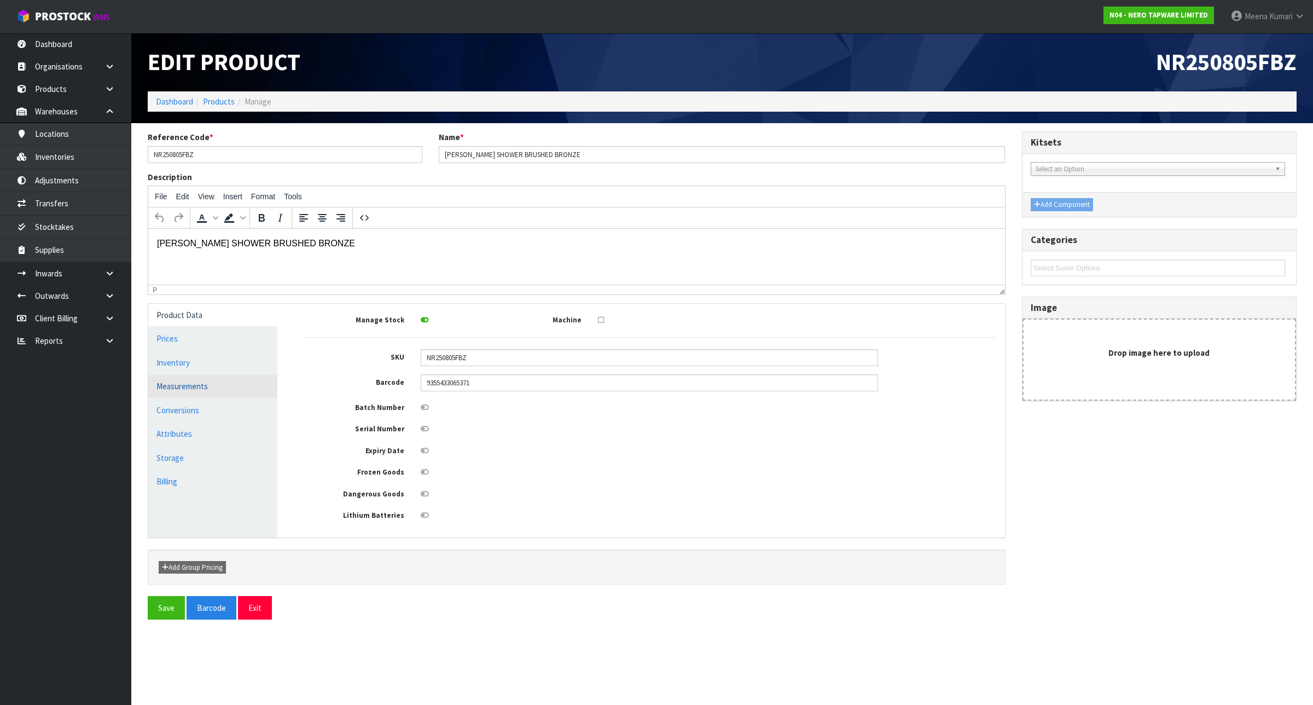
click at [257, 390] on link "Measurements" at bounding box center [212, 386] width 129 height 22
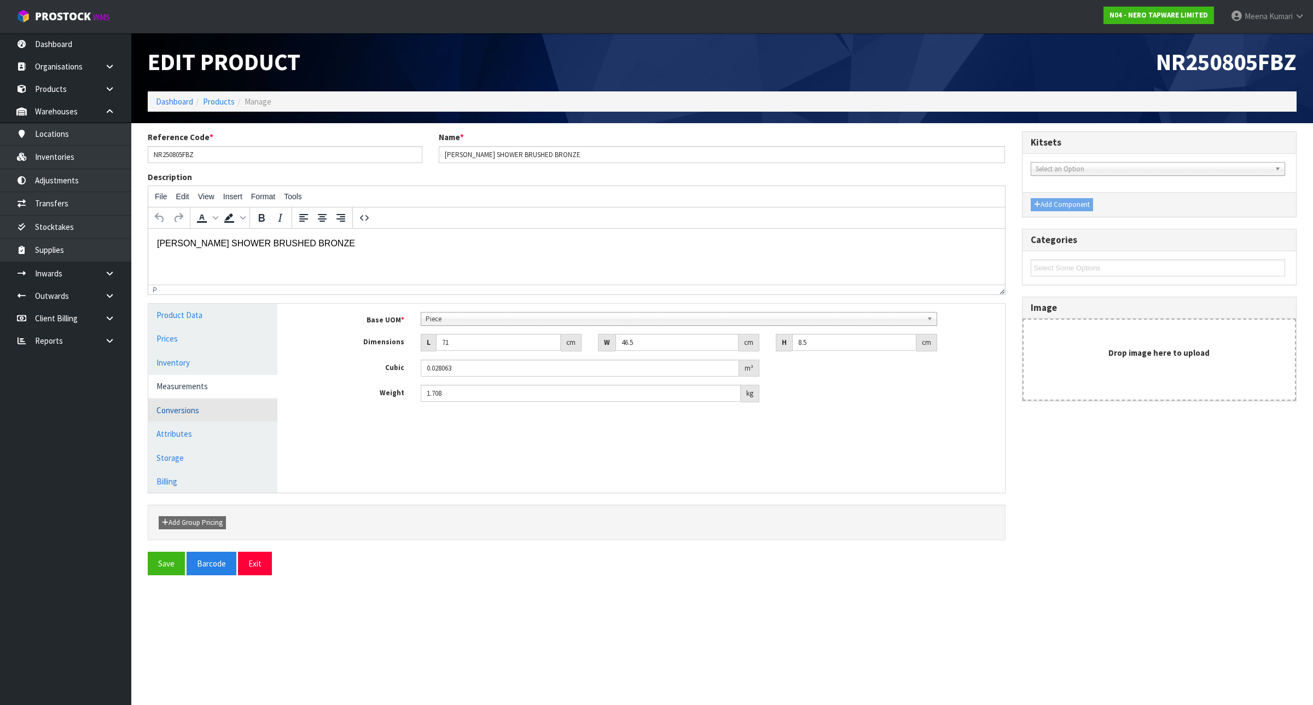
click at [229, 421] on link "Conversions" at bounding box center [212, 410] width 129 height 22
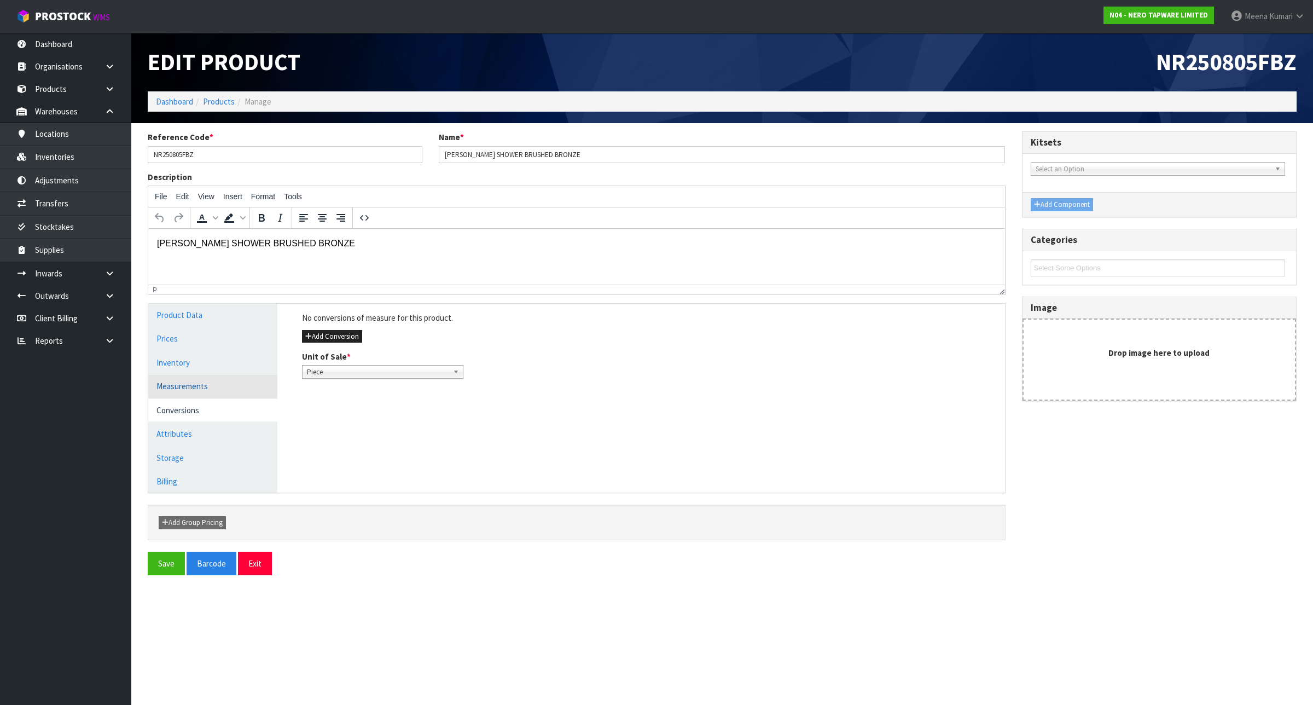
click at [234, 390] on link "Measurements" at bounding box center [212, 386] width 129 height 22
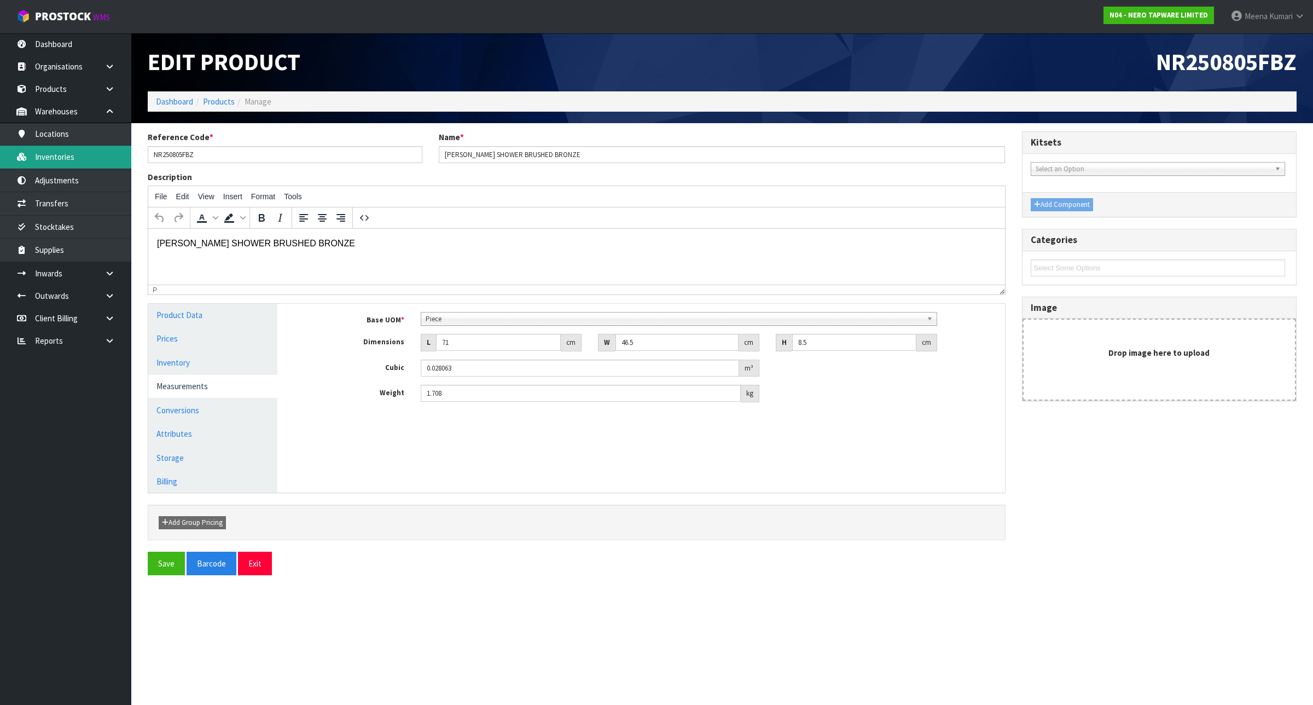
click at [61, 159] on link "Inventories" at bounding box center [65, 157] width 131 height 22
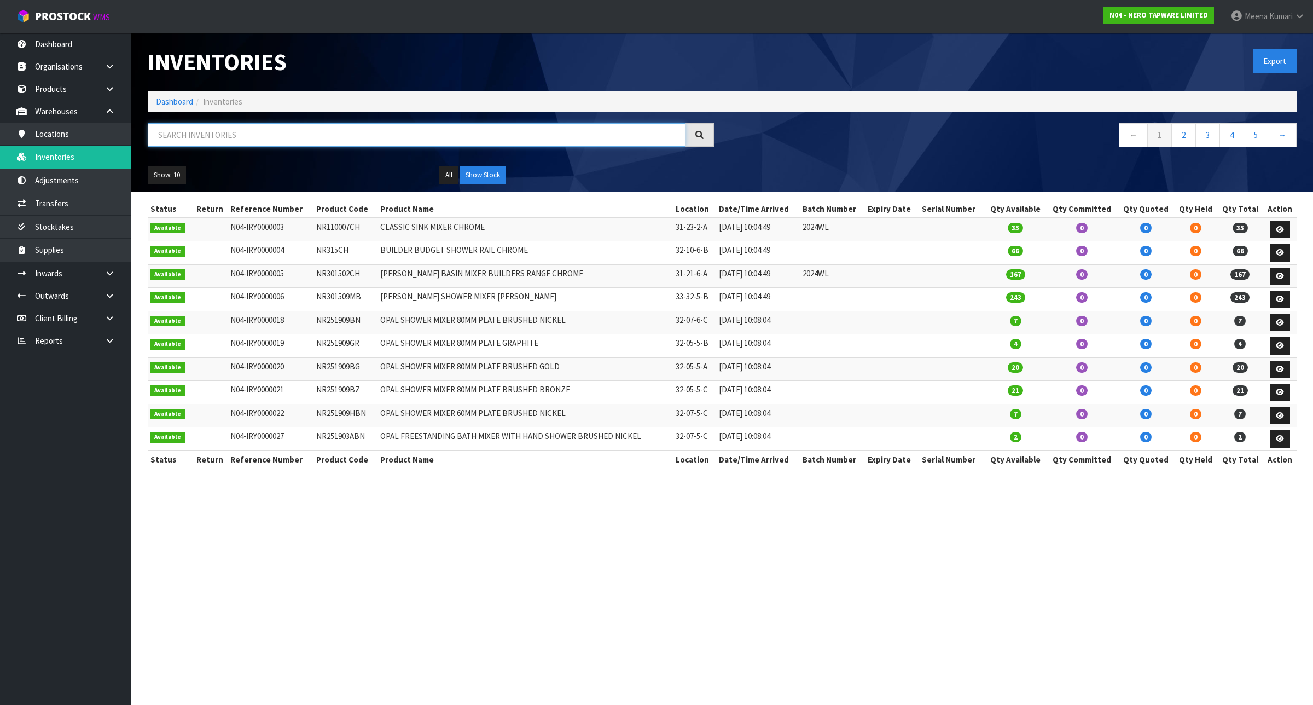
click at [280, 140] on input "text" at bounding box center [417, 135] width 538 height 24
paste input "NR251905EBZ"
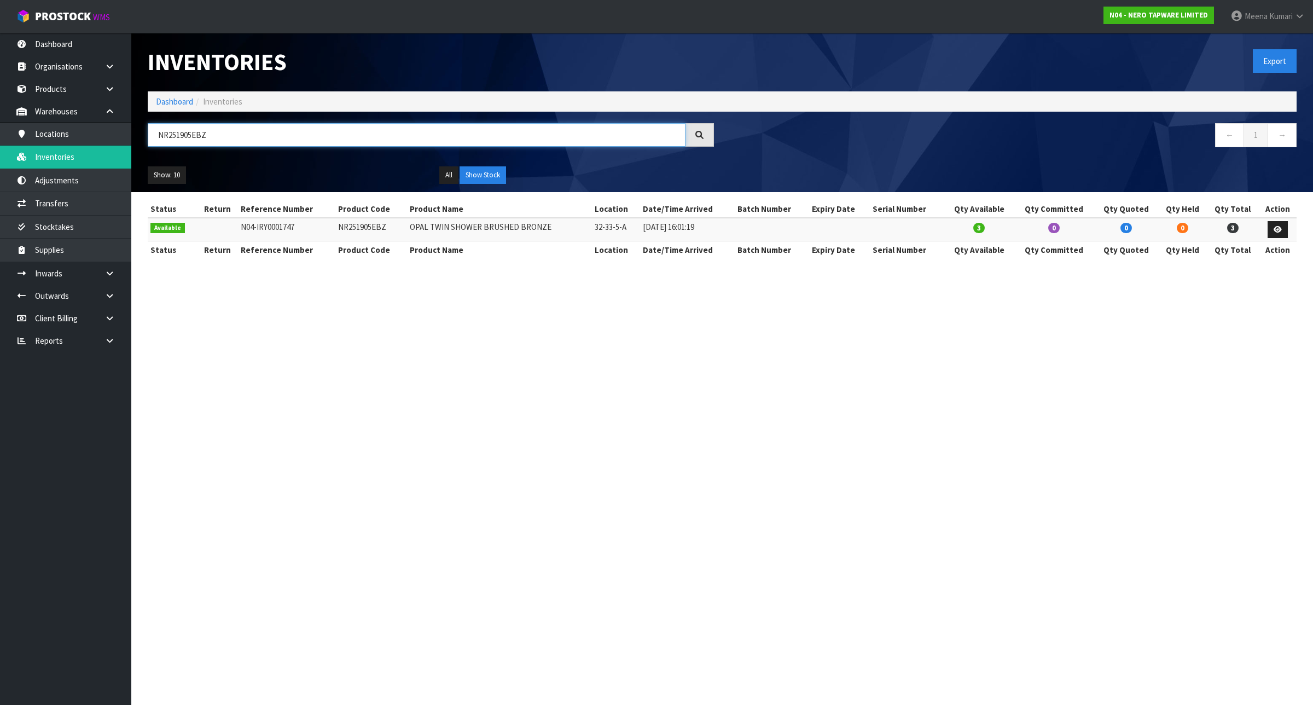
click at [228, 138] on input "NR251905EBZ" at bounding box center [417, 135] width 538 height 24
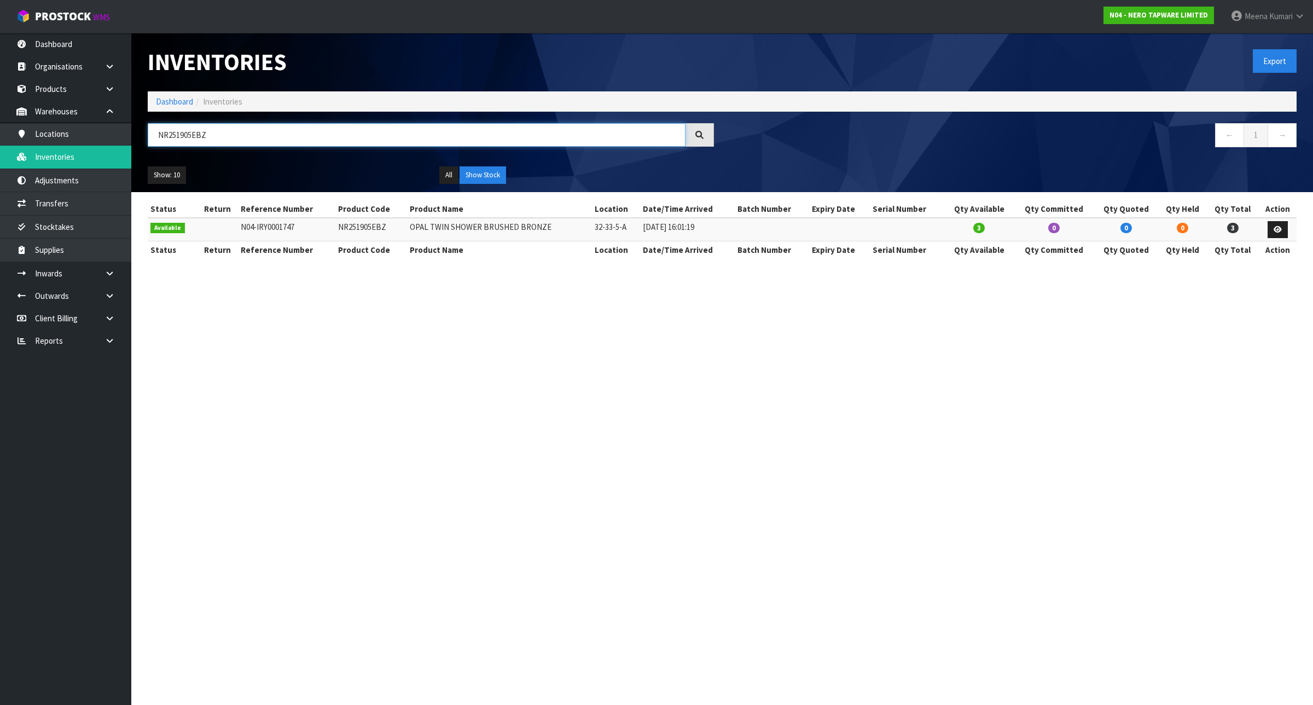
paste input "0805FBZ"
type input "NR250805FBZ"
